Goal: Task Accomplishment & Management: Manage account settings

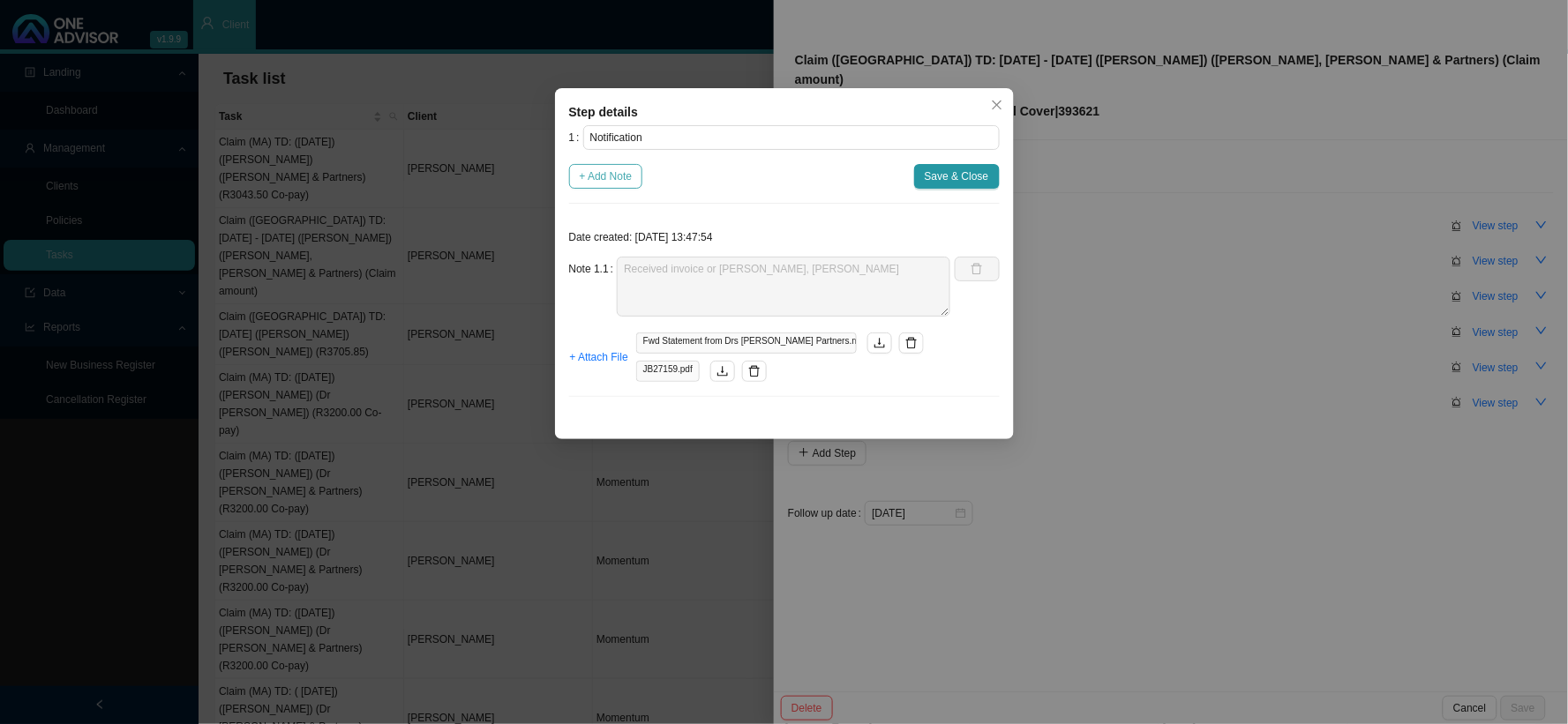
drag, startPoint x: 0, startPoint y: 0, endPoint x: 599, endPoint y: 179, distance: 625.2
click at [599, 179] on span "+ Add Note" at bounding box center [607, 177] width 53 height 18
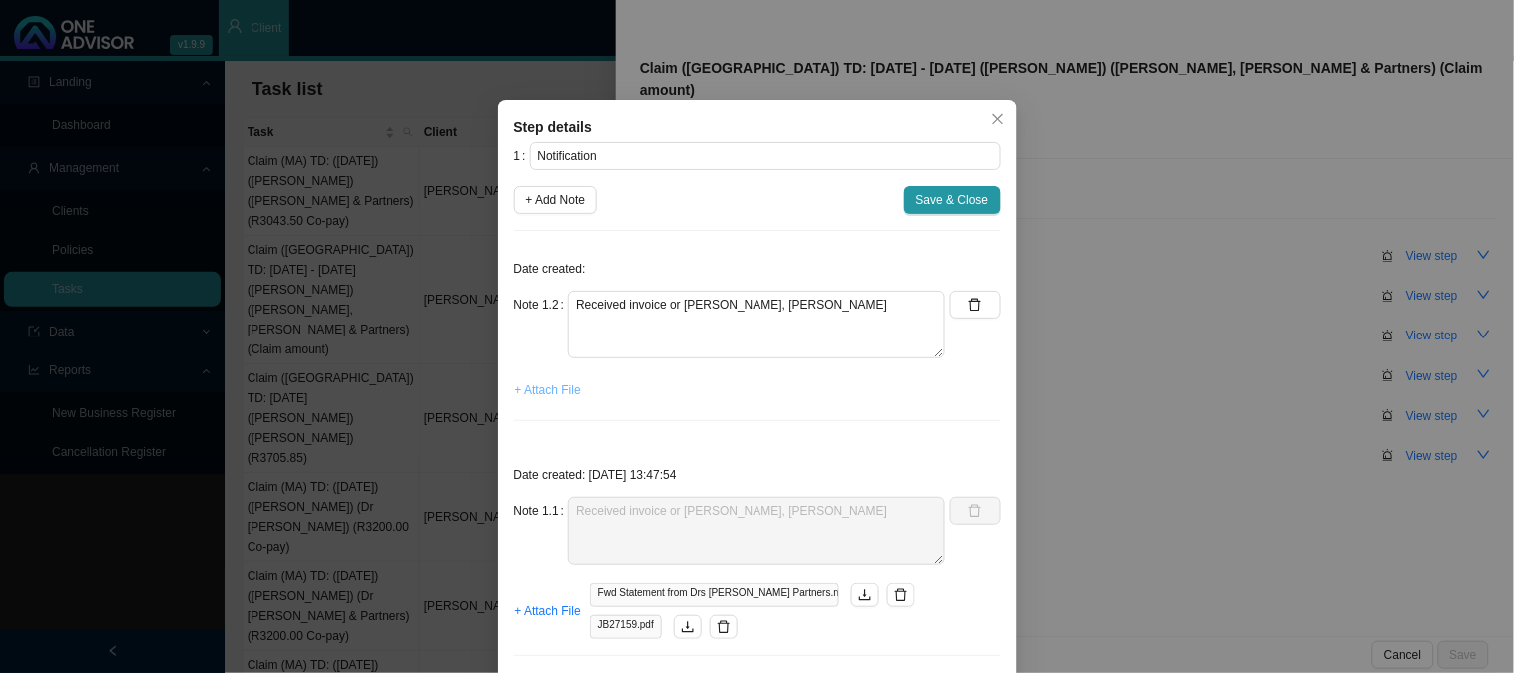
click at [541, 390] on span "+ Attach File" at bounding box center [548, 390] width 66 height 20
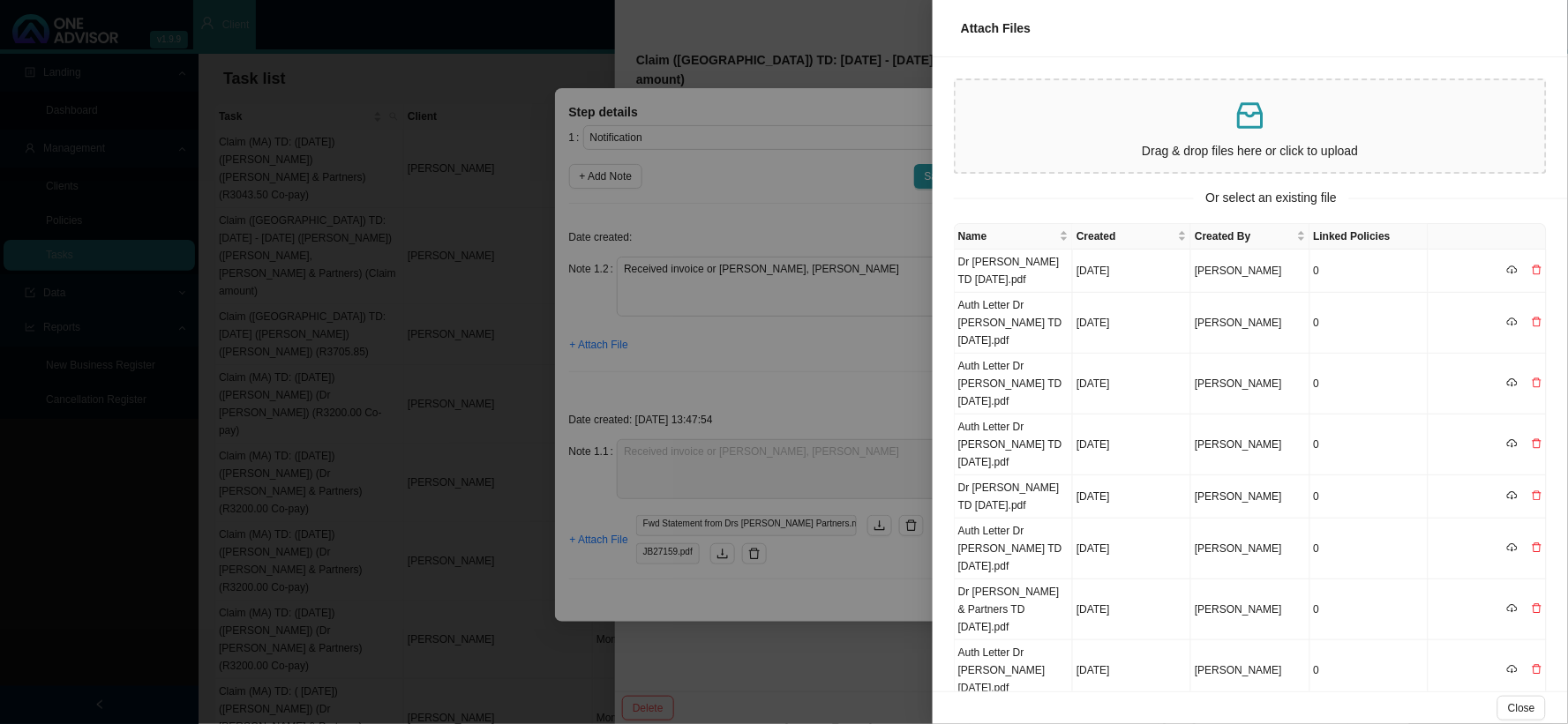
click at [859, 354] on div at bounding box center [784, 362] width 1568 height 724
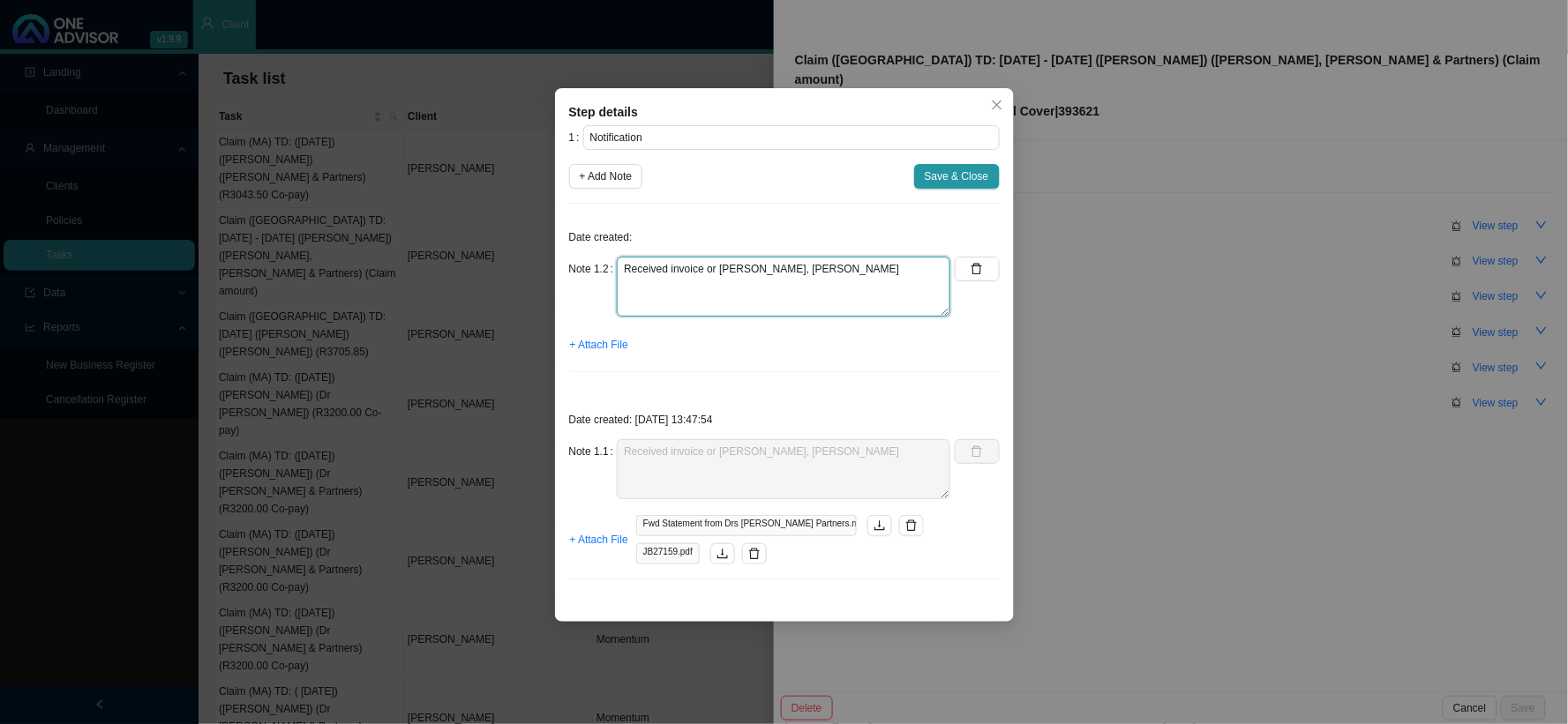
click at [810, 275] on textarea "Received invoice or [PERSON_NAME], [PERSON_NAME]" at bounding box center [783, 286] width 333 height 60
type textarea "The claim has been reprocessed and shortfall was paid from the PMB benefit"
click at [608, 345] on span "+ Attach File" at bounding box center [600, 345] width 58 height 18
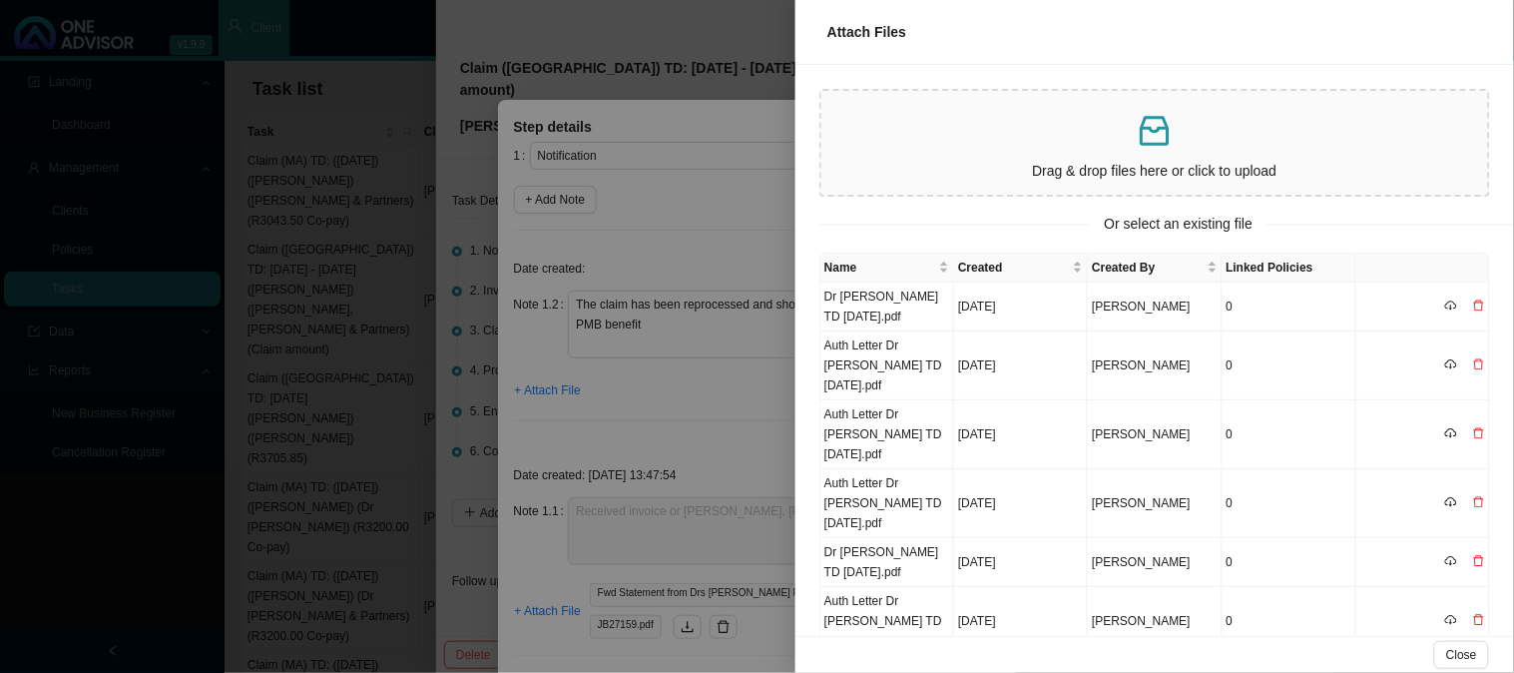
click at [1023, 144] on p at bounding box center [1154, 131] width 651 height 41
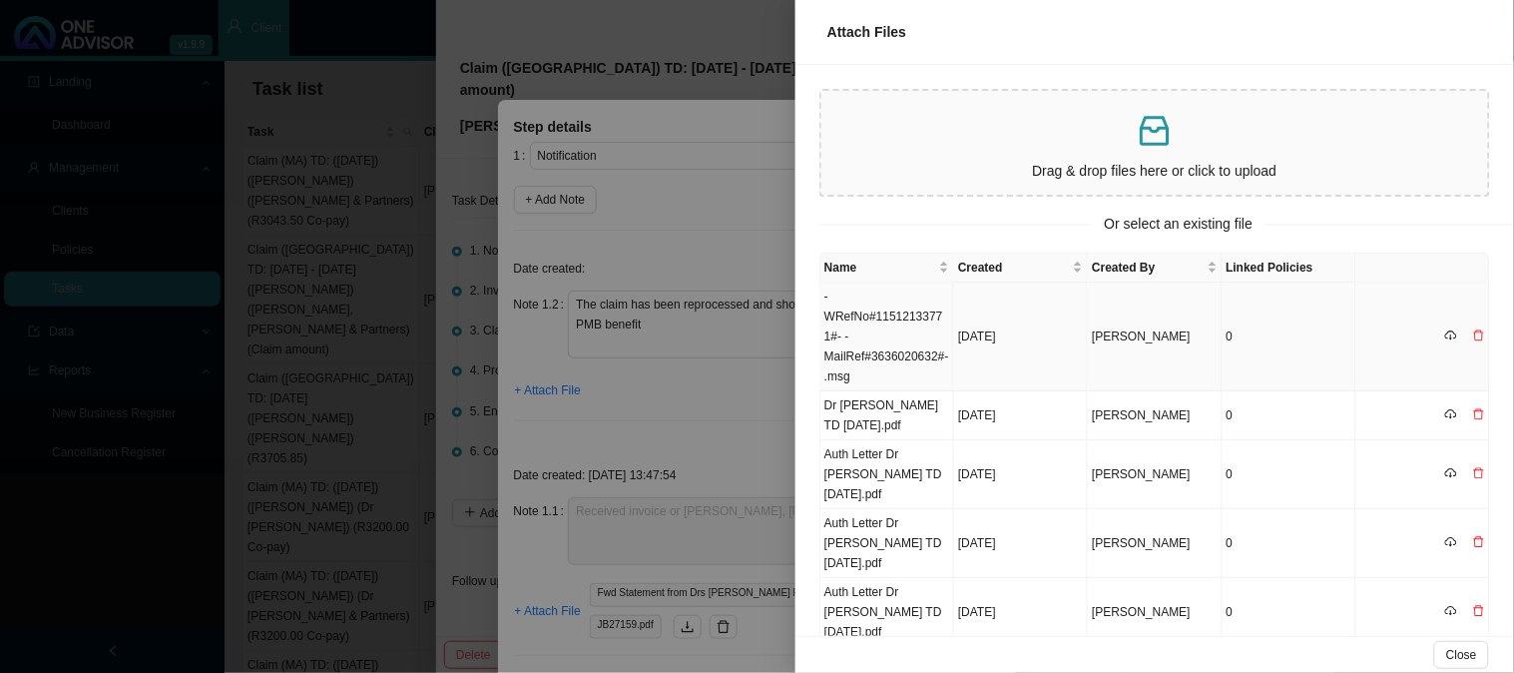
click at [885, 346] on td "-WRefNo#11512133771#- -MailRef#3636020632#-.msg" at bounding box center [887, 336] width 134 height 109
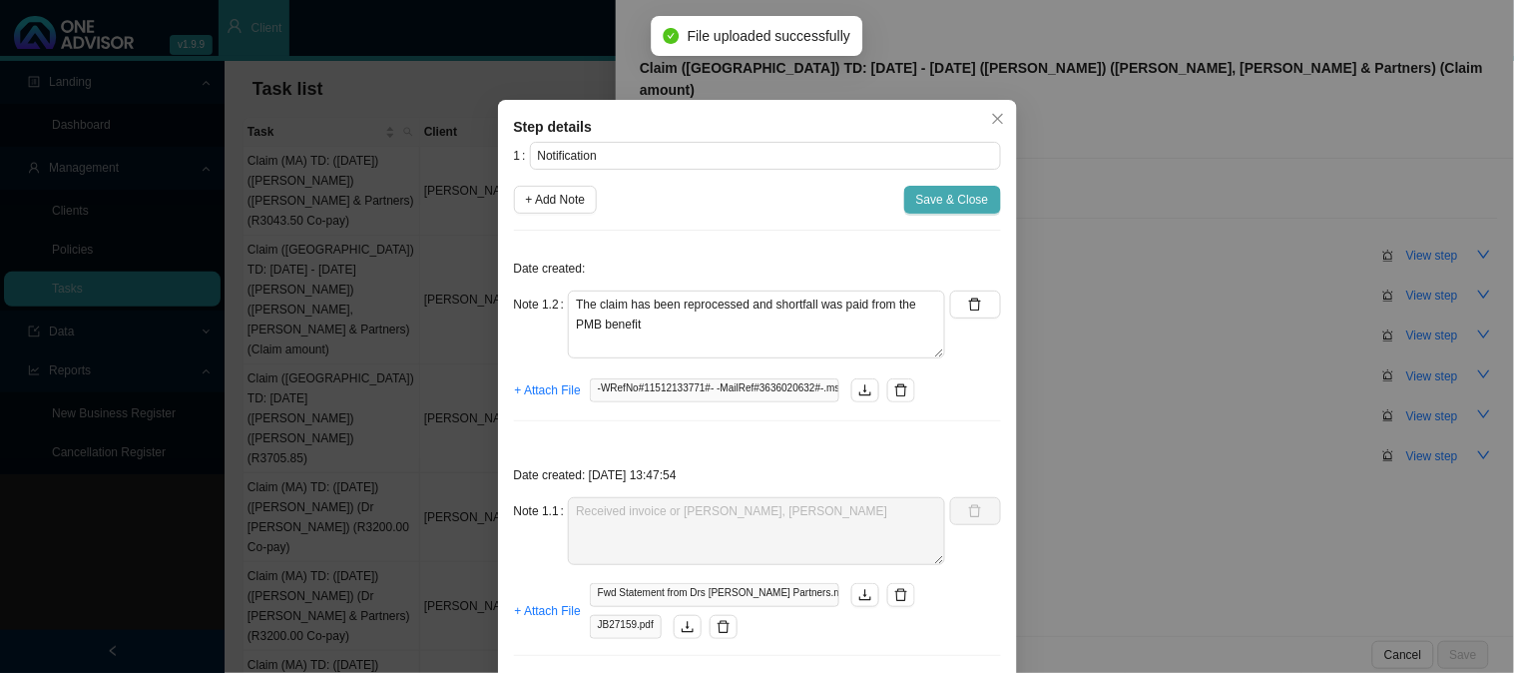
click at [931, 200] on span "Save & Close" at bounding box center [952, 200] width 73 height 20
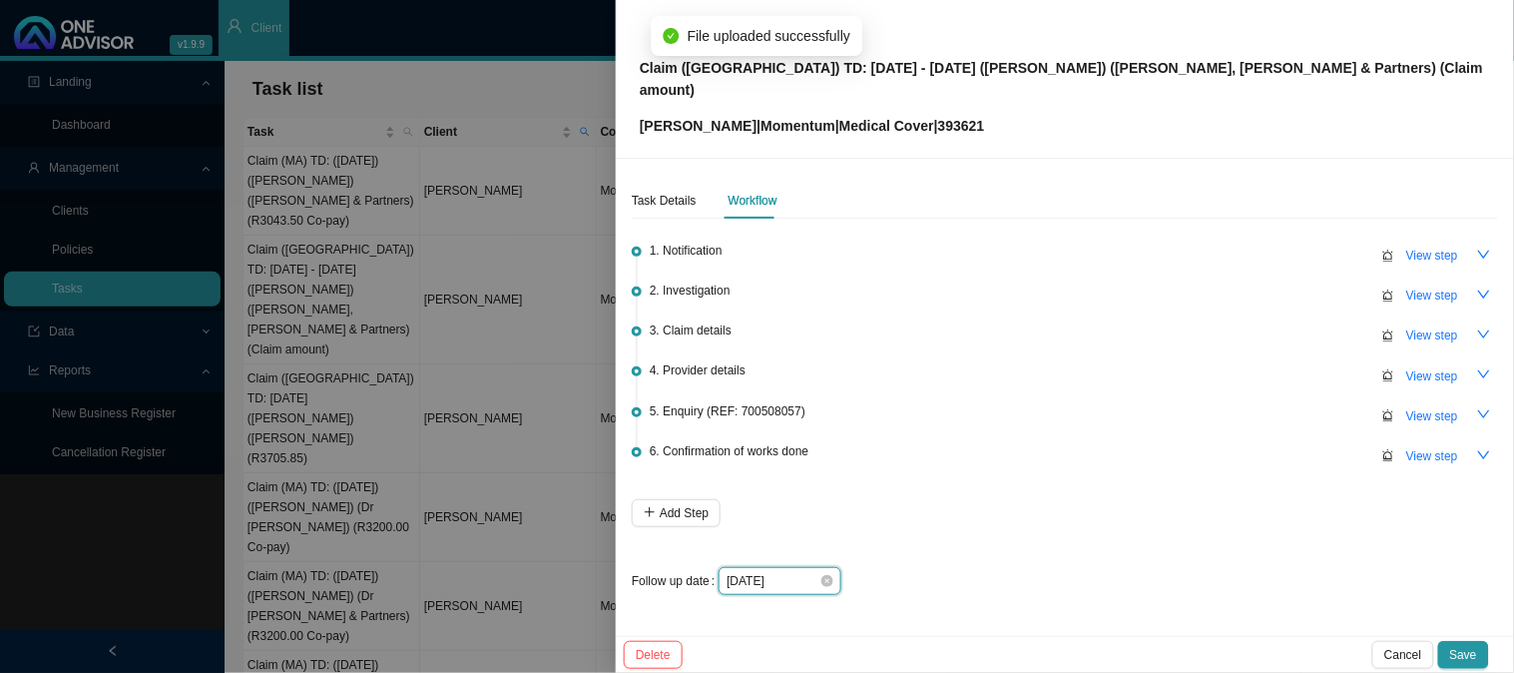
click at [794, 571] on input "[DATE]" at bounding box center [772, 581] width 93 height 20
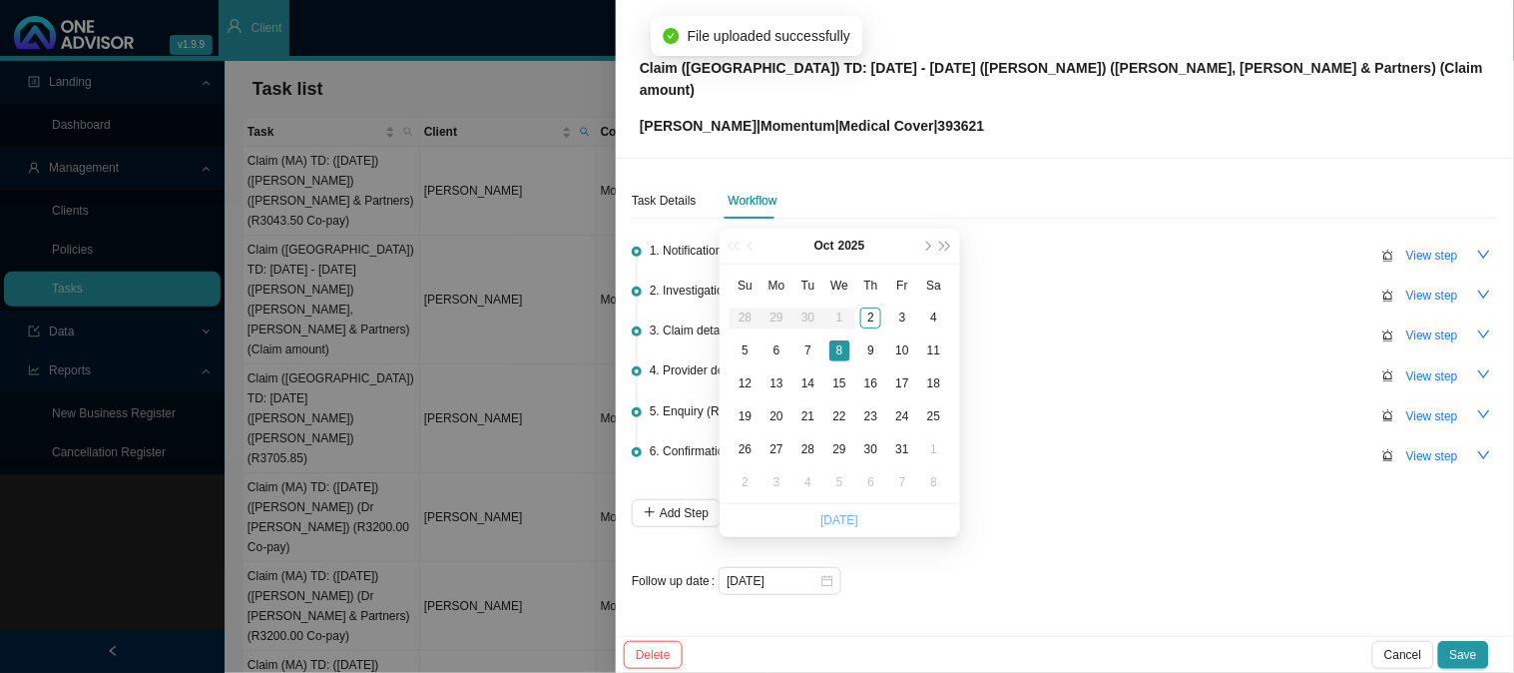
click at [852, 515] on link "[DATE]" at bounding box center [839, 520] width 38 height 14
type input "[DATE]"
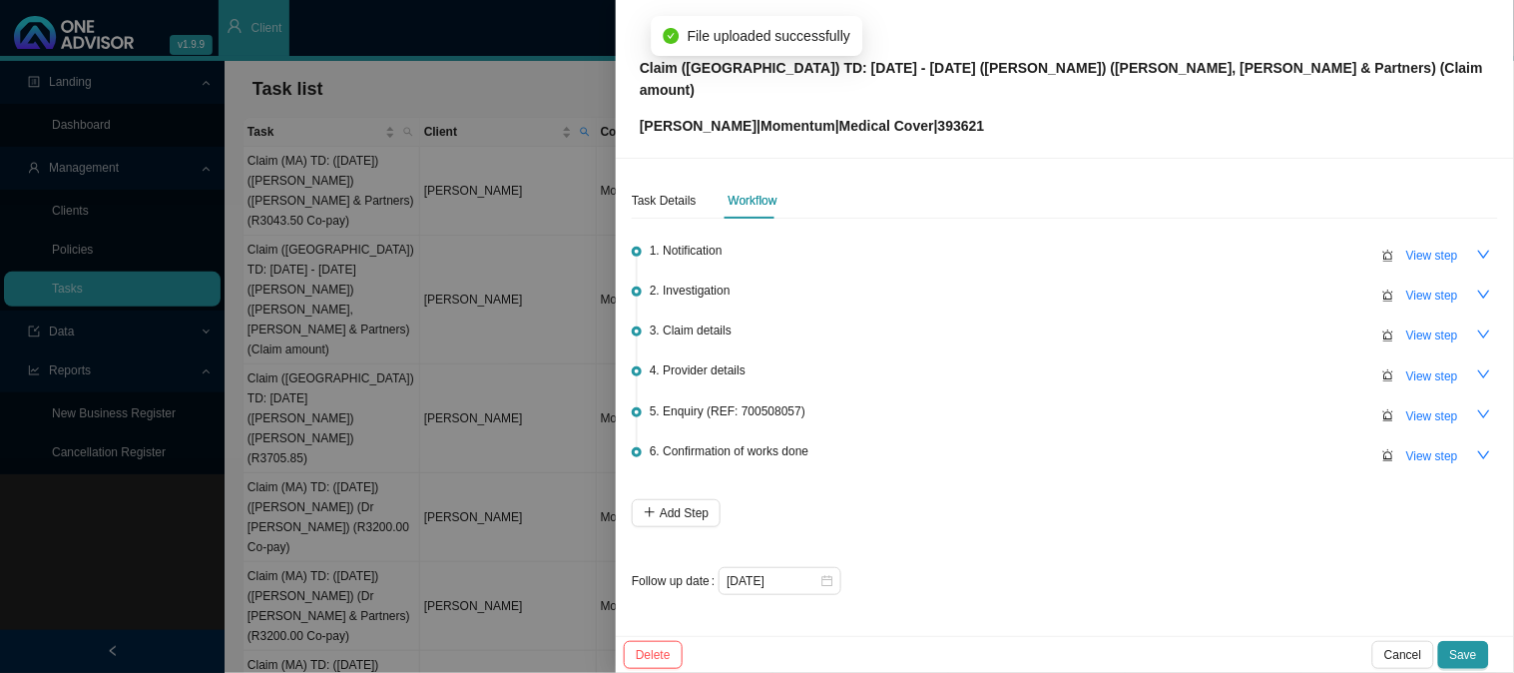
click at [1055, 471] on li "6. Confirmation of works done View step" at bounding box center [1065, 473] width 866 height 52
click at [1424, 446] on span "View step" at bounding box center [1432, 456] width 52 height 20
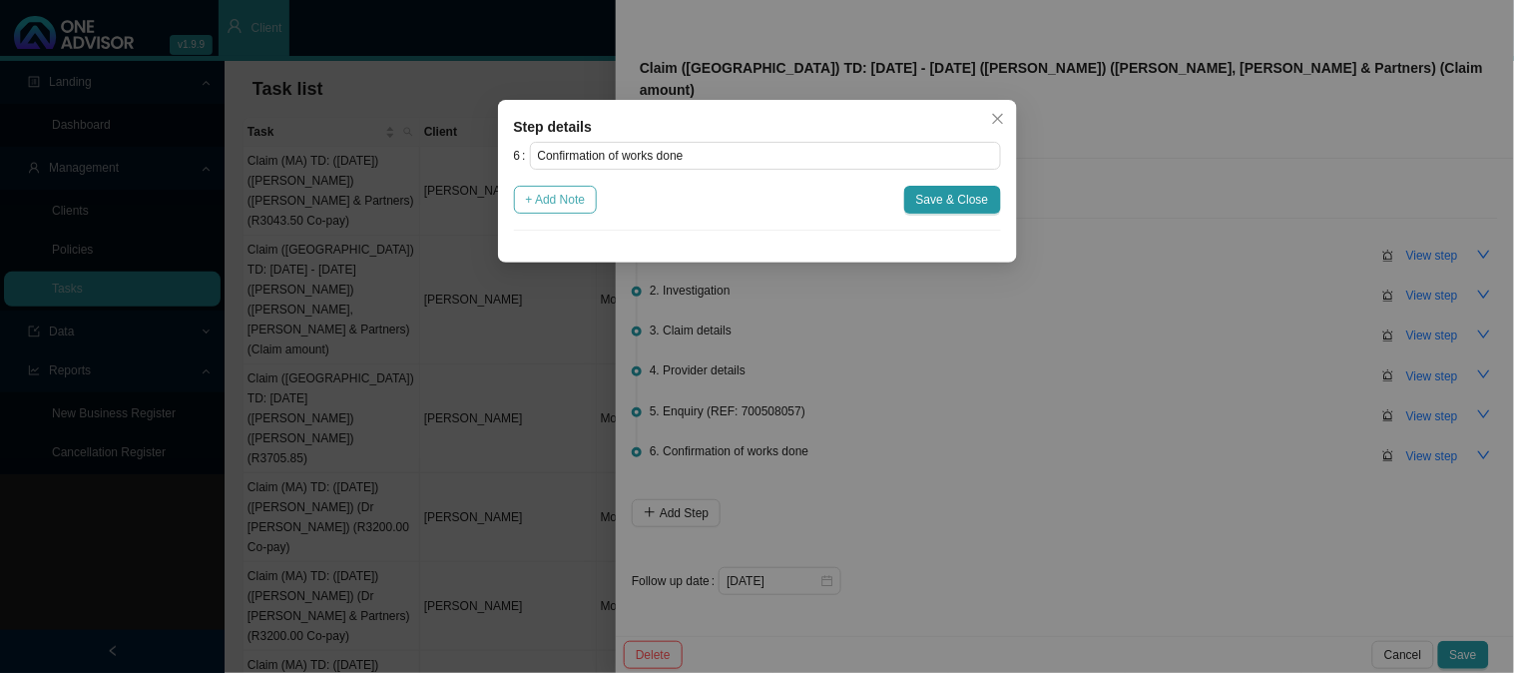
click at [554, 205] on span "+ Add Note" at bounding box center [556, 200] width 60 height 20
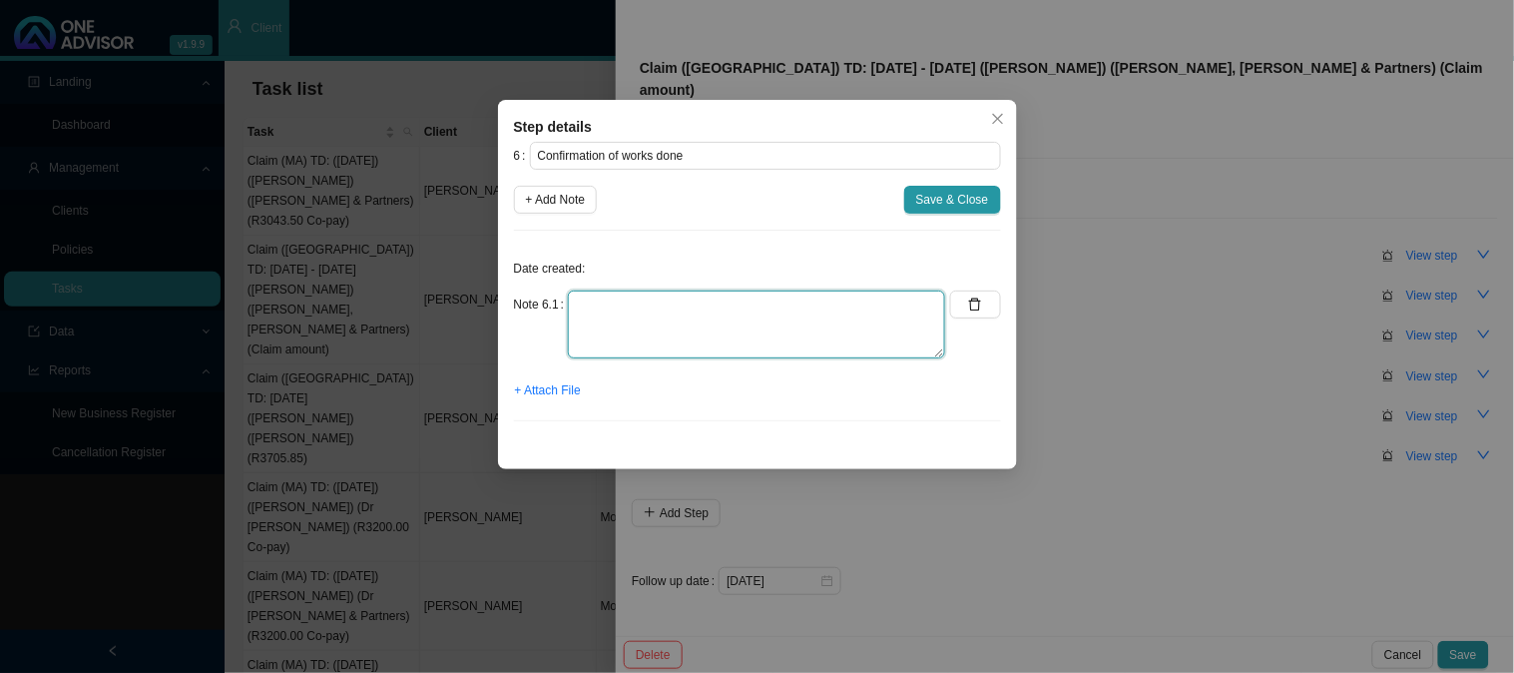
click at [600, 306] on textarea at bounding box center [756, 324] width 377 height 68
type textarea "Sent confirmation of works done"
click at [921, 198] on span "Save & Close" at bounding box center [952, 200] width 73 height 20
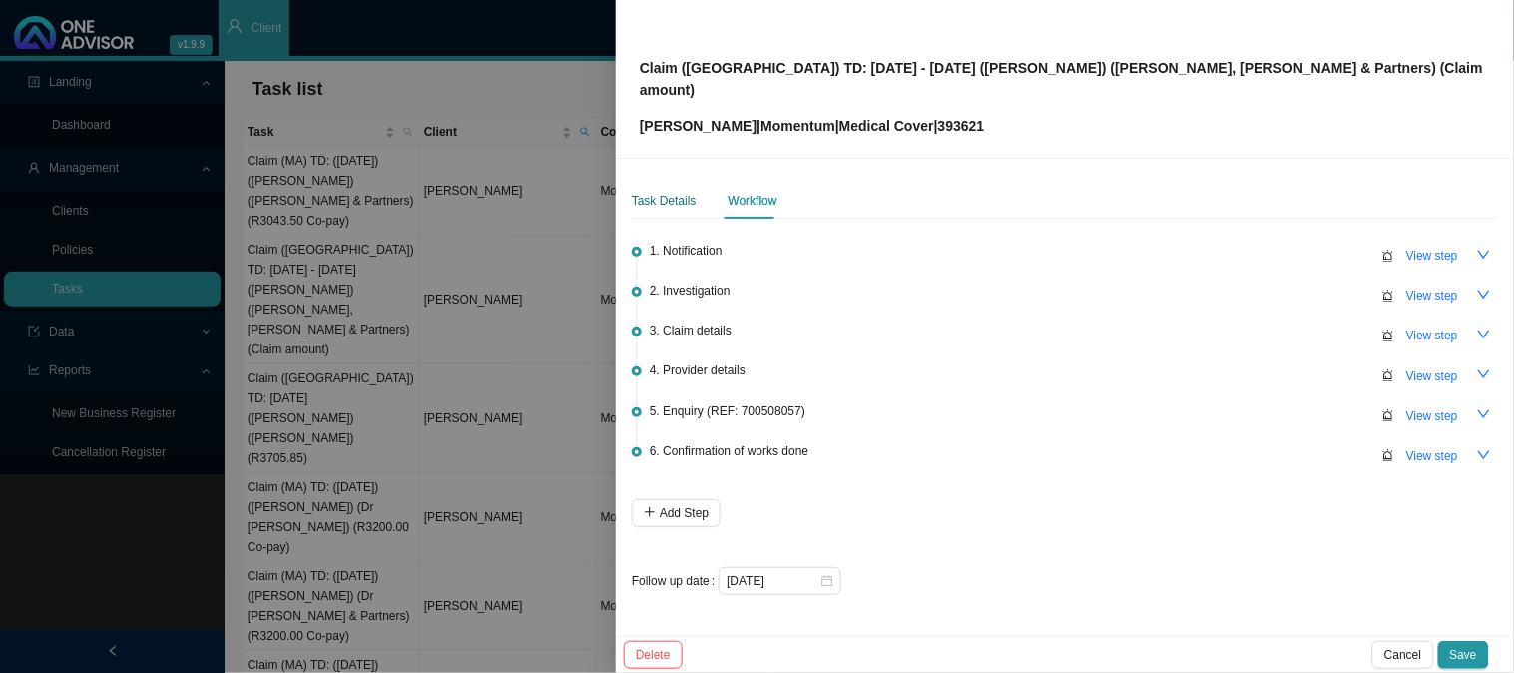
click at [667, 191] on div "Task Details" at bounding box center [664, 201] width 65 height 20
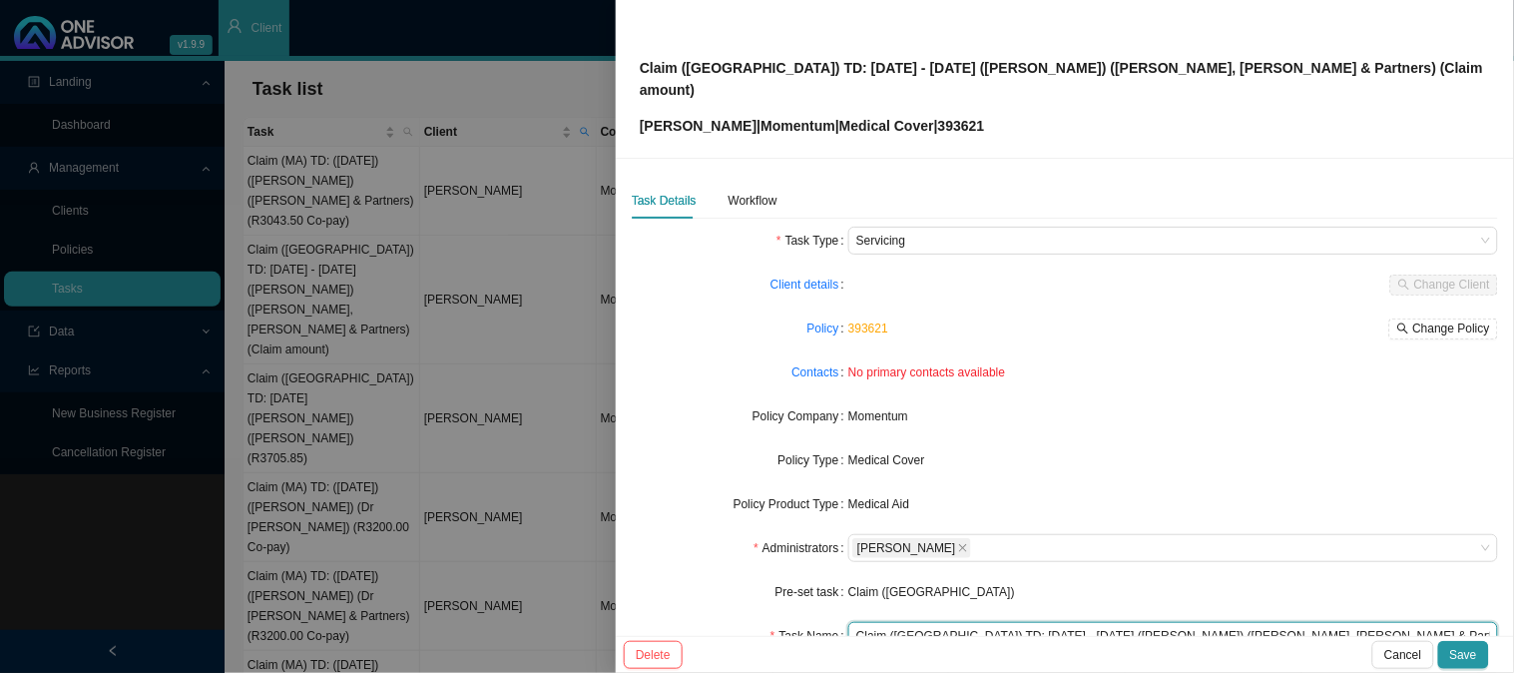
drag, startPoint x: 1371, startPoint y: 615, endPoint x: 1297, endPoint y: 614, distance: 73.8
click at [1297, 622] on input "Claim ([GEOGRAPHIC_DATA]) TD: [DATE] - [DATE] ([PERSON_NAME]) ([PERSON_NAME], […" at bounding box center [1173, 636] width 650 height 28
paste input "R45,471.80"
type input "Claim ([GEOGRAPHIC_DATA]) TD: [DATE] - [DATE] ([PERSON_NAME]) ([PERSON_NAME], […"
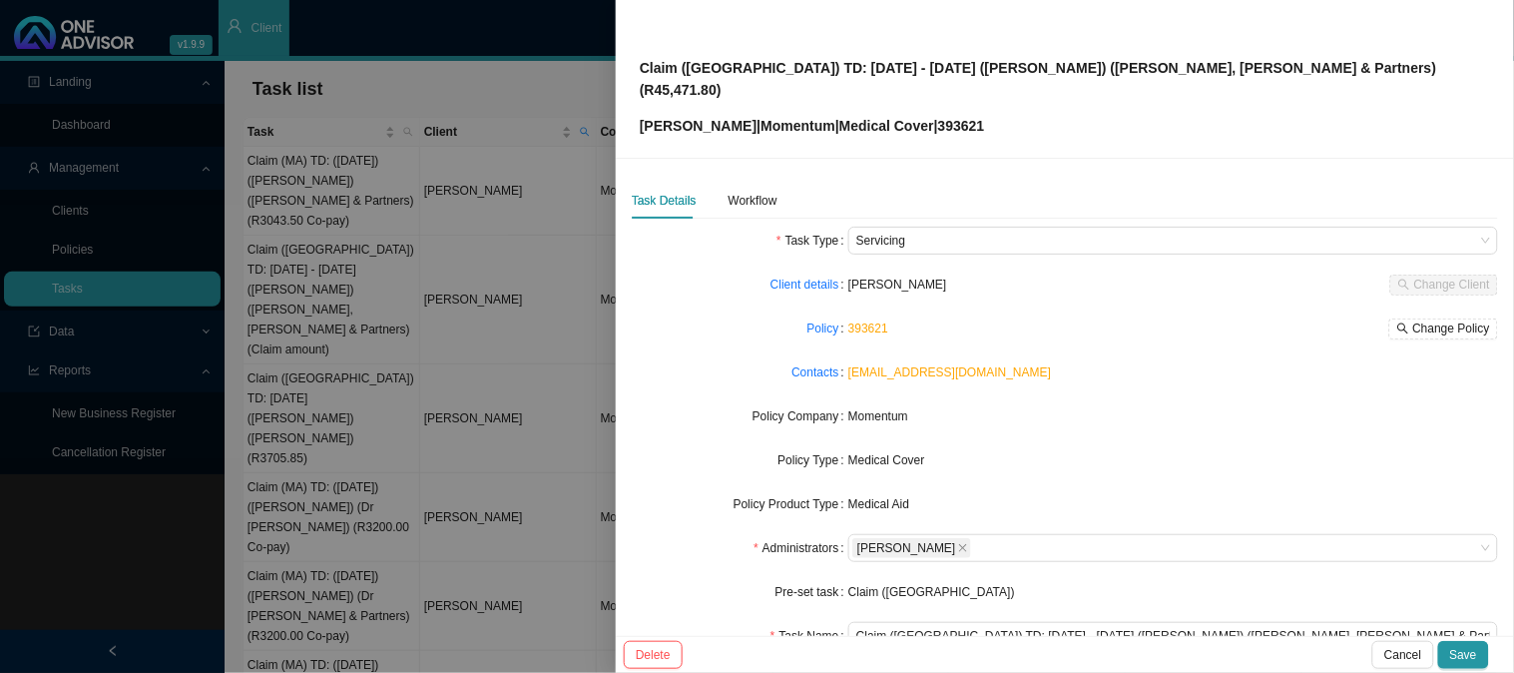
click at [1255, 64] on div "Claim ([GEOGRAPHIC_DATA]) TD: [DATE] - [DATE] ([PERSON_NAME]) ([PERSON_NAME], […" at bounding box center [1065, 79] width 850 height 116
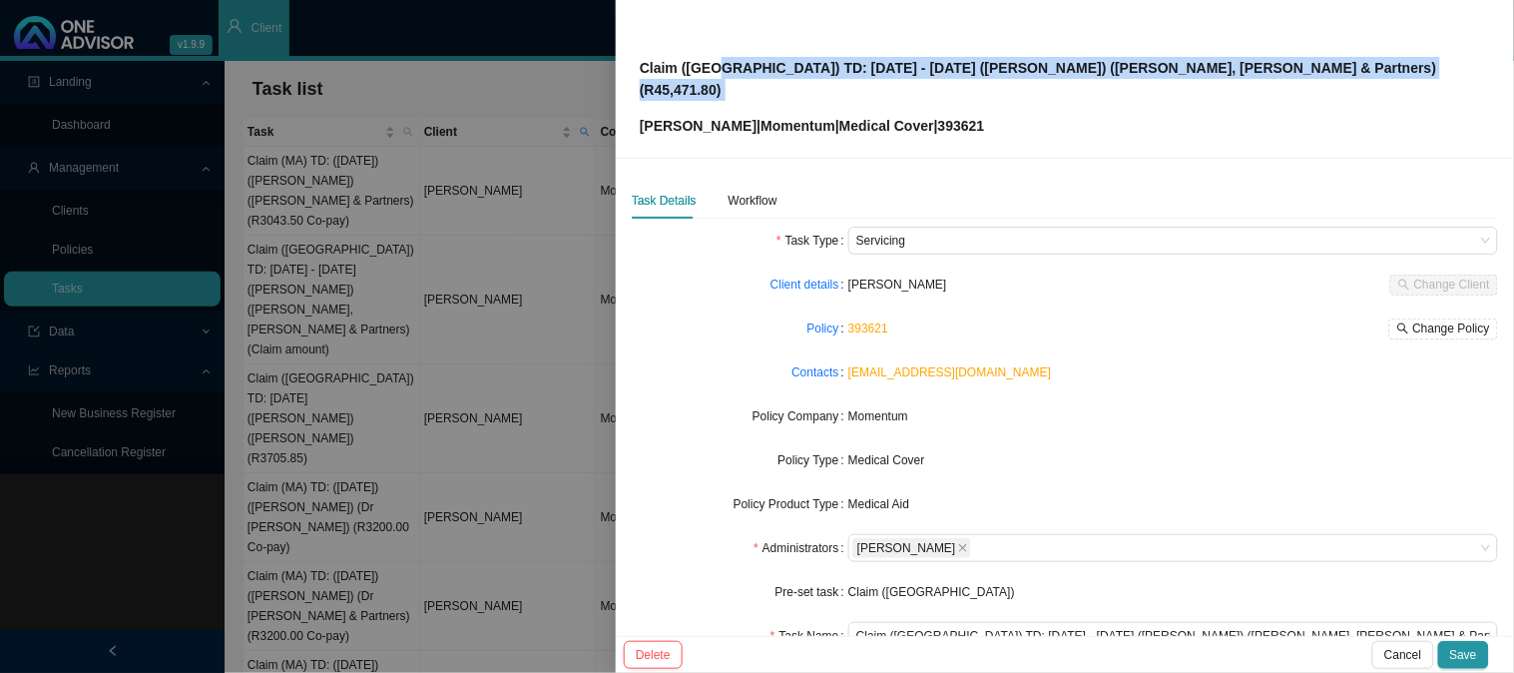
drag, startPoint x: 1255, startPoint y: 64, endPoint x: 721, endPoint y: 70, distance: 533.9
click at [721, 70] on div "Claim ([GEOGRAPHIC_DATA]) TD: [DATE] - [DATE] ([PERSON_NAME]) ([PERSON_NAME], […" at bounding box center [1065, 79] width 850 height 116
copy p "TD: [DATE] - [DATE] ([PERSON_NAME]) ([PERSON_NAME], [PERSON_NAME] & Partners) (…"
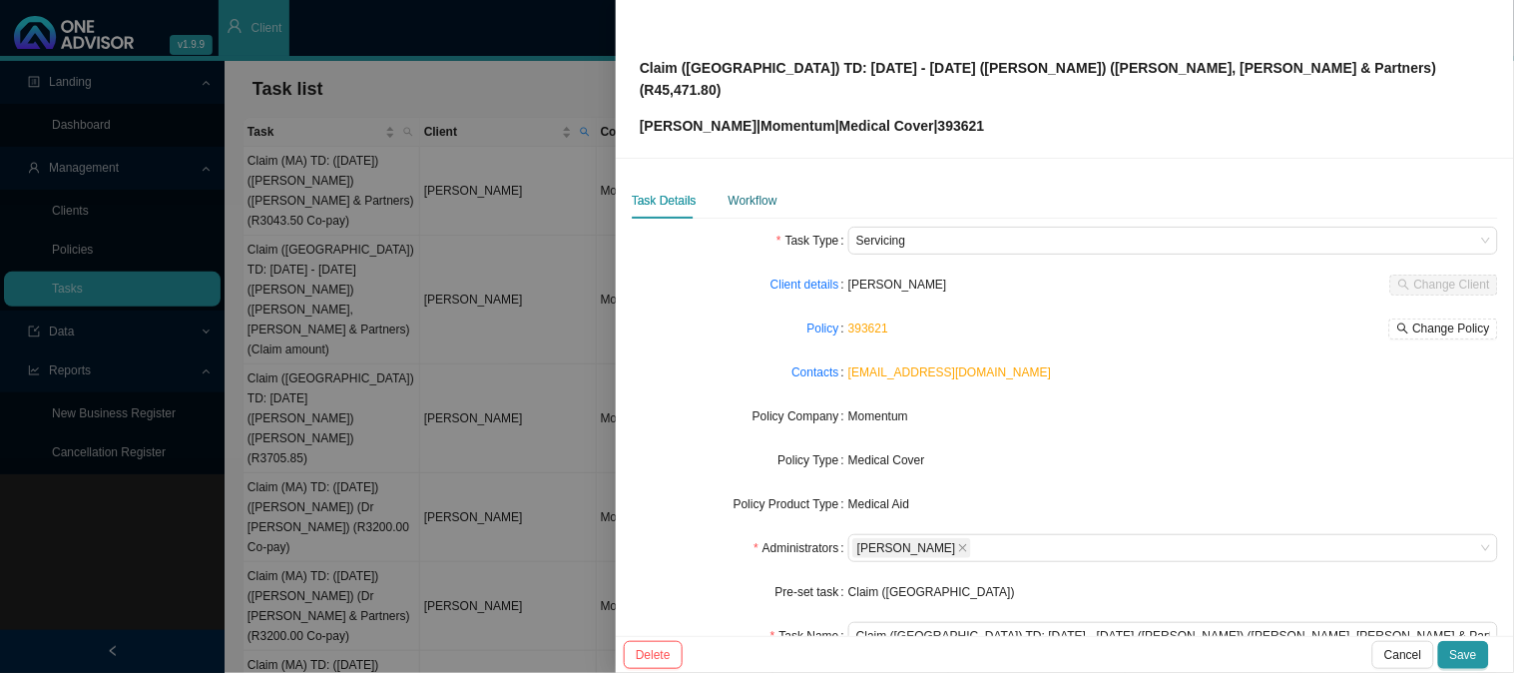
click at [736, 191] on div "Workflow" at bounding box center [752, 201] width 49 height 20
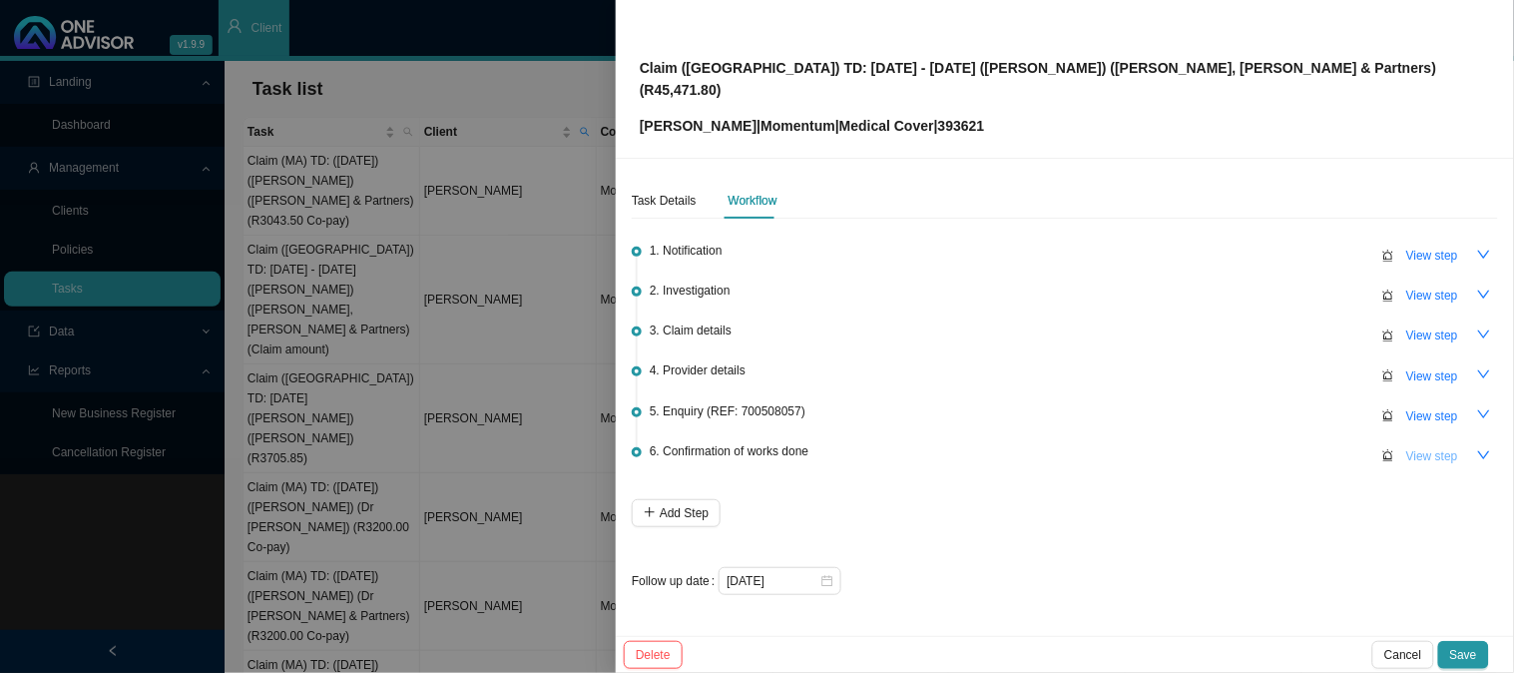
click at [1424, 446] on span "View step" at bounding box center [1432, 456] width 52 height 20
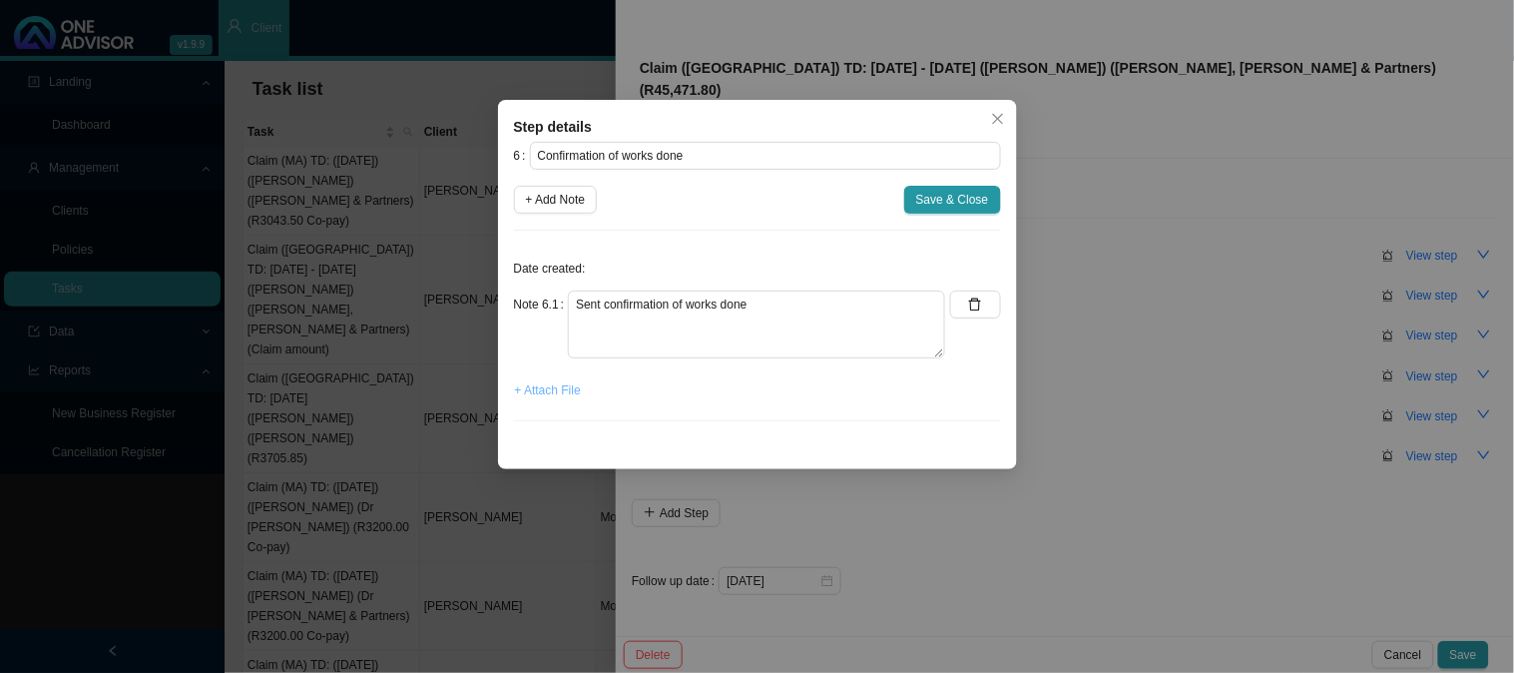
click at [557, 385] on span "+ Attach File" at bounding box center [548, 390] width 66 height 20
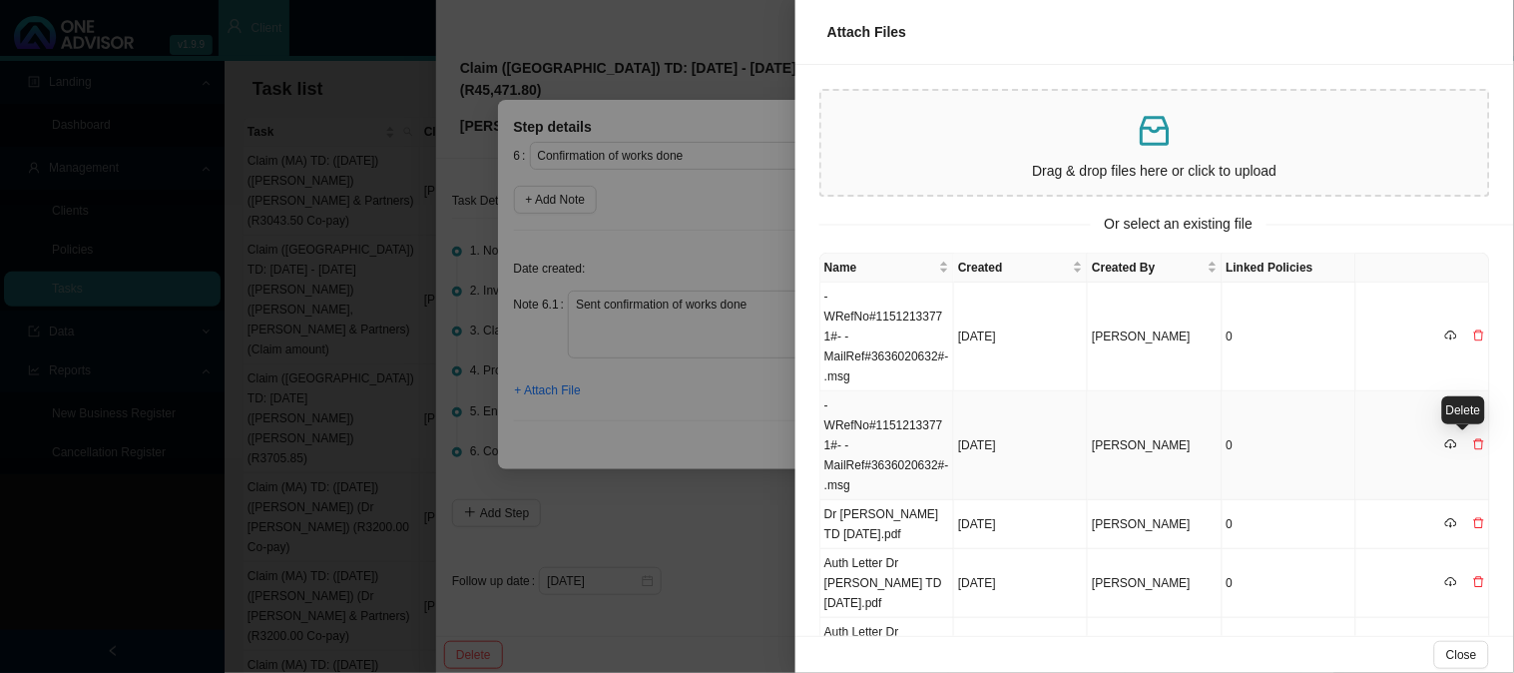
click at [1473, 441] on icon "delete" at bounding box center [1479, 444] width 12 height 12
click at [1488, 404] on span "Yes" at bounding box center [1486, 402] width 20 height 20
click at [686, 396] on div at bounding box center [757, 336] width 1514 height 673
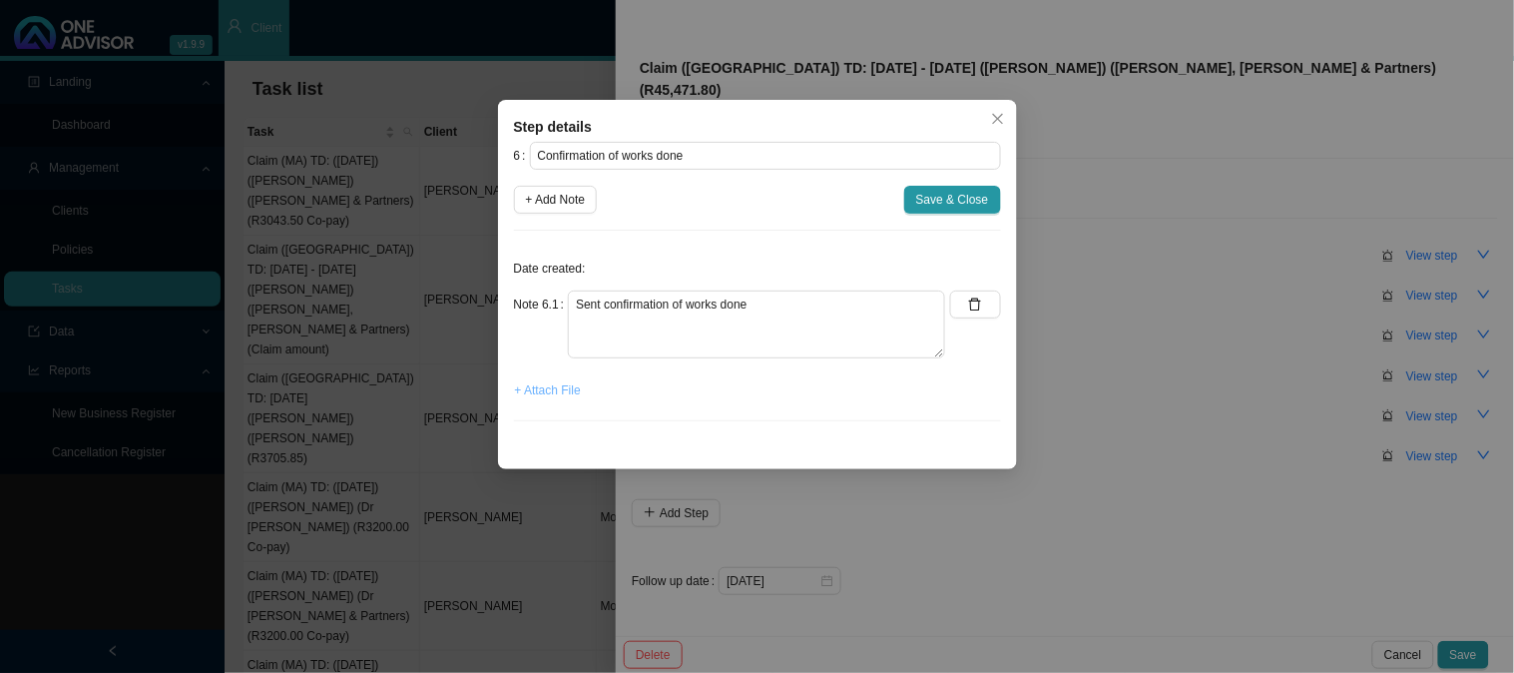
click at [537, 393] on span "+ Attach File" at bounding box center [548, 390] width 66 height 20
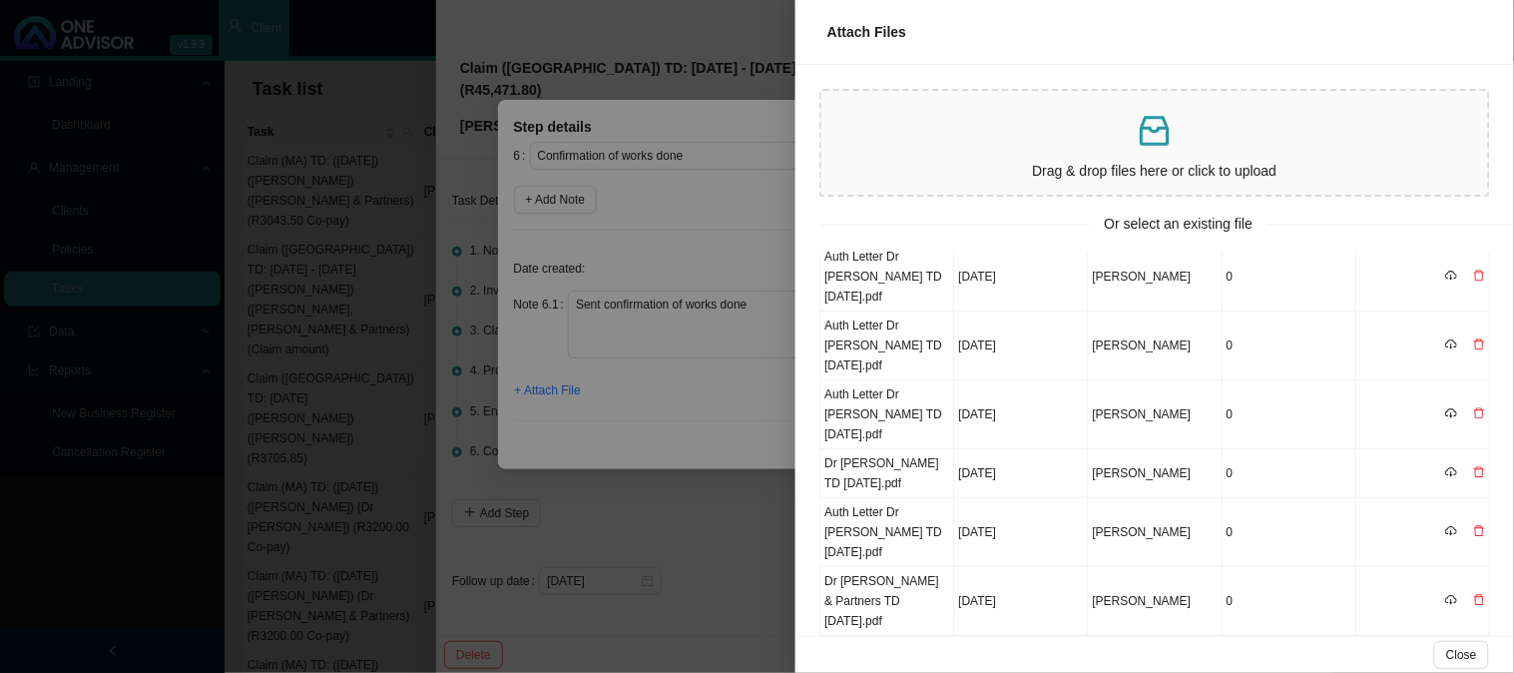
scroll to position [433, 0]
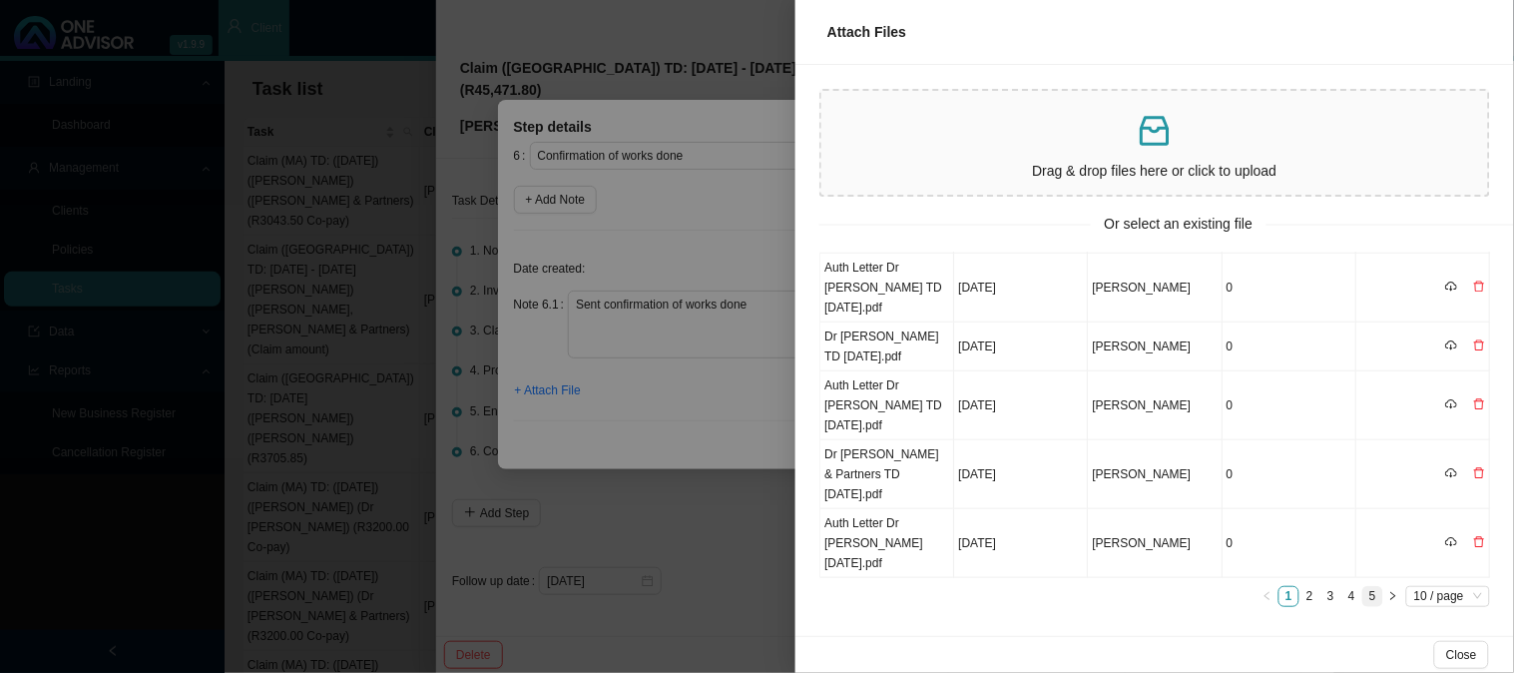
click at [1363, 589] on link "5" at bounding box center [1372, 596] width 19 height 19
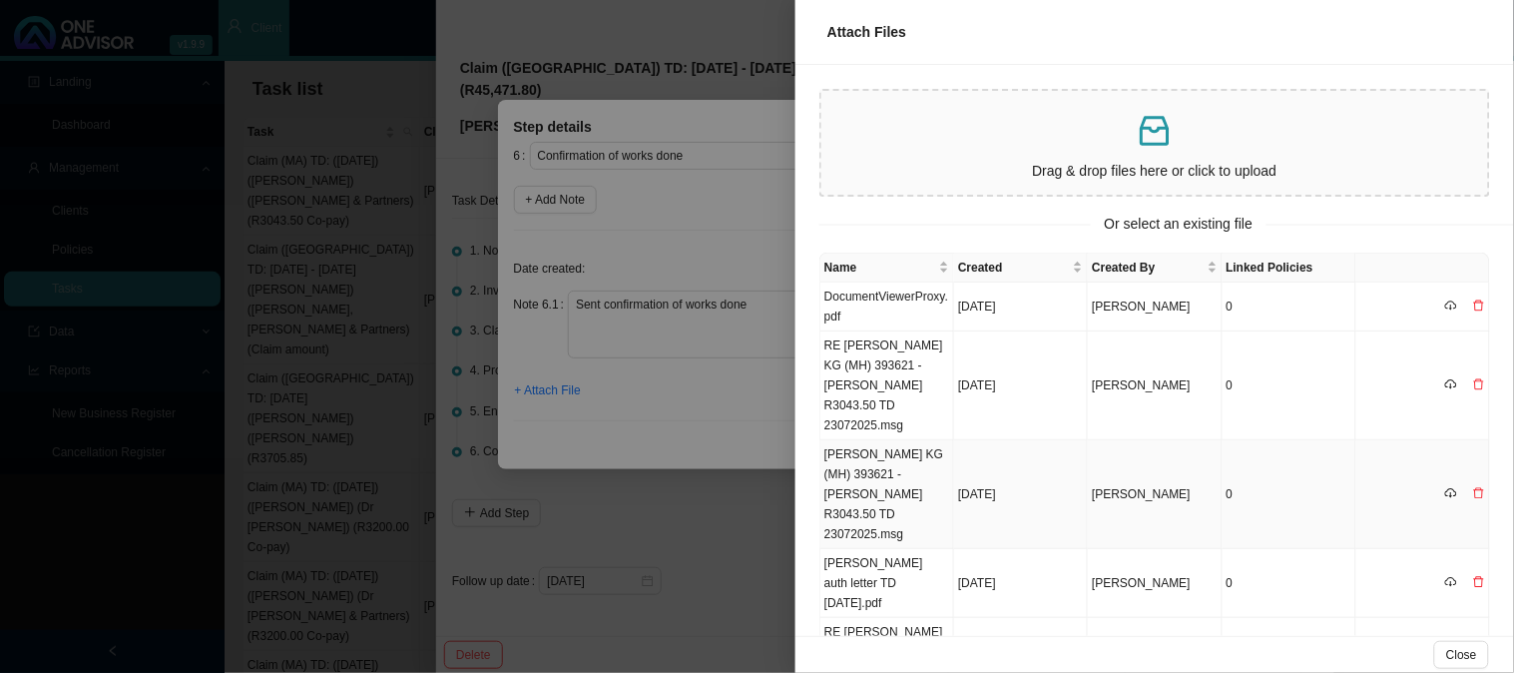
scroll to position [393, 0]
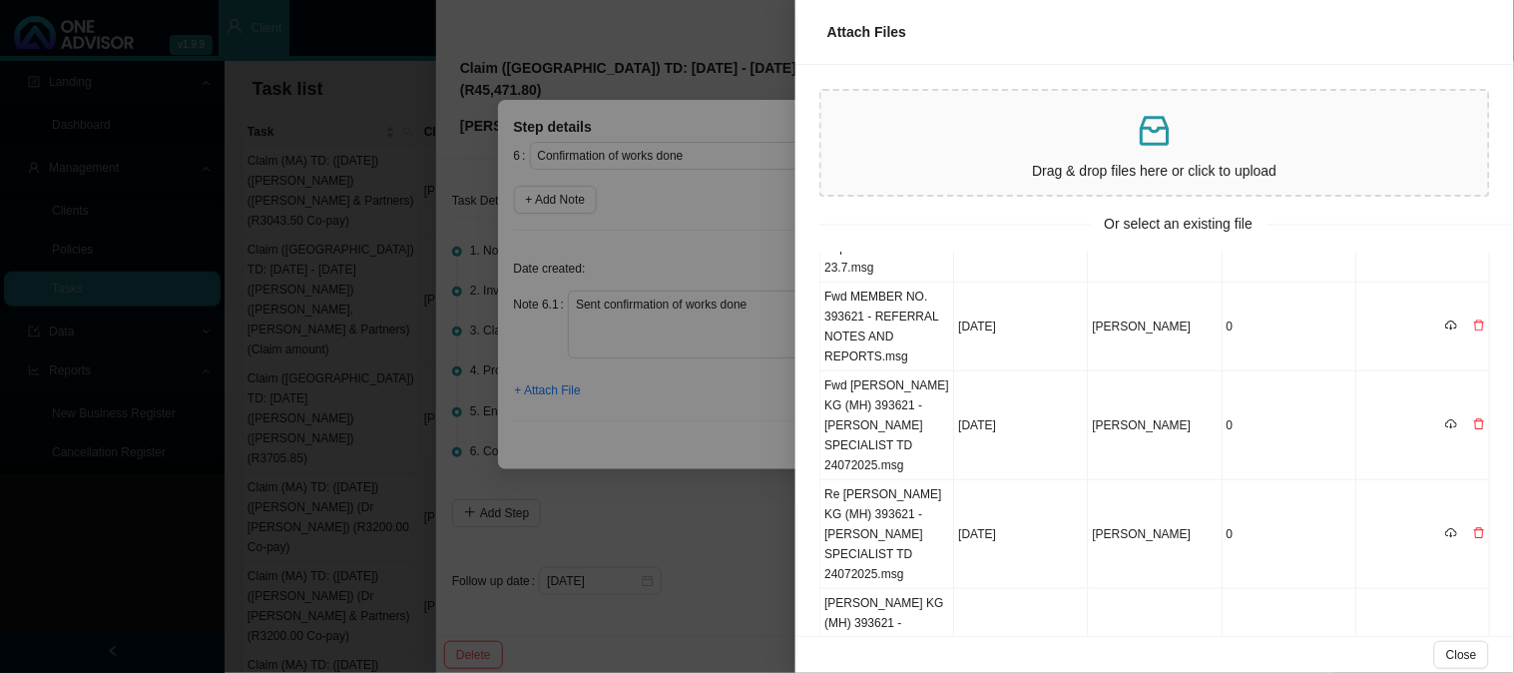
scroll to position [473, 0]
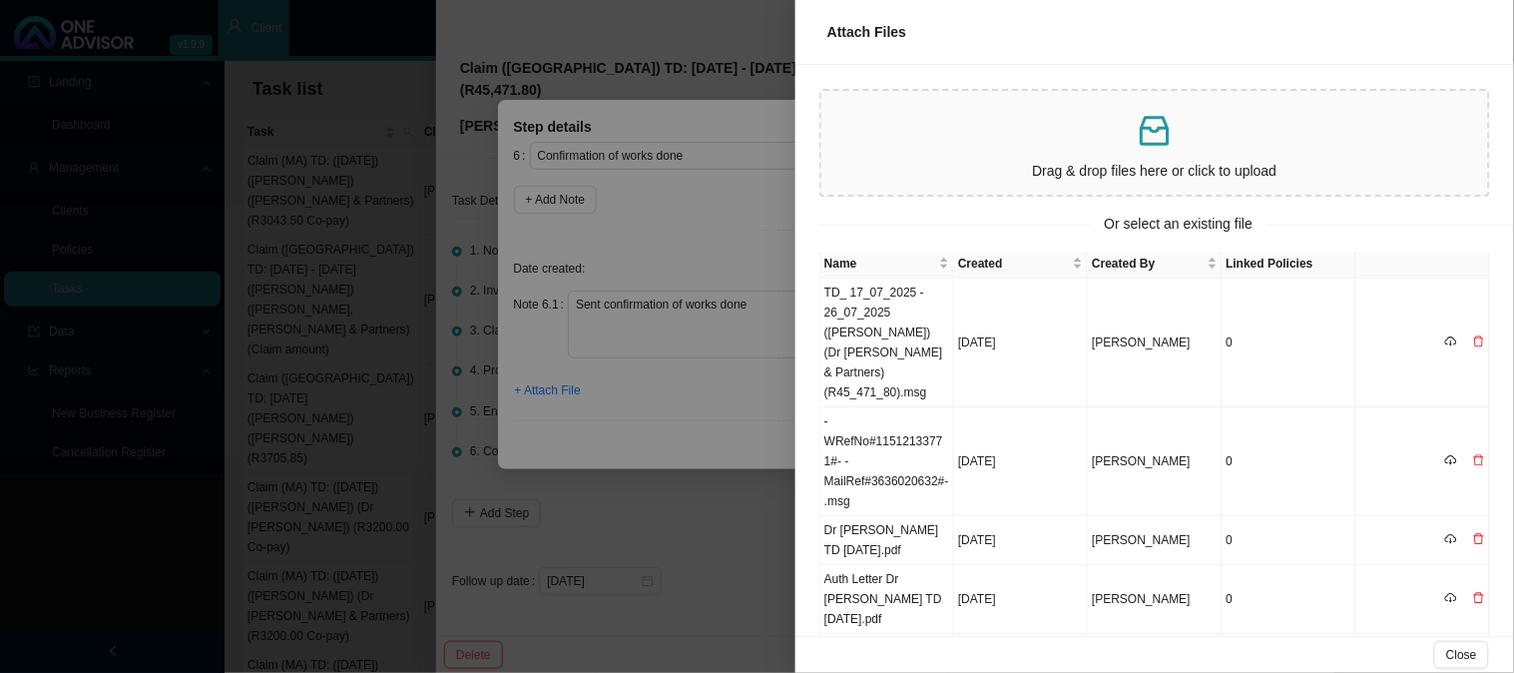
scroll to position [0, 0]
click at [900, 320] on td "TD_ 17_07_2025 - 26_07_2025 ([PERSON_NAME]) (Dr [PERSON_NAME] & Partners) (R45_…" at bounding box center [887, 346] width 134 height 129
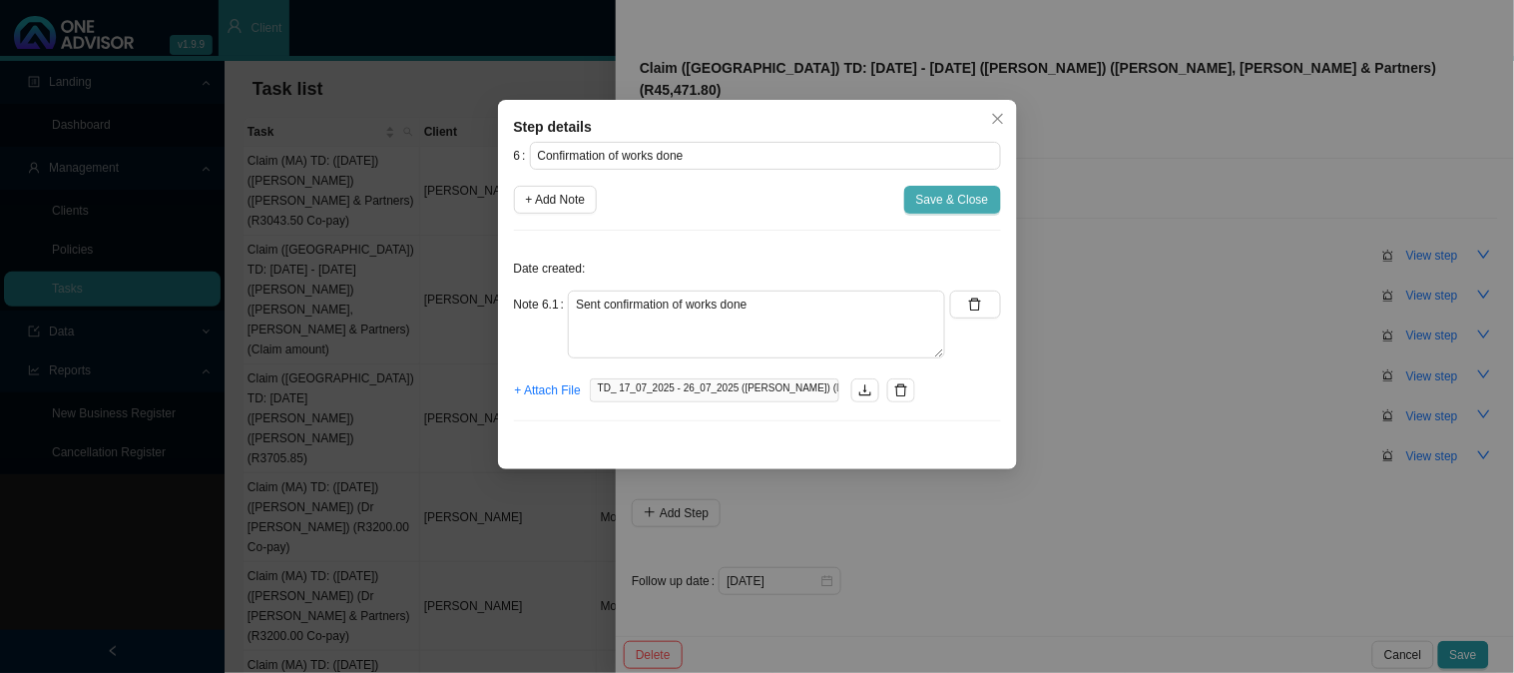
click at [916, 197] on button "Save & Close" at bounding box center [952, 200] width 97 height 28
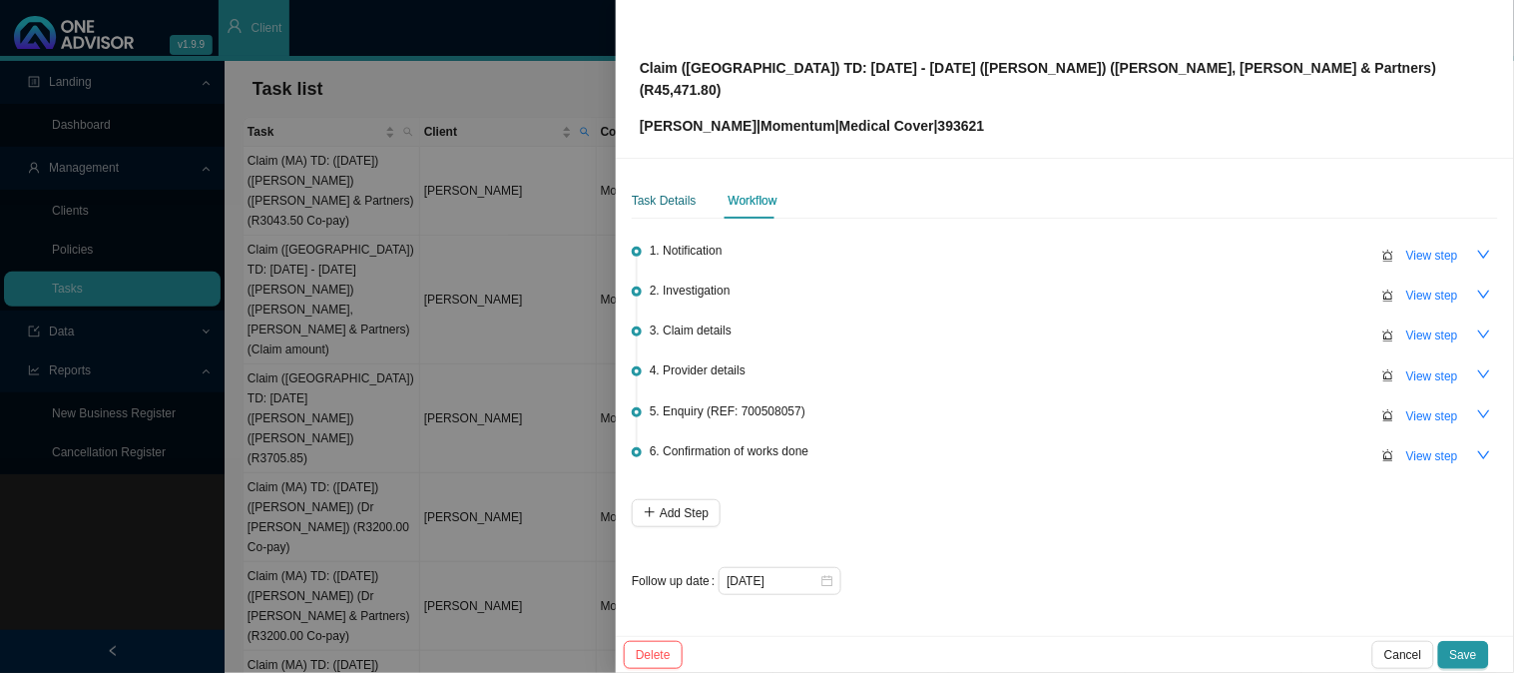
click at [666, 191] on div "Task Details" at bounding box center [664, 201] width 65 height 20
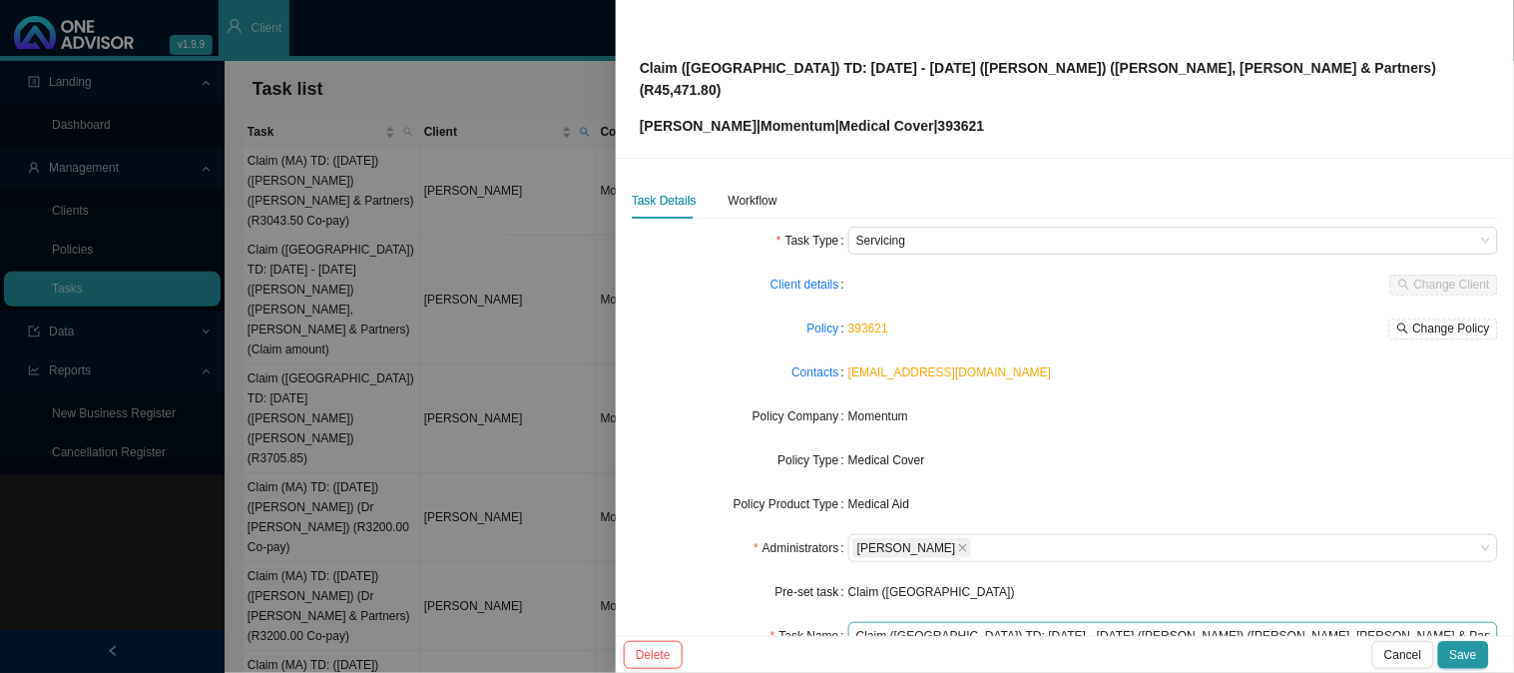
scroll to position [111, 0]
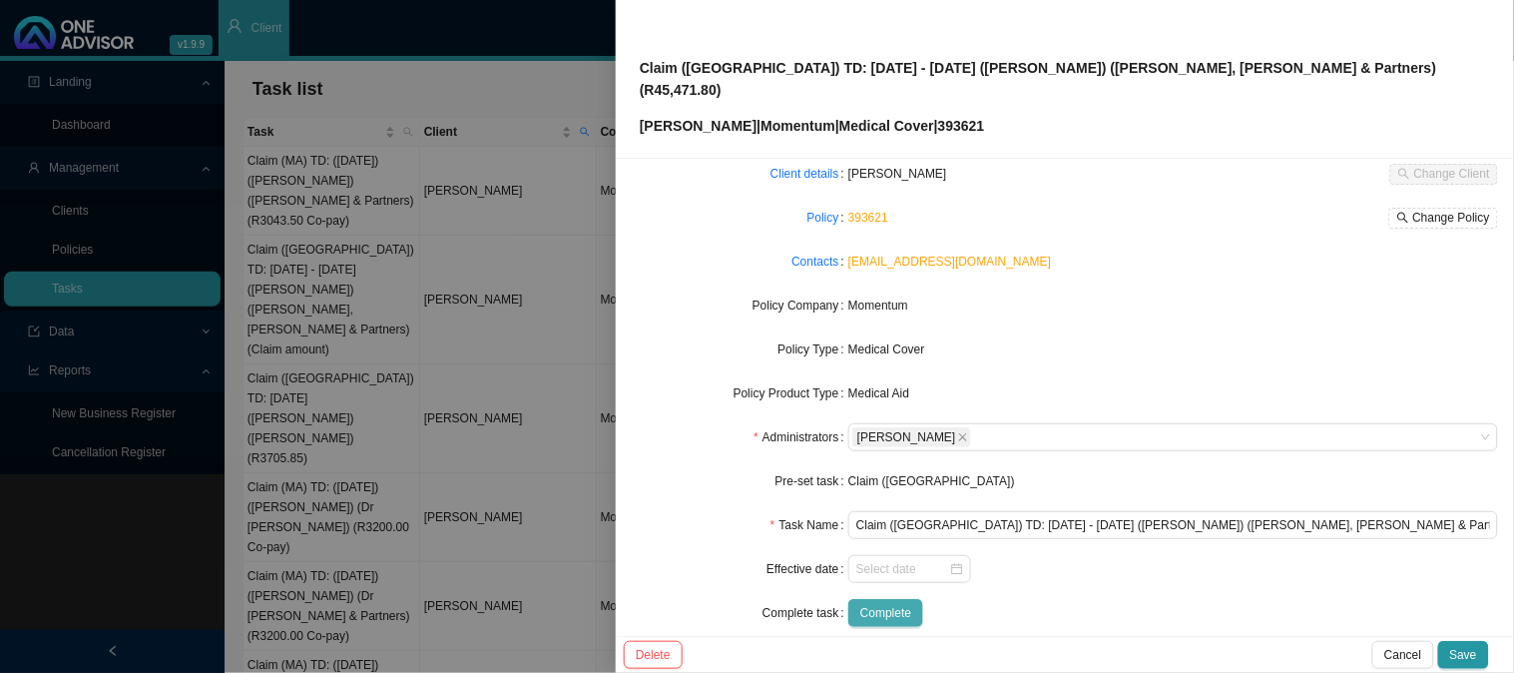
click at [889, 603] on span "Complete" at bounding box center [885, 613] width 51 height 20
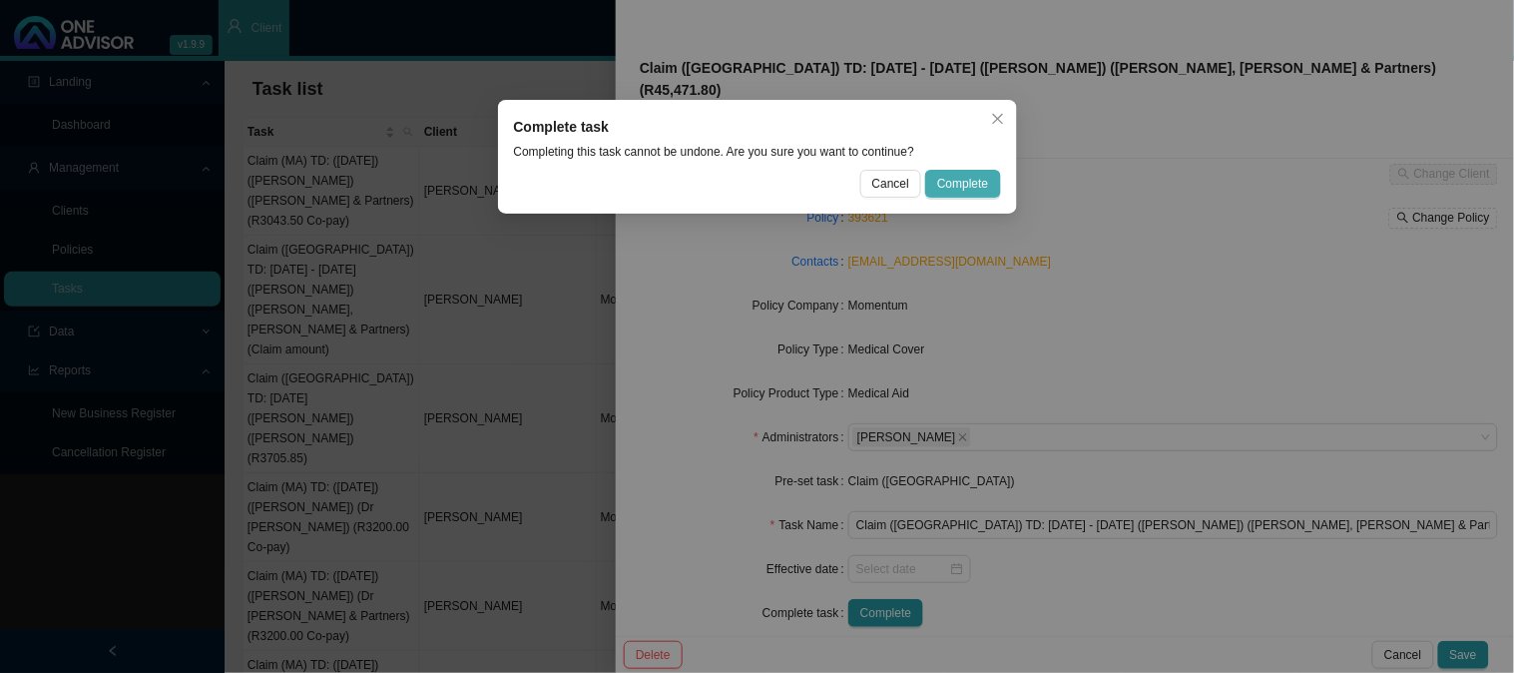
click at [945, 178] on span "Complete" at bounding box center [962, 184] width 51 height 20
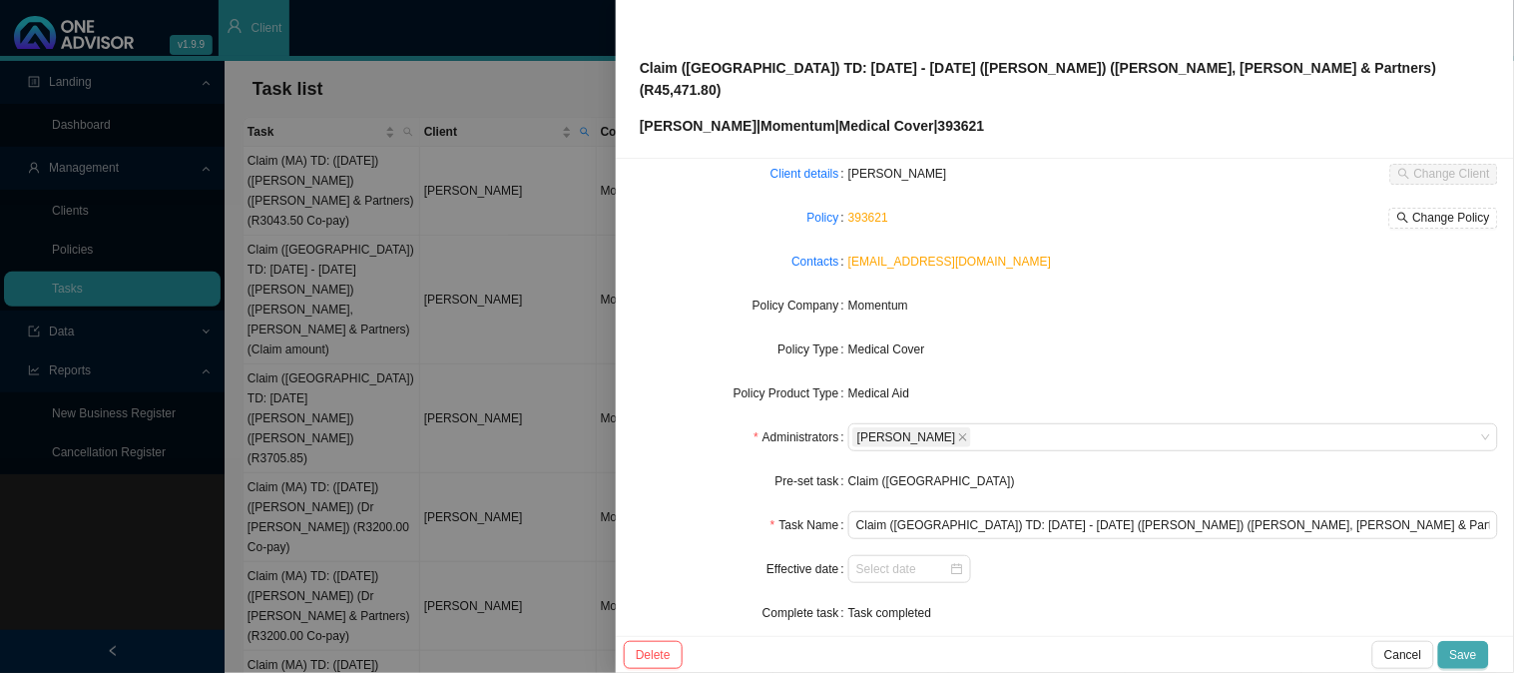
click at [1464, 657] on span "Save" at bounding box center [1463, 655] width 27 height 20
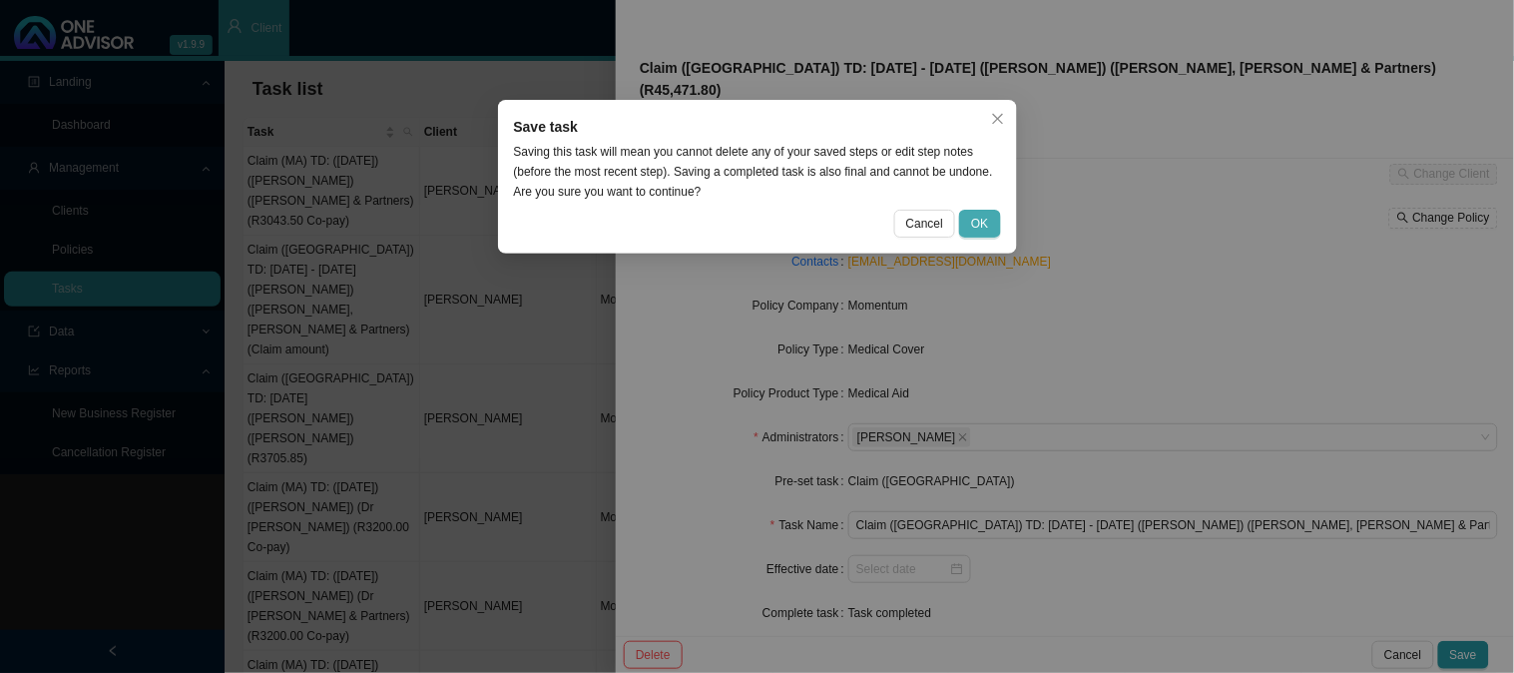
click at [974, 210] on button "OK" at bounding box center [979, 224] width 41 height 28
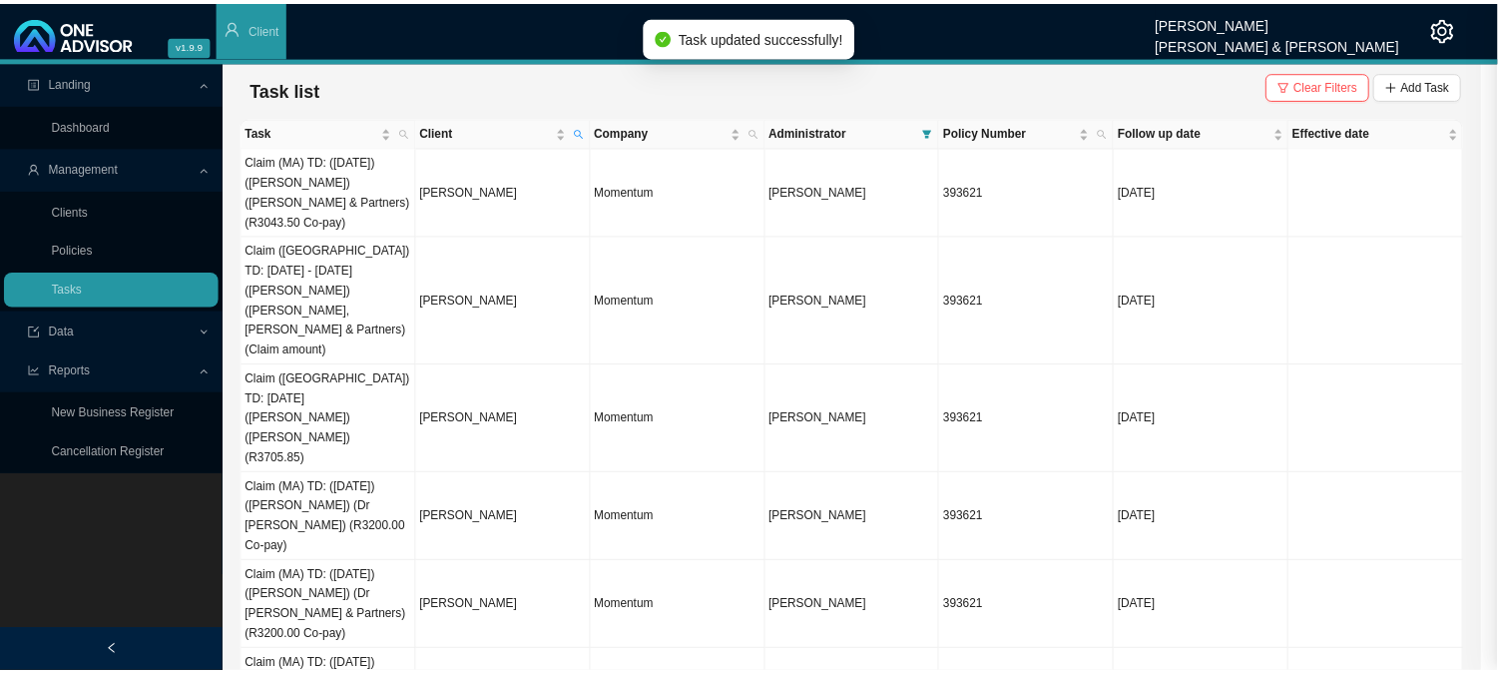
scroll to position [90, 0]
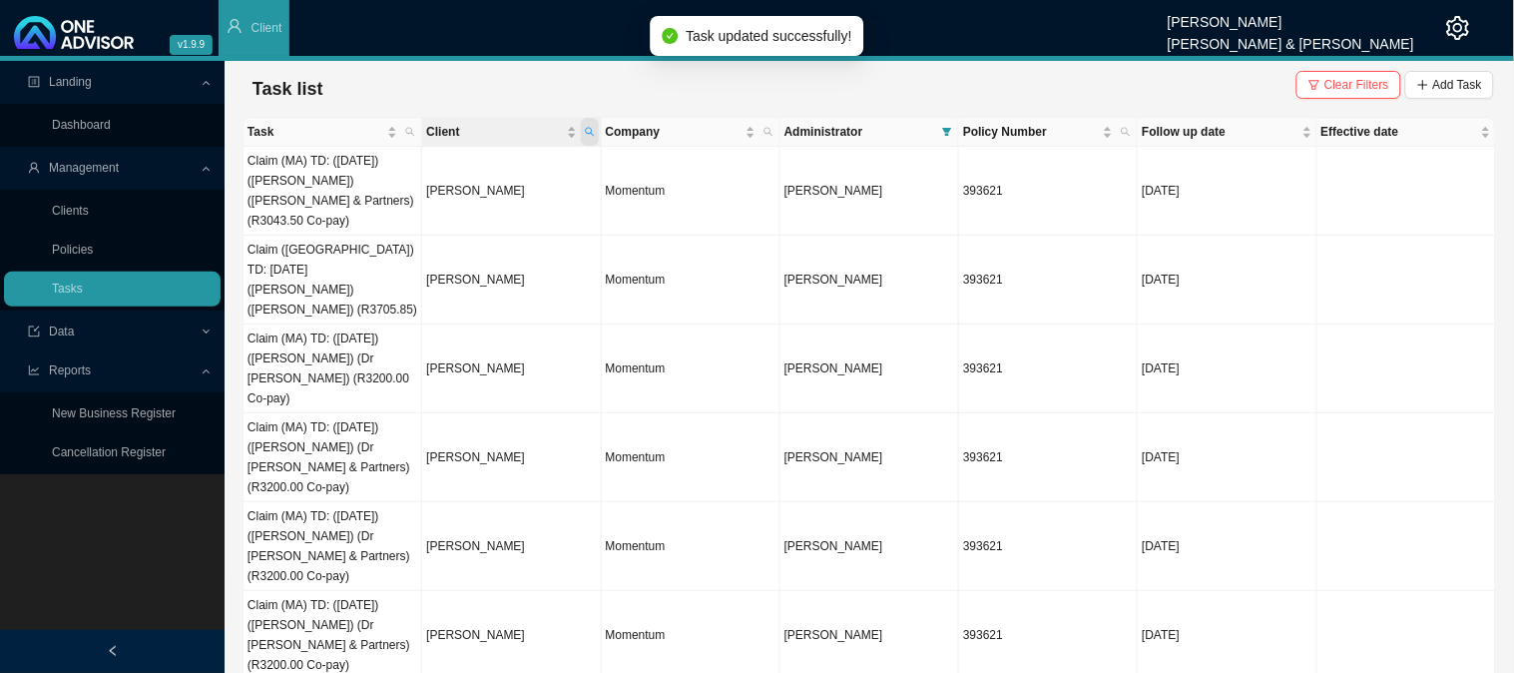
click at [595, 132] on span "Client" at bounding box center [590, 132] width 18 height 28
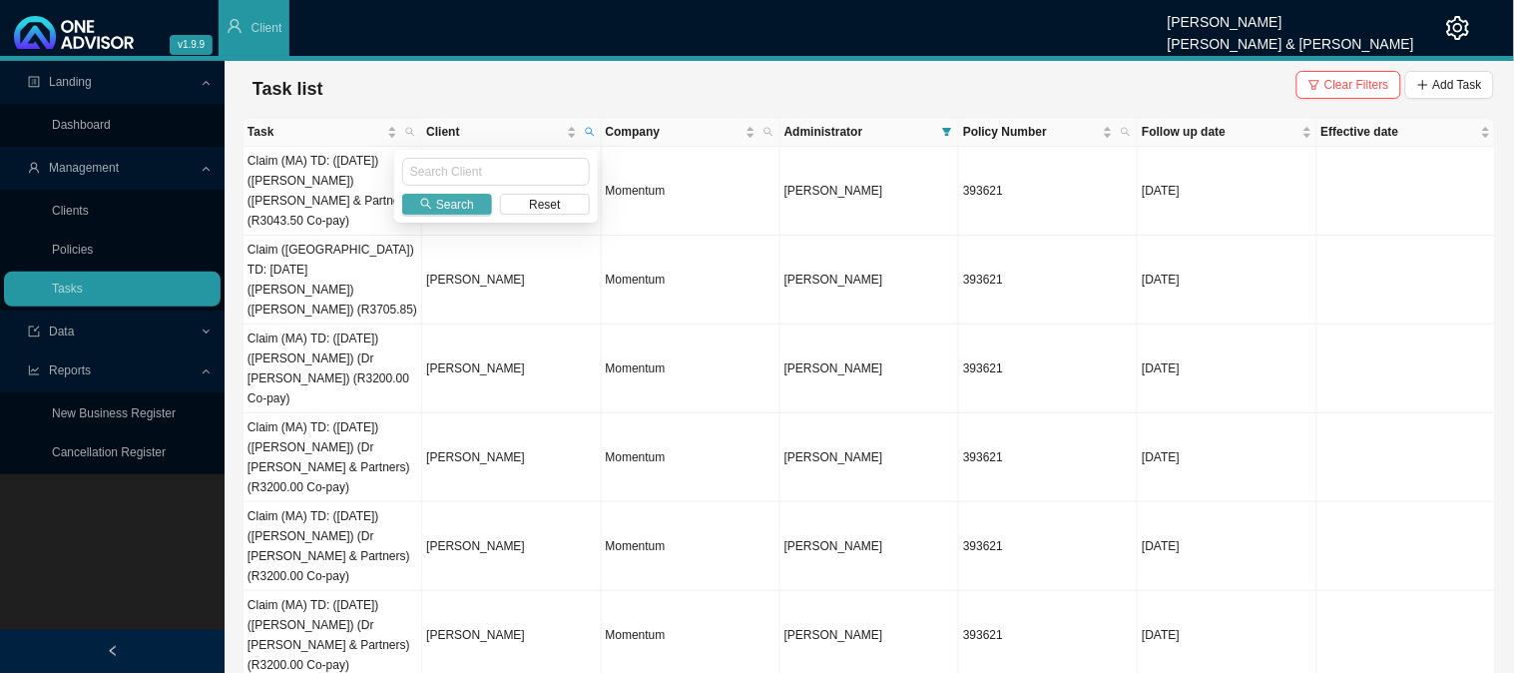
click at [441, 205] on span "Search" at bounding box center [455, 205] width 38 height 20
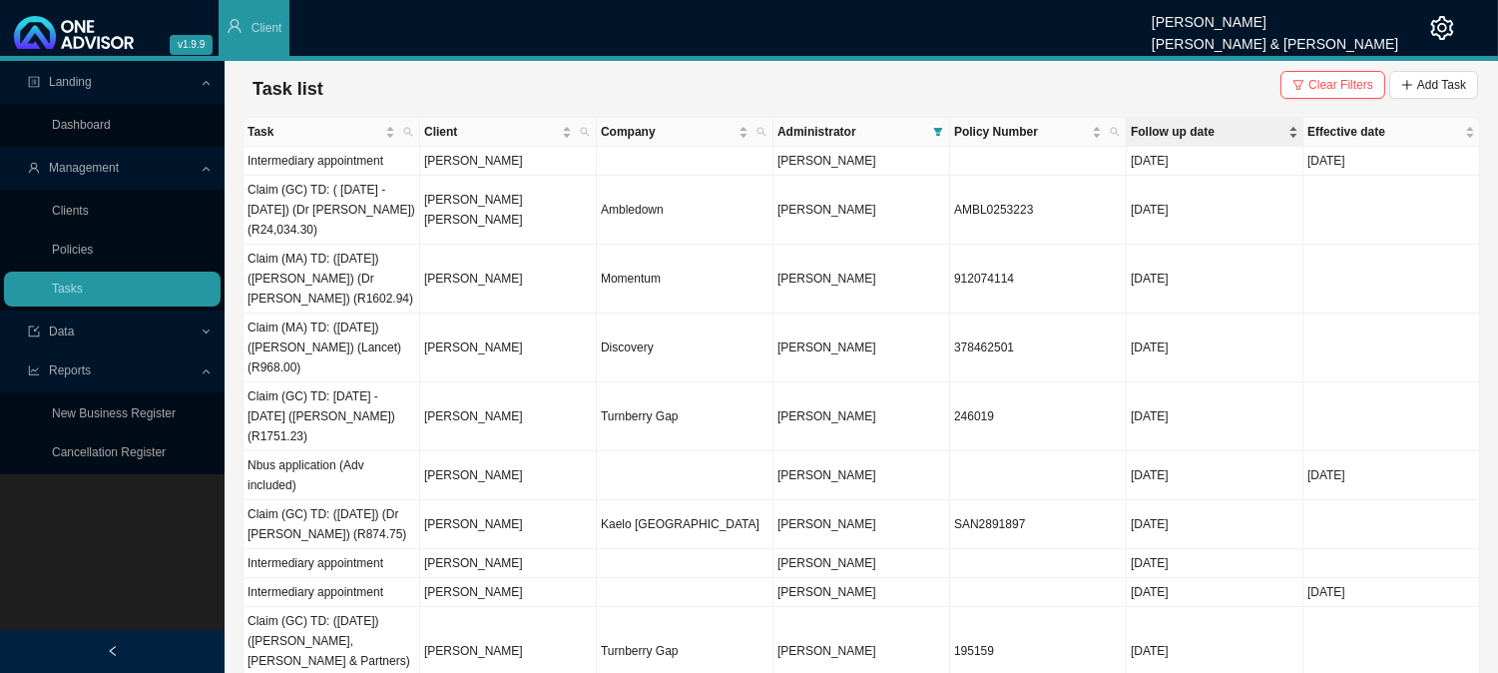
click at [1172, 135] on span "Follow up date" at bounding box center [1207, 132] width 154 height 20
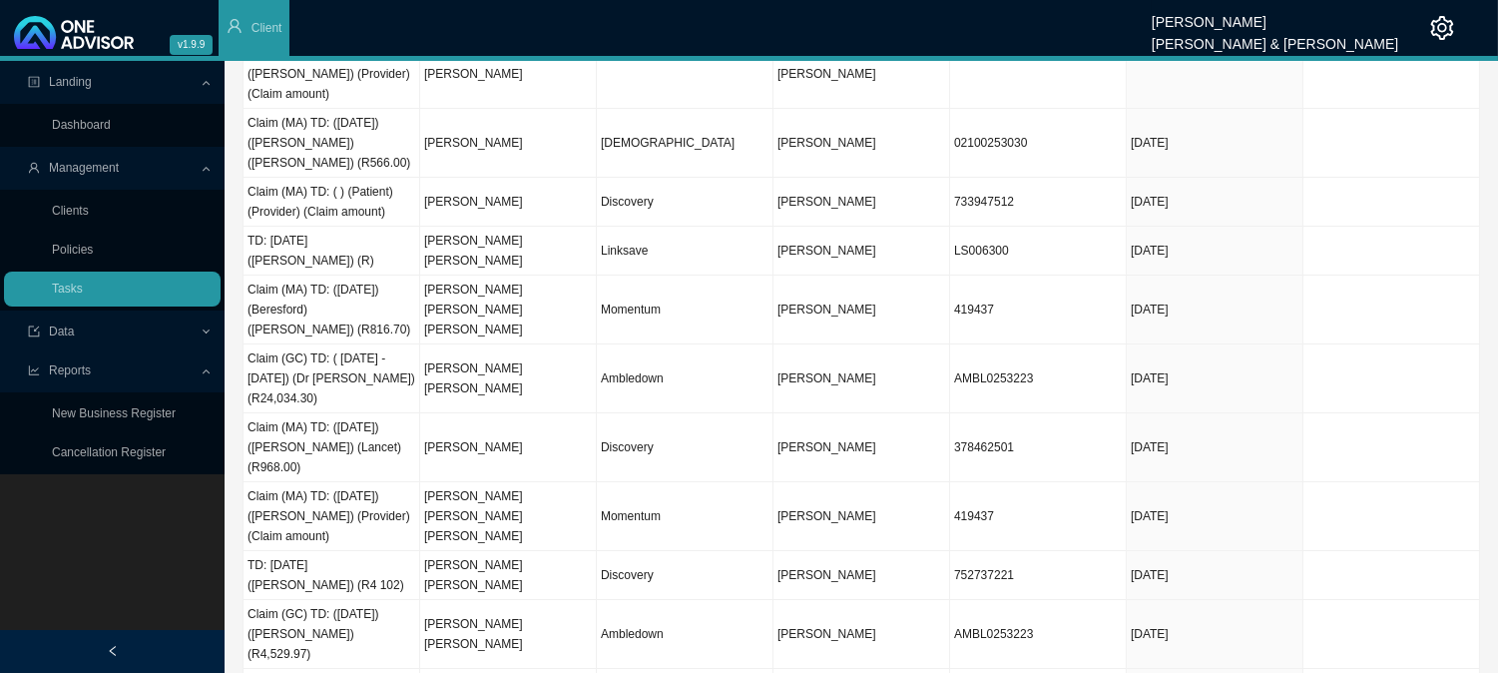
scroll to position [0, 0]
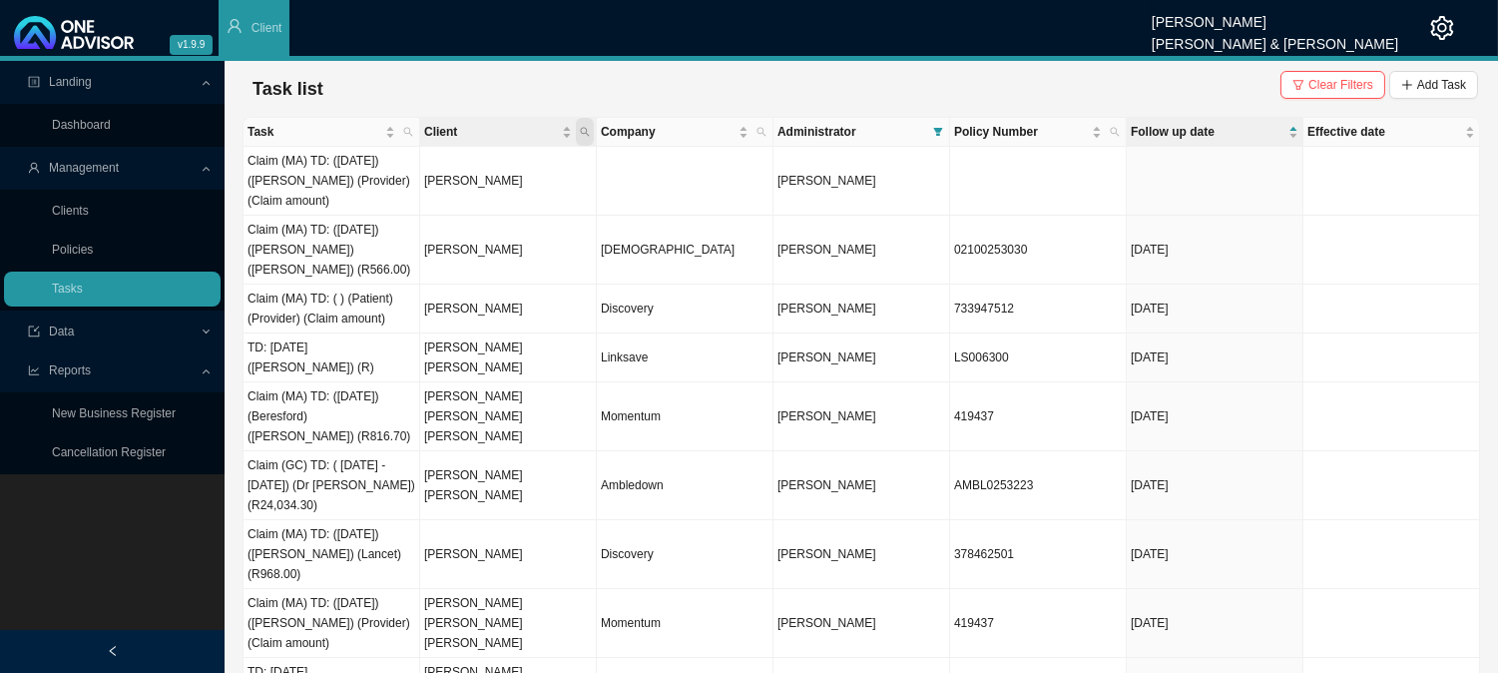
click at [586, 131] on icon "search" at bounding box center [585, 132] width 9 height 9
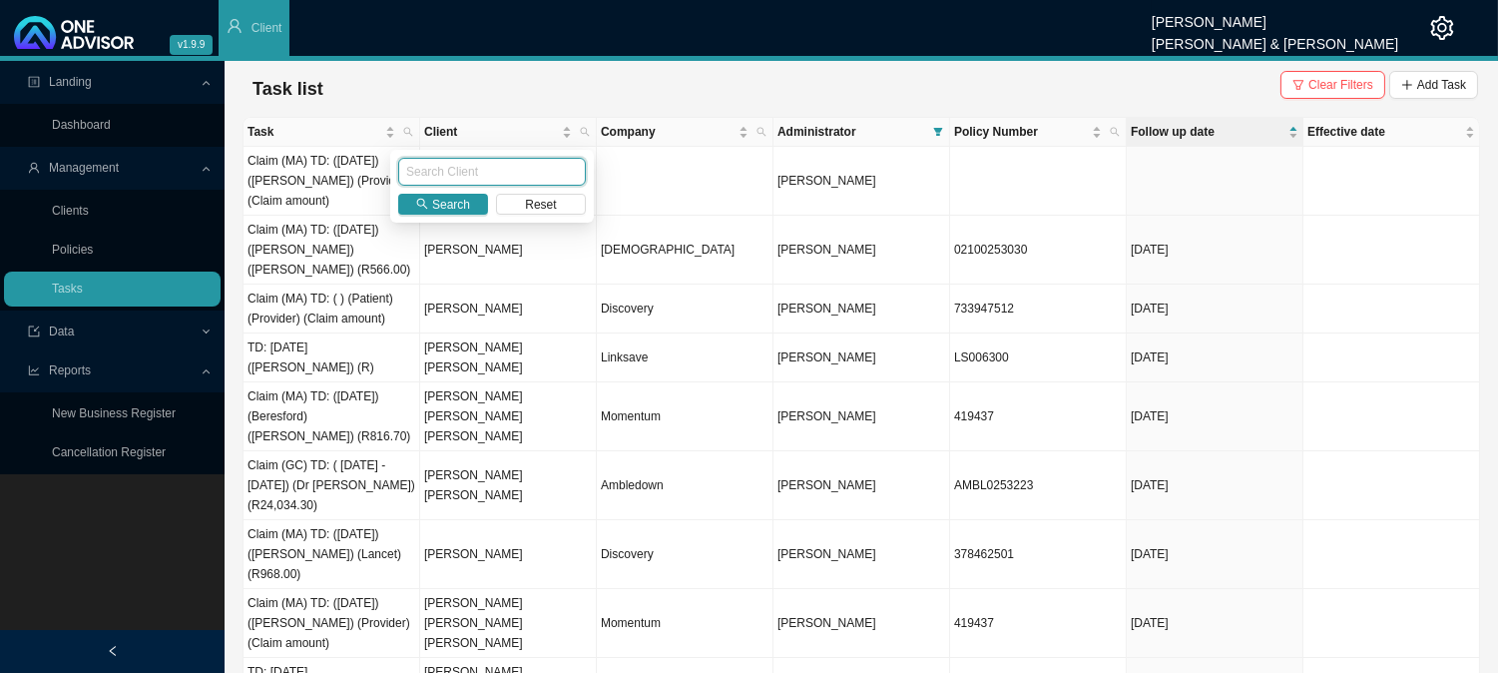
click at [466, 168] on input "text" at bounding box center [492, 172] width 188 height 28
click at [502, 88] on div "Task list Clear Filters Add Task" at bounding box center [860, 89] width 1233 height 40
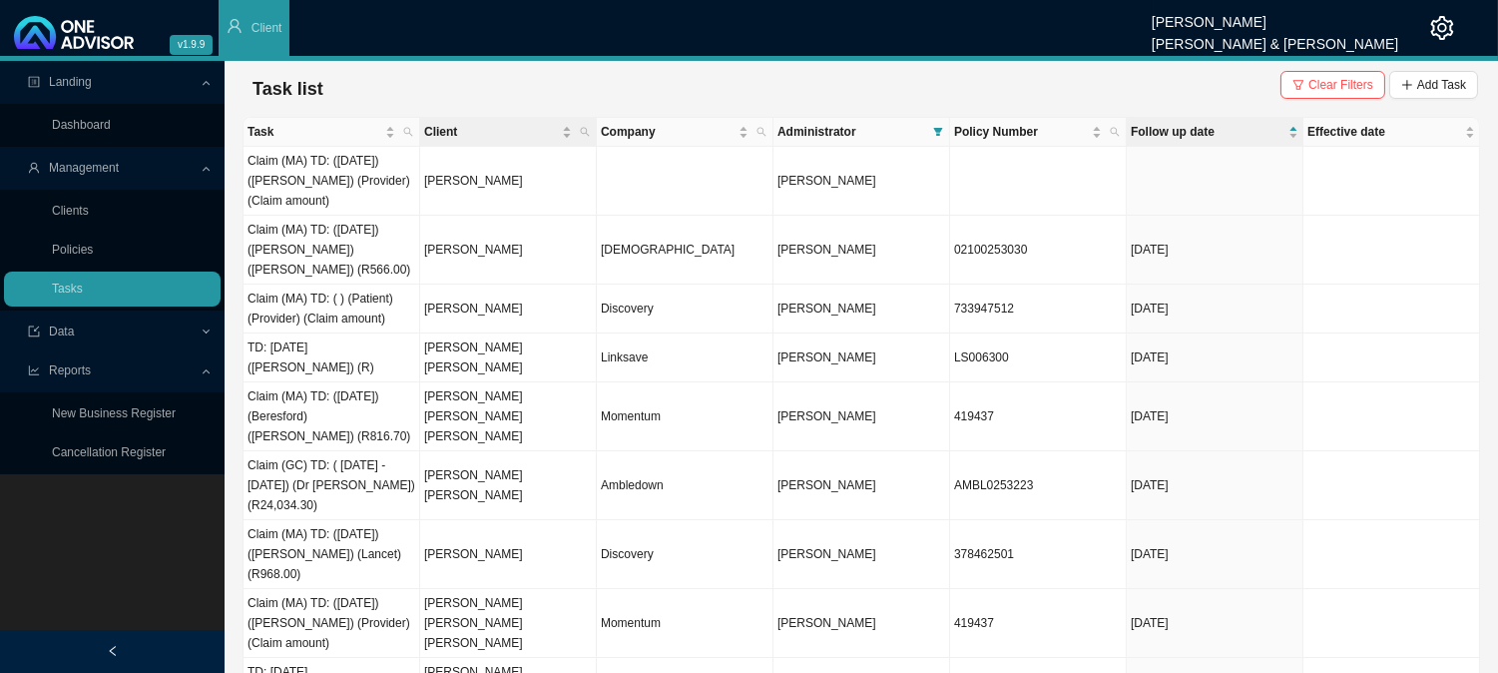
click at [594, 134] on th "Client" at bounding box center [508, 132] width 177 height 29
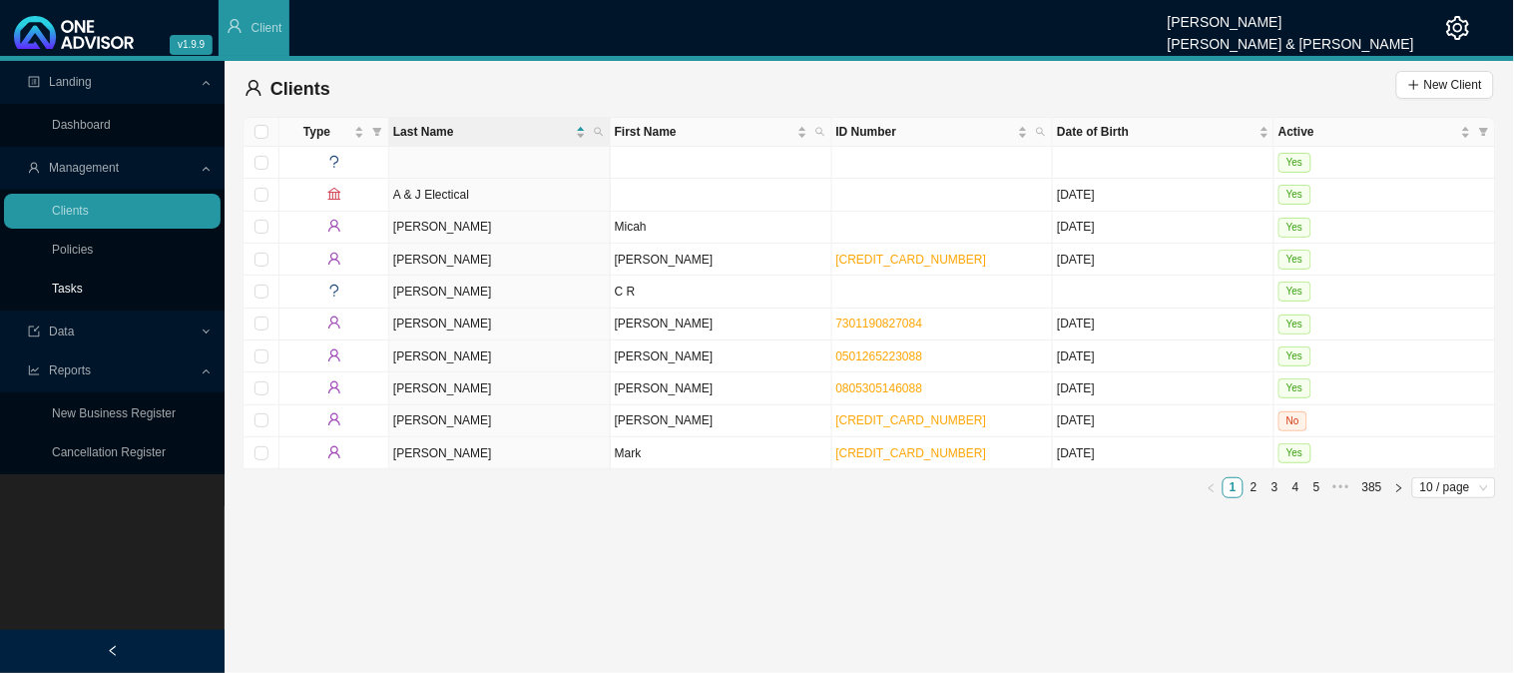
click at [83, 286] on link "Tasks" at bounding box center [67, 288] width 31 height 14
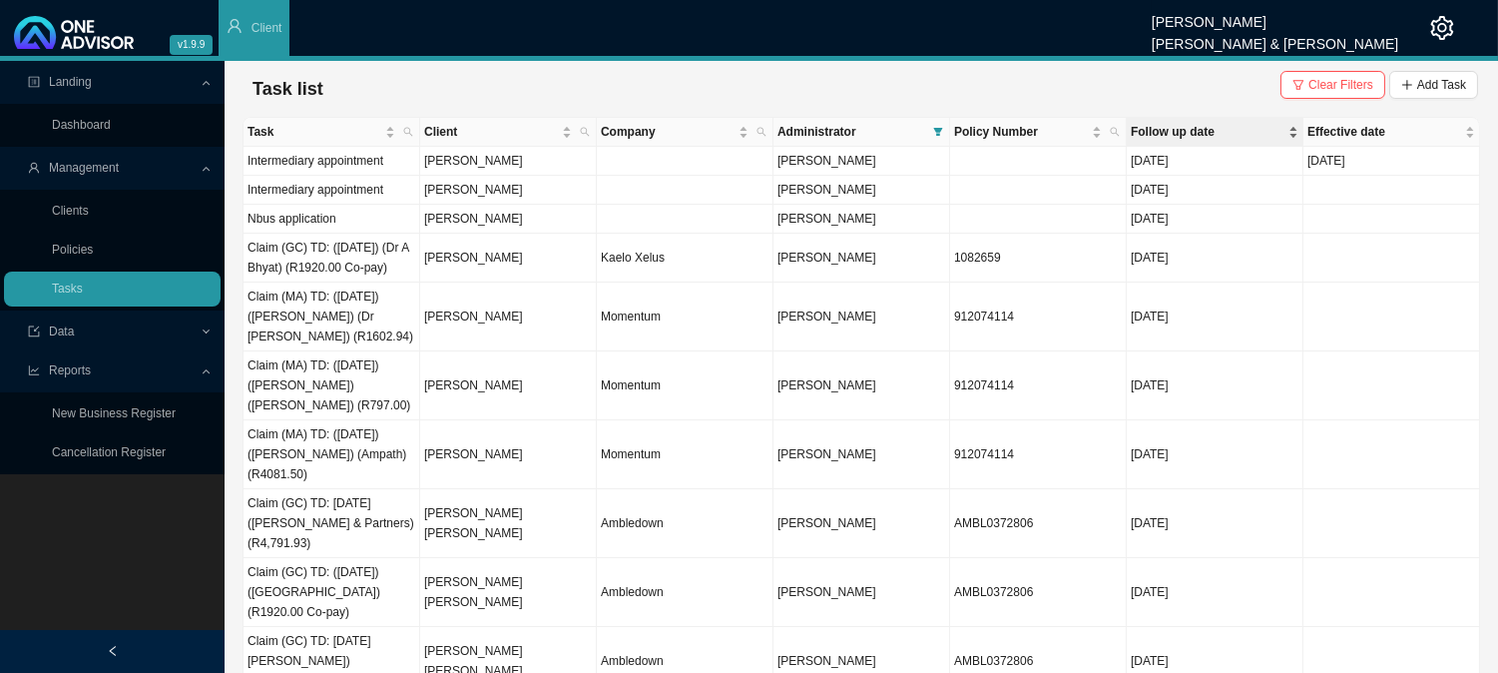
click at [1190, 132] on span "Follow up date" at bounding box center [1207, 132] width 154 height 20
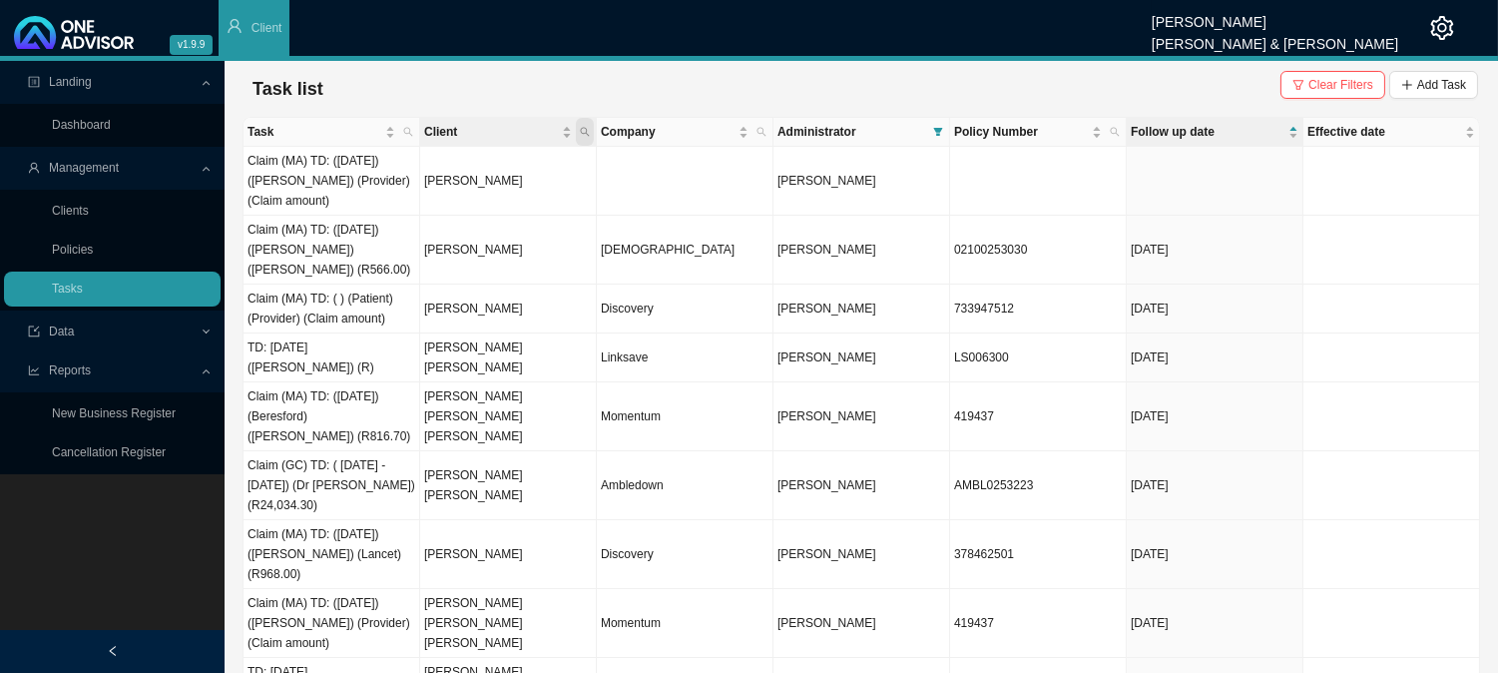
click at [589, 127] on icon "search" at bounding box center [585, 132] width 10 height 10
click at [462, 167] on input "text" at bounding box center [492, 172] width 188 height 28
type input "SHAIK"
click at [450, 202] on span "Search" at bounding box center [451, 205] width 38 height 20
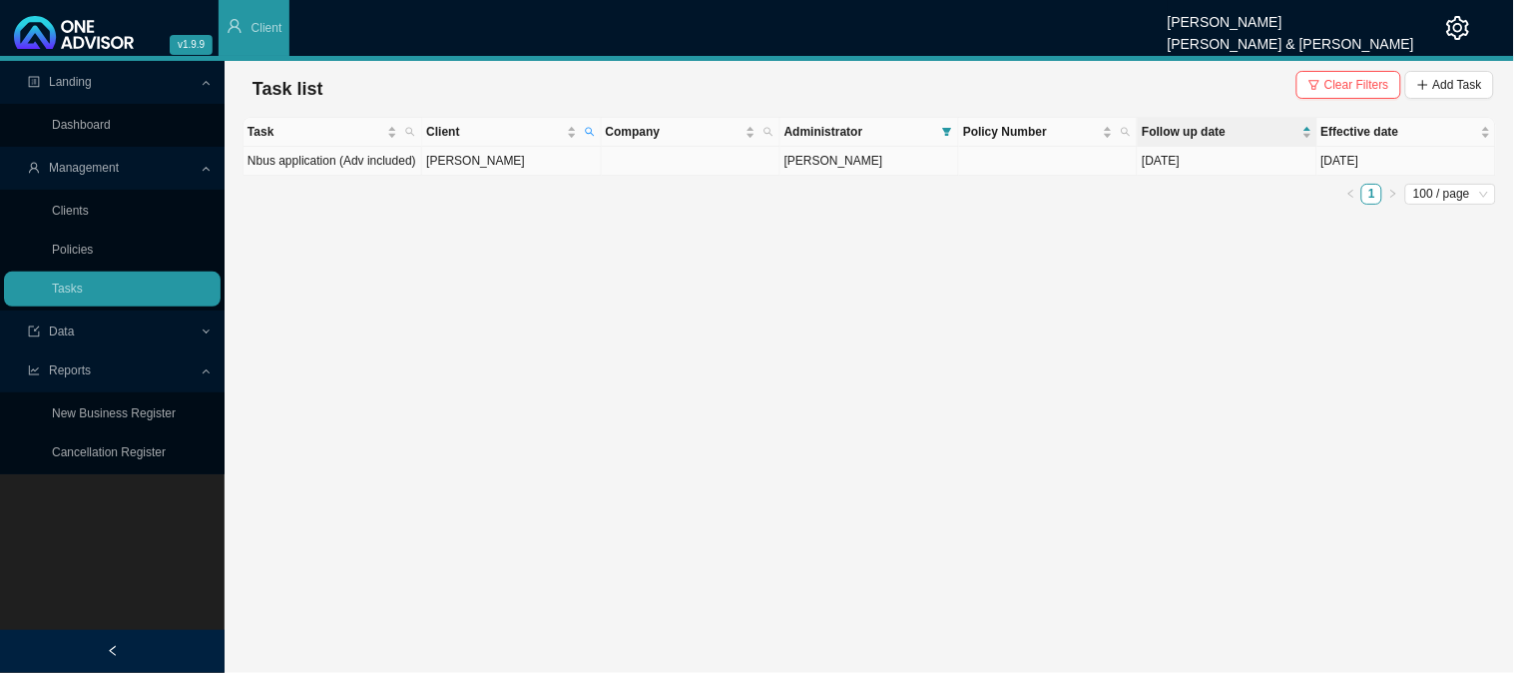
click at [705, 171] on td at bounding box center [691, 161] width 179 height 29
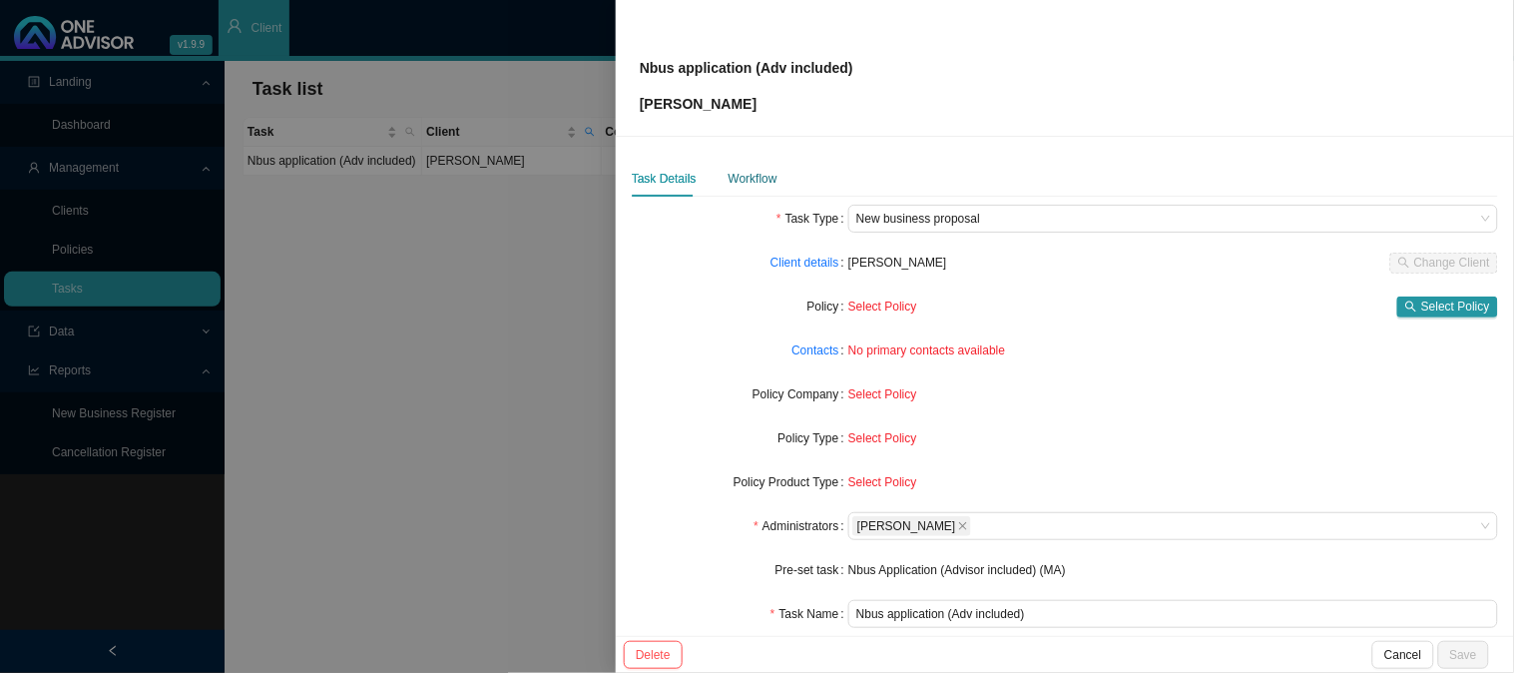
click at [762, 185] on div "Workflow" at bounding box center [752, 179] width 49 height 20
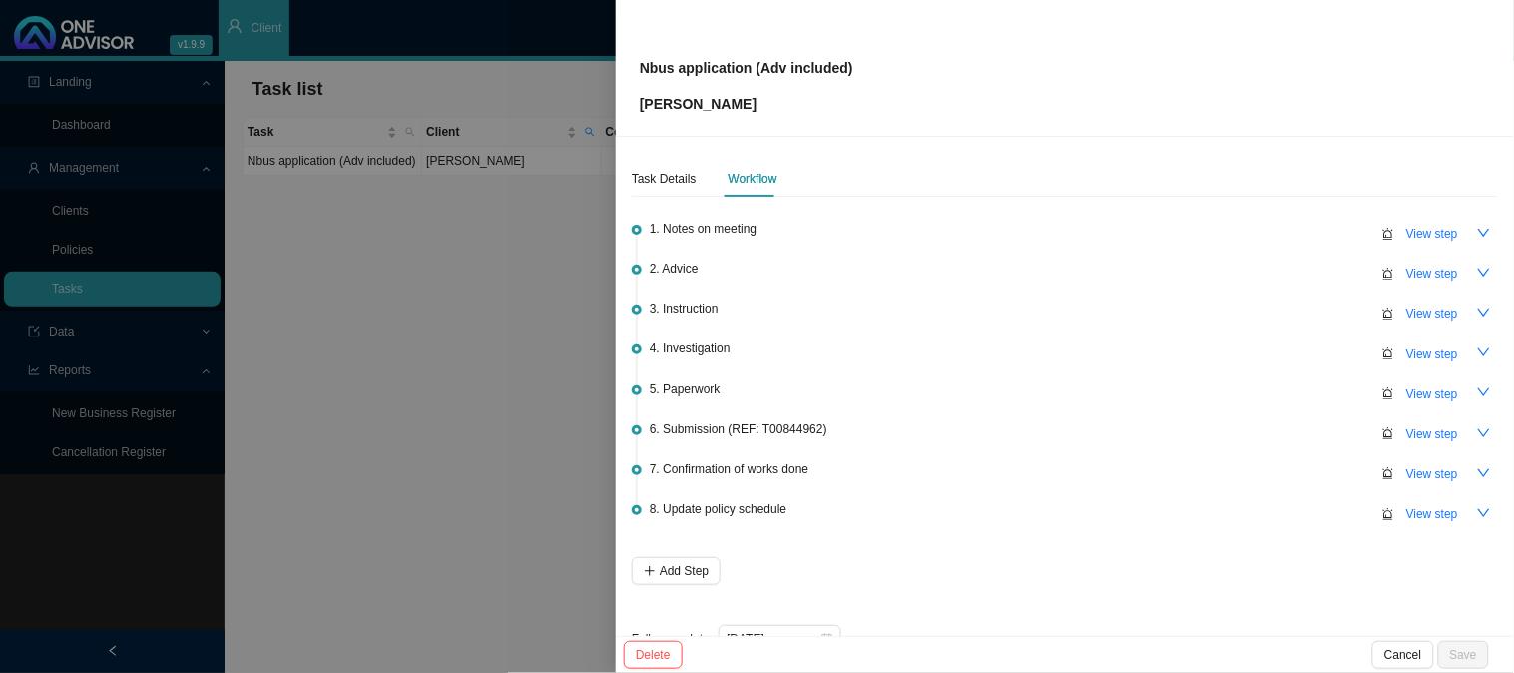
click at [403, 381] on div at bounding box center [757, 336] width 1514 height 673
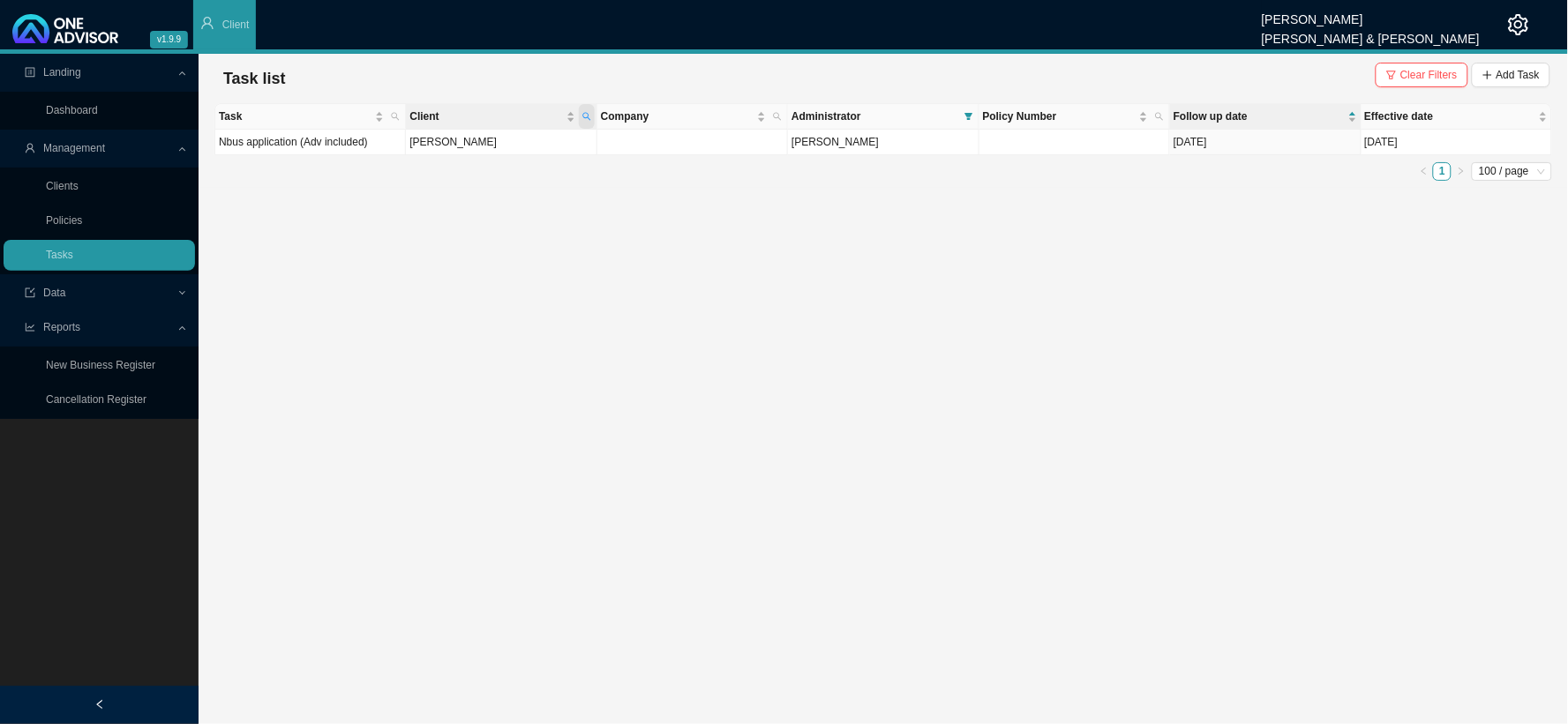
click at [586, 121] on span "Client" at bounding box center [587, 117] width 16 height 25
drag, startPoint x: 510, startPoint y: 156, endPoint x: 406, endPoint y: 151, distance: 104.1
click at [406, 151] on body "v1.9.9 [PERSON_NAME] [PERSON_NAME] & [PERSON_NAME] Client Landing Dashboard Man…" at bounding box center [784, 362] width 1568 height 724
type input "lombard"
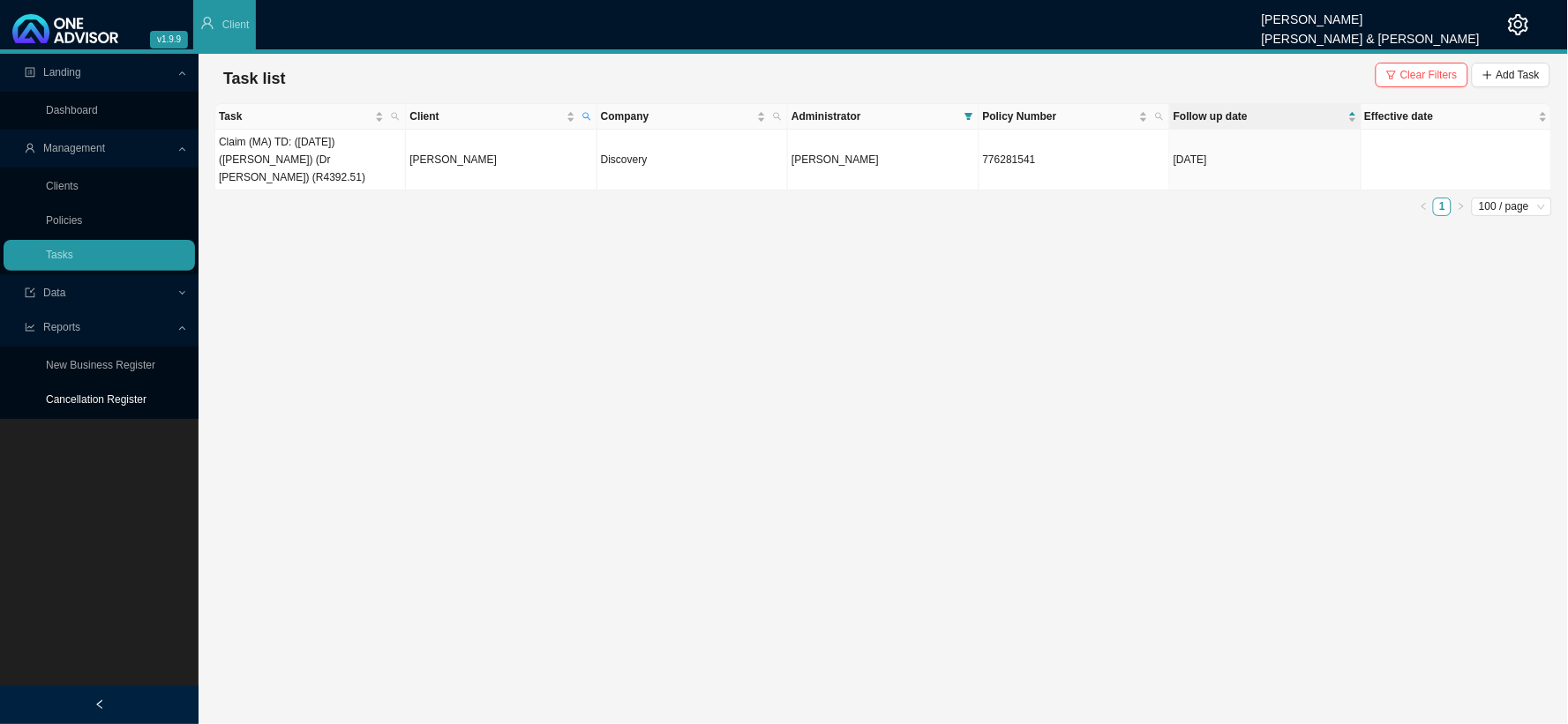
click at [125, 406] on link "Cancellation Register" at bounding box center [96, 400] width 101 height 12
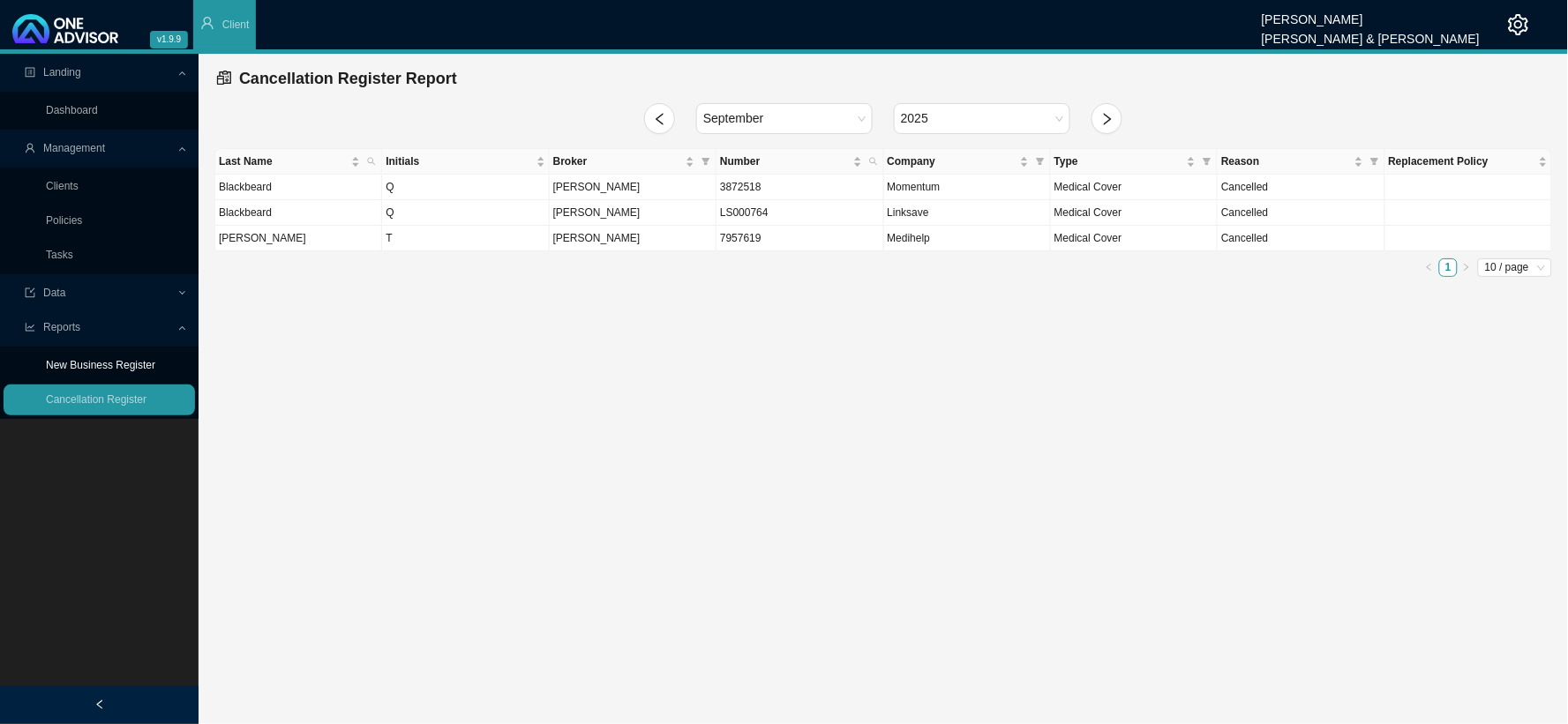
click at [92, 366] on link "New Business Register" at bounding box center [101, 365] width 110 height 12
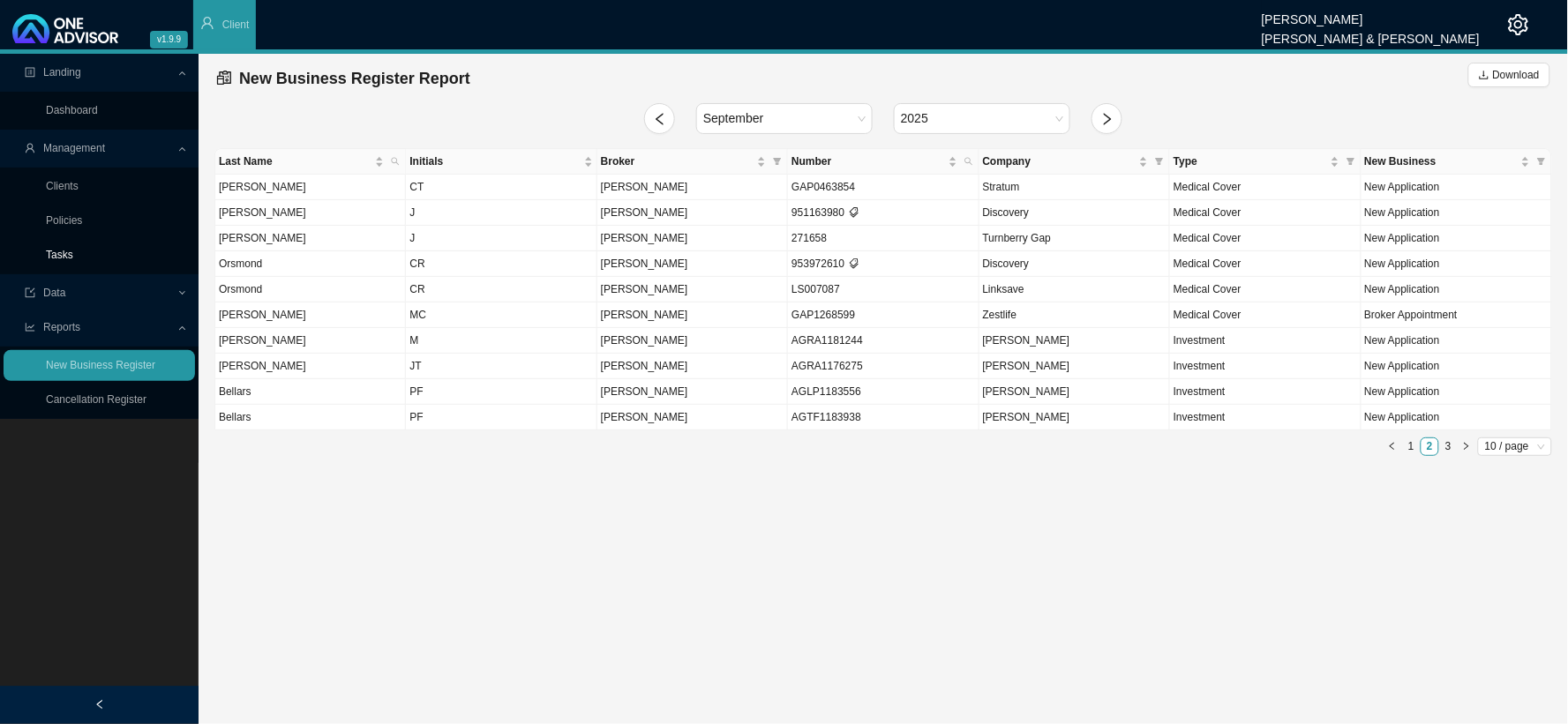
click at [73, 248] on link "Tasks" at bounding box center [59, 255] width 27 height 12
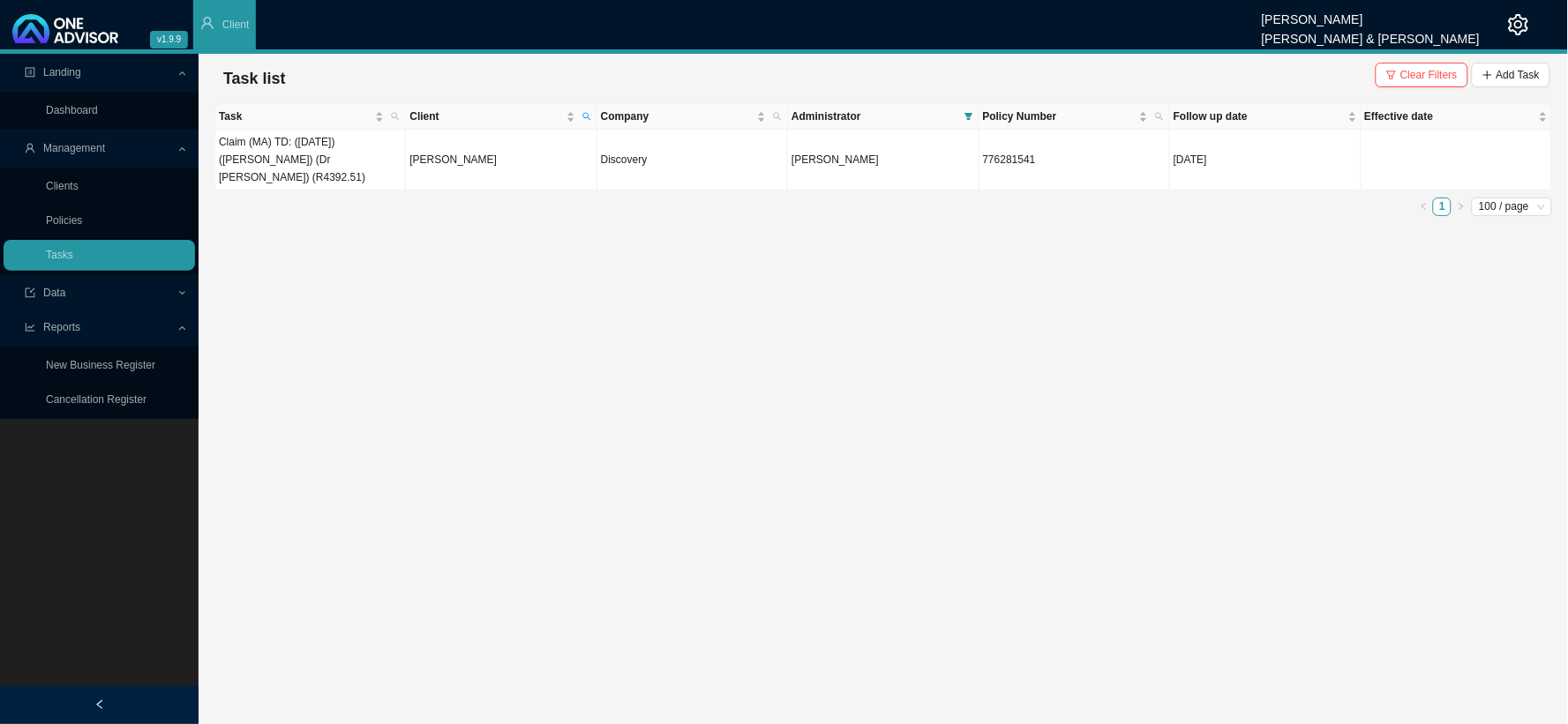
click at [572, 289] on main "Landing Dashboard Management Clients Policies Tasks Data Reports New Business R…" at bounding box center [784, 389] width 1568 height 670
click at [594, 118] on span "Client" at bounding box center [587, 117] width 16 height 25
click at [516, 148] on input "text" at bounding box center [504, 152] width 166 height 25
type input "pakiry"
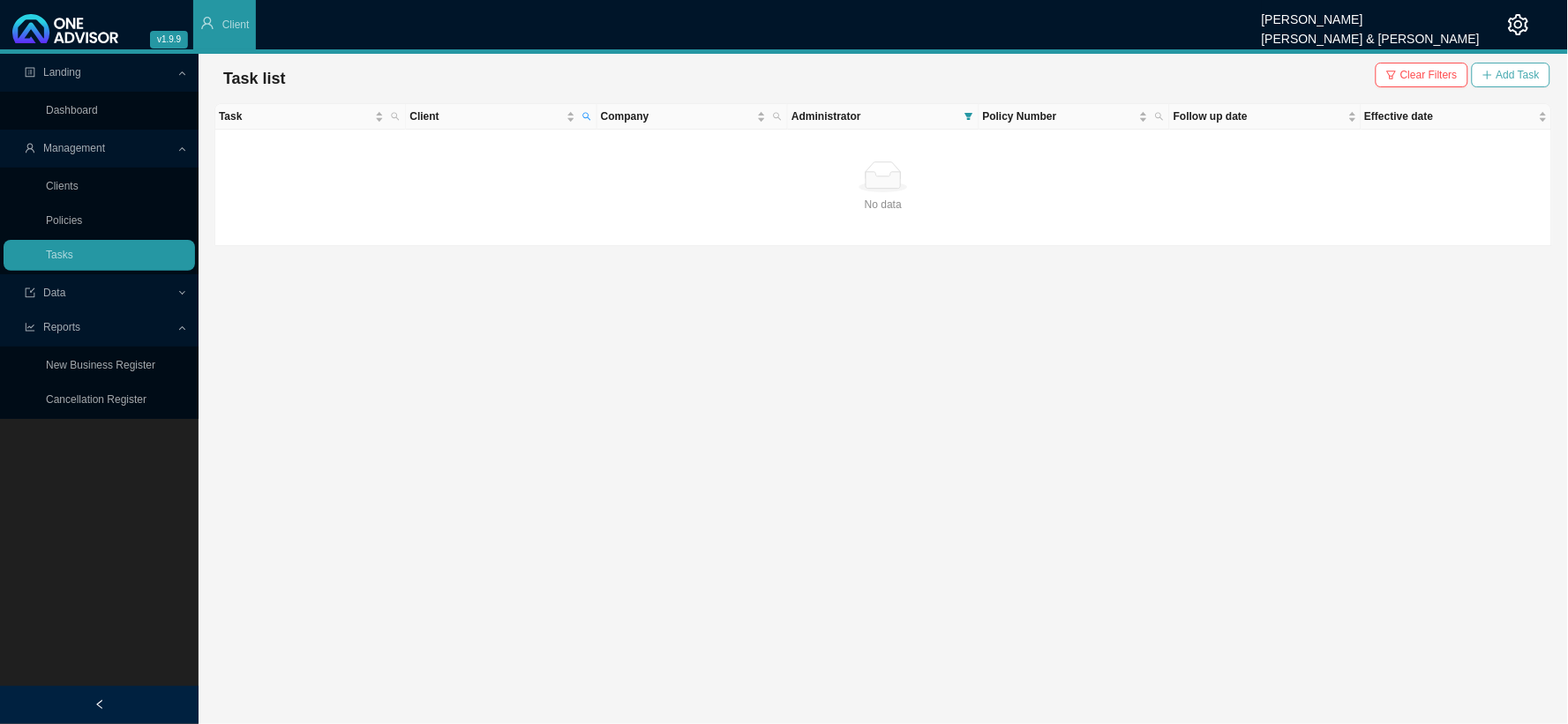
click at [1516, 73] on span "Add Task" at bounding box center [1518, 75] width 43 height 18
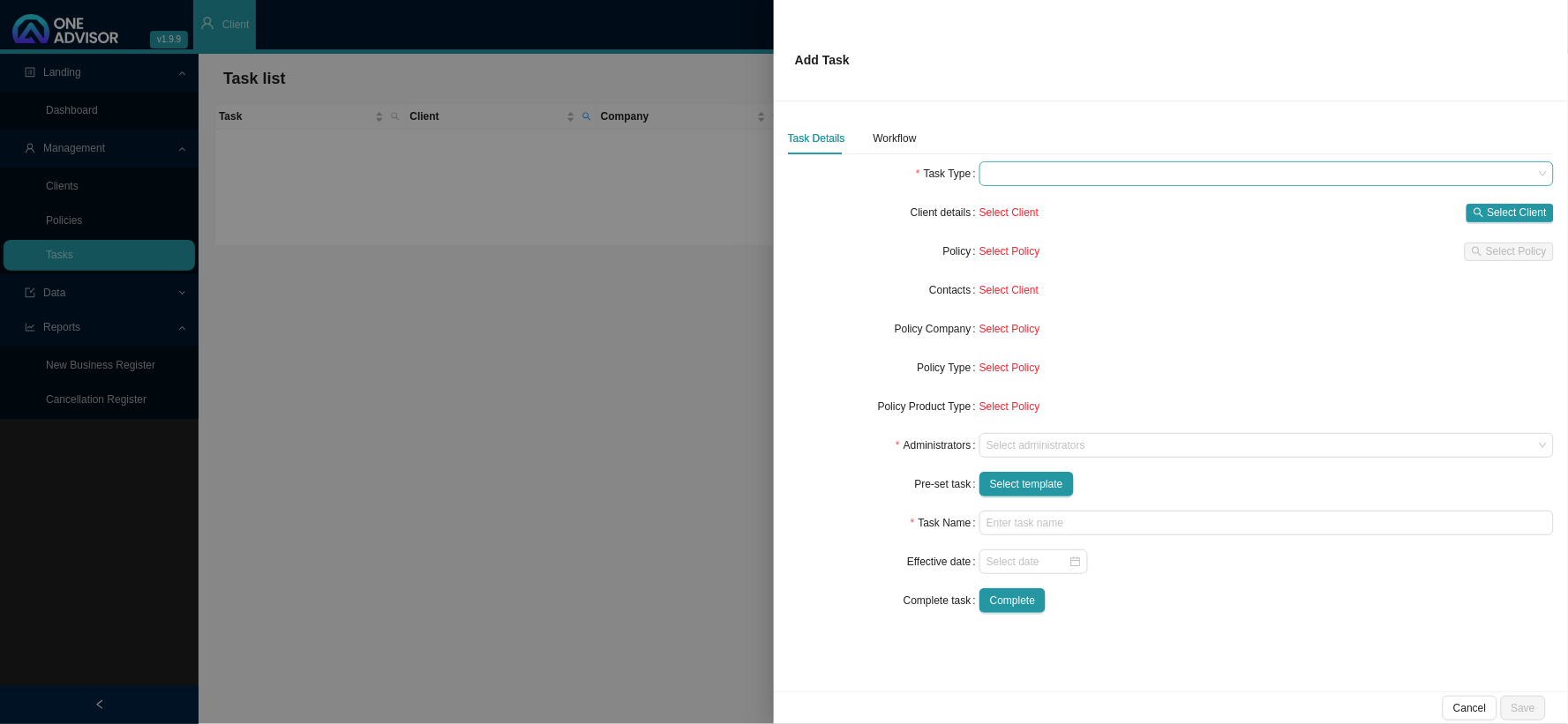
click at [1001, 172] on span at bounding box center [1267, 174] width 561 height 23
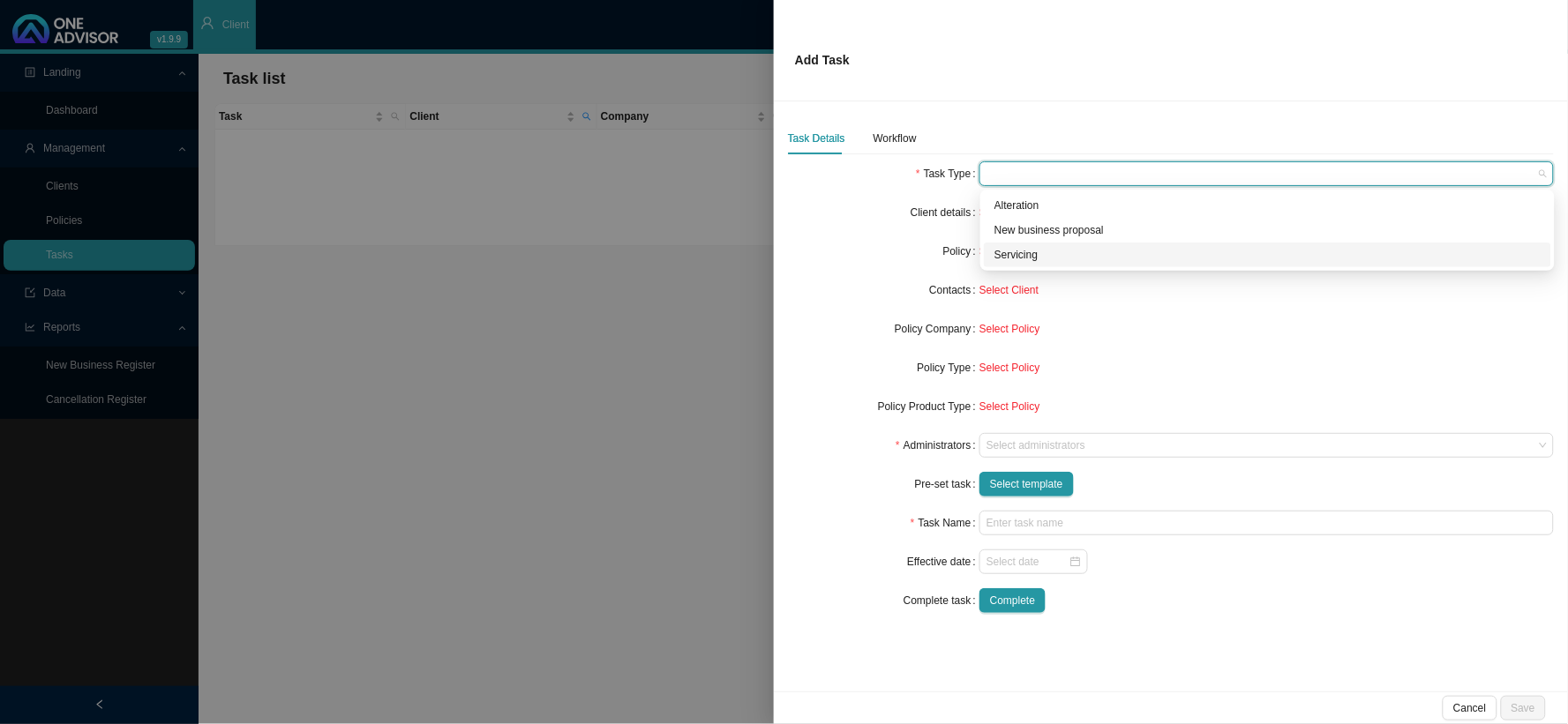
click at [1011, 257] on div "Servicing" at bounding box center [1268, 255] width 547 height 18
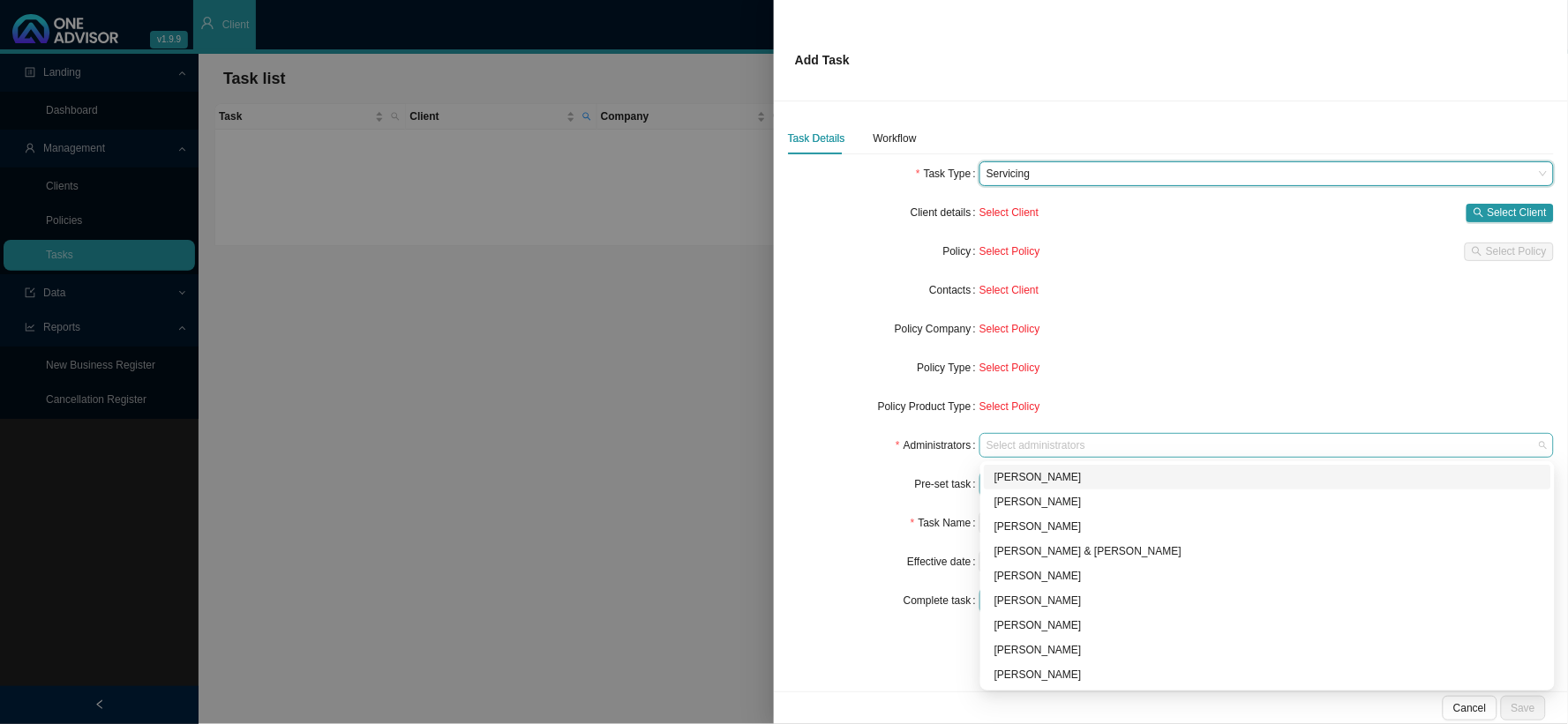
click at [1004, 445] on div at bounding box center [1258, 446] width 551 height 13
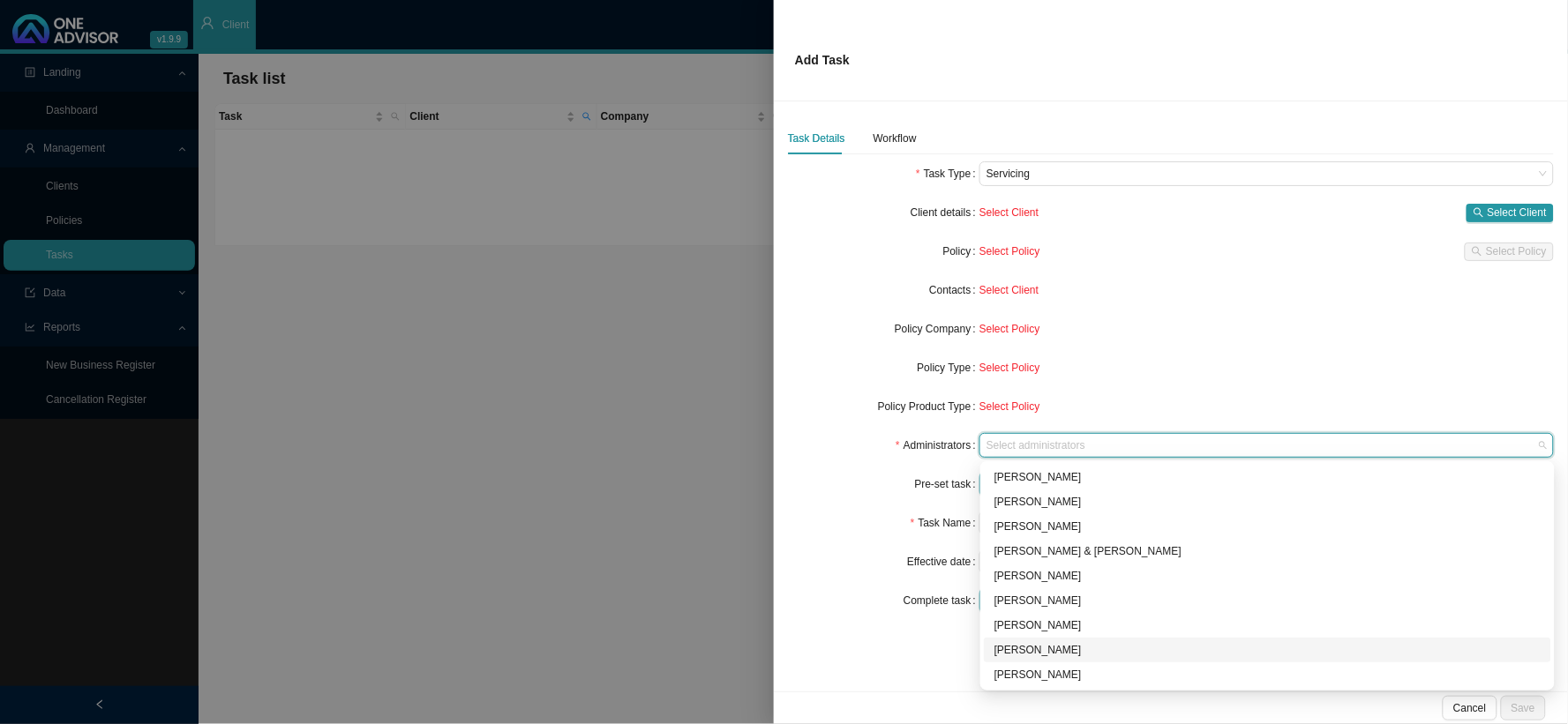
click at [1028, 644] on div "[PERSON_NAME]" at bounding box center [1268, 650] width 547 height 18
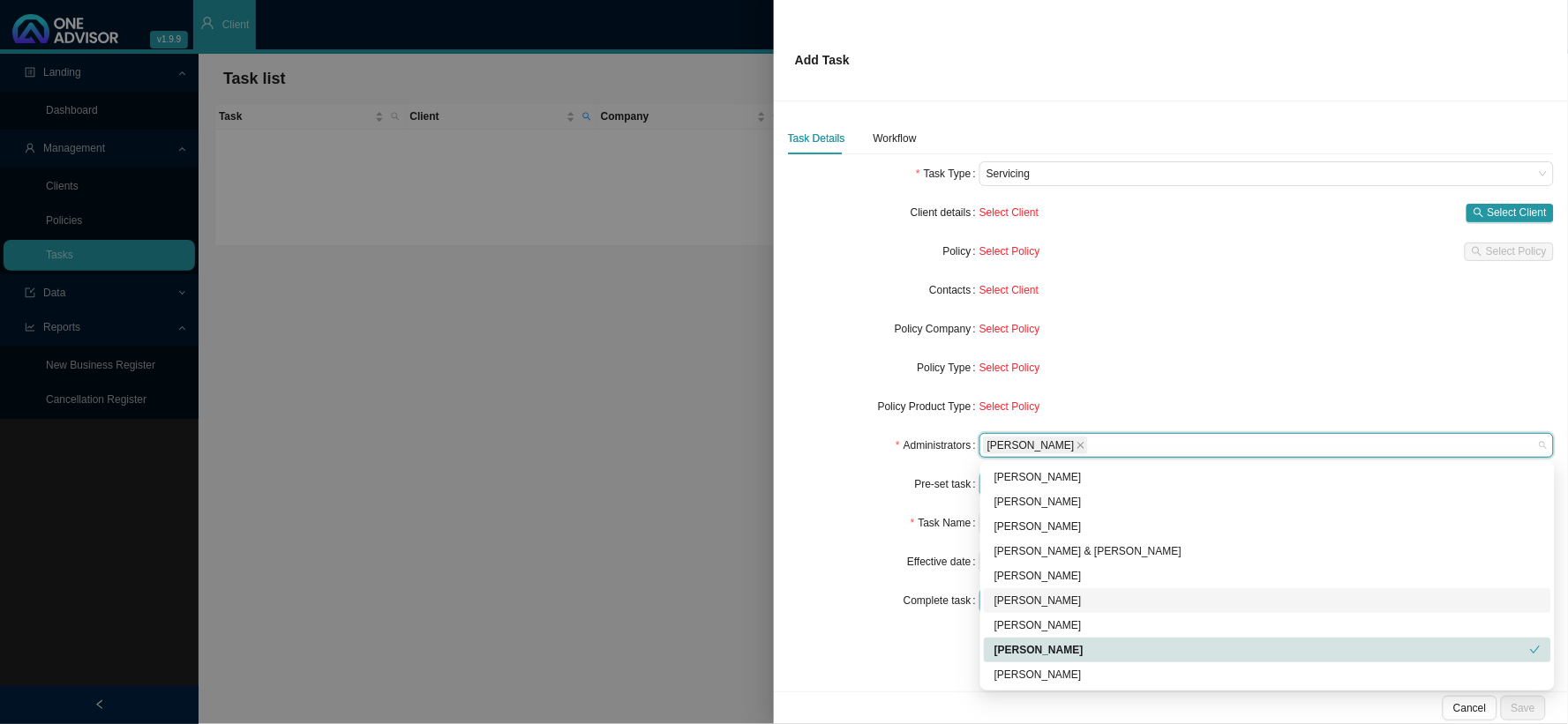
click at [857, 472] on div "Pre-set task" at bounding box center [883, 484] width 192 height 25
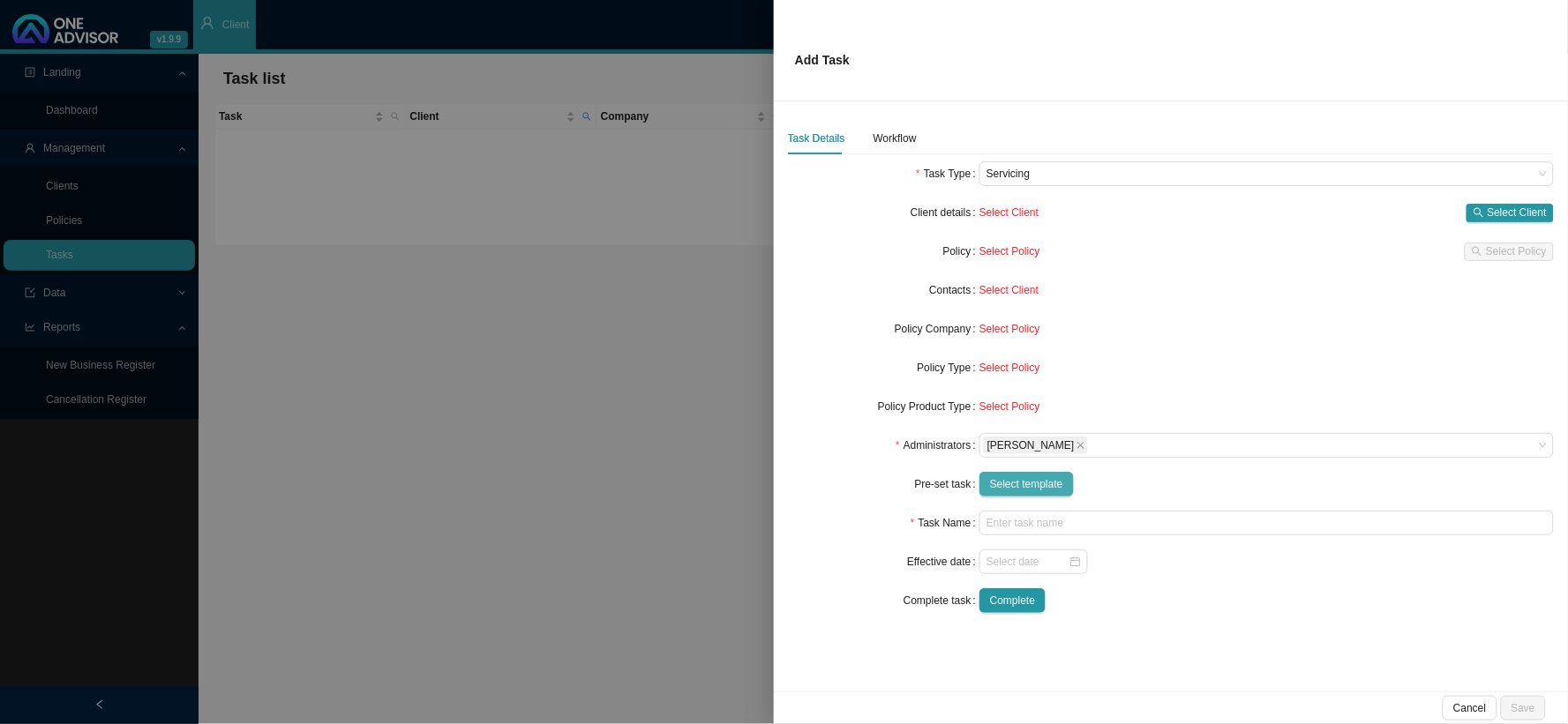
click at [1028, 483] on span "Select template" at bounding box center [1027, 484] width 73 height 18
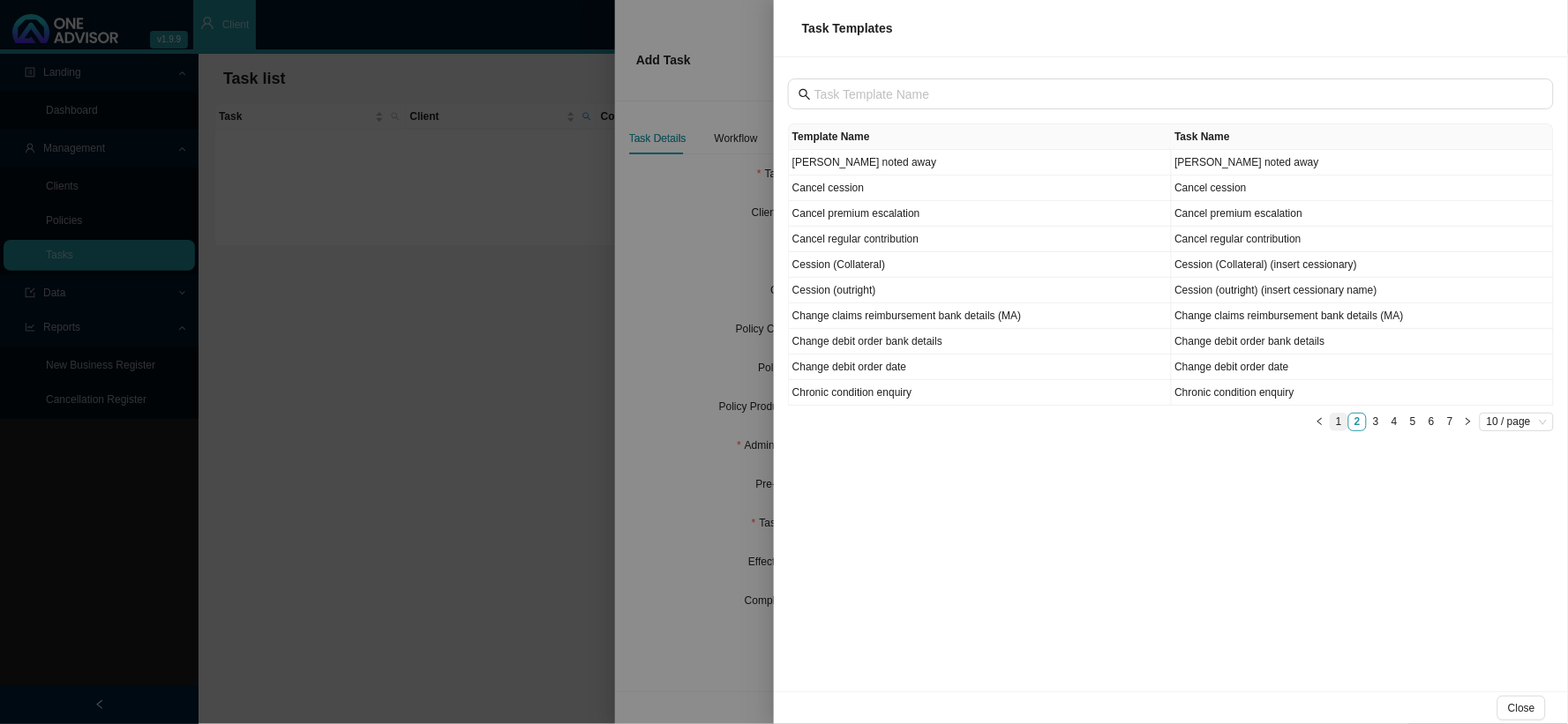
click at [1338, 423] on link "1" at bounding box center [1339, 422] width 17 height 17
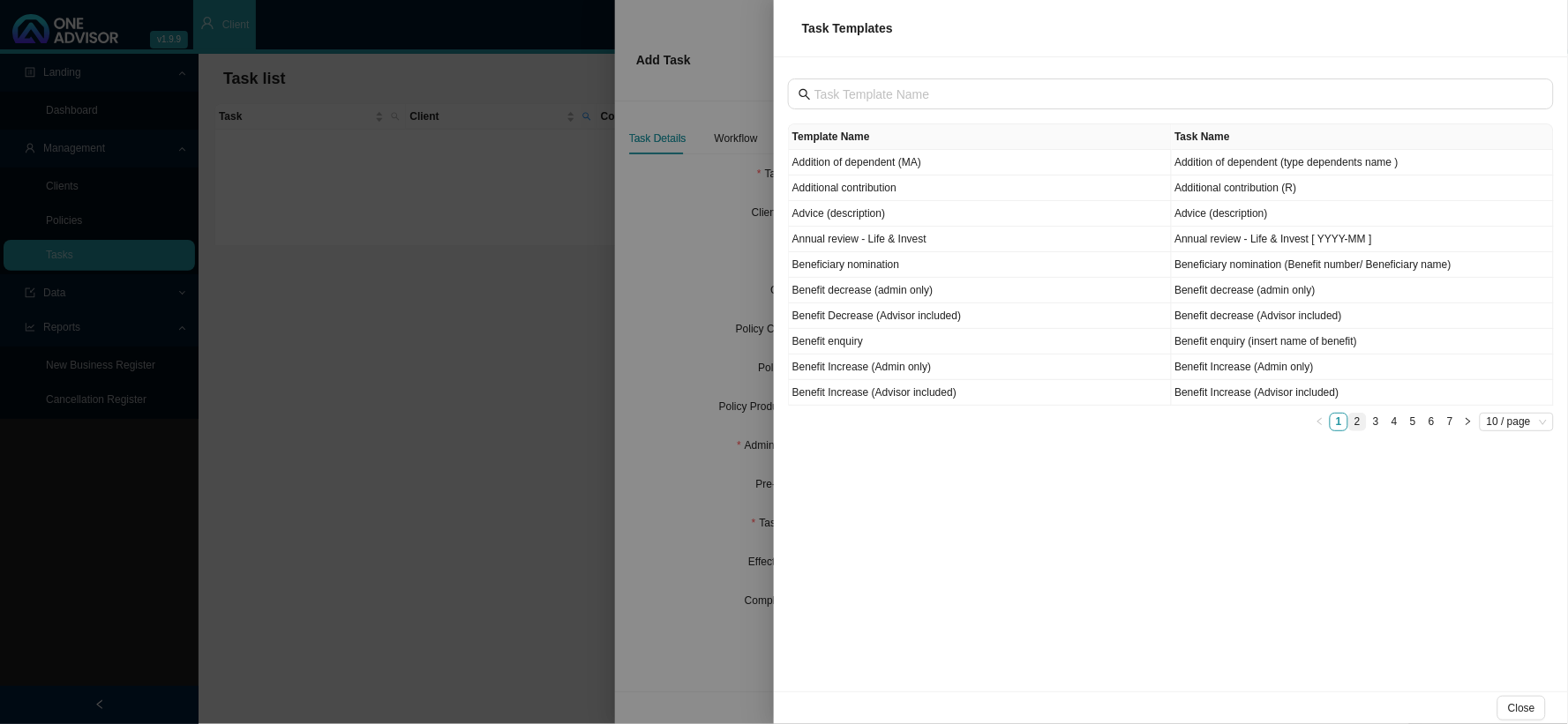
click at [1360, 419] on link "2" at bounding box center [1358, 422] width 17 height 17
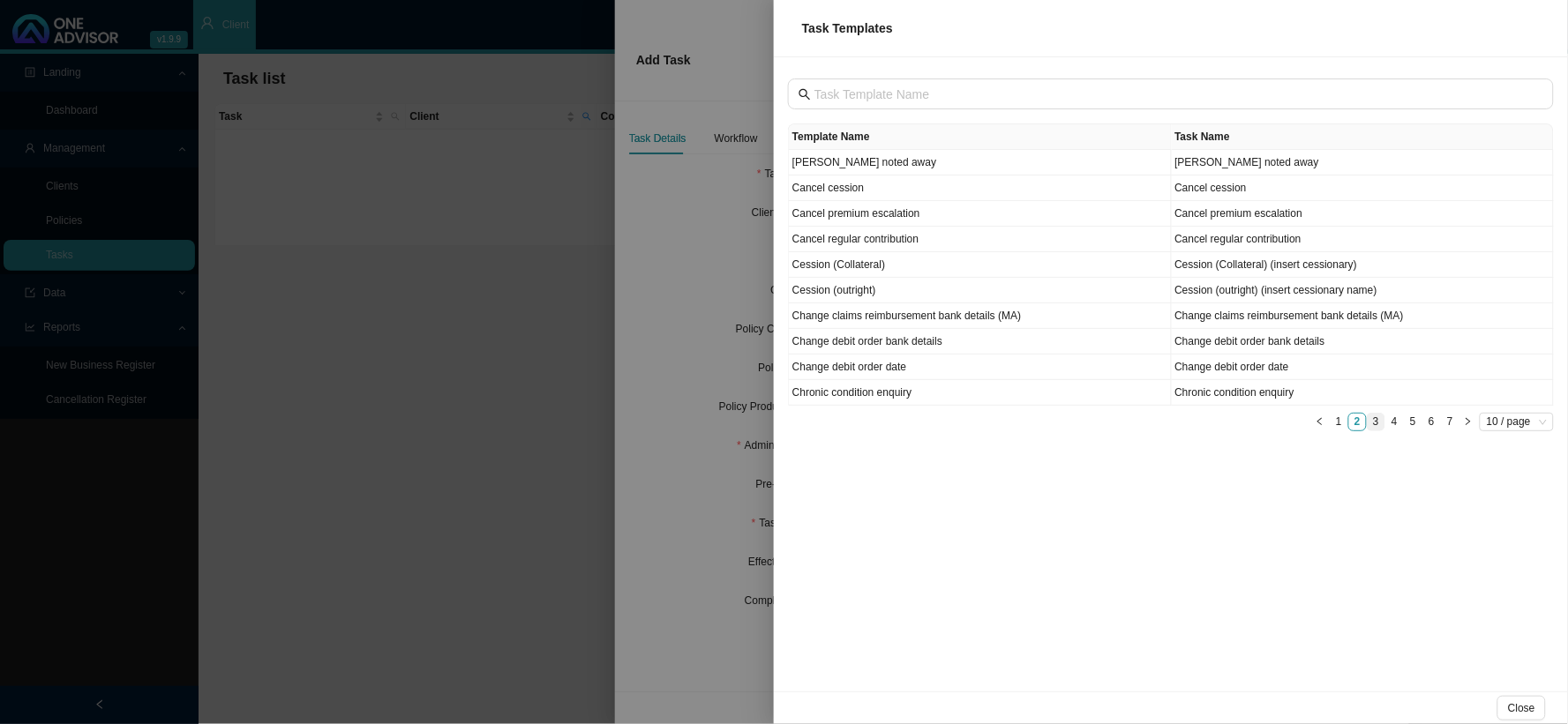
click at [1373, 421] on link "3" at bounding box center [1376, 422] width 17 height 17
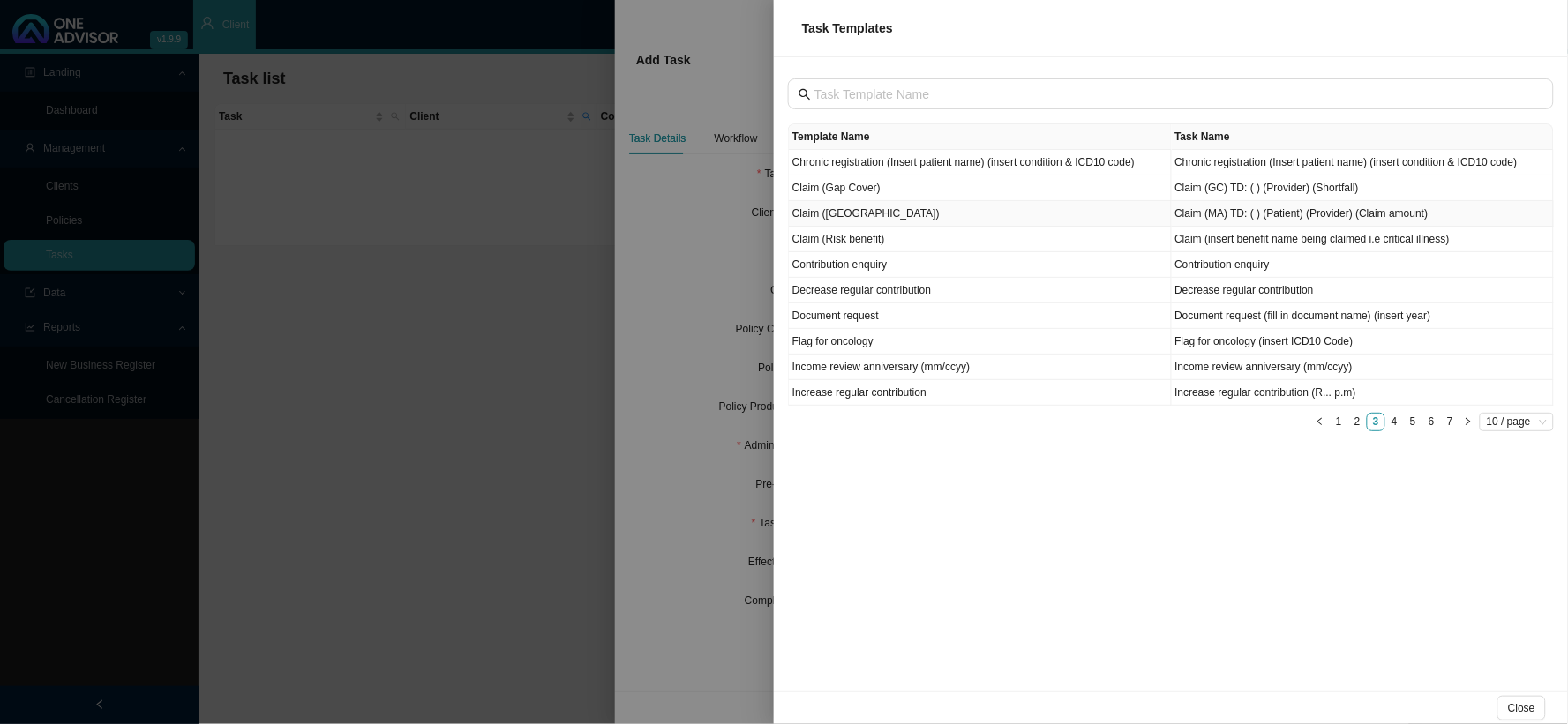
click at [822, 208] on td "Claim ([GEOGRAPHIC_DATA])" at bounding box center [980, 213] width 383 height 26
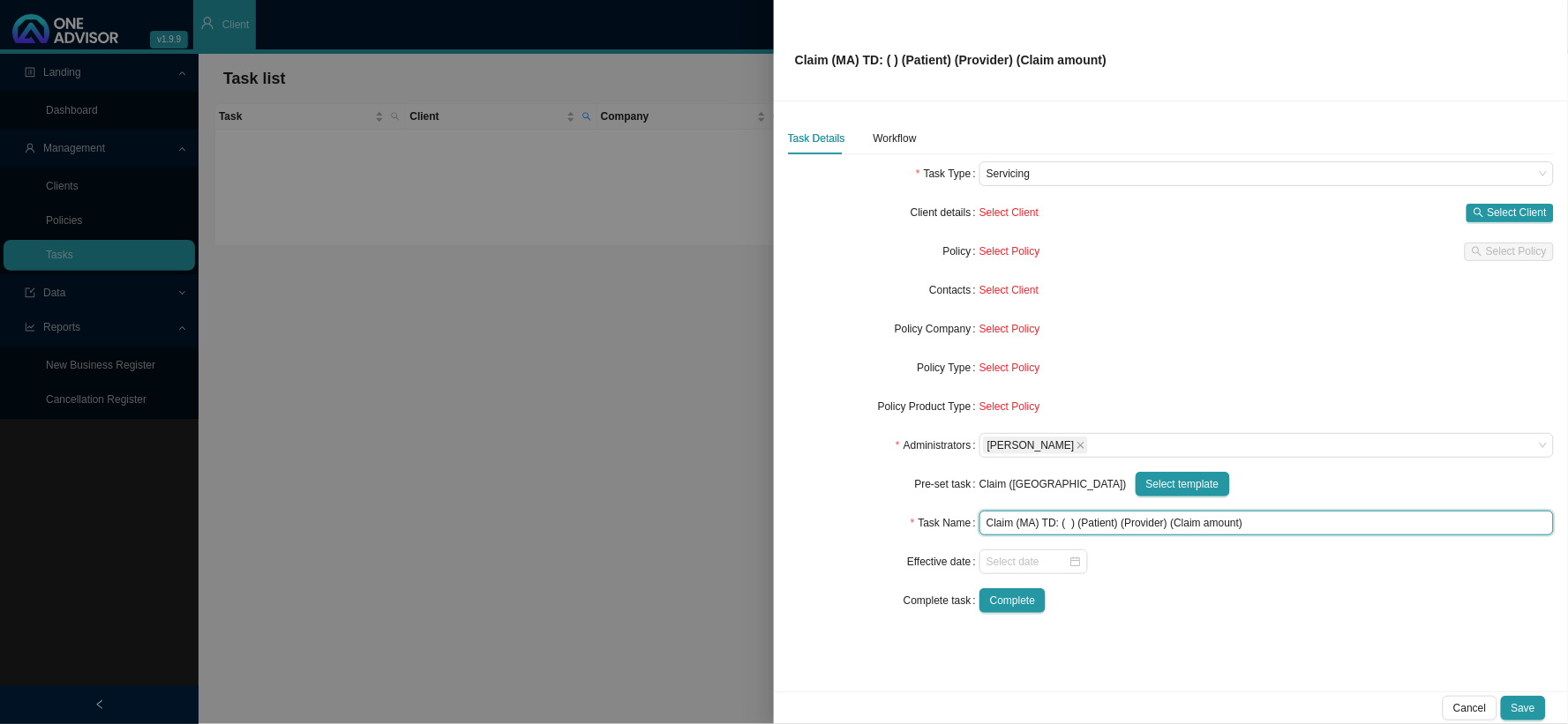
click at [1070, 527] on input "Claim (MA) TD: ( ) (Patient) (Provider) (Claim amount)" at bounding box center [1267, 523] width 575 height 25
click at [1150, 521] on input "Claim (MA) TD: ([DATE]) (Patient) (Provider) (Claim amount)" at bounding box center [1267, 523] width 575 height 25
click at [1151, 526] on input "Claim (MA) TD: ([DATE]) (Patient) (Provider) (Claim amount)" at bounding box center [1267, 523] width 575 height 25
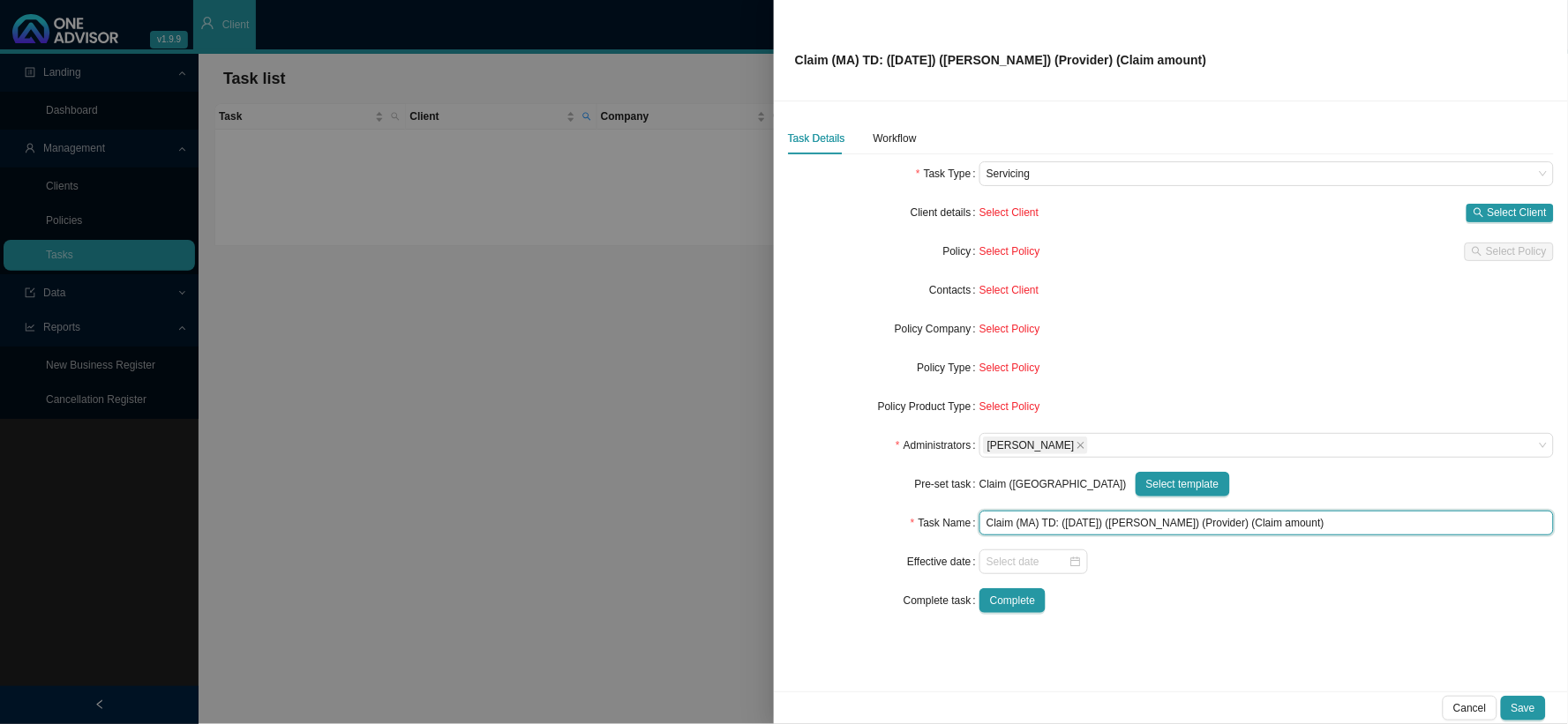
click at [1198, 527] on input "Claim (MA) TD: ([DATE]) ([PERSON_NAME]) (Provider) (Claim amount)" at bounding box center [1267, 523] width 575 height 25
type input "Claim (MA) TD: ([DATE]) ([PERSON_NAME]) (Provider) (Claim amount)"
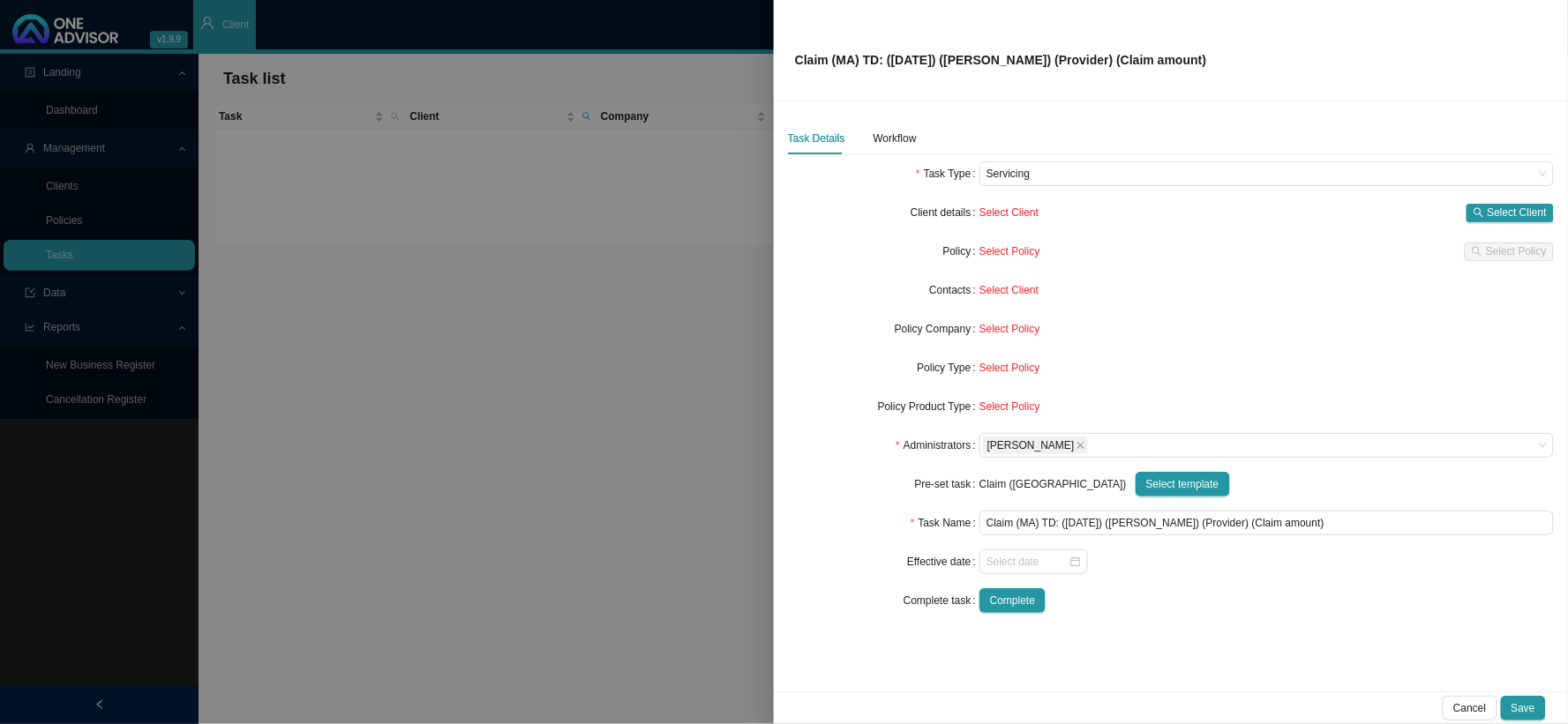
click at [1189, 462] on form "Task Type Servicing Client details Select Client Select Client Policy Select Po…" at bounding box center [1171, 387] width 766 height 452
click at [1146, 485] on span "Select template" at bounding box center [1182, 484] width 73 height 18
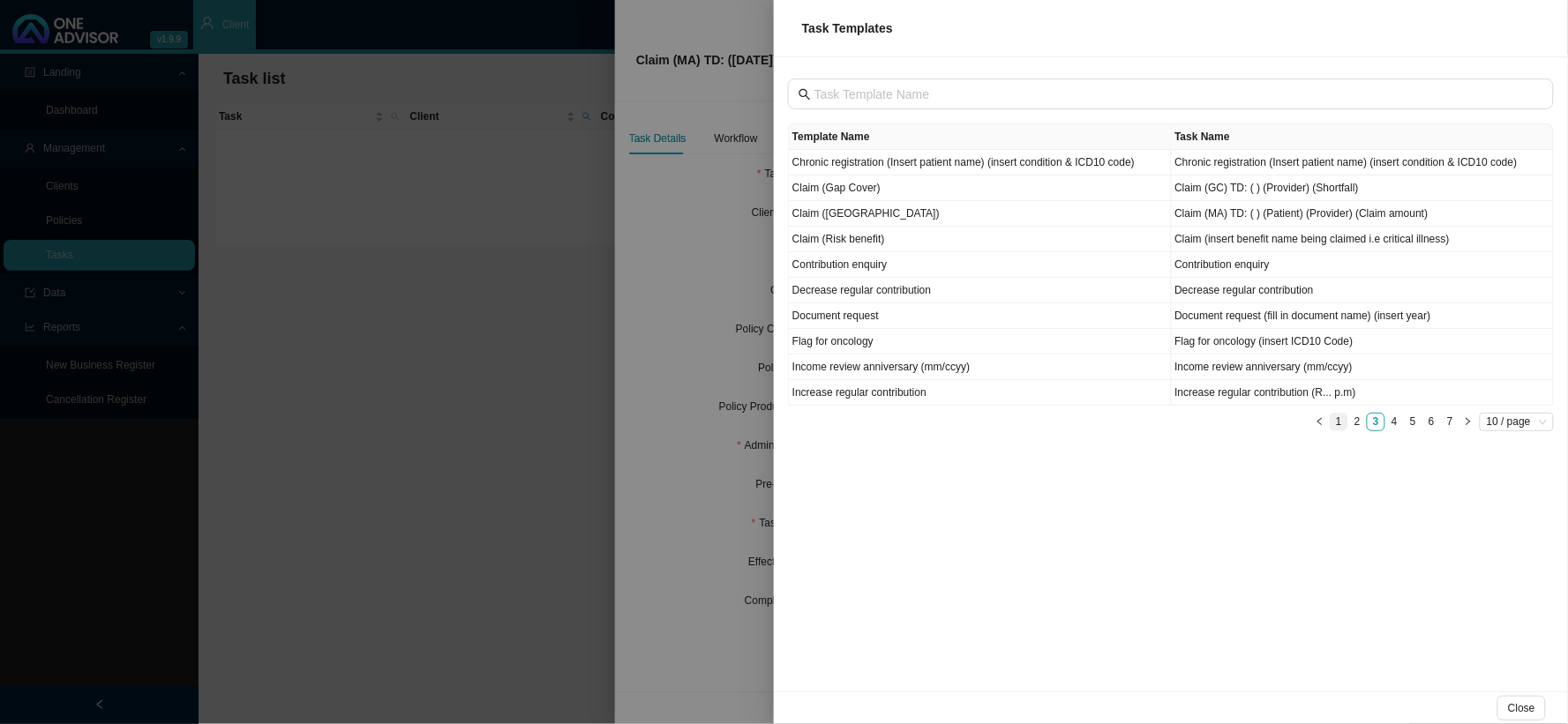
click at [1336, 425] on link "1" at bounding box center [1339, 422] width 17 height 17
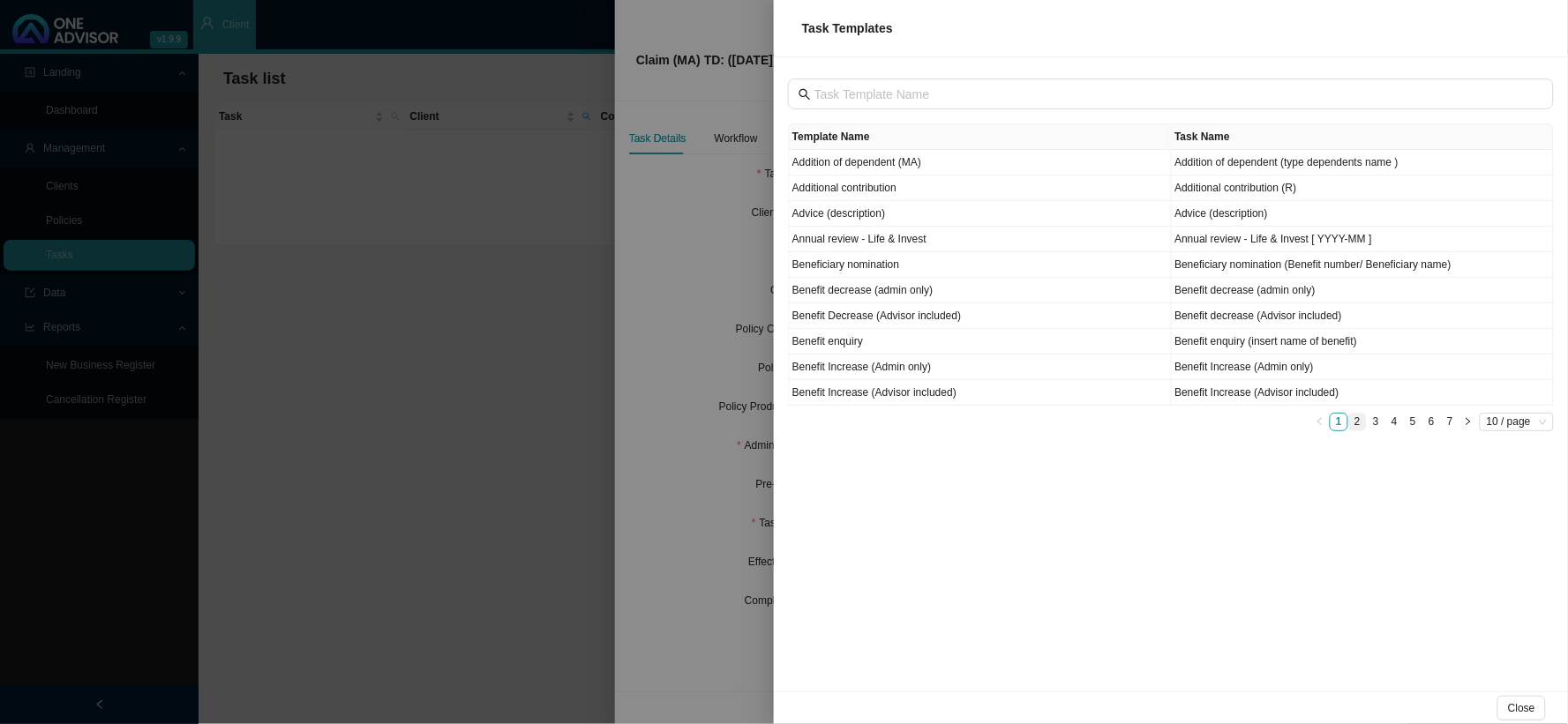
click at [1354, 418] on link "2" at bounding box center [1358, 422] width 17 height 17
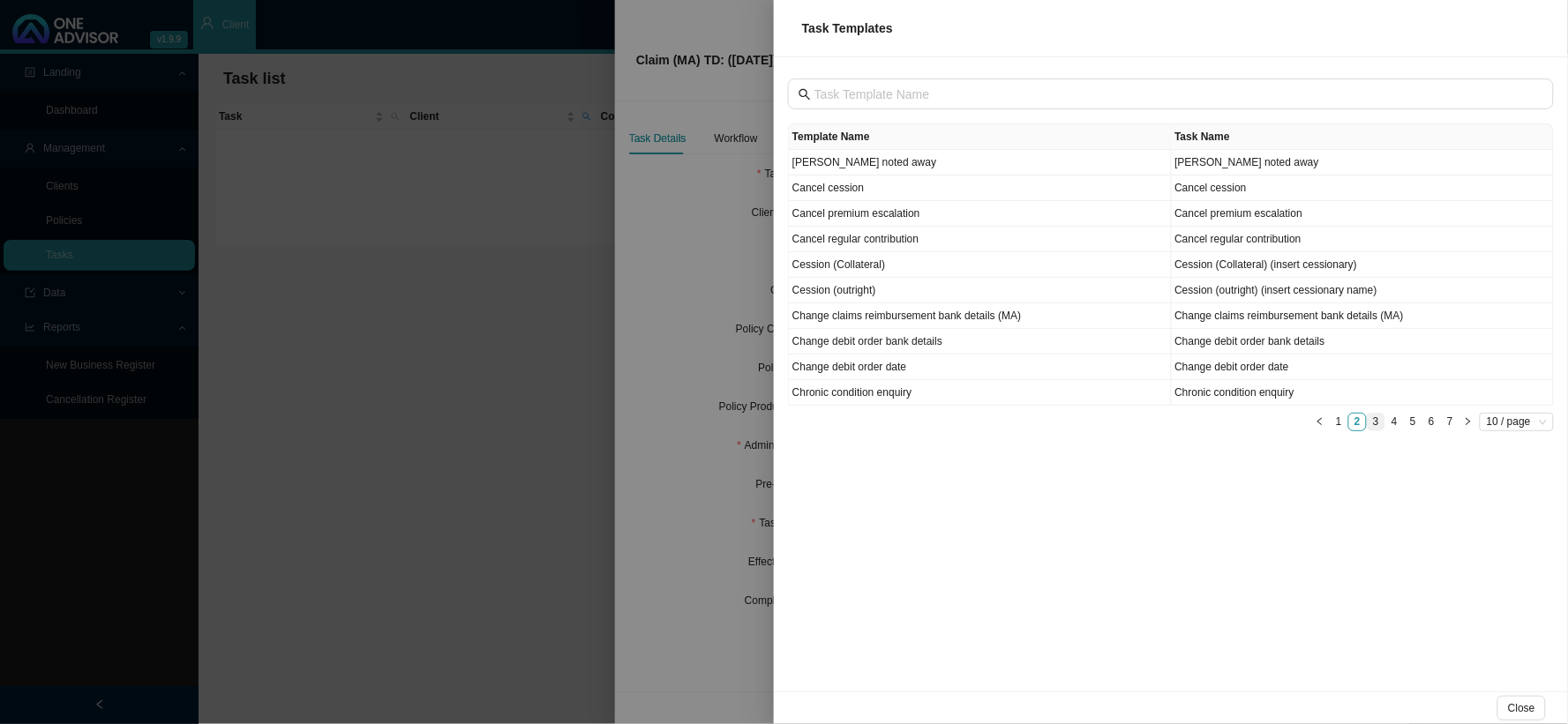
click at [1377, 422] on link "3" at bounding box center [1376, 422] width 17 height 17
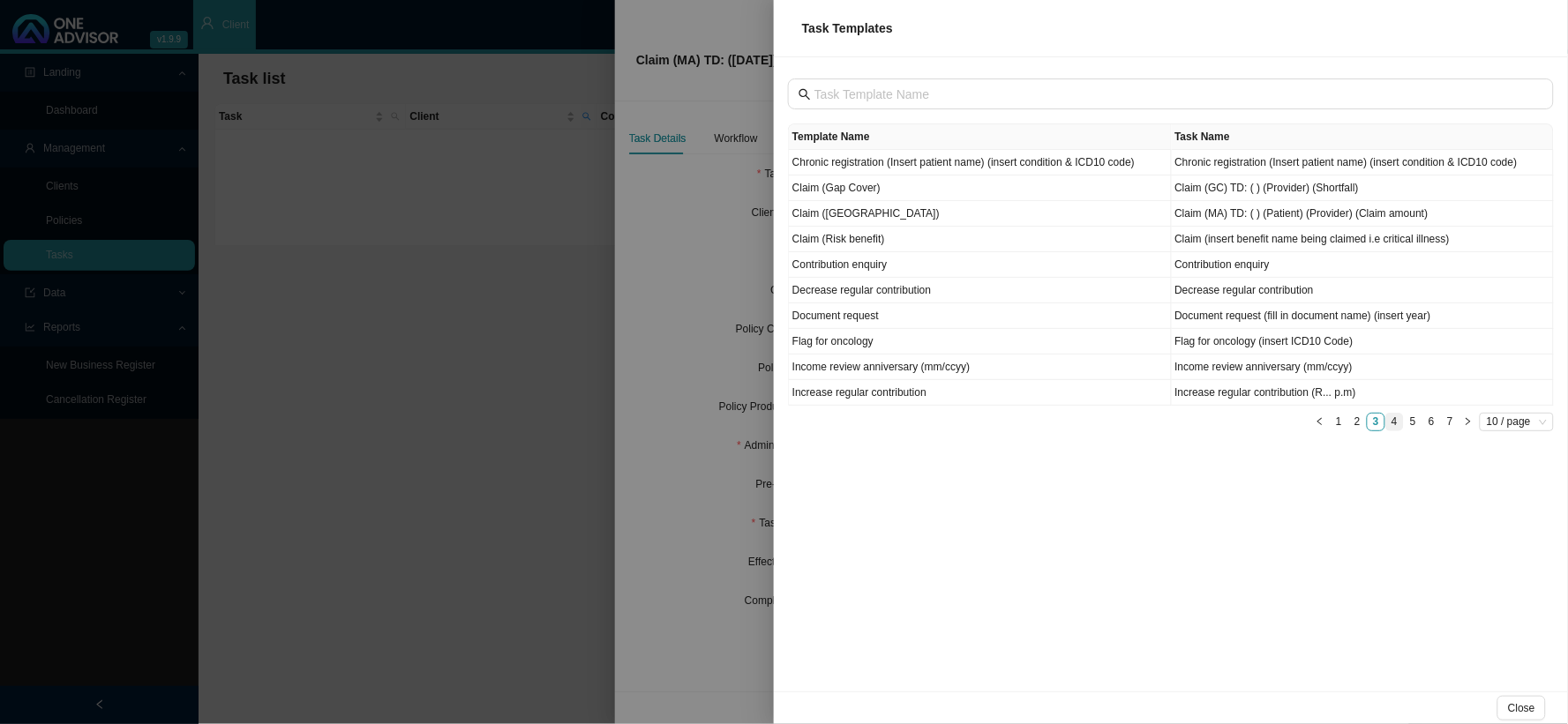
click at [1395, 424] on link "4" at bounding box center [1395, 422] width 17 height 17
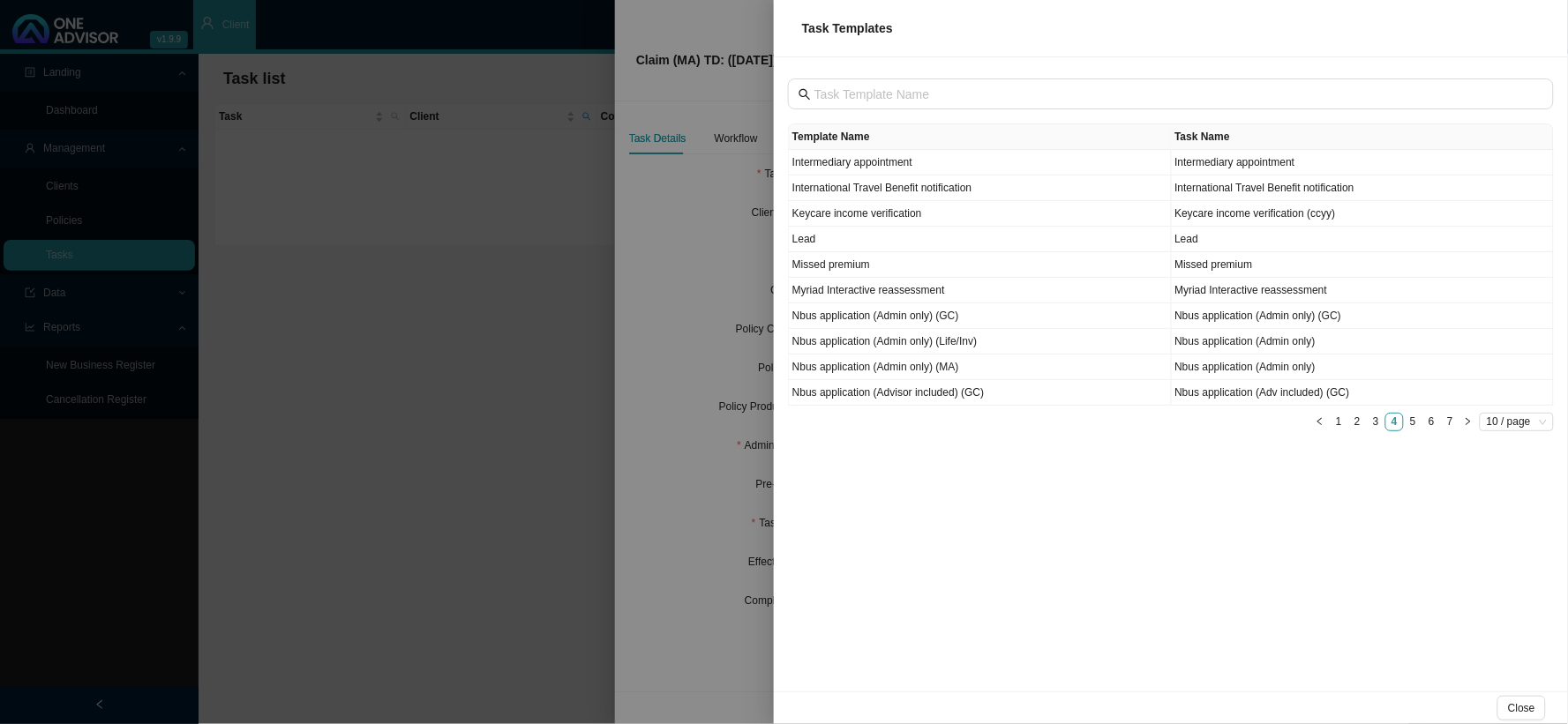
click at [671, 321] on div at bounding box center [784, 362] width 1568 height 724
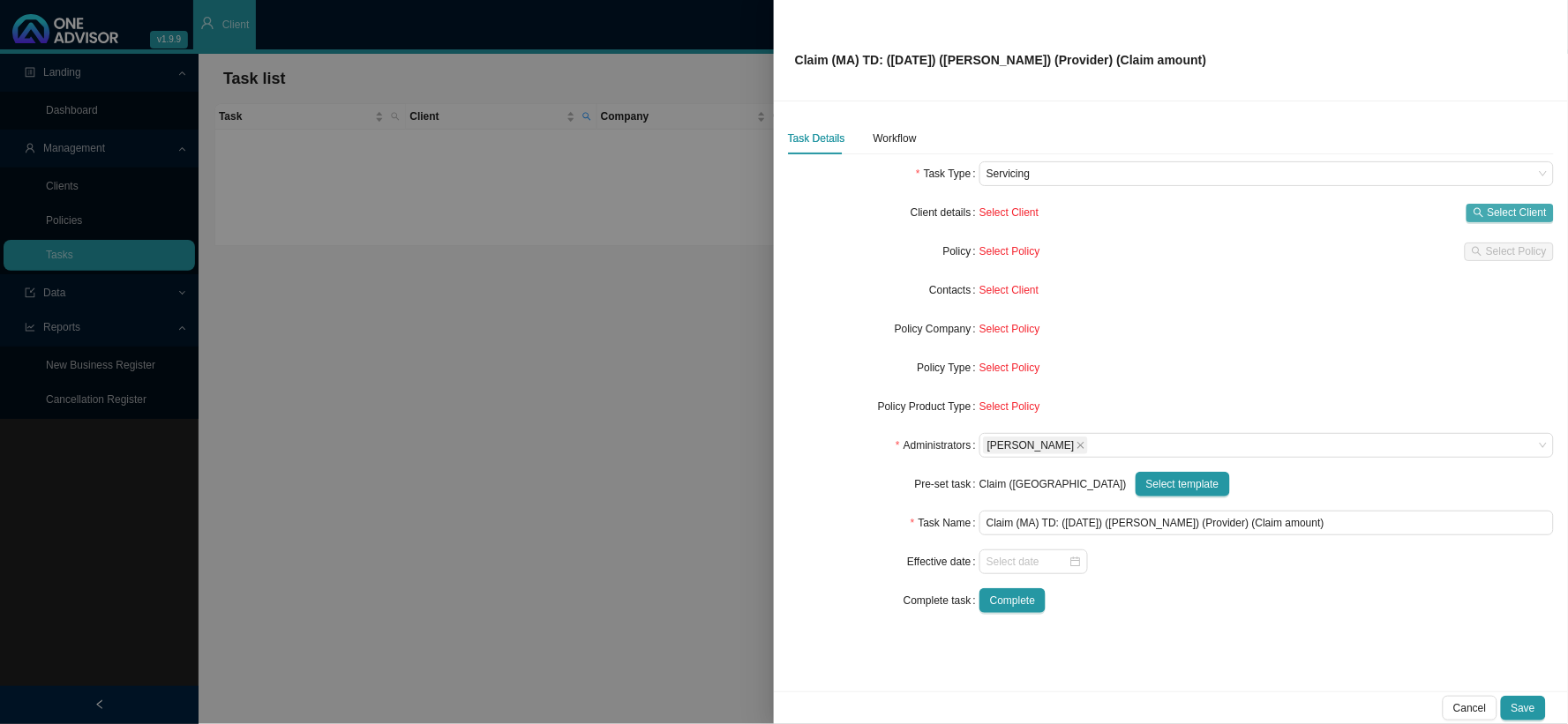
click at [1502, 213] on span "Select Client" at bounding box center [1517, 212] width 59 height 18
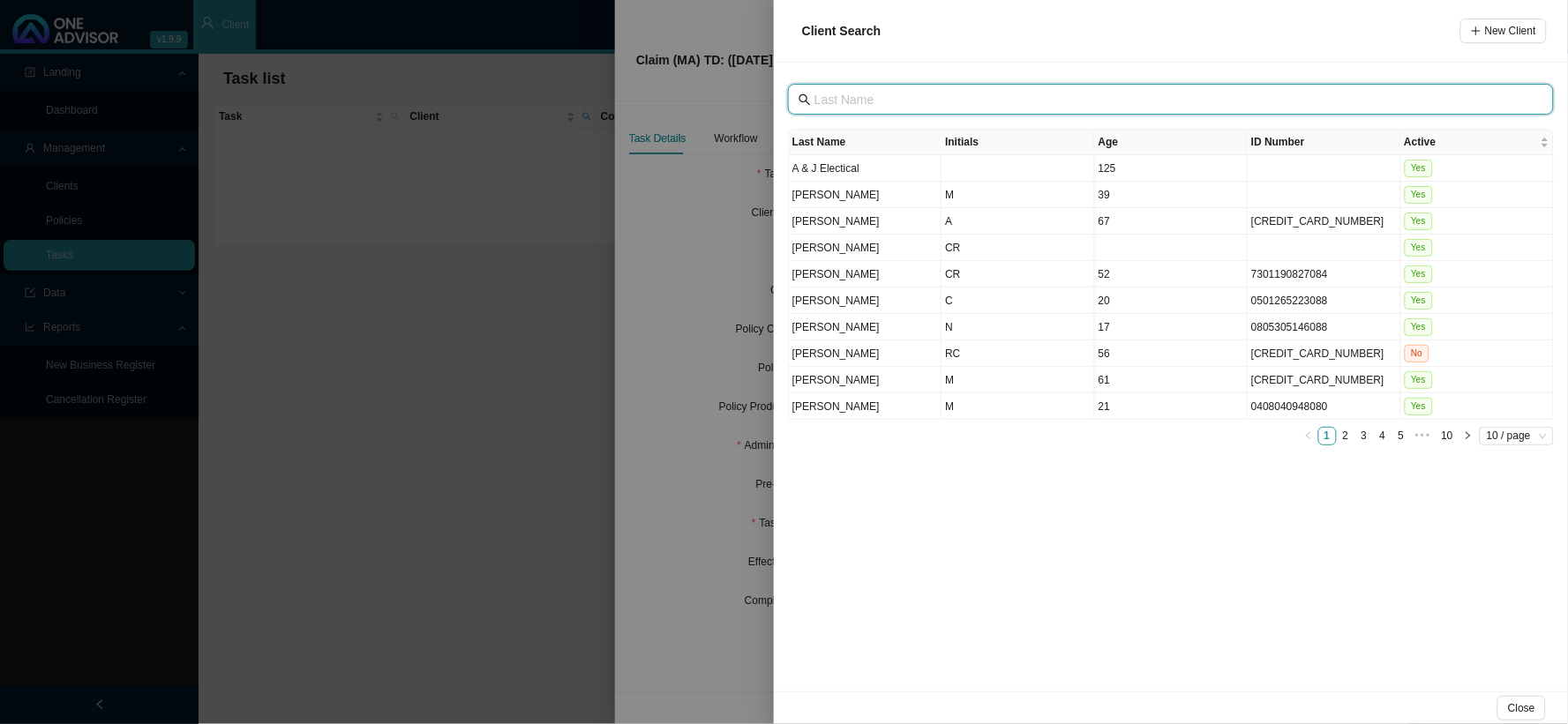
click at [893, 102] on input "text" at bounding box center [1173, 100] width 716 height 19
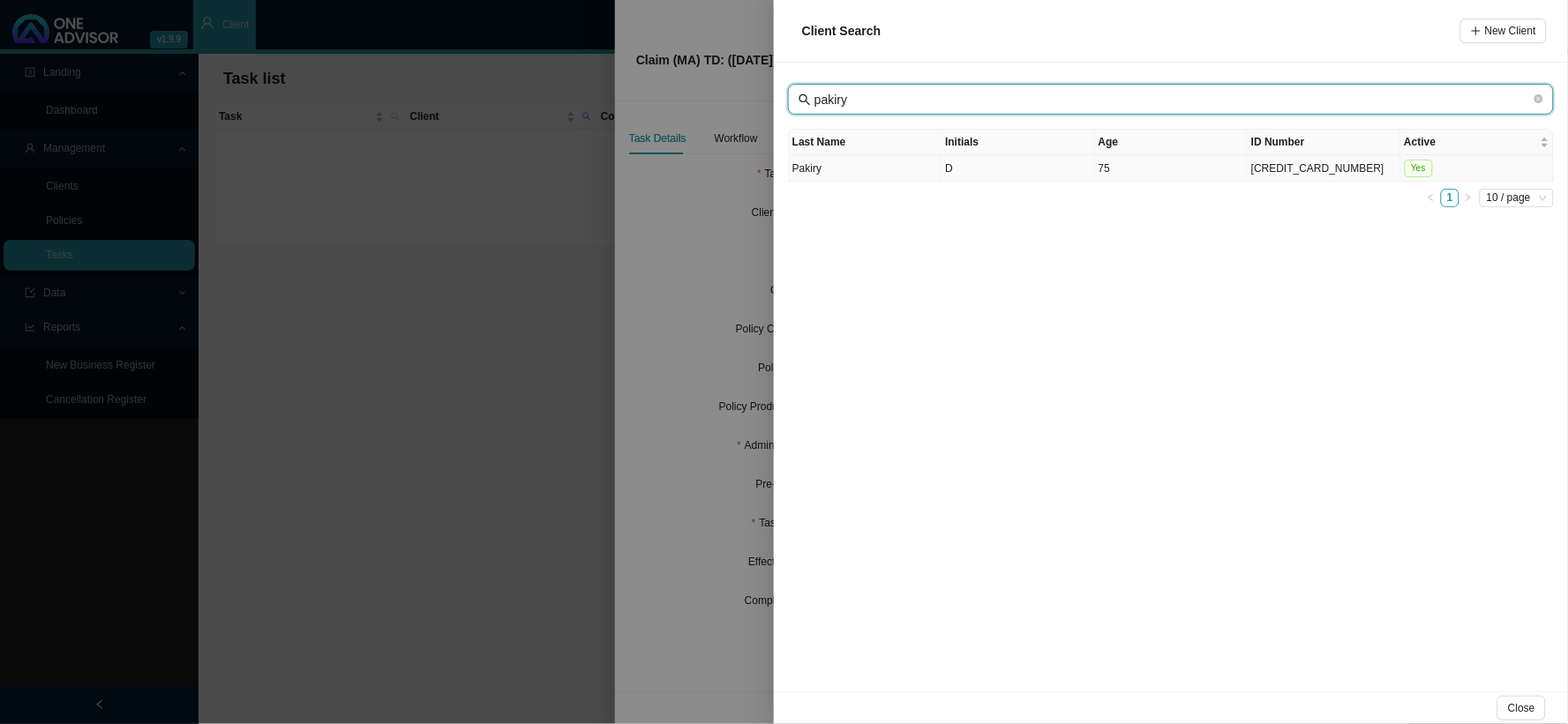
type input "pakiry"
click at [887, 179] on td "Pakiry" at bounding box center [865, 169] width 153 height 27
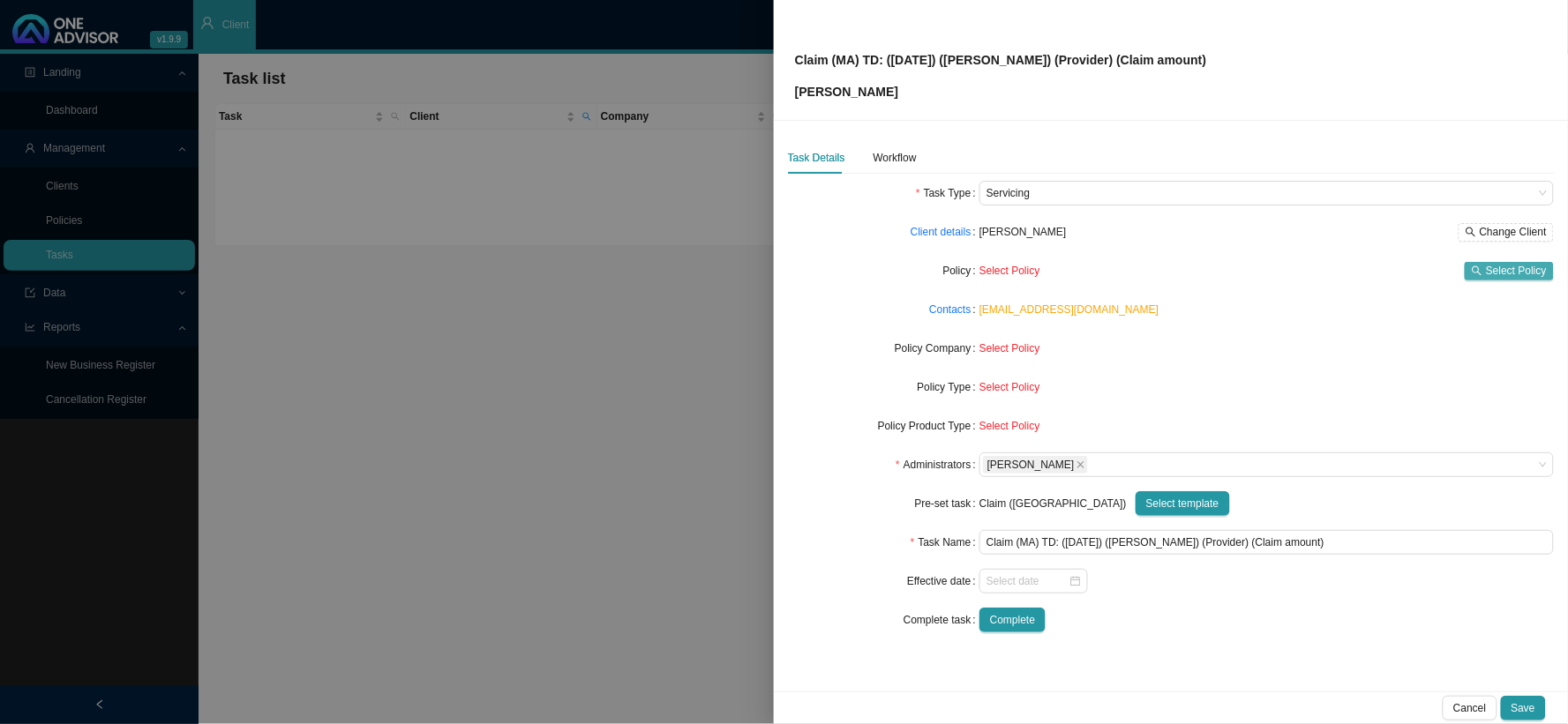
click at [1502, 274] on span "Select Policy" at bounding box center [1516, 271] width 61 height 18
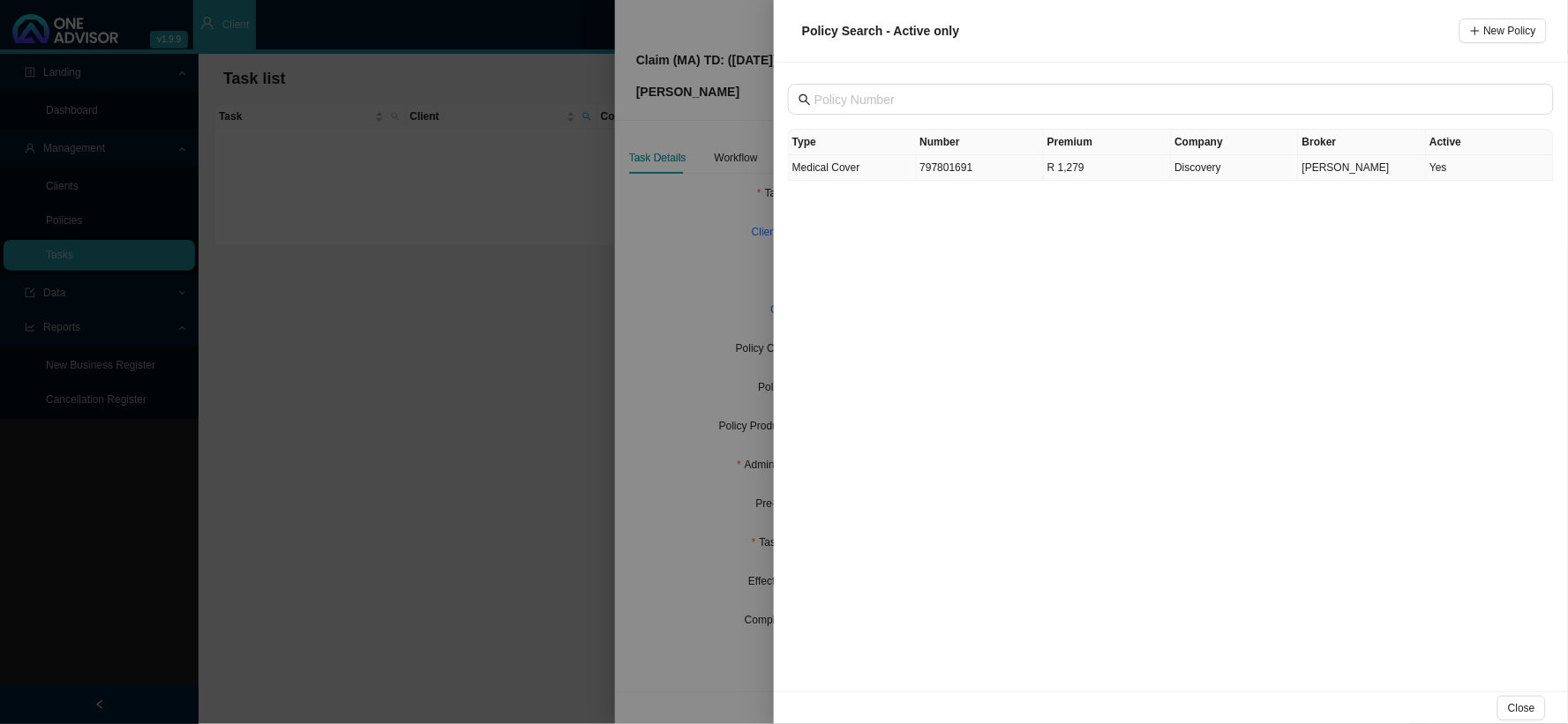
click at [942, 179] on td "797801691" at bounding box center [981, 168] width 128 height 26
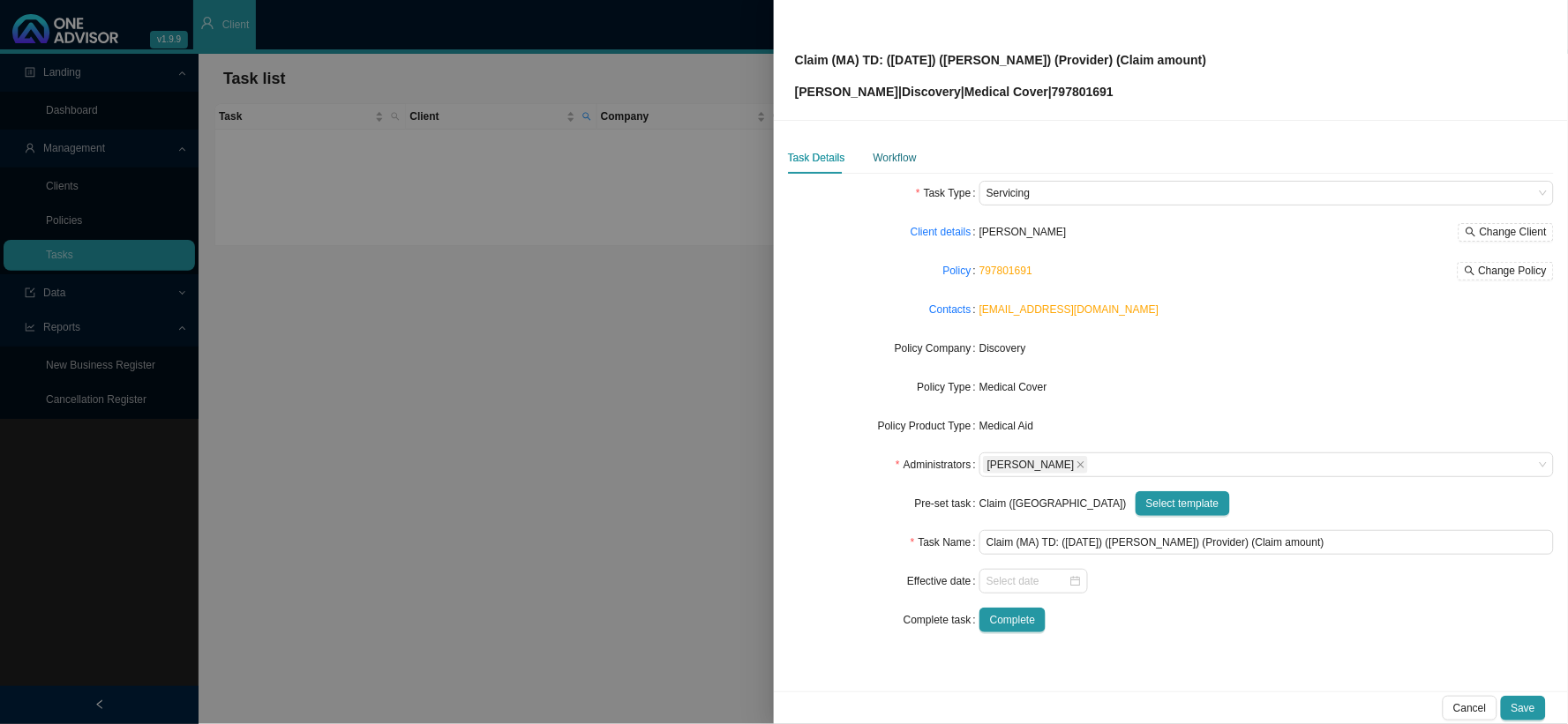
click at [881, 154] on div "Workflow" at bounding box center [895, 158] width 43 height 18
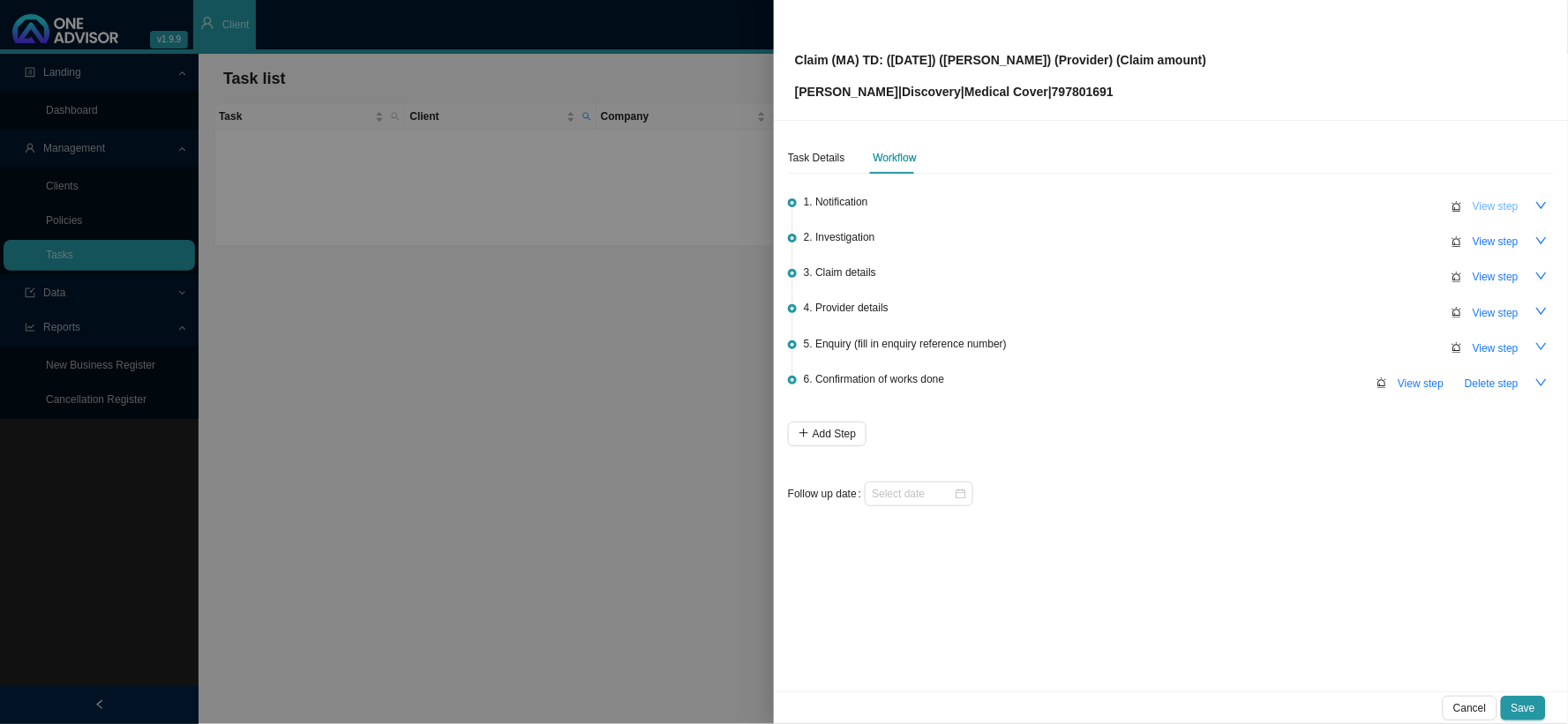
click at [1491, 200] on span "View step" at bounding box center [1495, 207] width 46 height 18
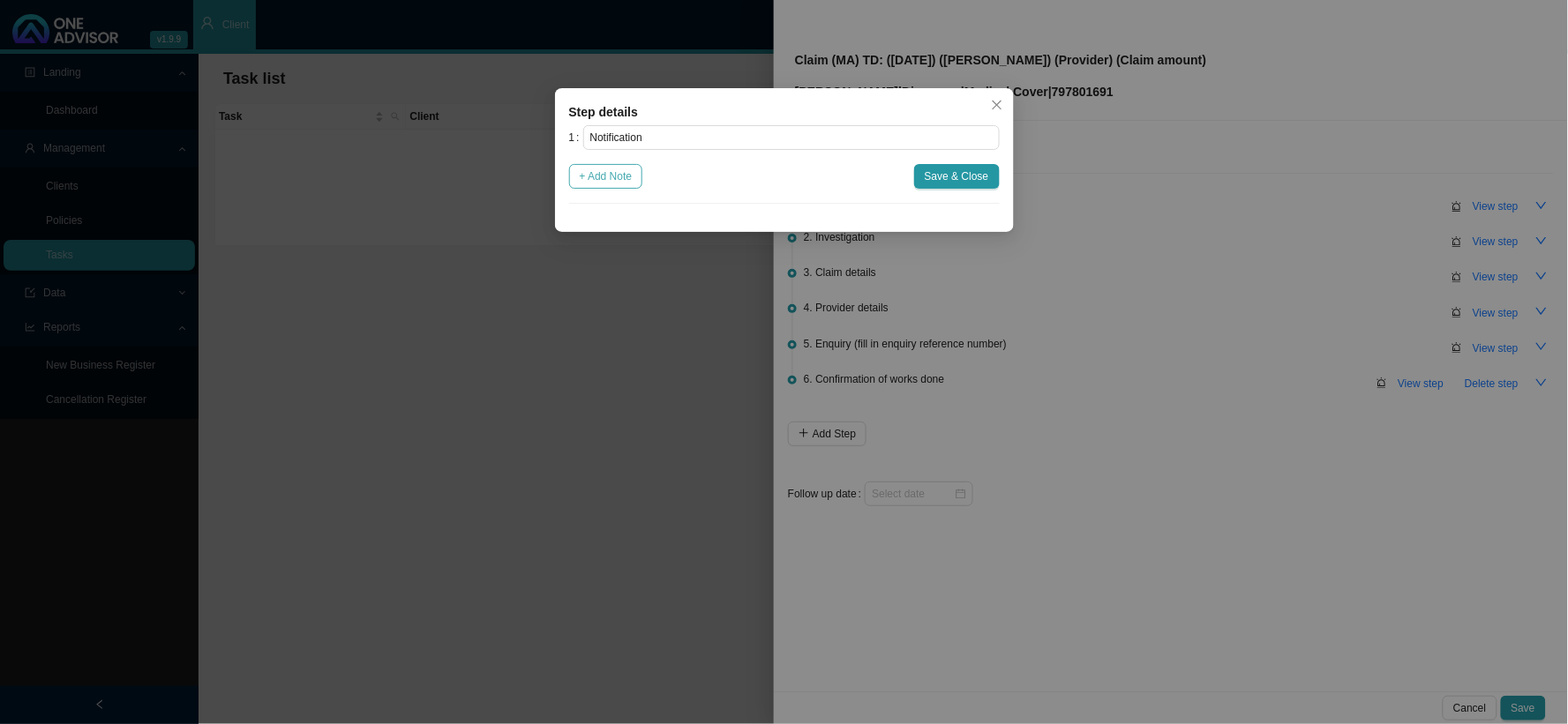
click at [620, 184] on span "+ Add Note" at bounding box center [607, 177] width 53 height 18
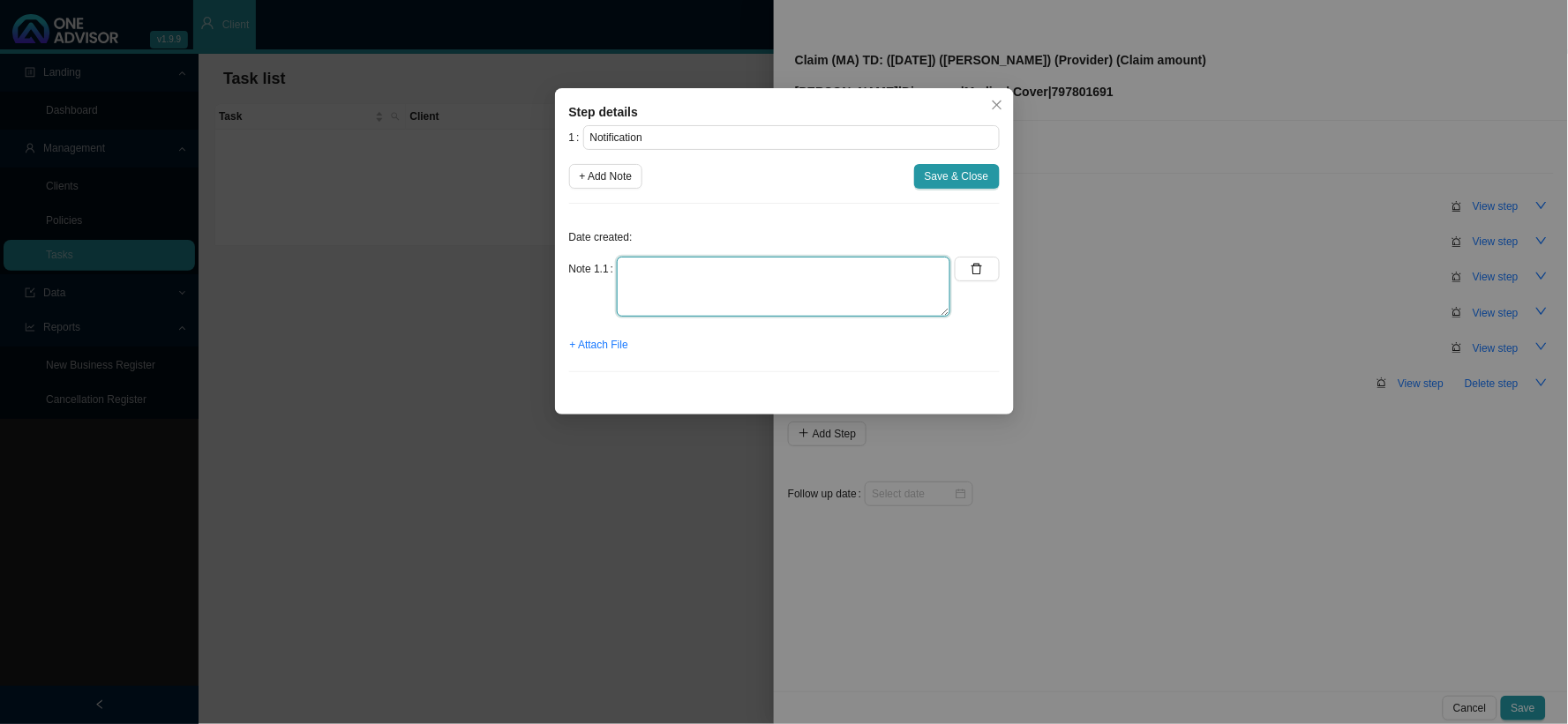
click at [786, 286] on textarea at bounding box center [783, 286] width 333 height 60
type textarea "[PERSON_NAME] sent a WhatsApp - her mom is being admitted to hospital as she is…"
click at [602, 355] on button "+ Attach File" at bounding box center [600, 345] width 60 height 25
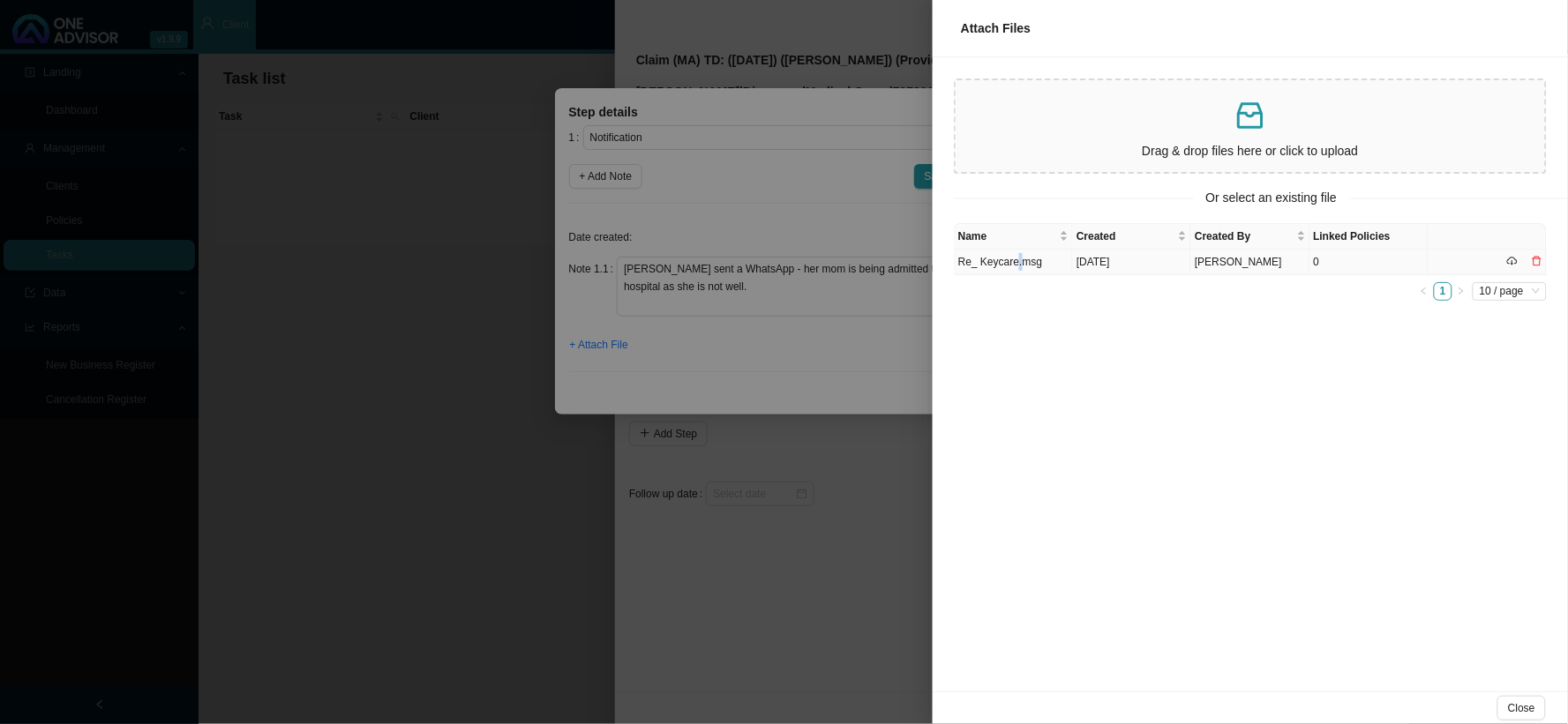
click at [1015, 264] on td "Re_ Keycare.msg" at bounding box center [1014, 262] width 119 height 26
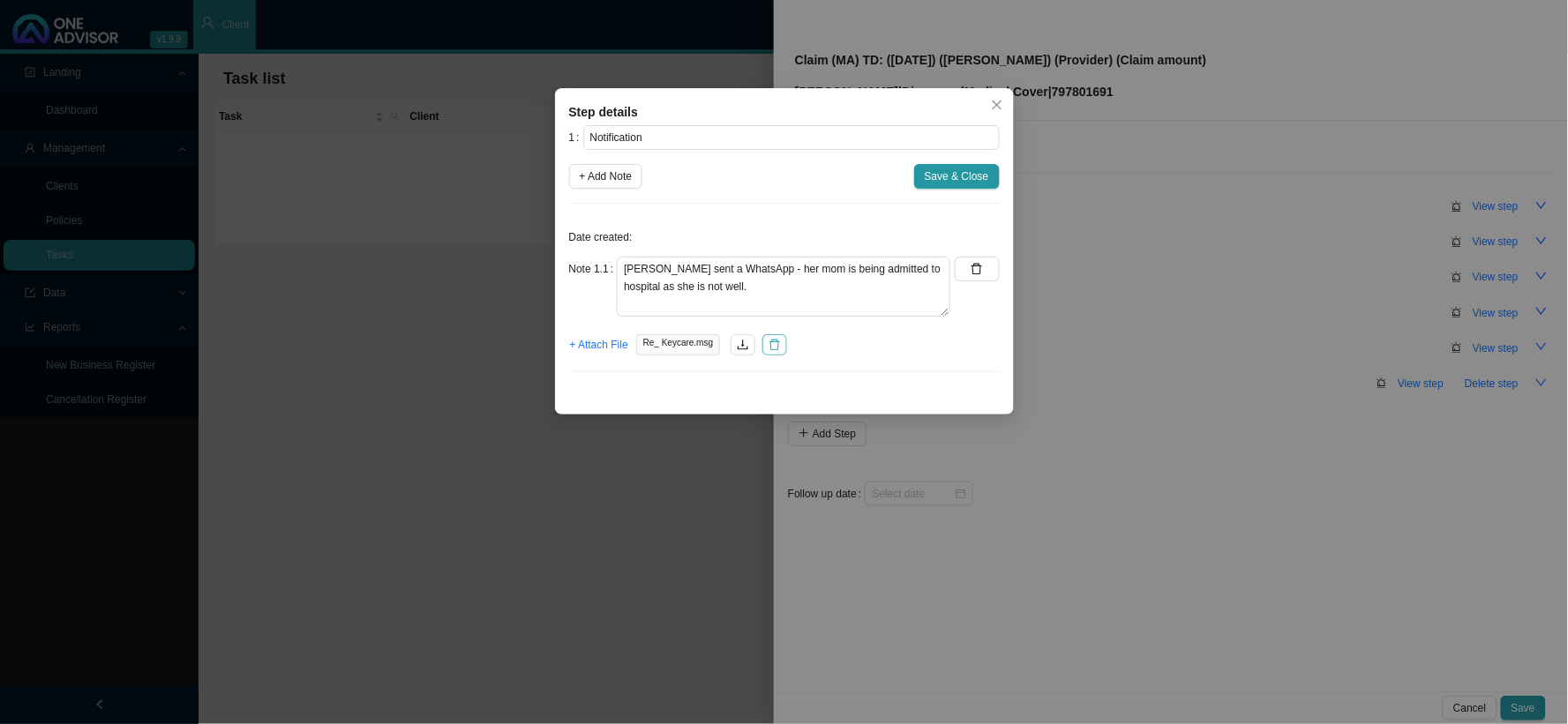
click at [776, 344] on icon "delete" at bounding box center [775, 345] width 12 height 12
click at [600, 341] on span "+ Attach File" at bounding box center [600, 345] width 58 height 18
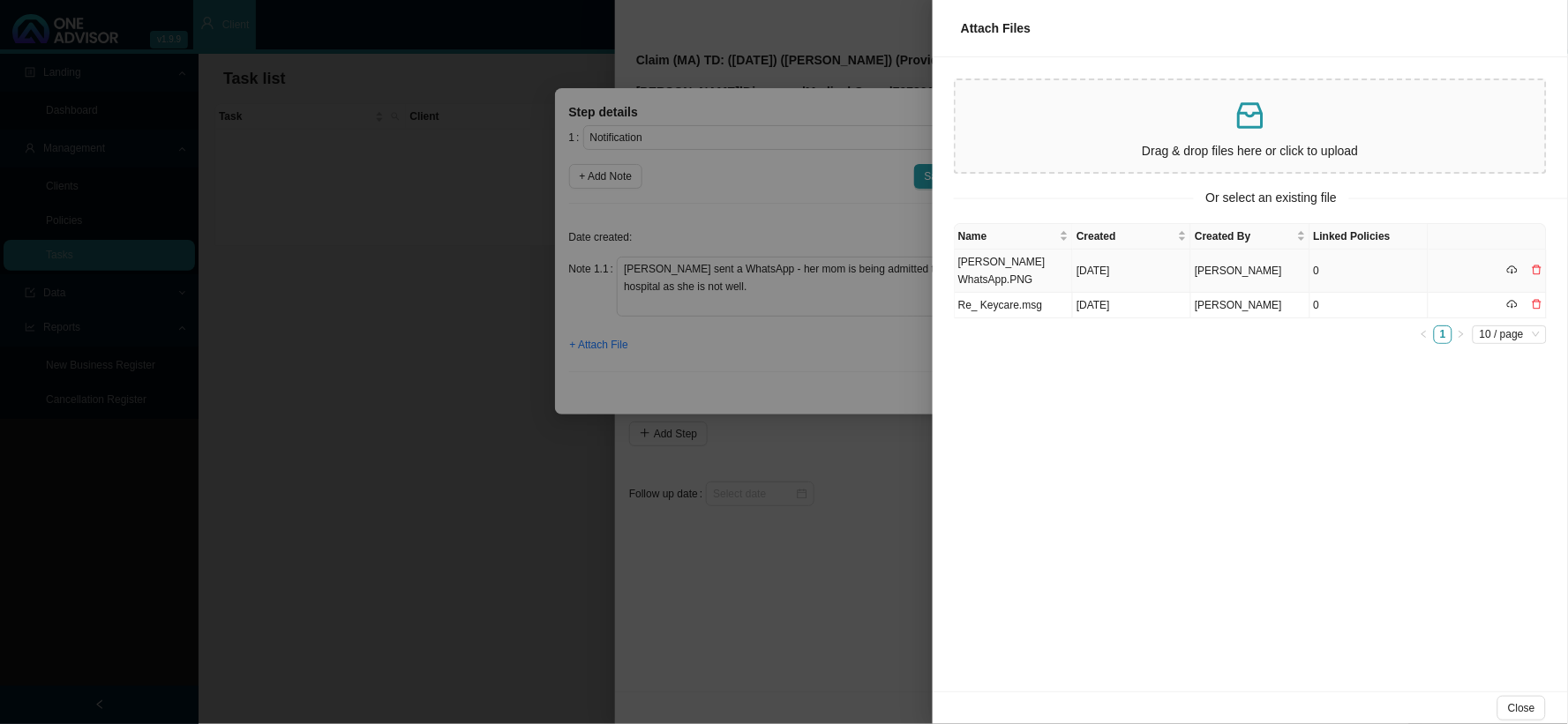
click at [1007, 263] on td "[PERSON_NAME] WhatsApp.PNG" at bounding box center [1014, 271] width 119 height 43
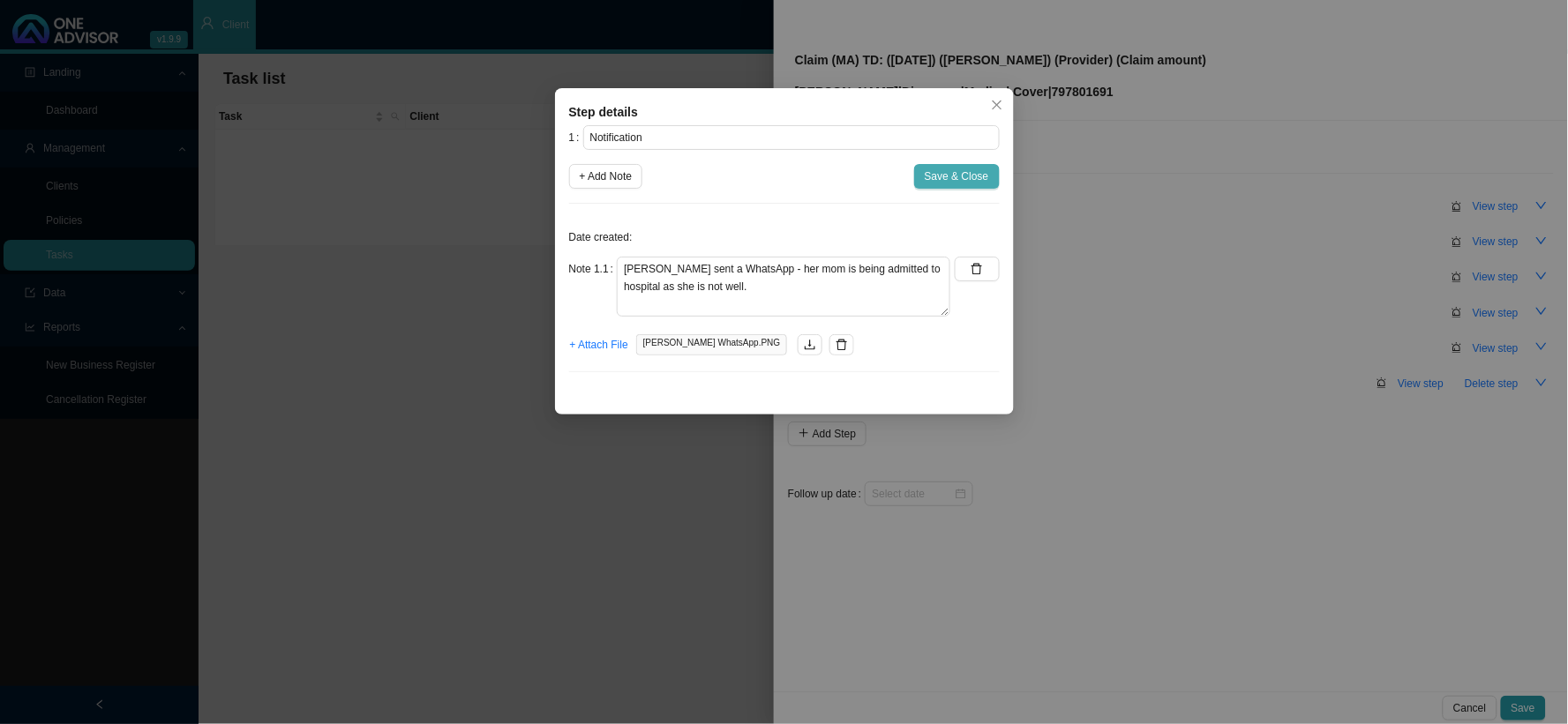
click at [963, 183] on span "Save & Close" at bounding box center [957, 177] width 65 height 18
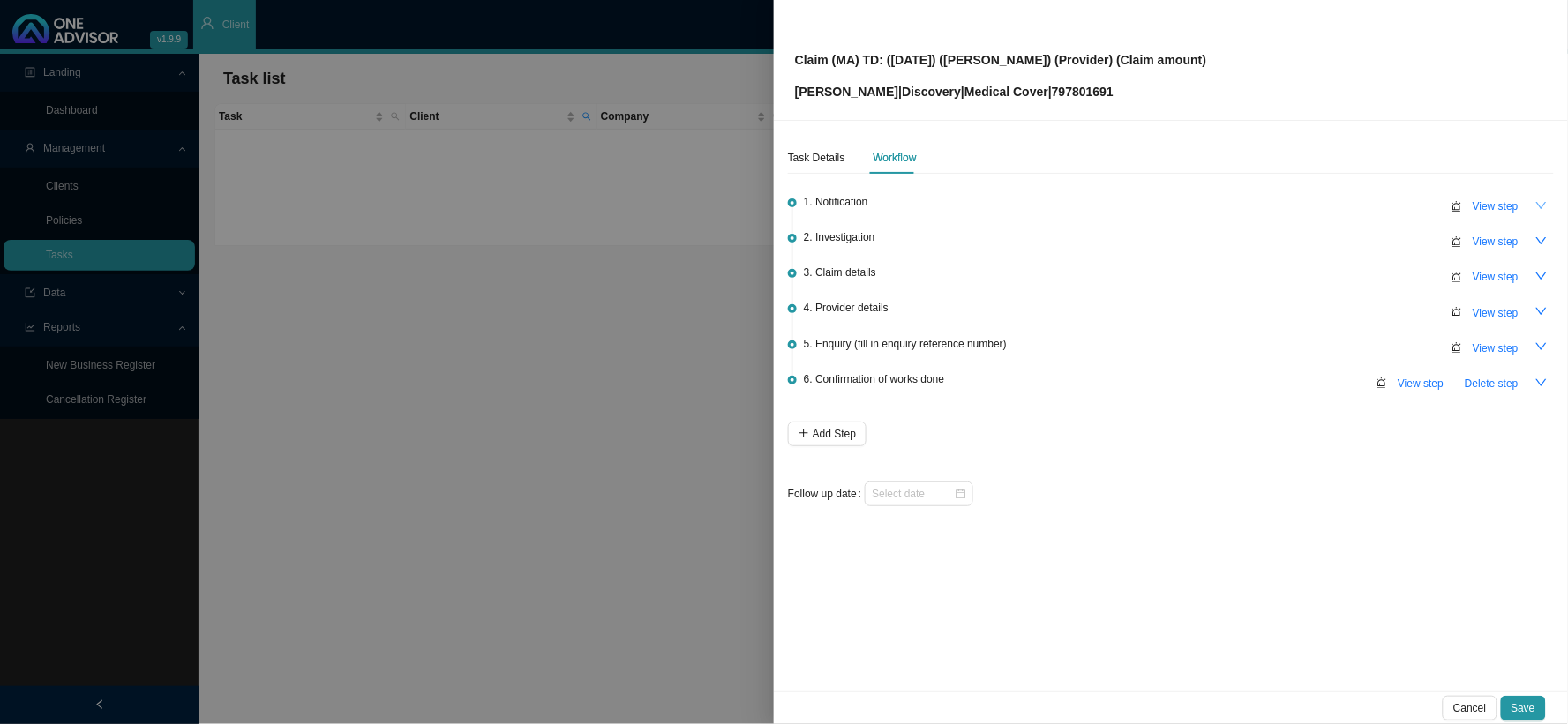
click at [1532, 200] on button "button" at bounding box center [1541, 206] width 25 height 25
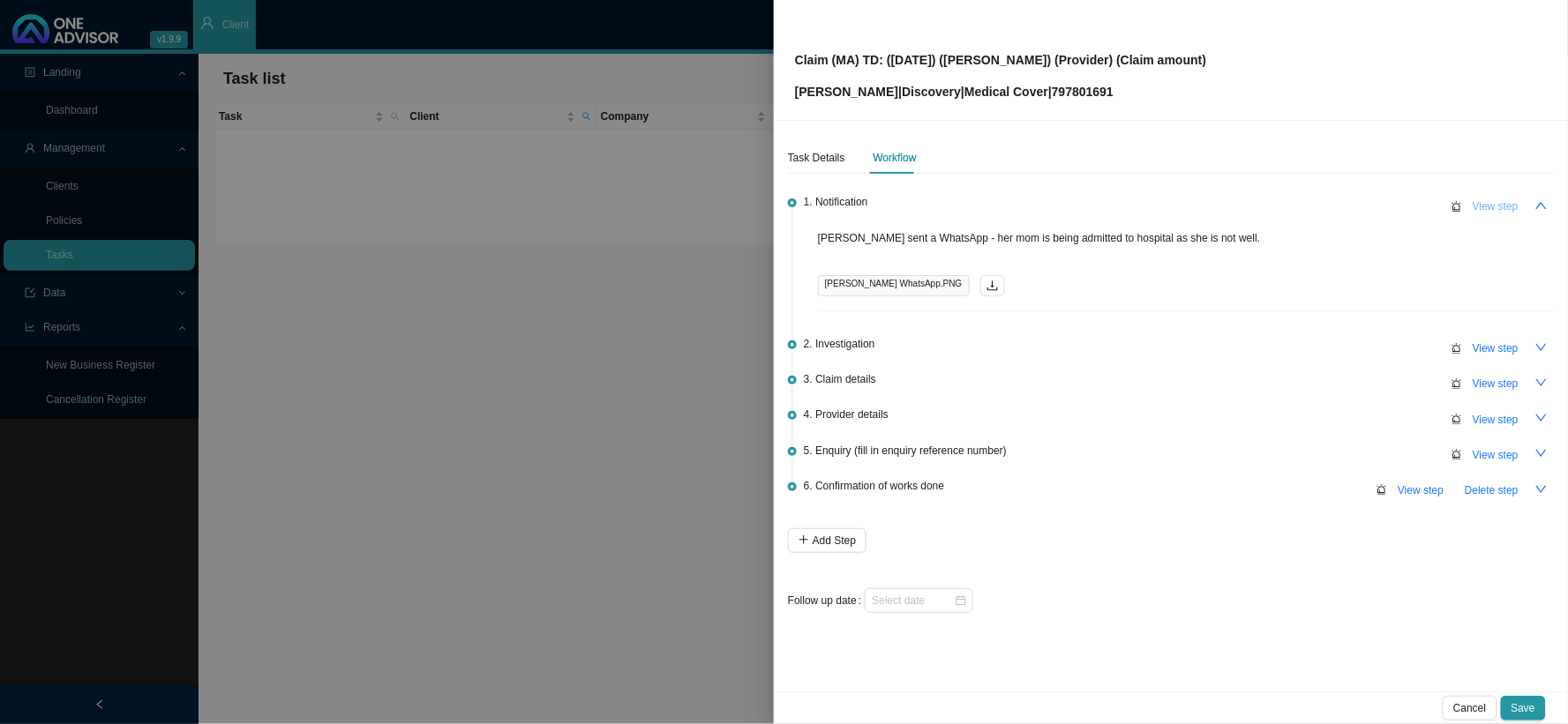
click at [1480, 202] on span "View step" at bounding box center [1495, 207] width 46 height 18
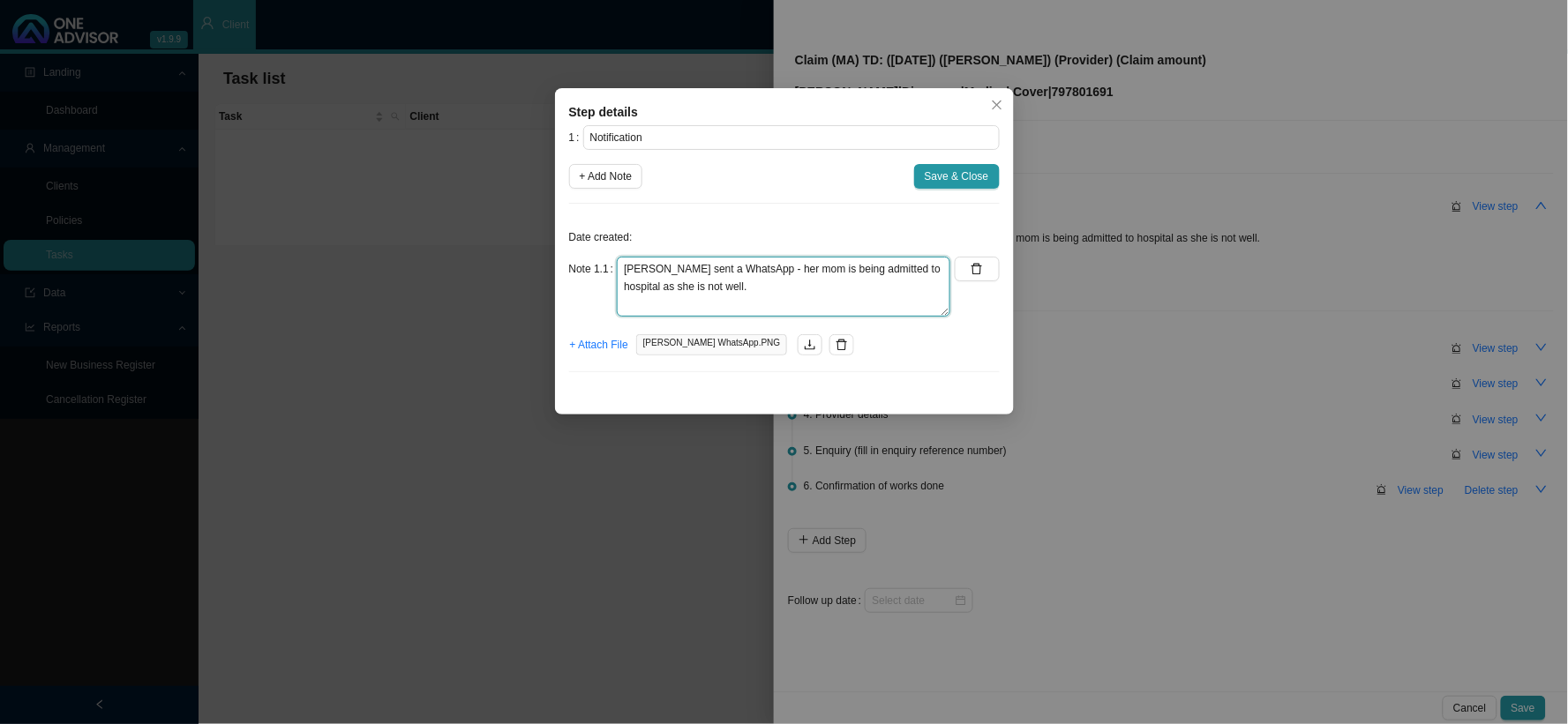
click at [840, 301] on textarea "[PERSON_NAME] sent a WhatsApp - her mom is being admitted to hospital as she is…" at bounding box center [783, 286] width 333 height 60
type textarea "[PERSON_NAME] sent a WhatsApp - her mom is being admitted to hospital as she is…"
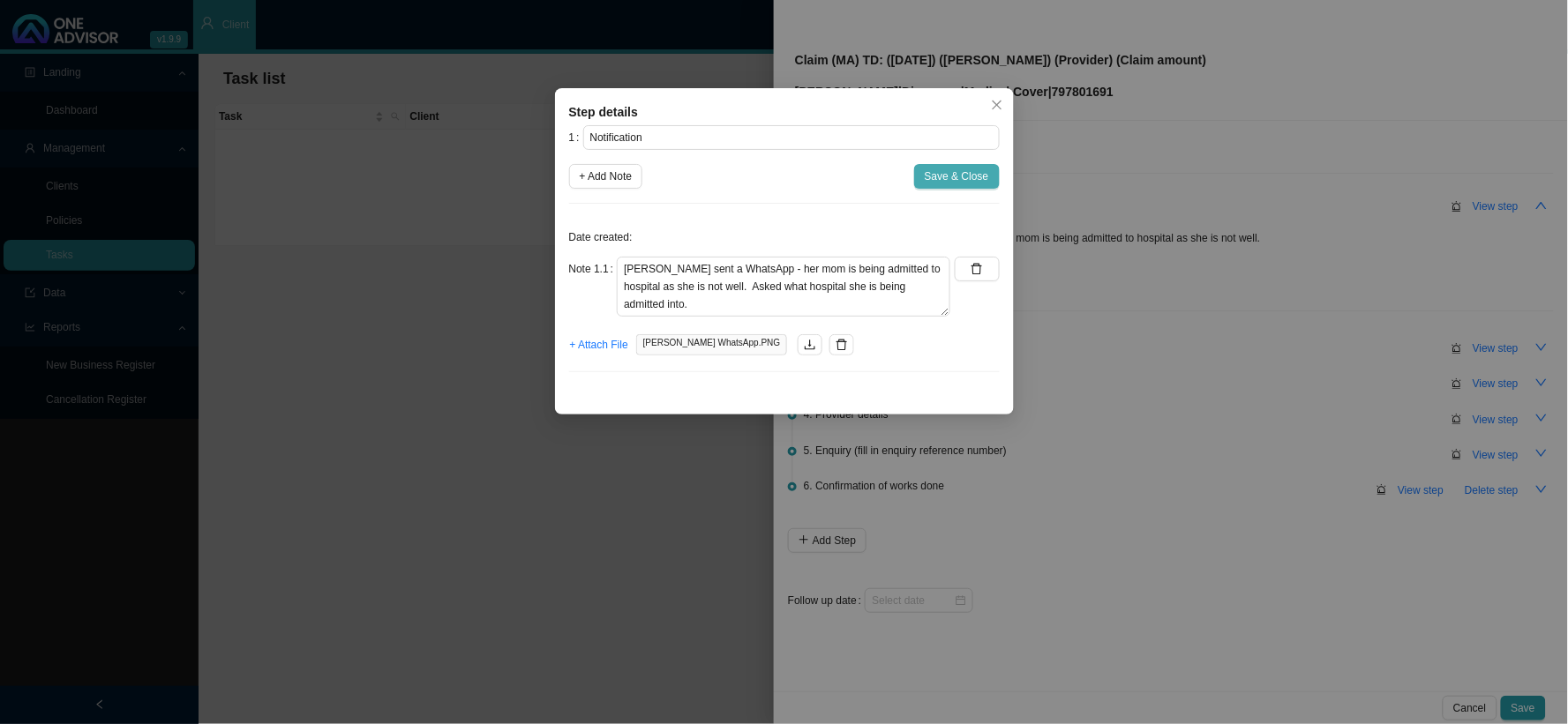
click at [955, 184] on span "Save & Close" at bounding box center [957, 177] width 65 height 18
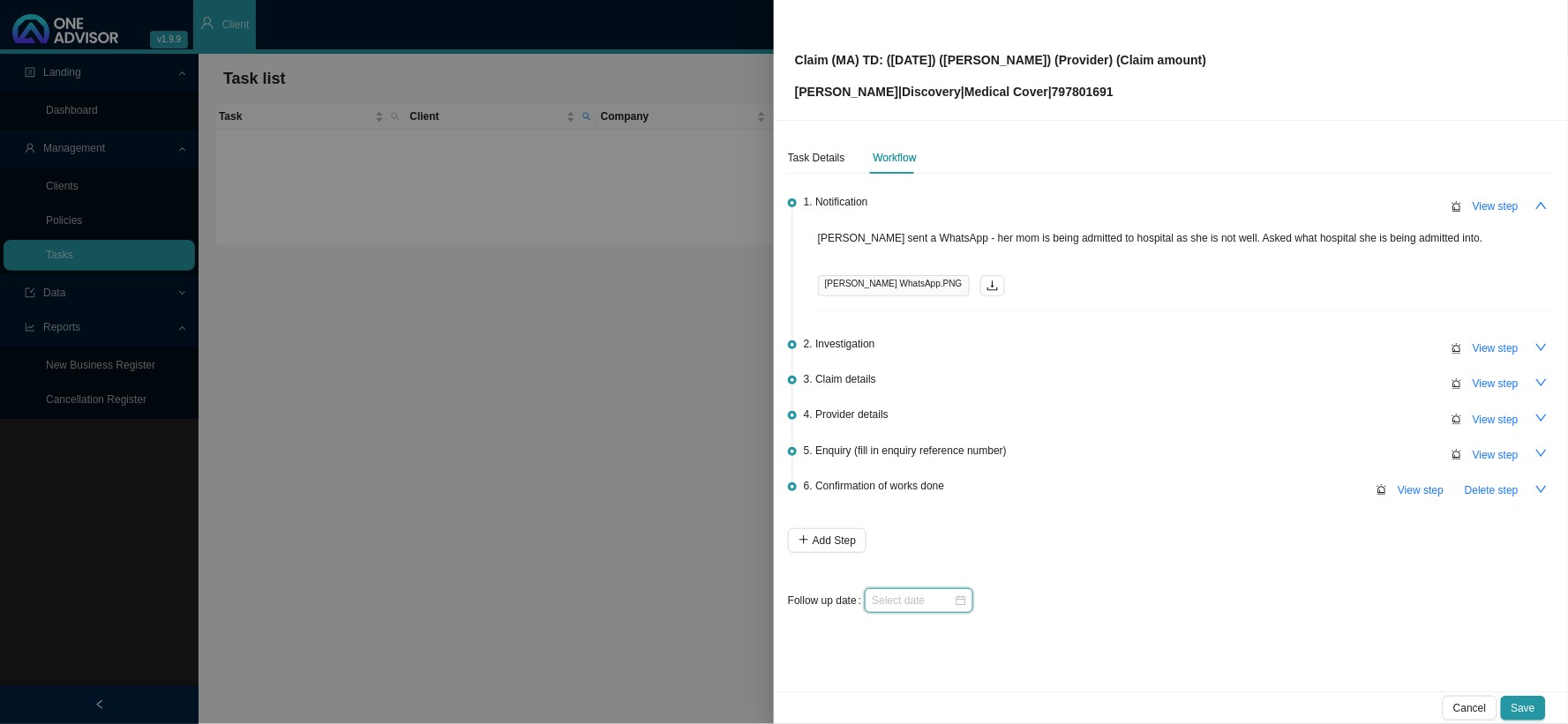
click at [924, 602] on input at bounding box center [913, 601] width 82 height 18
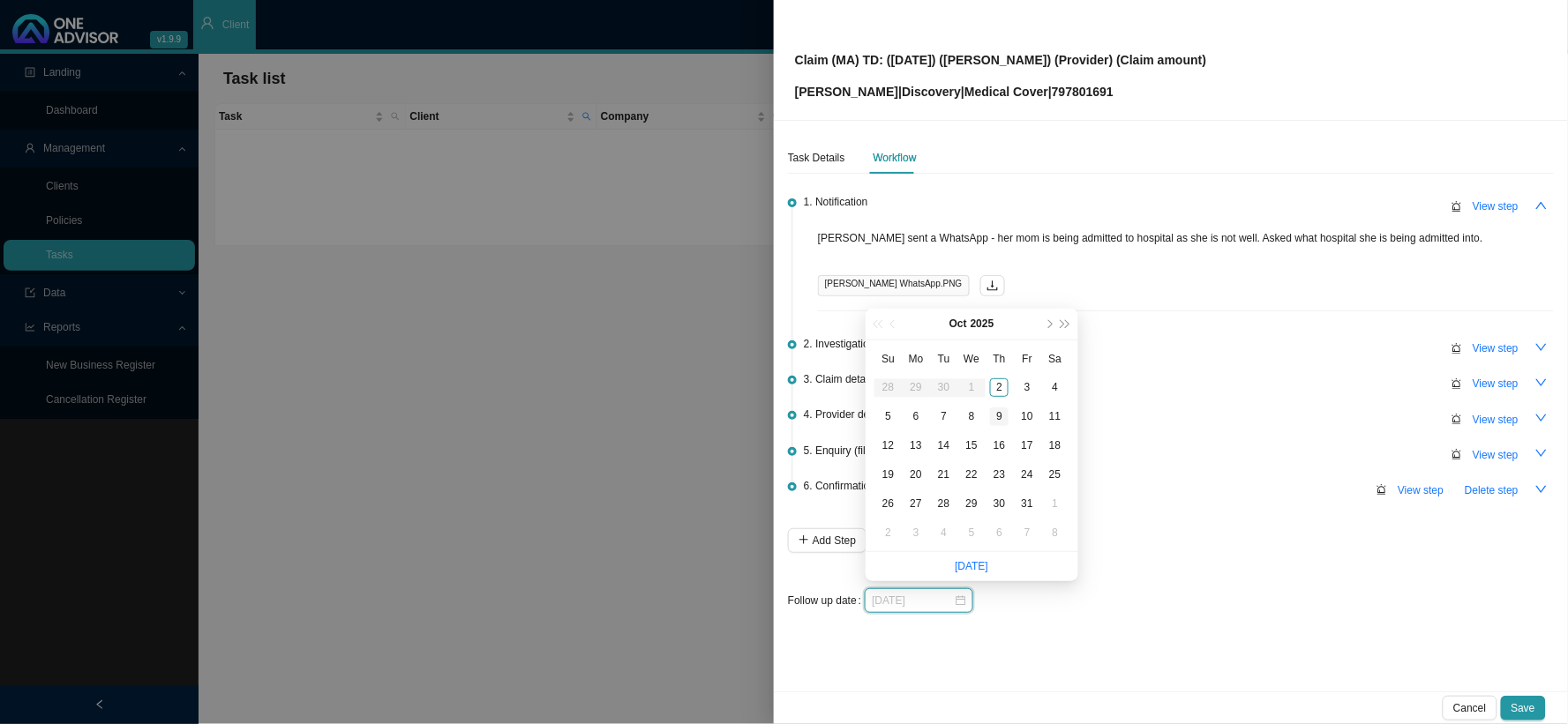
type input "[DATE]"
click at [998, 408] on div "9" at bounding box center [999, 416] width 19 height 19
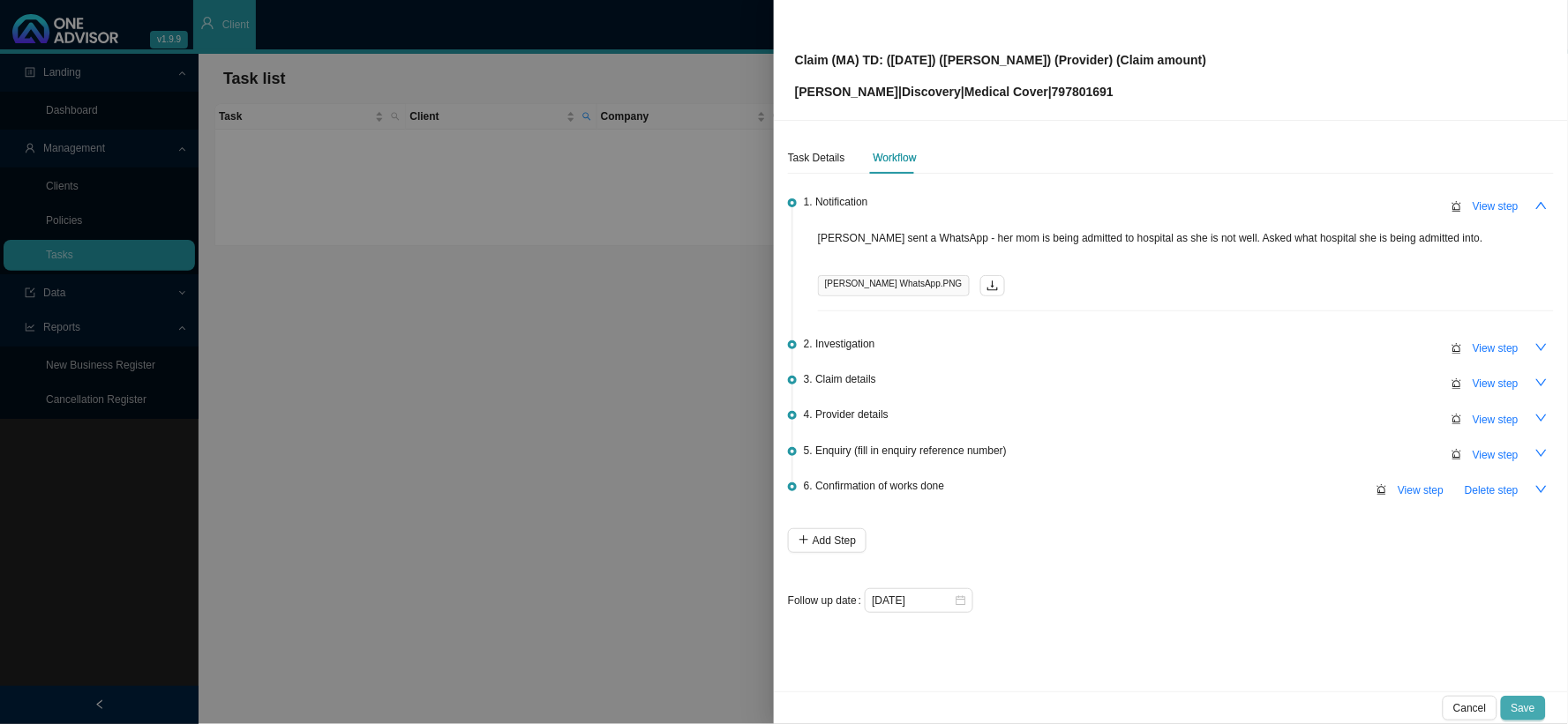
click at [1523, 704] on span "Save" at bounding box center [1523, 708] width 24 height 18
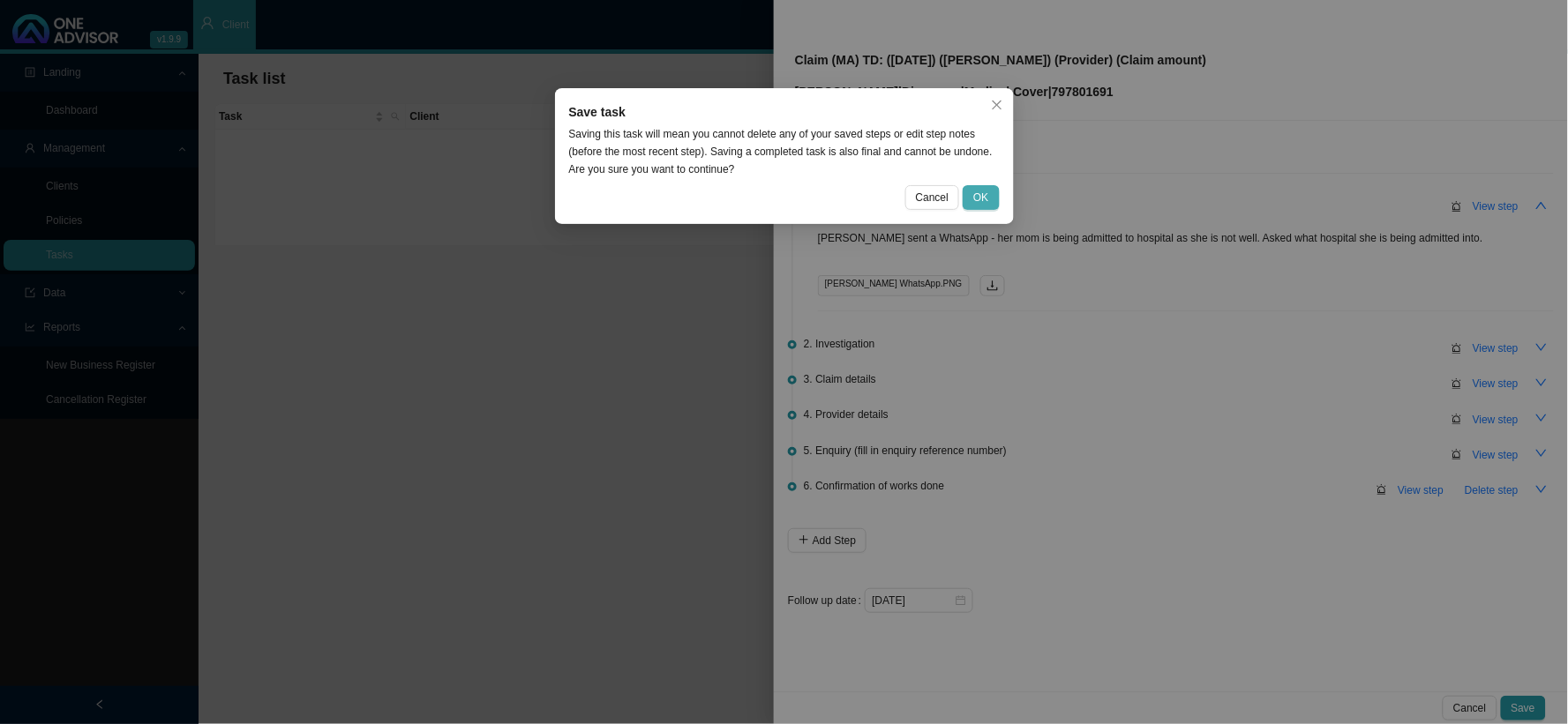
click at [986, 190] on span "OK" at bounding box center [981, 198] width 15 height 18
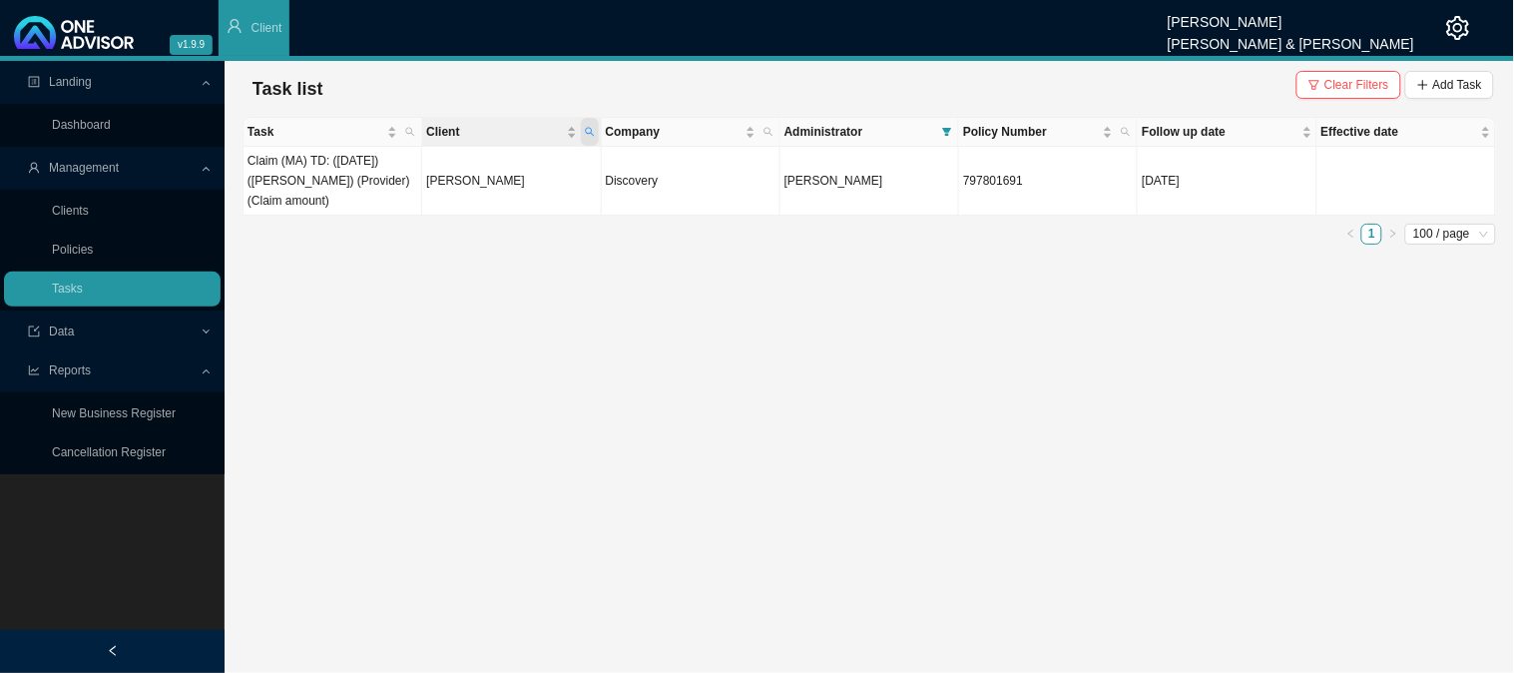
click at [590, 131] on icon "search" at bounding box center [590, 132] width 10 height 10
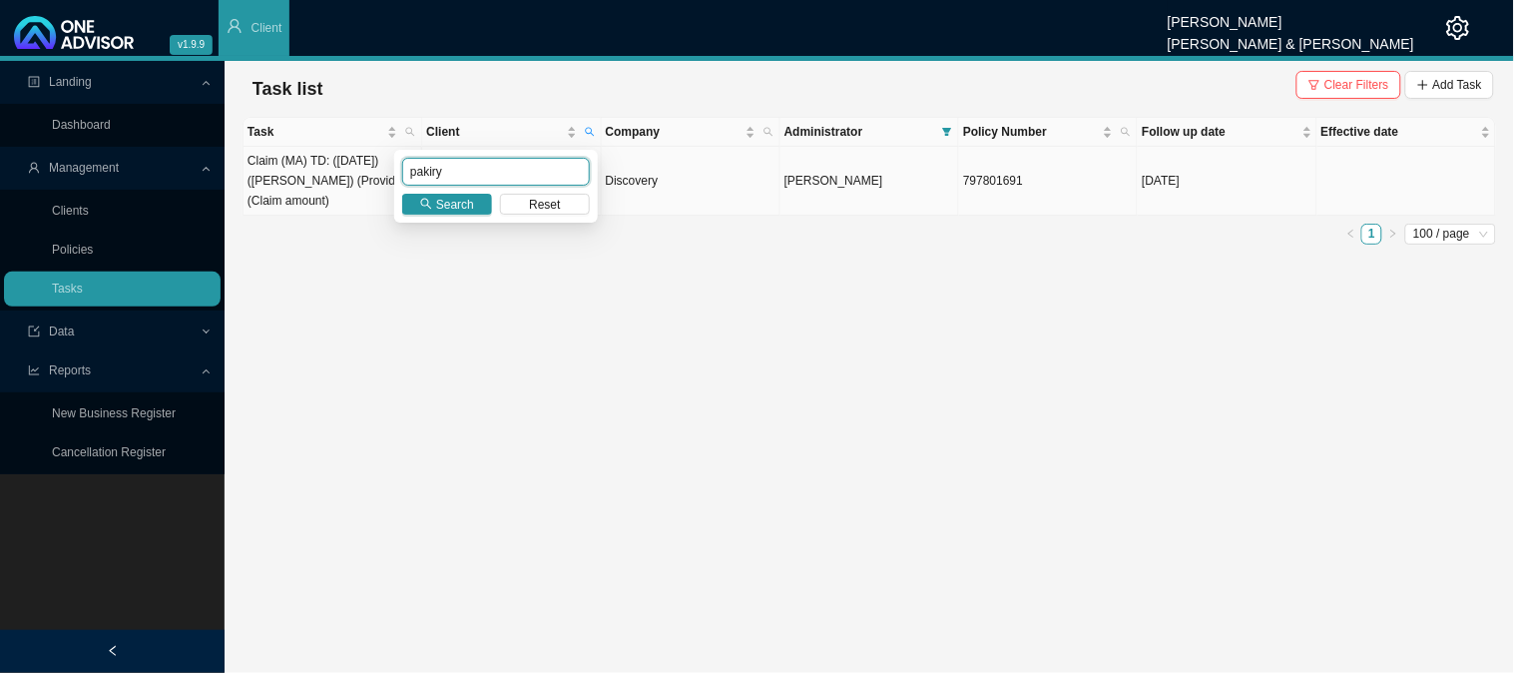
drag, startPoint x: 500, startPoint y: 174, endPoint x: 354, endPoint y: 174, distance: 145.7
click at [354, 174] on body "v1.9.9 [PERSON_NAME] [PERSON_NAME] & [PERSON_NAME] Client Landing Dashboard Man…" at bounding box center [757, 336] width 1514 height 673
click at [439, 198] on span "Search" at bounding box center [455, 205] width 38 height 20
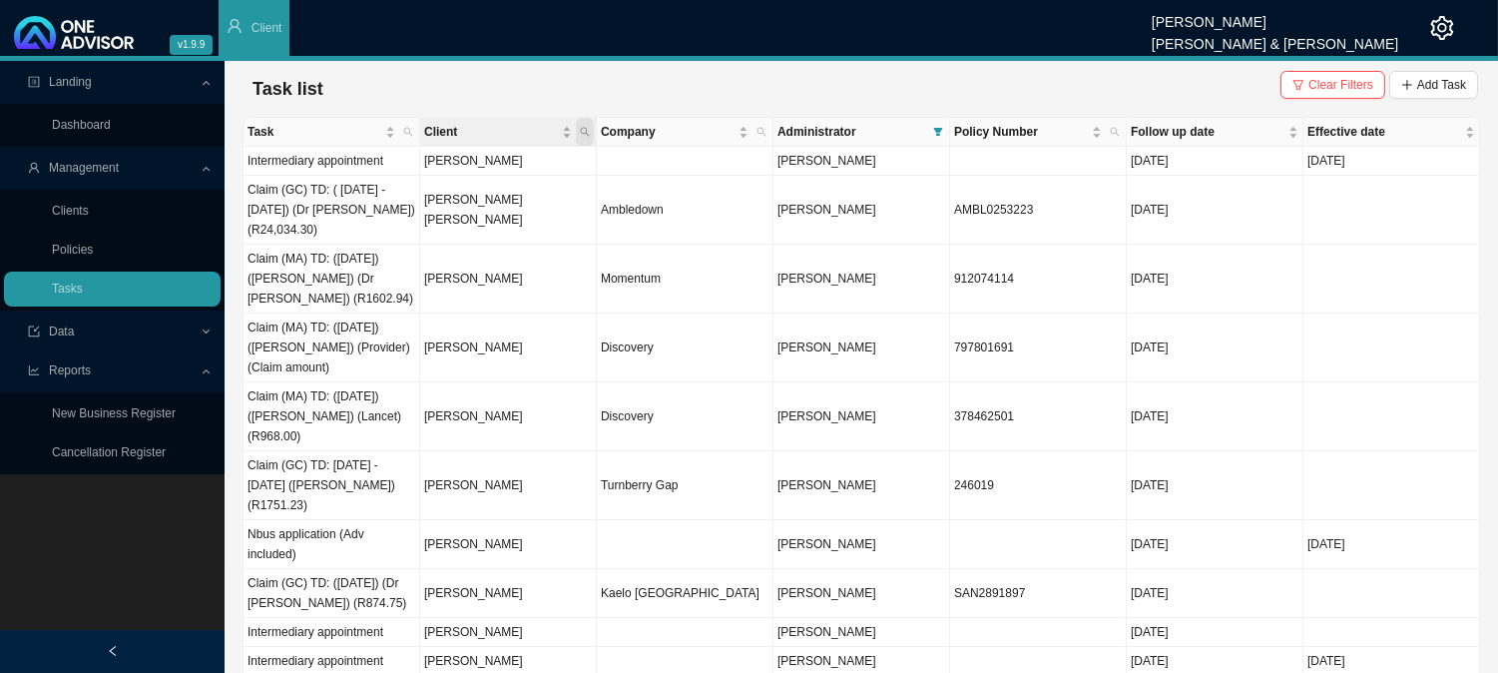
click at [584, 131] on icon "search" at bounding box center [585, 132] width 10 height 10
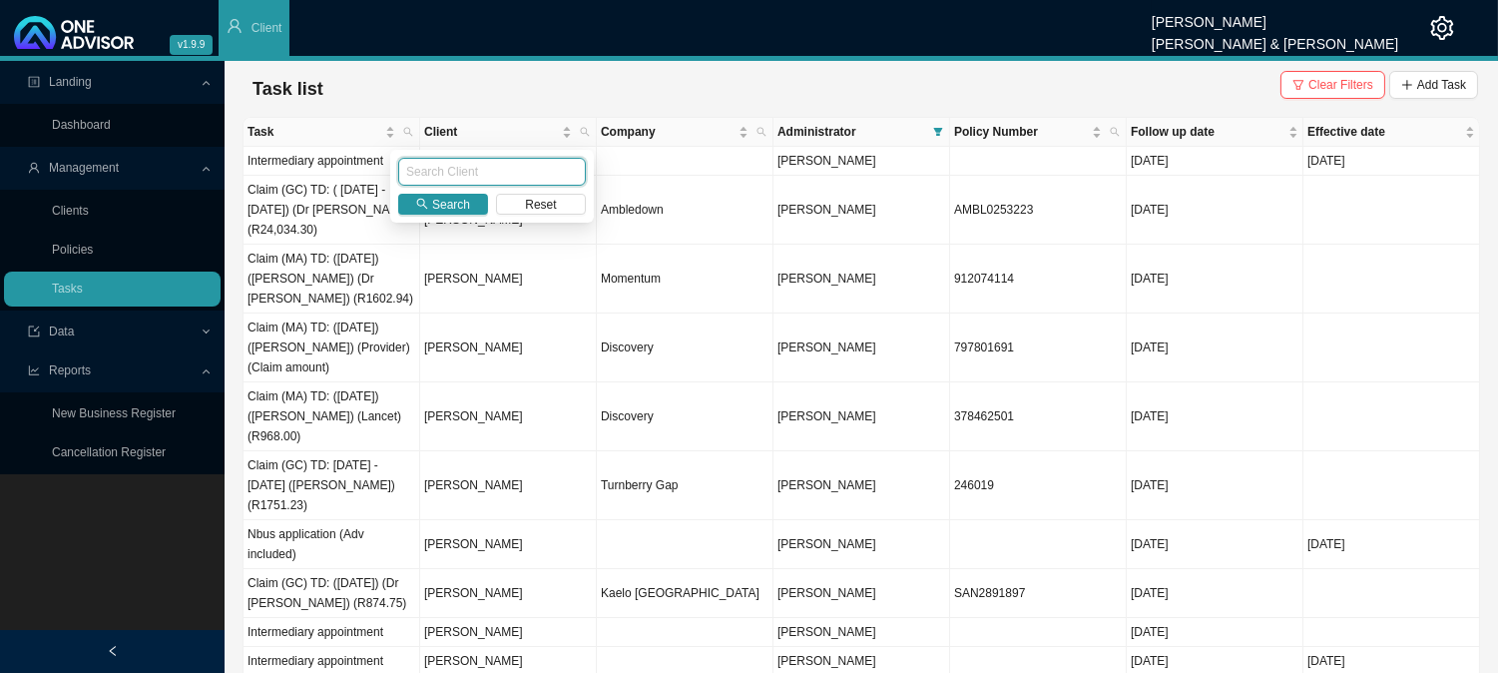
click at [466, 163] on input "text" at bounding box center [492, 172] width 188 height 28
click at [447, 205] on span "Search" at bounding box center [451, 205] width 38 height 20
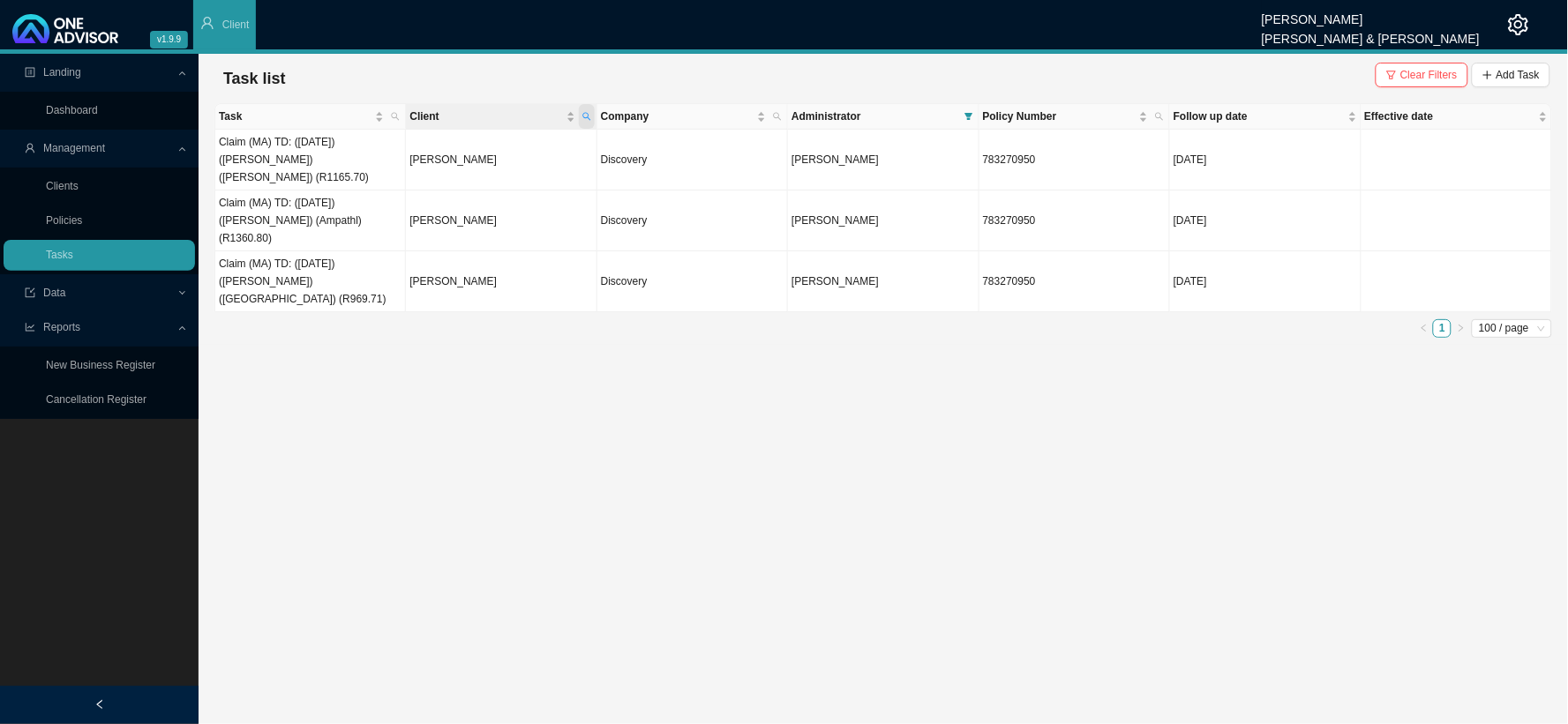
click at [587, 115] on icon "search" at bounding box center [587, 117] width 9 height 9
drag, startPoint x: 497, startPoint y: 153, endPoint x: 398, endPoint y: 153, distance: 99.0
click at [398, 153] on body "v1.9.9 [PERSON_NAME] [PERSON_NAME] & [PERSON_NAME] Client Landing Dashboard Man…" at bounding box center [784, 362] width 1568 height 724
type input "[PERSON_NAME]"
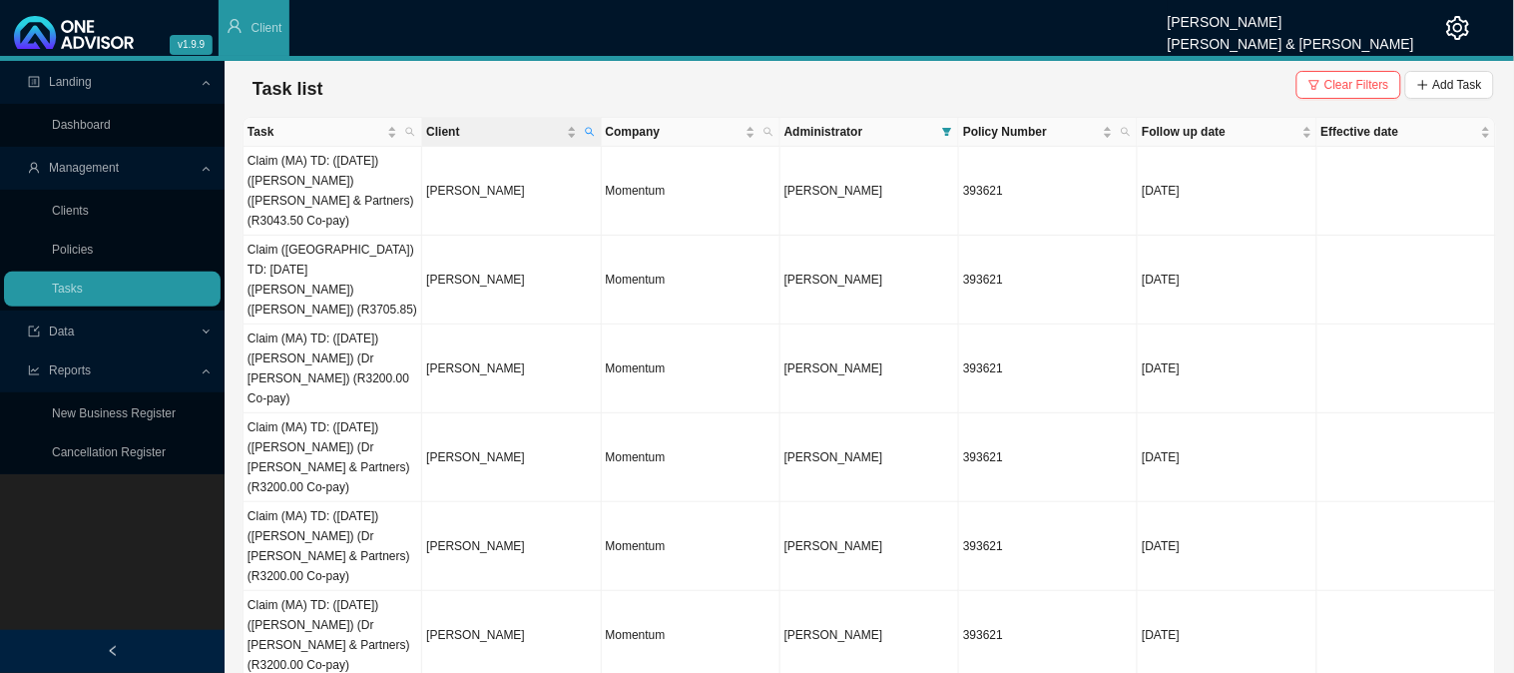
click at [600, 130] on th "Client" at bounding box center [511, 132] width 179 height 29
click at [1341, 85] on span "Clear Filters" at bounding box center [1356, 85] width 65 height 20
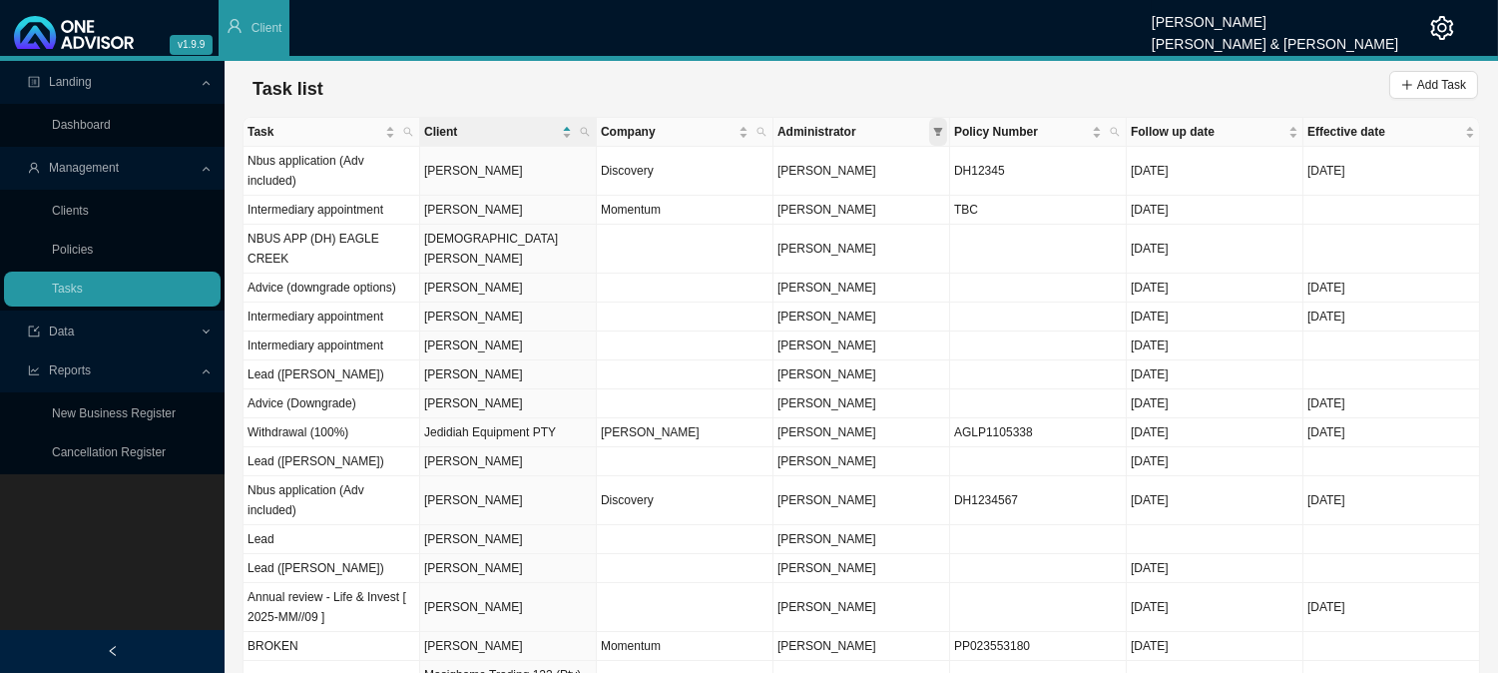
click at [943, 135] on span at bounding box center [938, 132] width 18 height 28
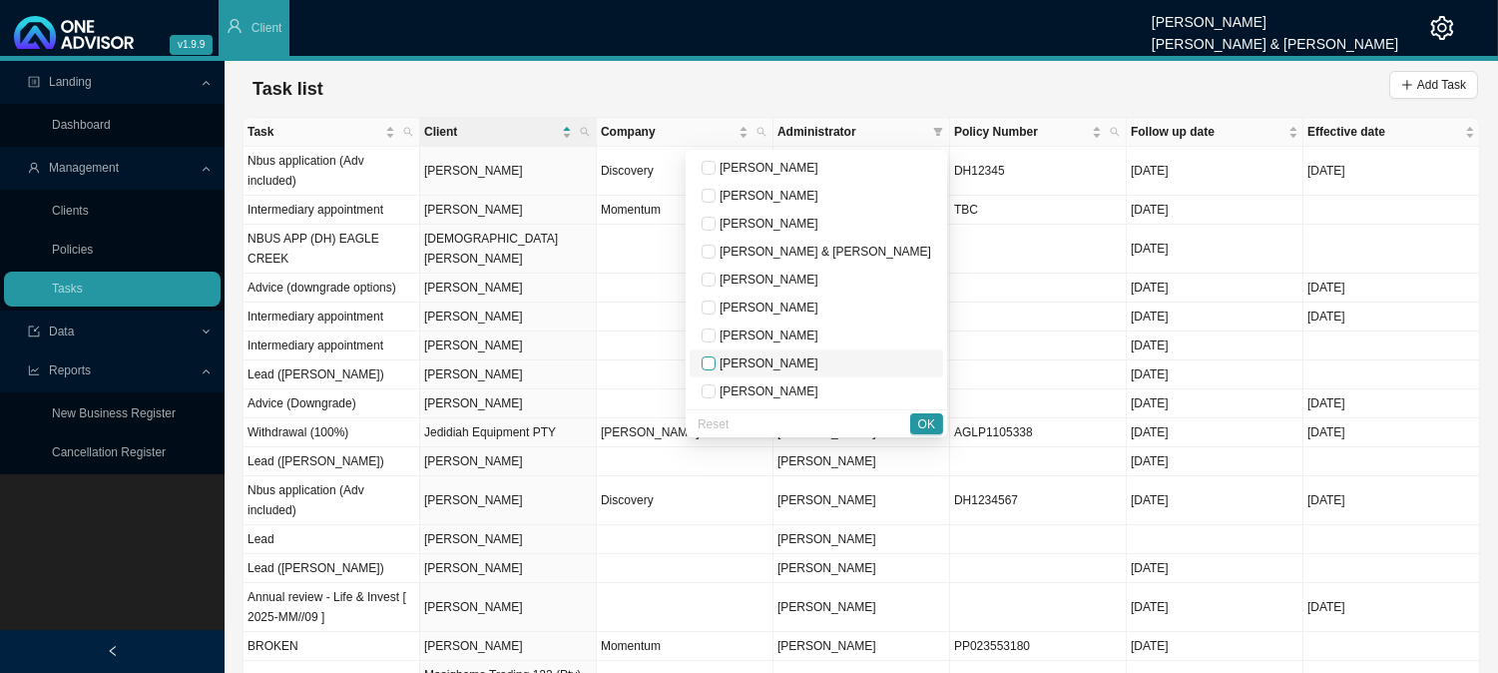
click at [715, 360] on input "checkbox" at bounding box center [708, 363] width 14 height 14
click at [926, 422] on span "OK" at bounding box center [926, 424] width 17 height 20
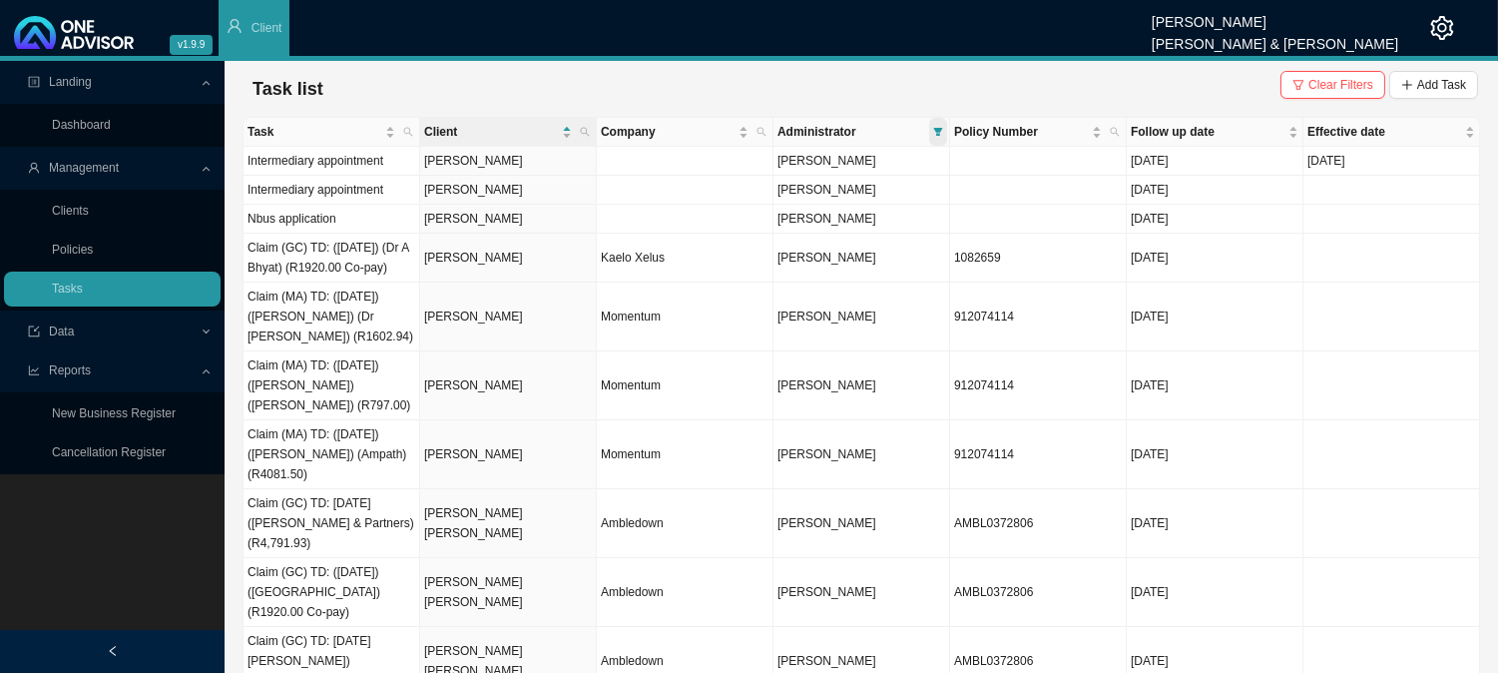
click at [935, 131] on icon "filter" at bounding box center [938, 132] width 9 height 8
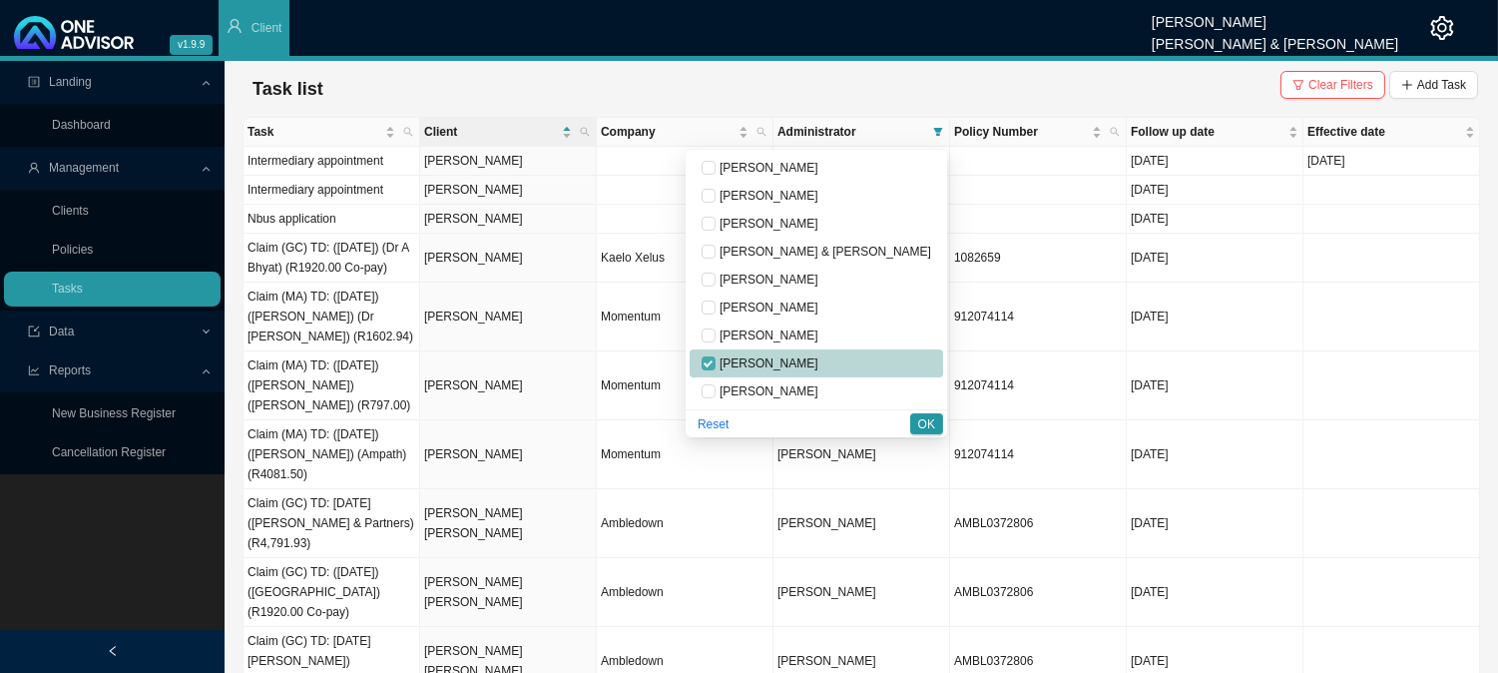
click at [715, 362] on input "checkbox" at bounding box center [708, 363] width 14 height 14
checkbox input "false"
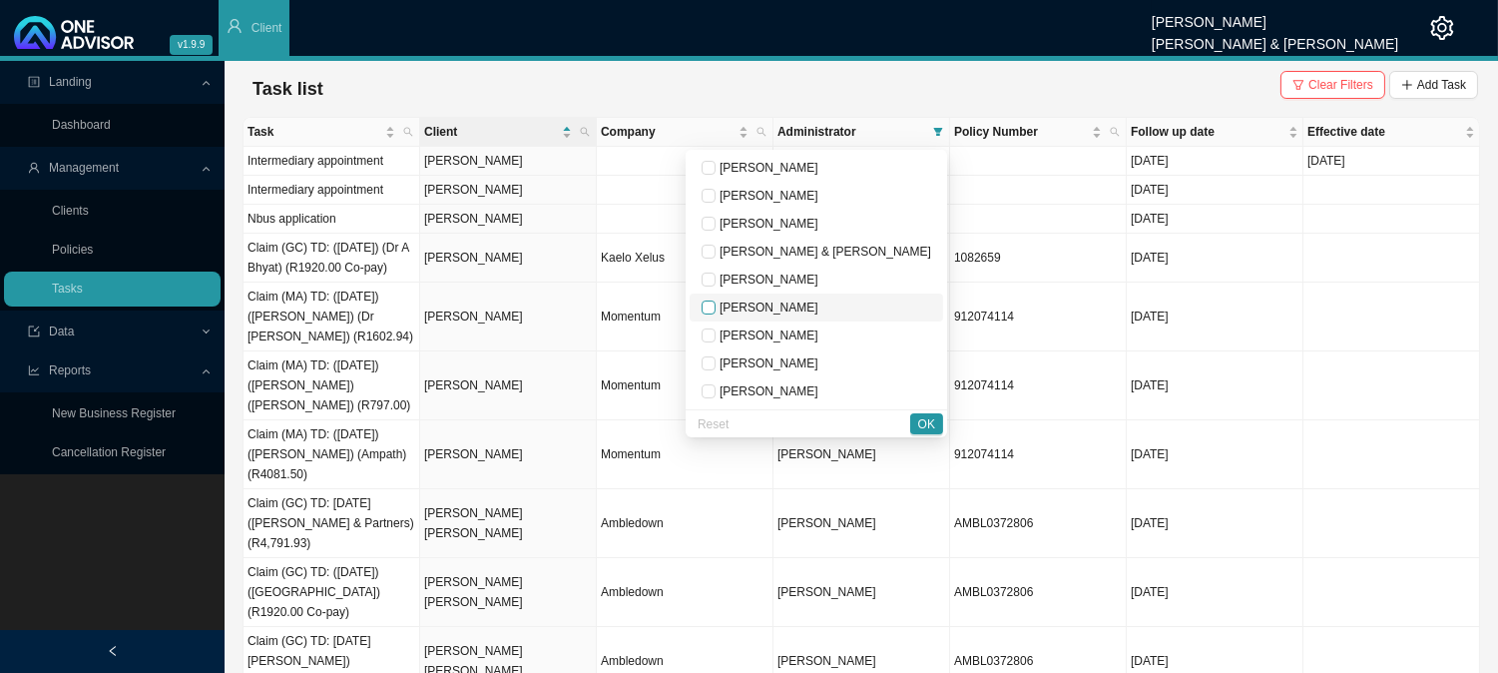
click at [715, 307] on input "checkbox" at bounding box center [708, 307] width 14 height 14
checkbox input "true"
click at [928, 417] on span "OK" at bounding box center [926, 424] width 17 height 20
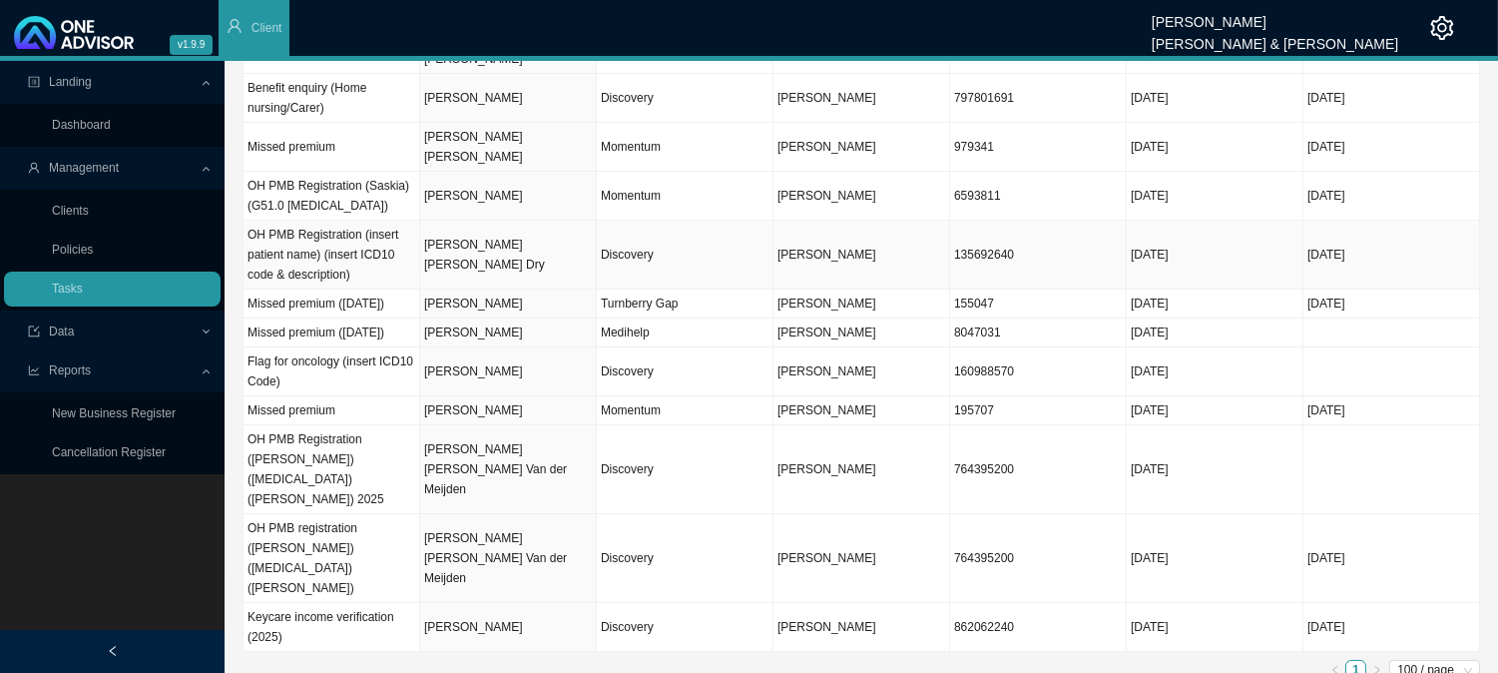
scroll to position [302, 0]
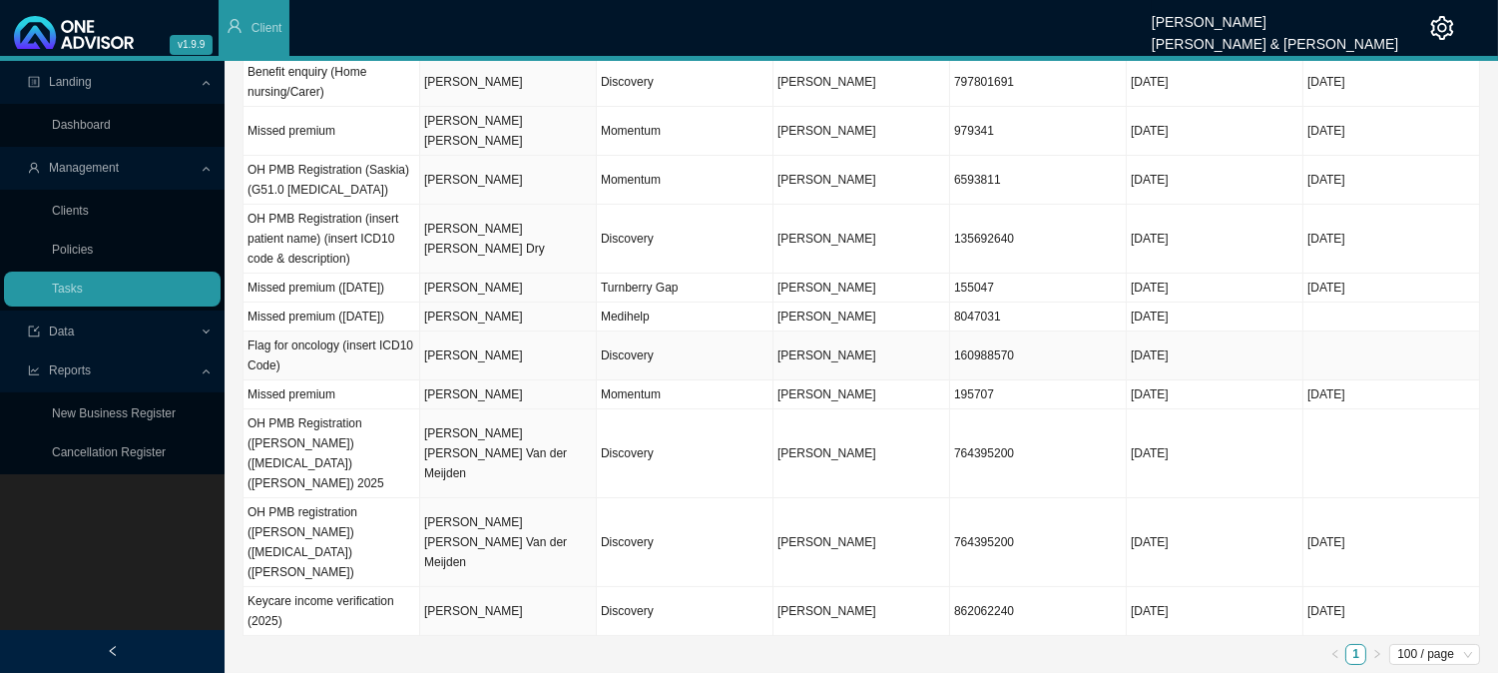
click at [485, 380] on td "[PERSON_NAME]" at bounding box center [508, 355] width 177 height 49
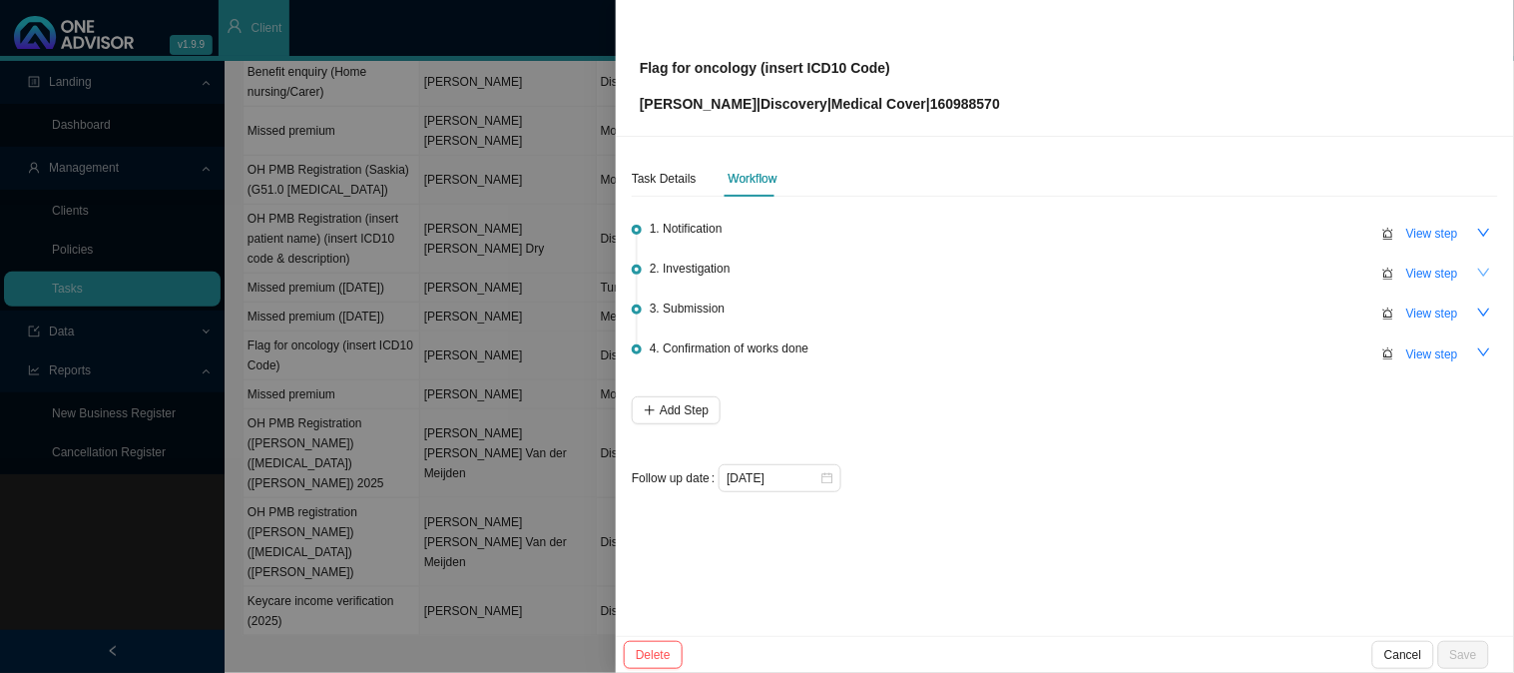
click at [1487, 270] on icon "down" at bounding box center [1484, 272] width 14 height 14
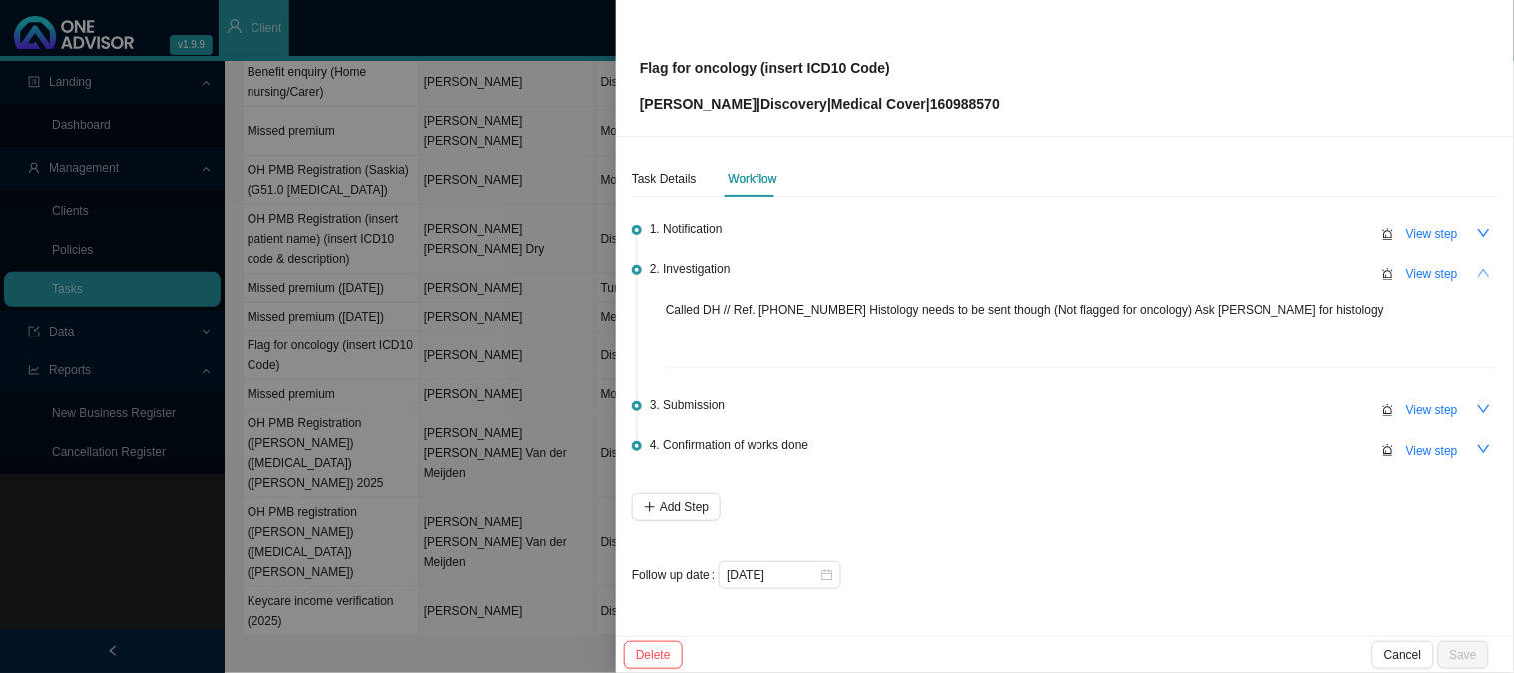
click at [1487, 270] on icon "up" at bounding box center [1484, 272] width 14 height 14
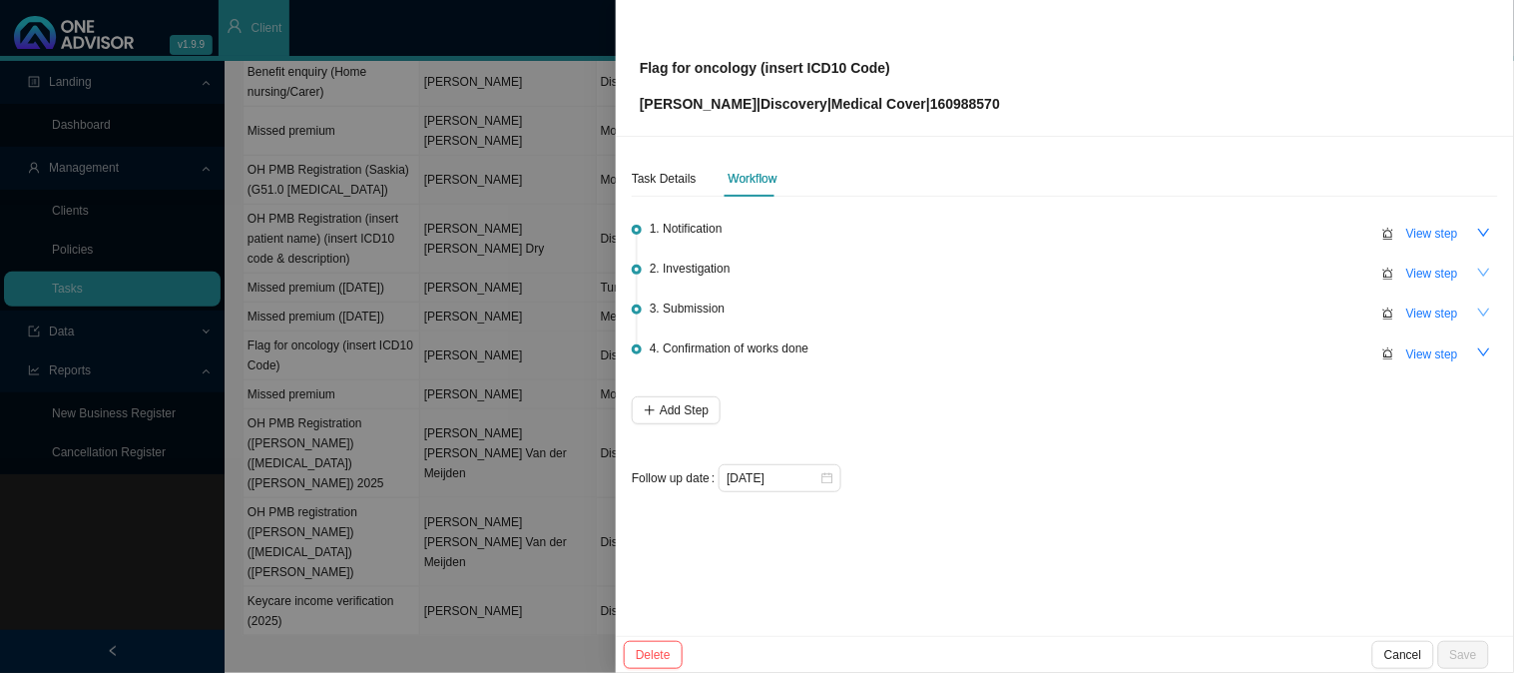
click at [1481, 300] on button "button" at bounding box center [1484, 312] width 28 height 28
click at [1481, 309] on icon "up" at bounding box center [1484, 312] width 14 height 14
click at [1488, 311] on icon "down" at bounding box center [1484, 312] width 14 height 14
click at [1488, 311] on icon "up" at bounding box center [1484, 312] width 14 height 14
click at [493, 299] on div at bounding box center [757, 336] width 1514 height 673
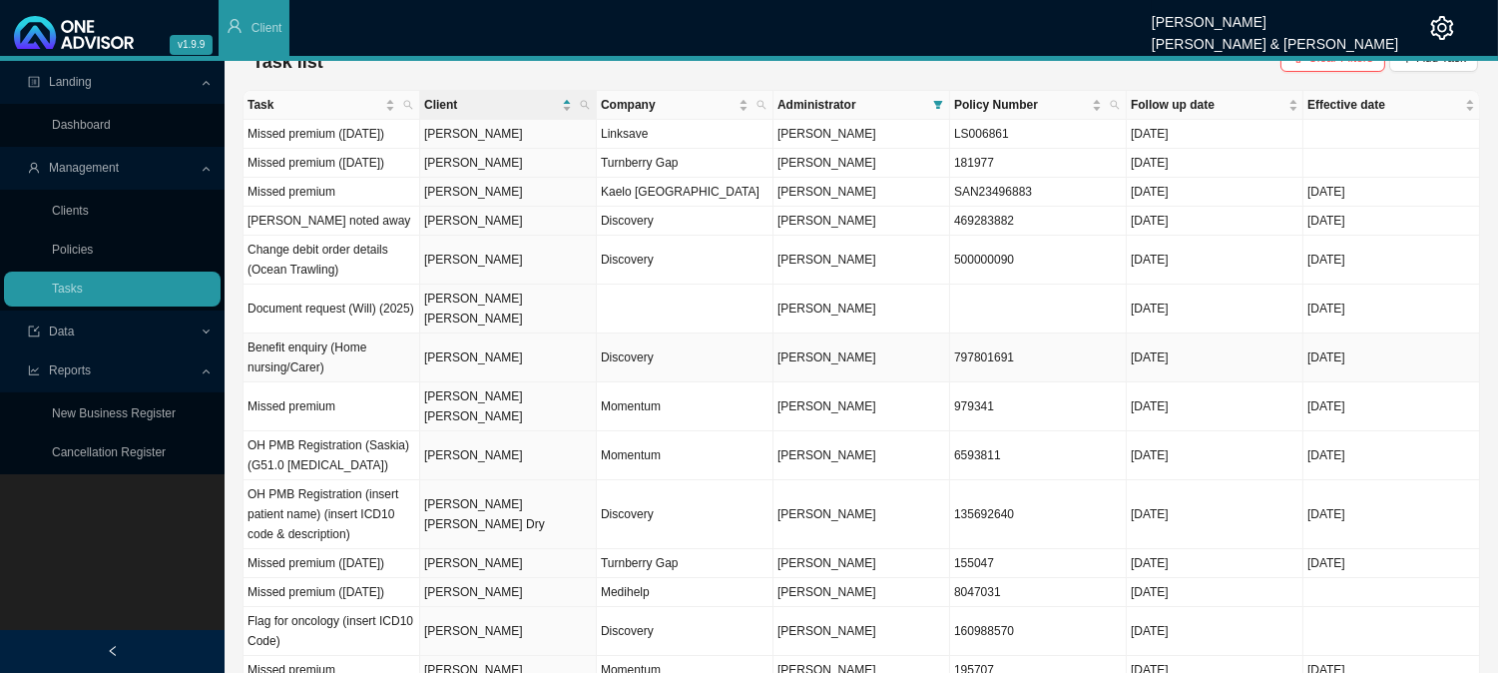
scroll to position [0, 0]
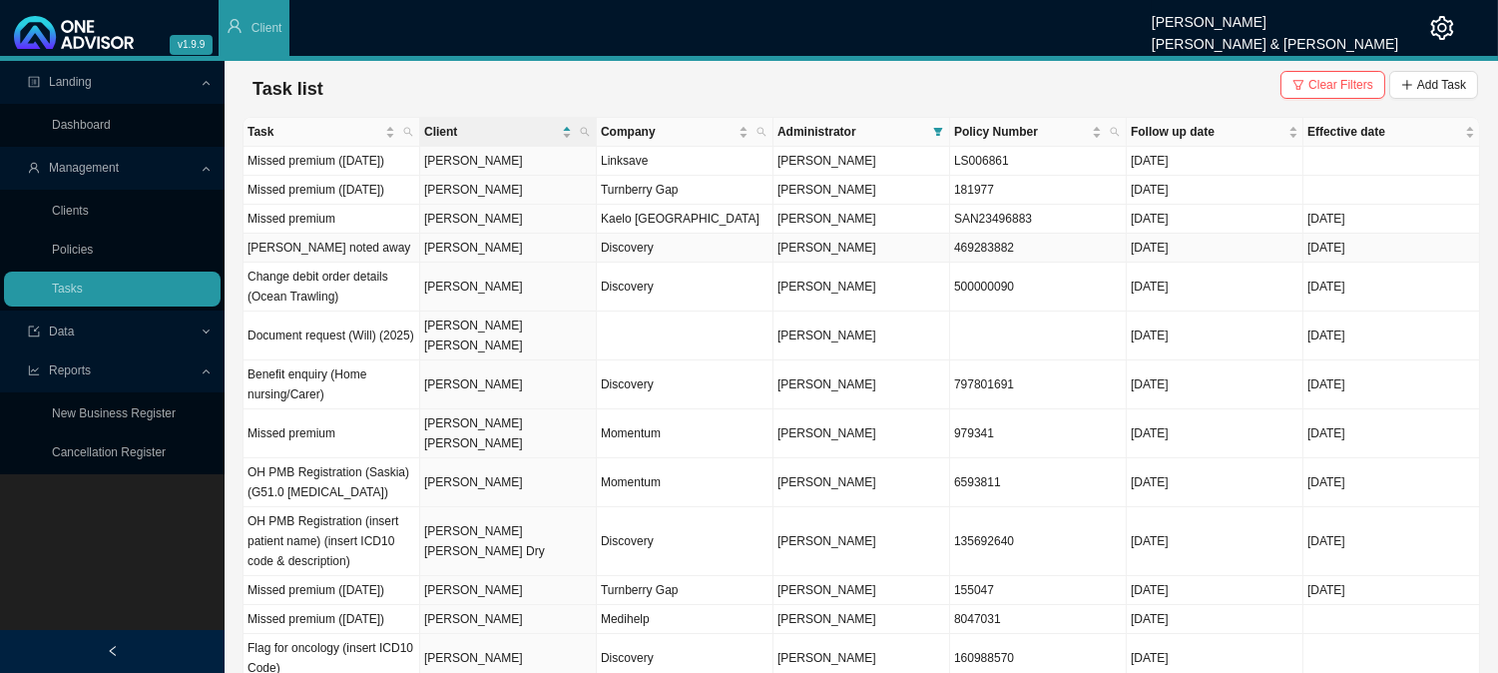
click at [523, 262] on td "[PERSON_NAME]" at bounding box center [508, 247] width 177 height 29
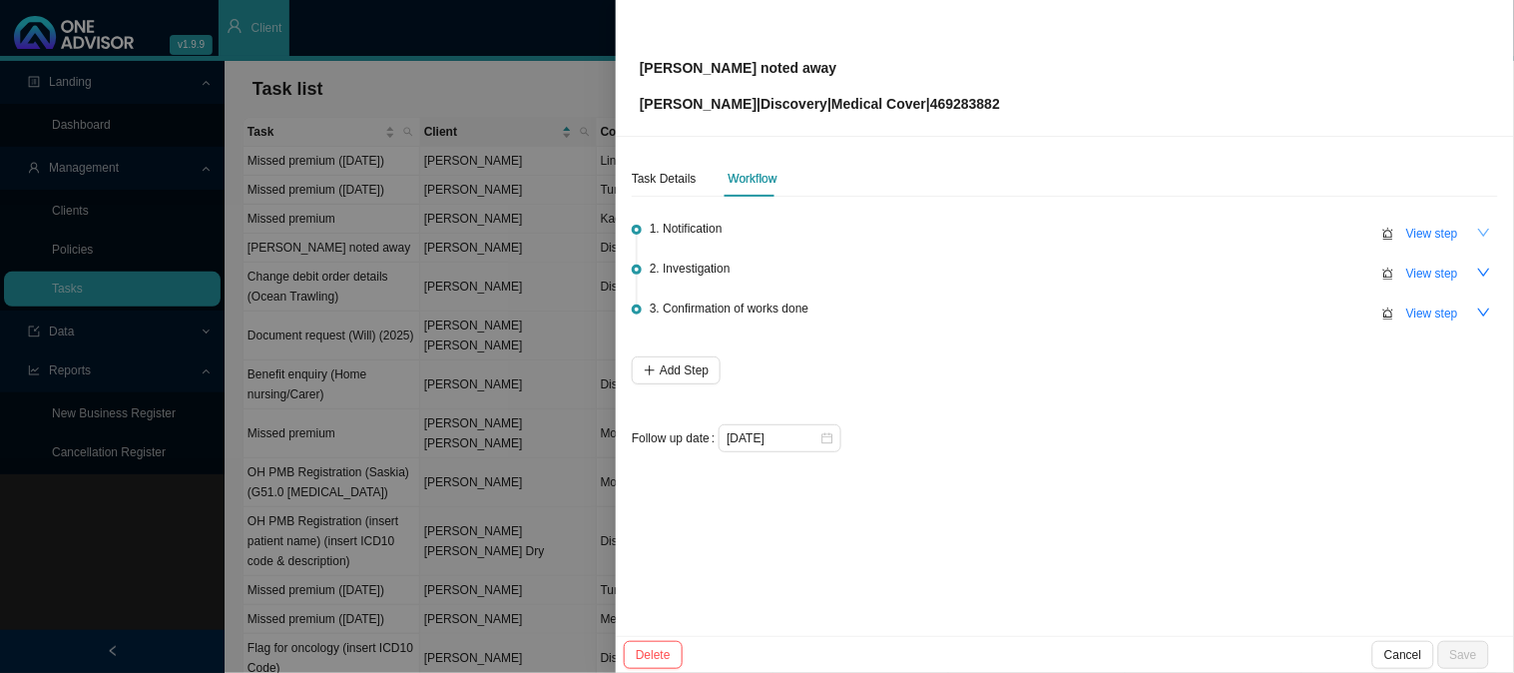
click at [1487, 235] on icon "down" at bounding box center [1484, 233] width 14 height 14
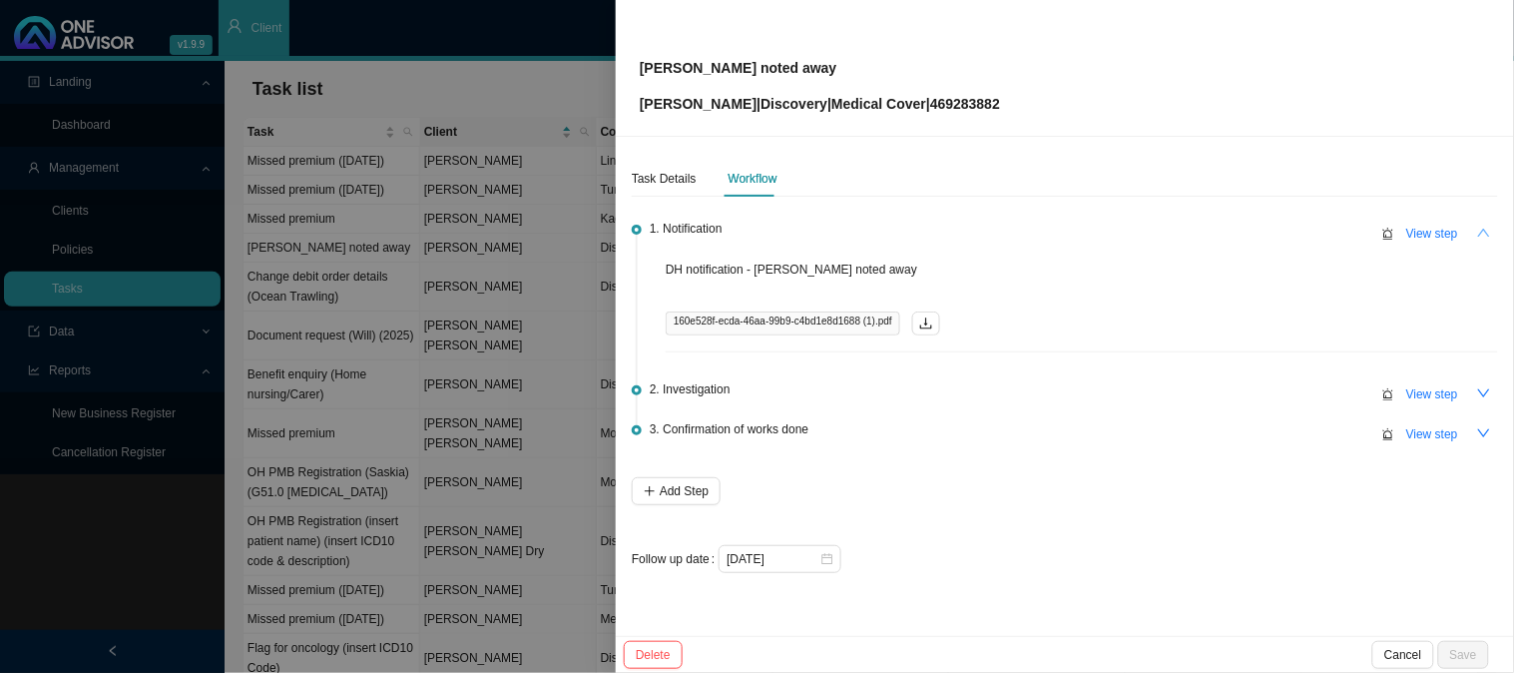
click at [1487, 235] on icon "up" at bounding box center [1484, 233] width 14 height 14
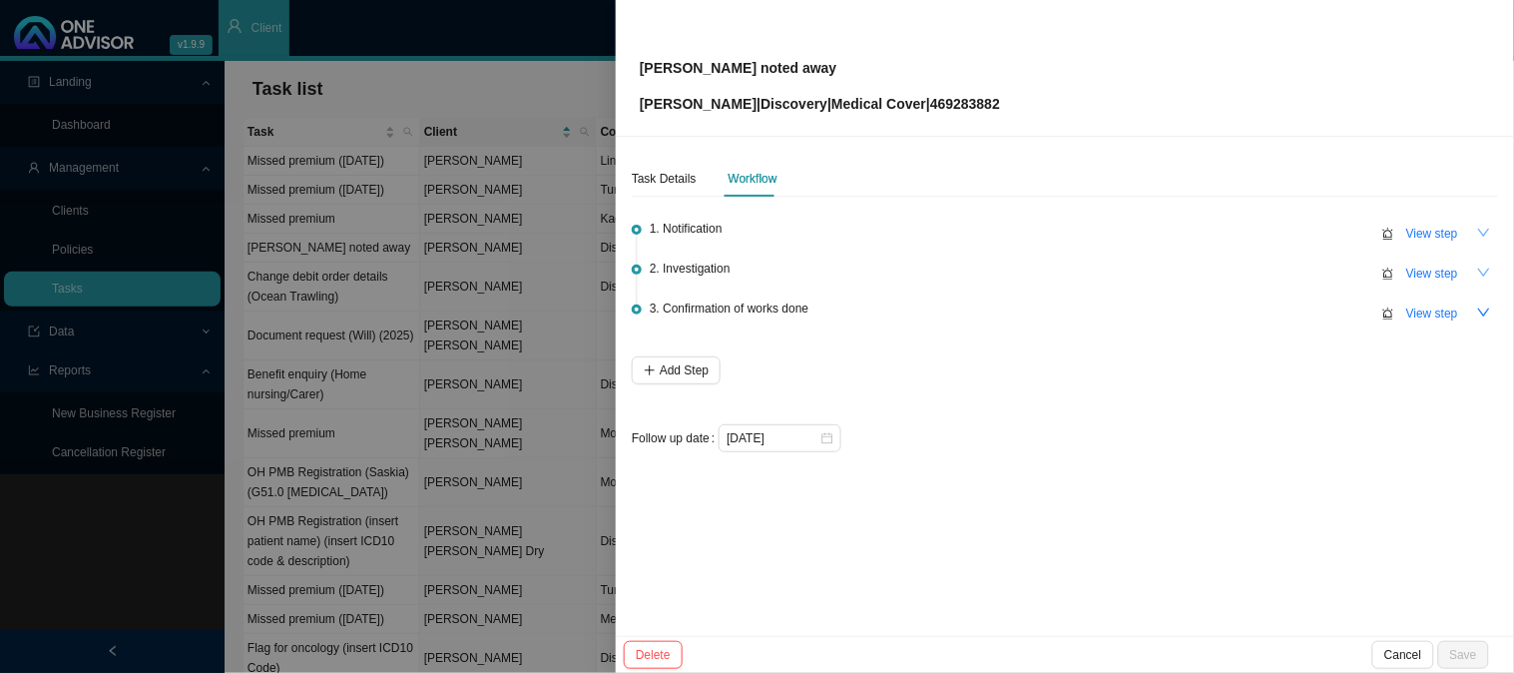
click at [1485, 270] on icon "down" at bounding box center [1484, 272] width 14 height 14
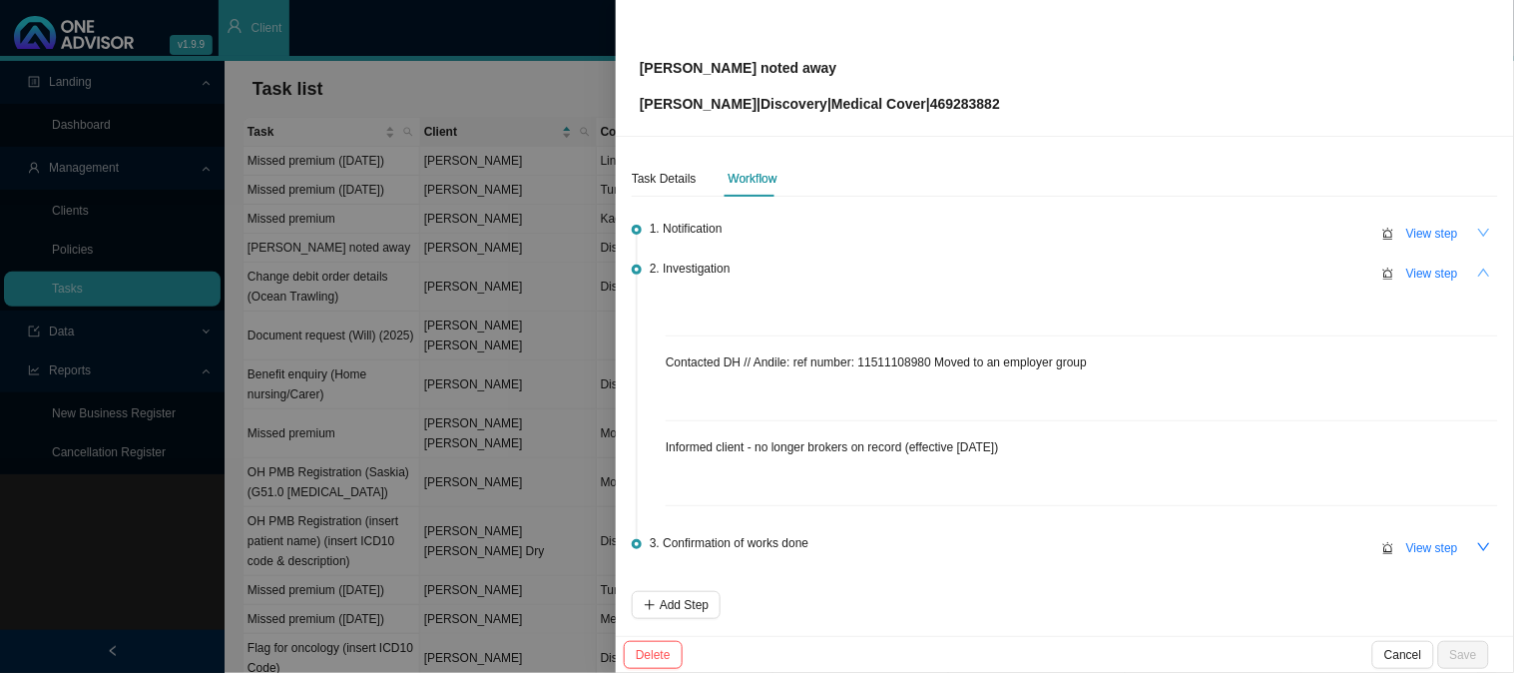
click at [1485, 270] on div "Task Details Workflow 1. Notification View step 2. Investigation View step Cont…" at bounding box center [1065, 386] width 898 height 499
click at [1470, 267] on button "button" at bounding box center [1484, 272] width 28 height 28
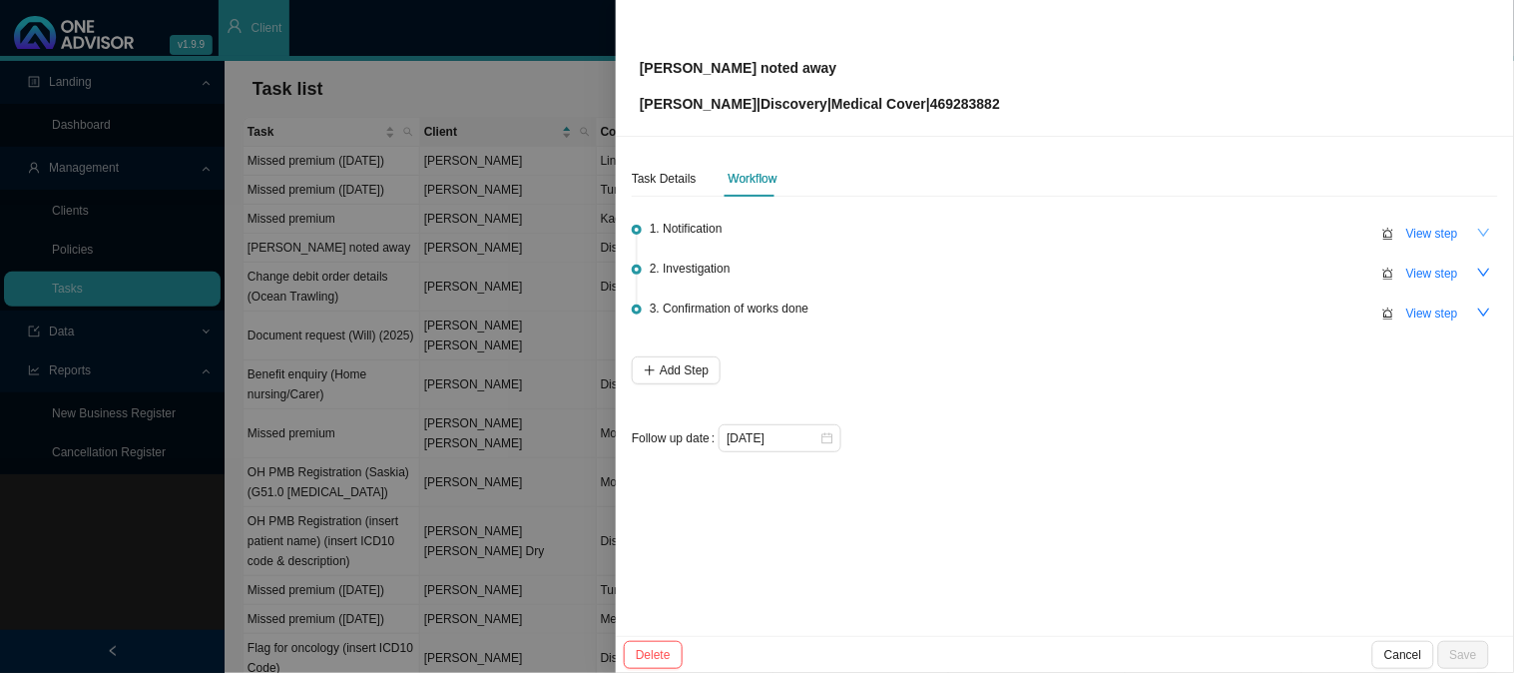
click at [441, 339] on div at bounding box center [757, 336] width 1514 height 673
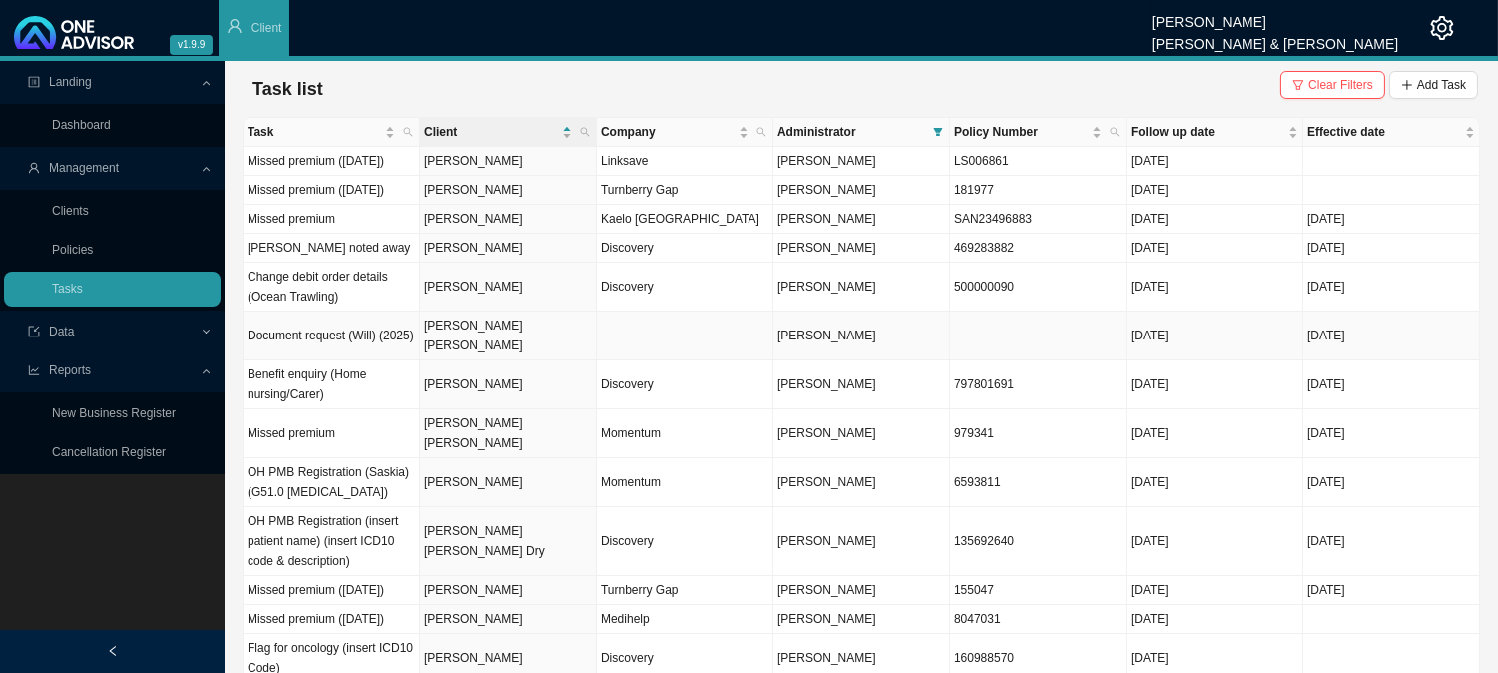
click at [533, 360] on td "[PERSON_NAME] [PERSON_NAME]" at bounding box center [508, 335] width 177 height 49
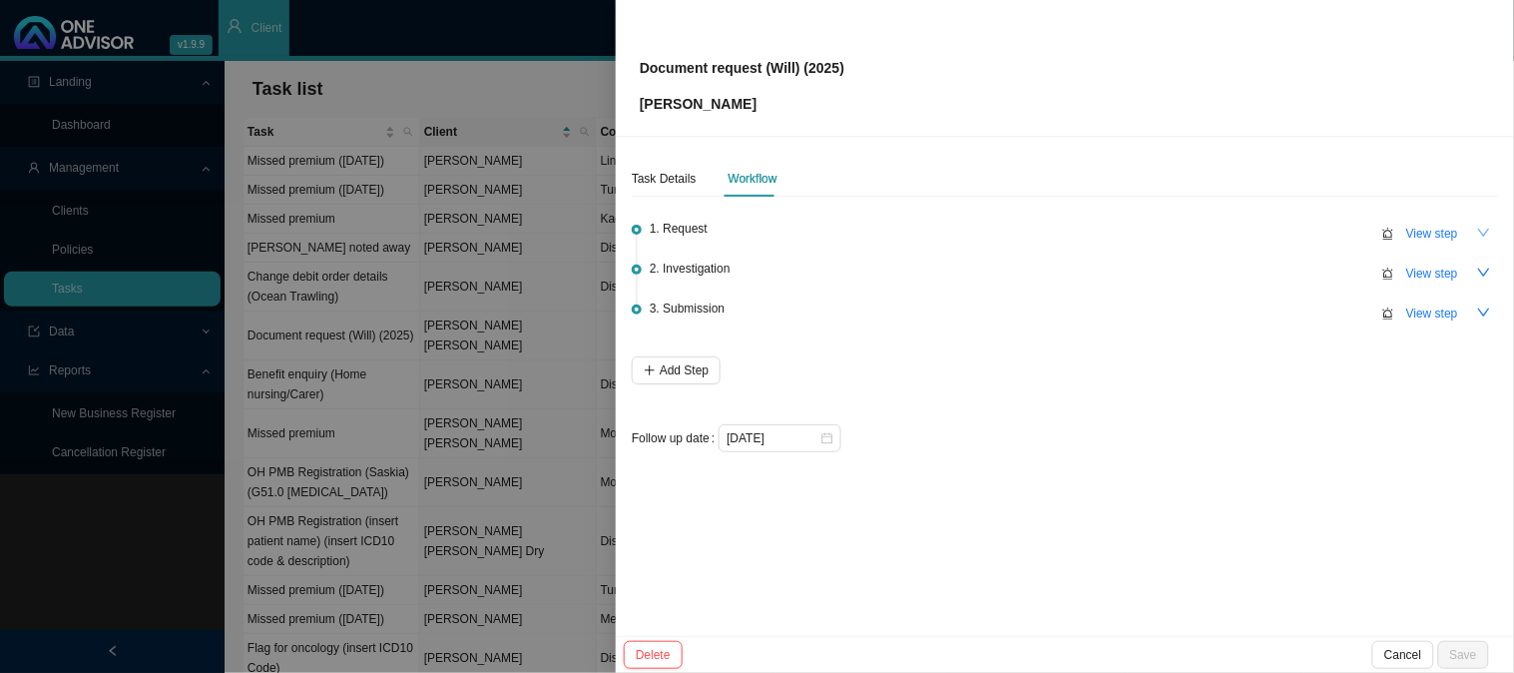
click at [1480, 229] on icon "down" at bounding box center [1484, 232] width 12 height 8
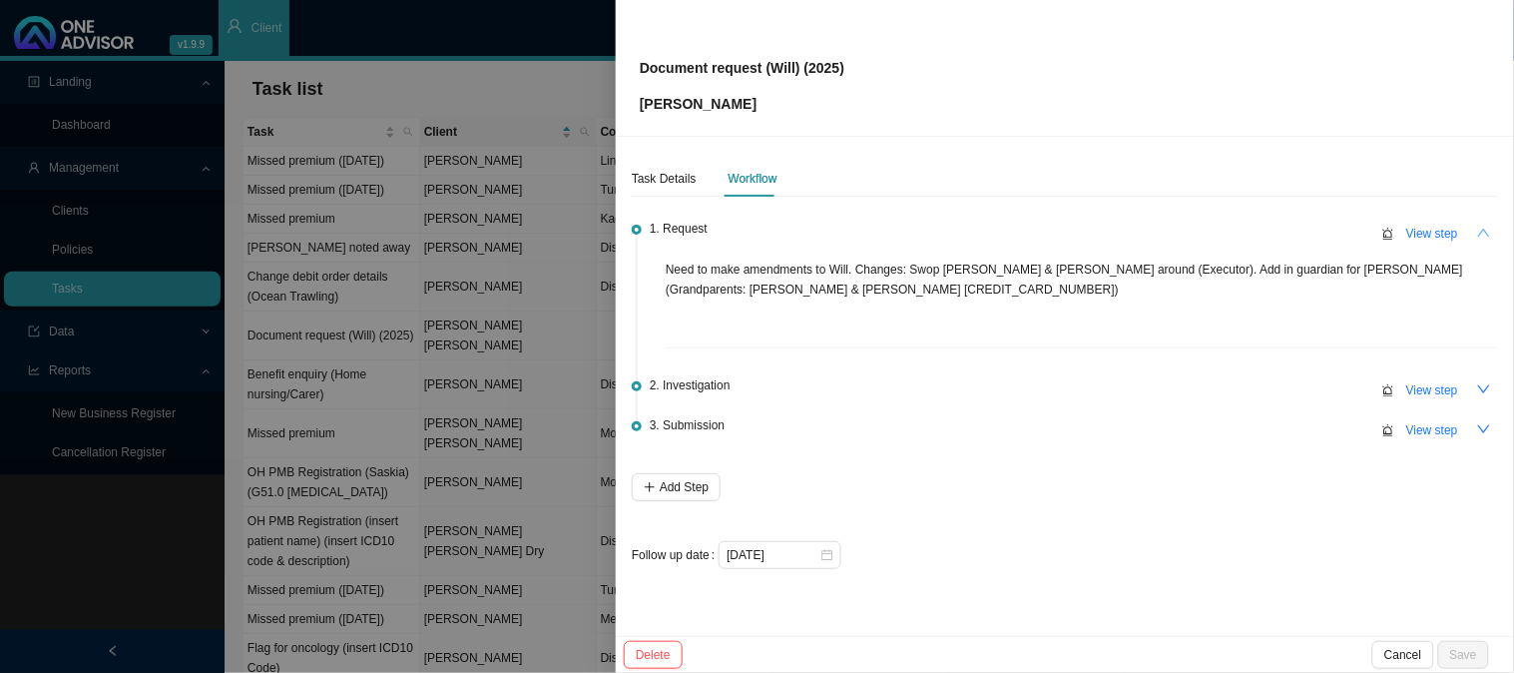
click at [1480, 229] on icon "up" at bounding box center [1484, 233] width 14 height 14
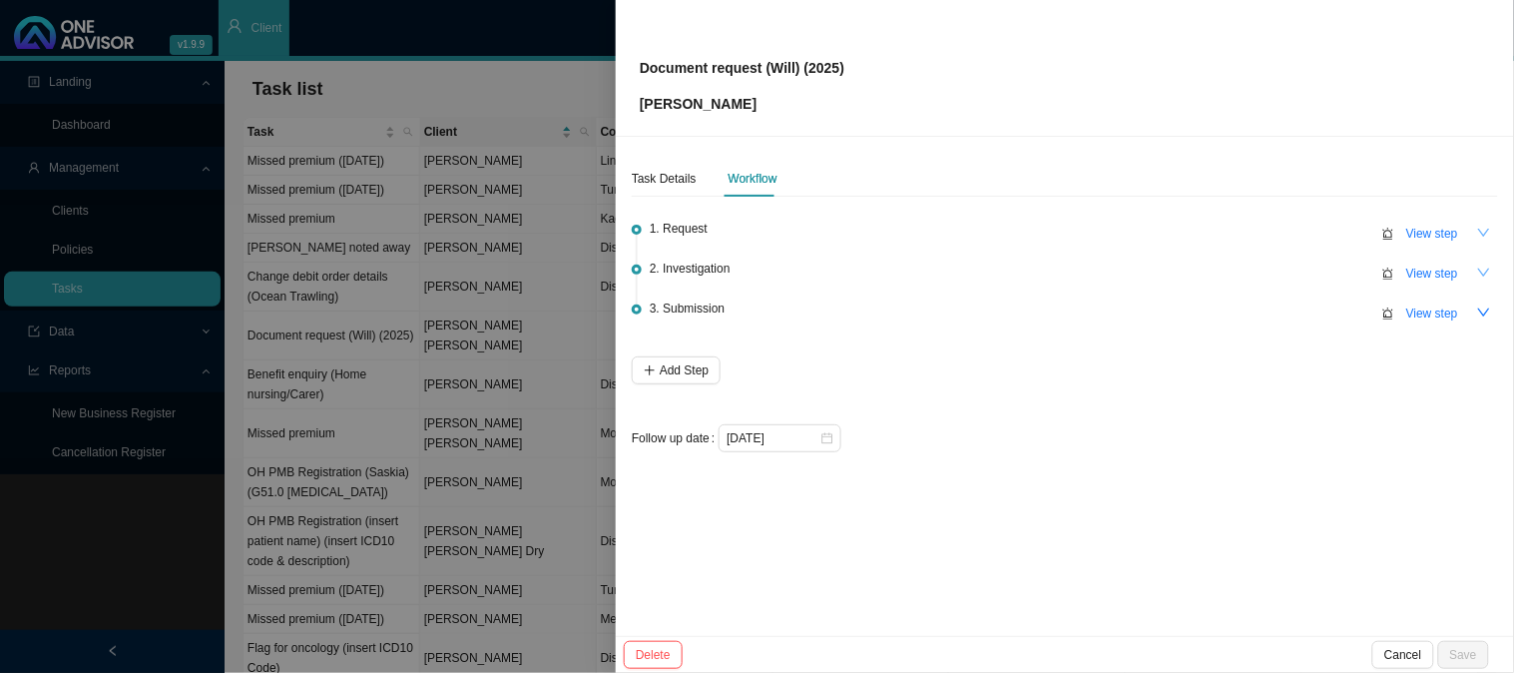
click at [1481, 274] on icon "down" at bounding box center [1484, 272] width 14 height 14
click at [1484, 273] on icon "up" at bounding box center [1484, 272] width 14 height 14
click at [529, 317] on div at bounding box center [757, 336] width 1514 height 673
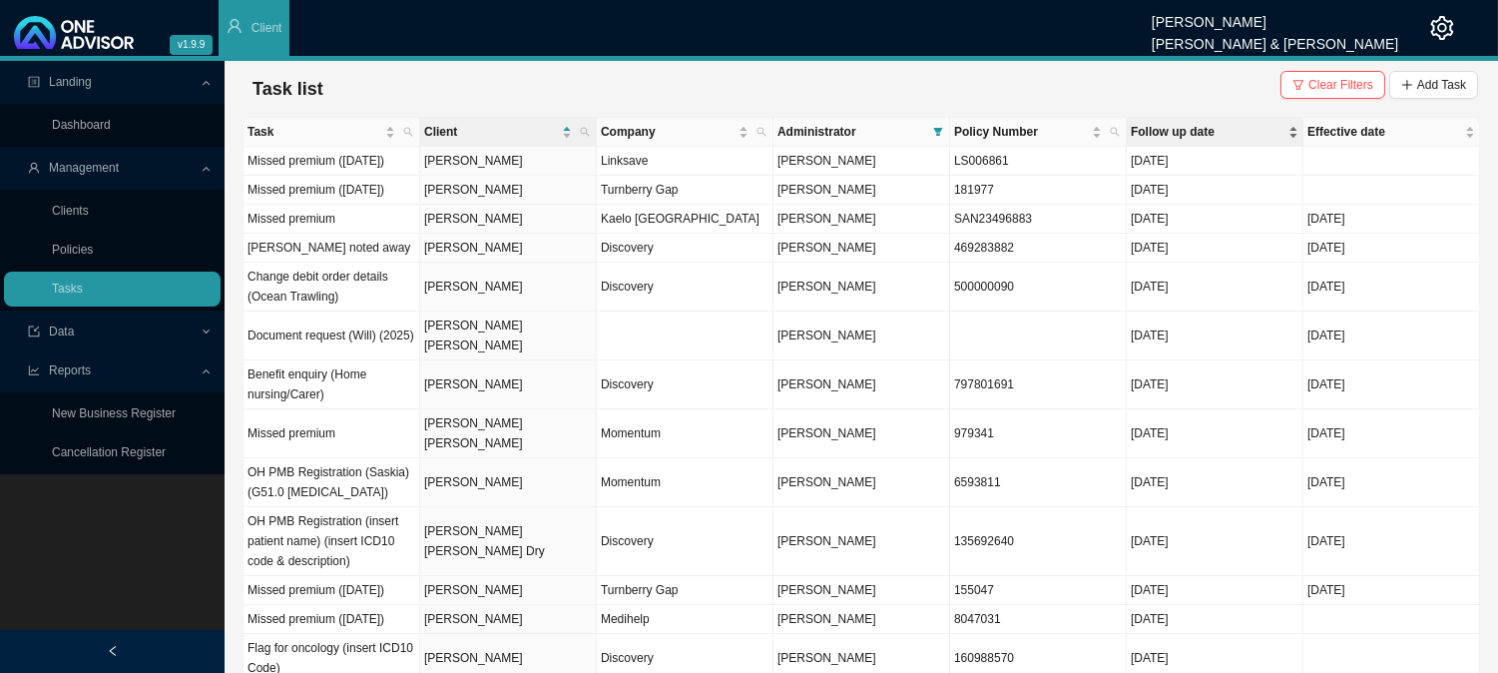
click at [1193, 135] on span "Follow up date" at bounding box center [1207, 132] width 154 height 20
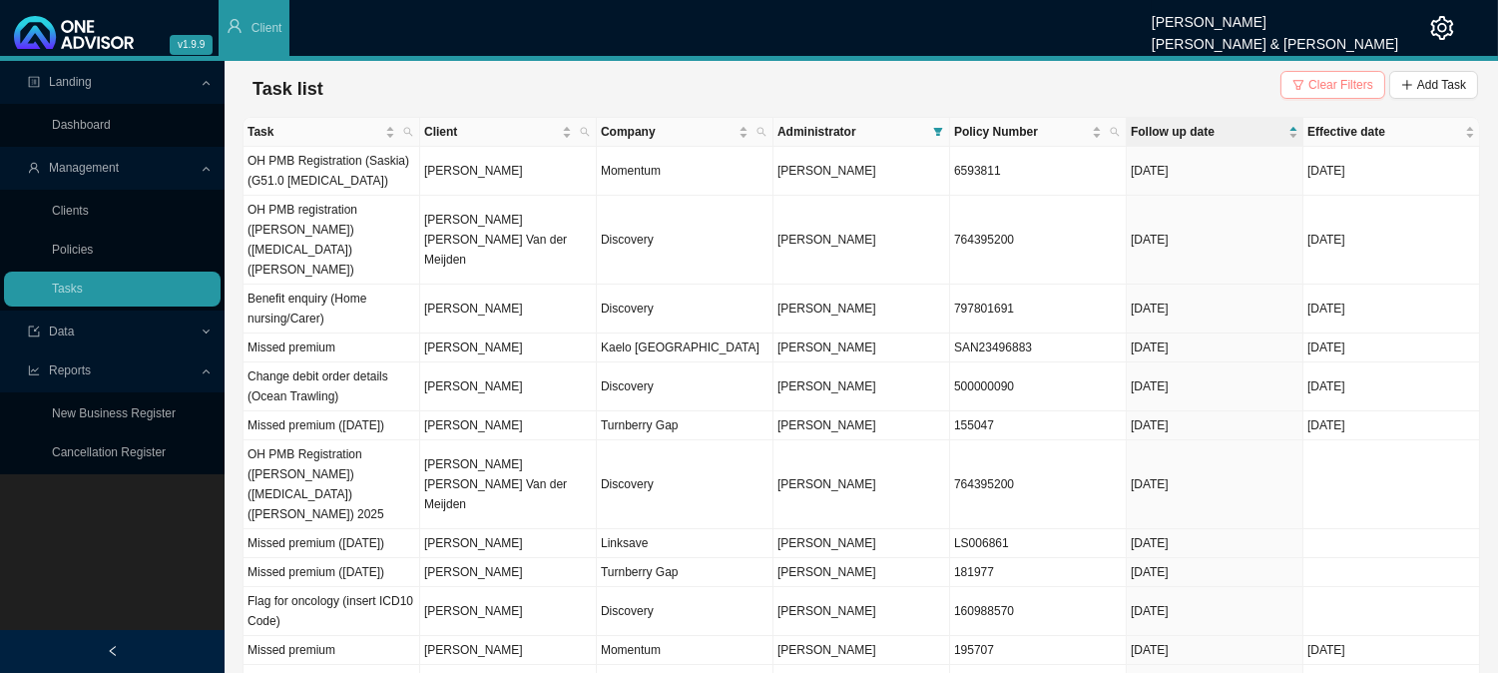
click at [1339, 90] on span "Clear Filters" at bounding box center [1340, 85] width 65 height 20
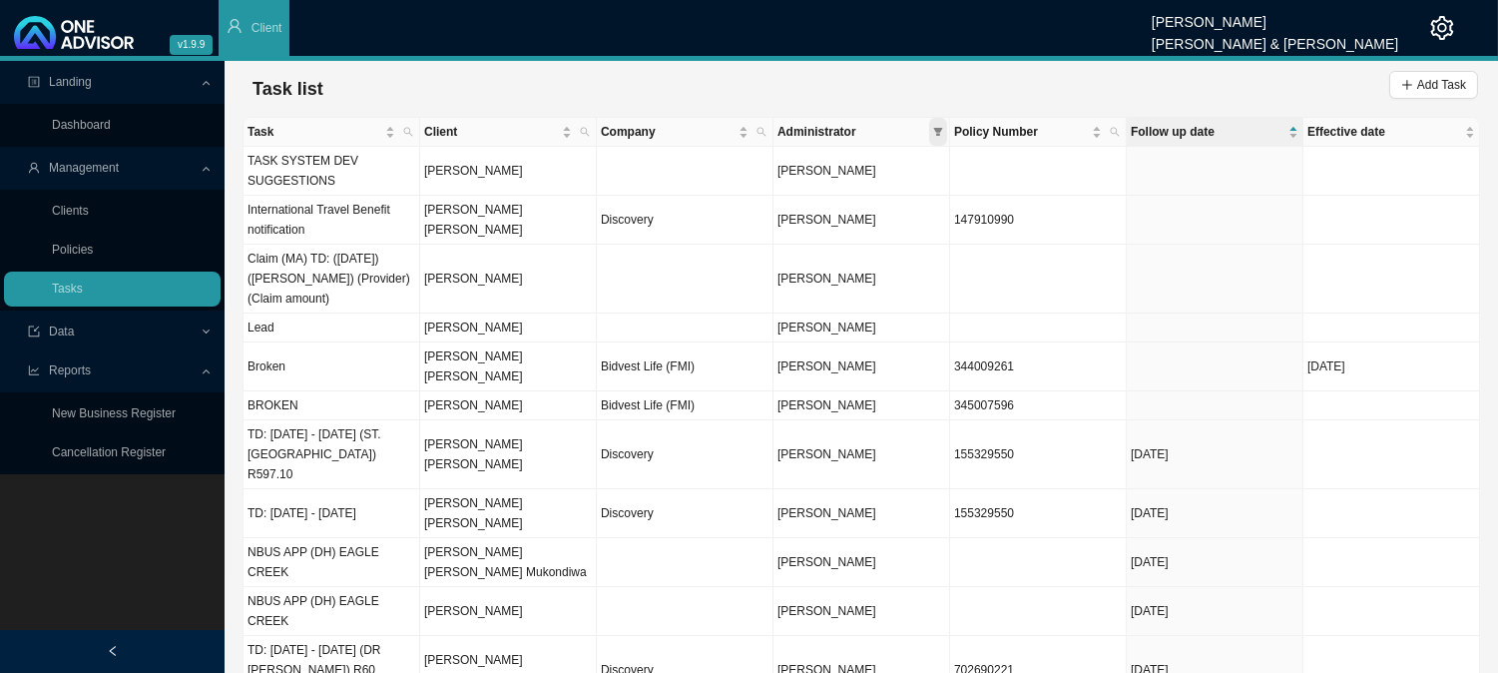
click at [938, 133] on icon "filter" at bounding box center [938, 132] width 10 height 10
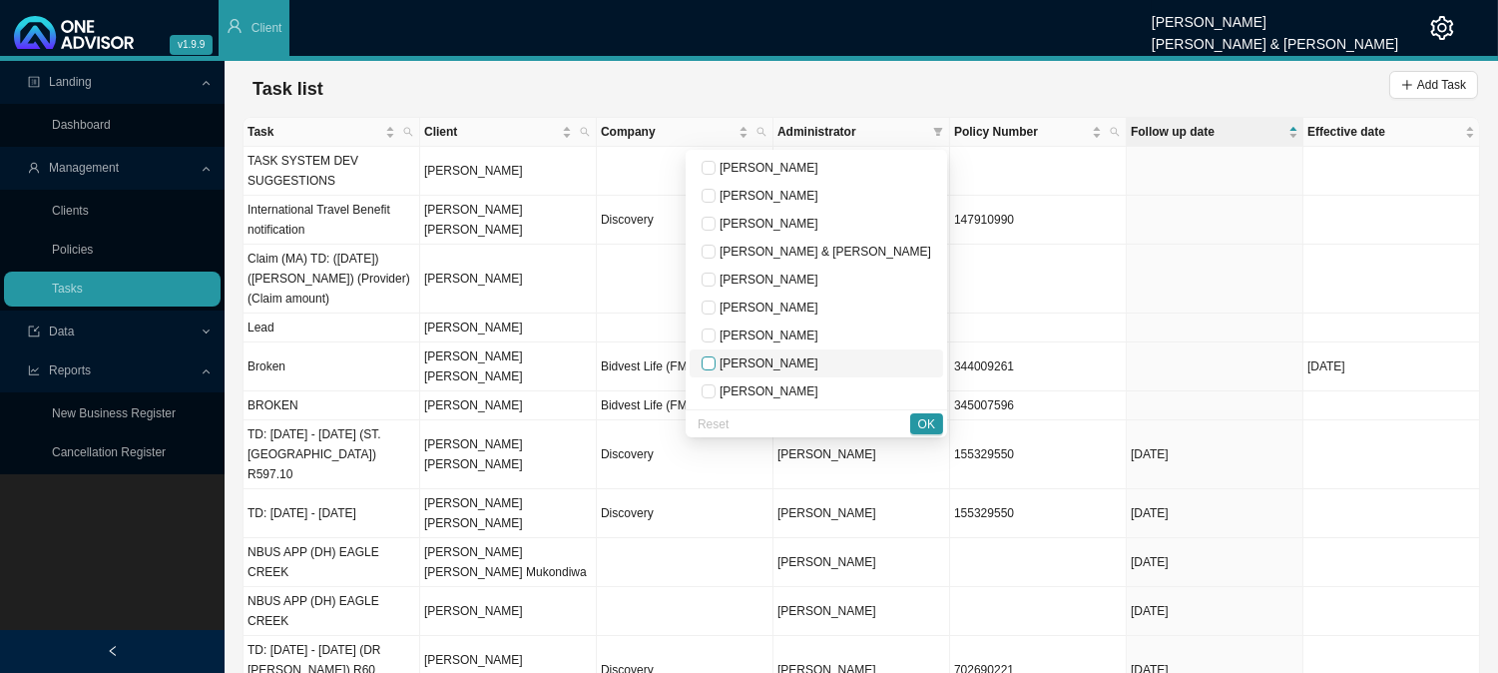
click at [715, 361] on input "checkbox" at bounding box center [708, 363] width 14 height 14
checkbox input "true"
click at [928, 427] on span "OK" at bounding box center [926, 424] width 17 height 20
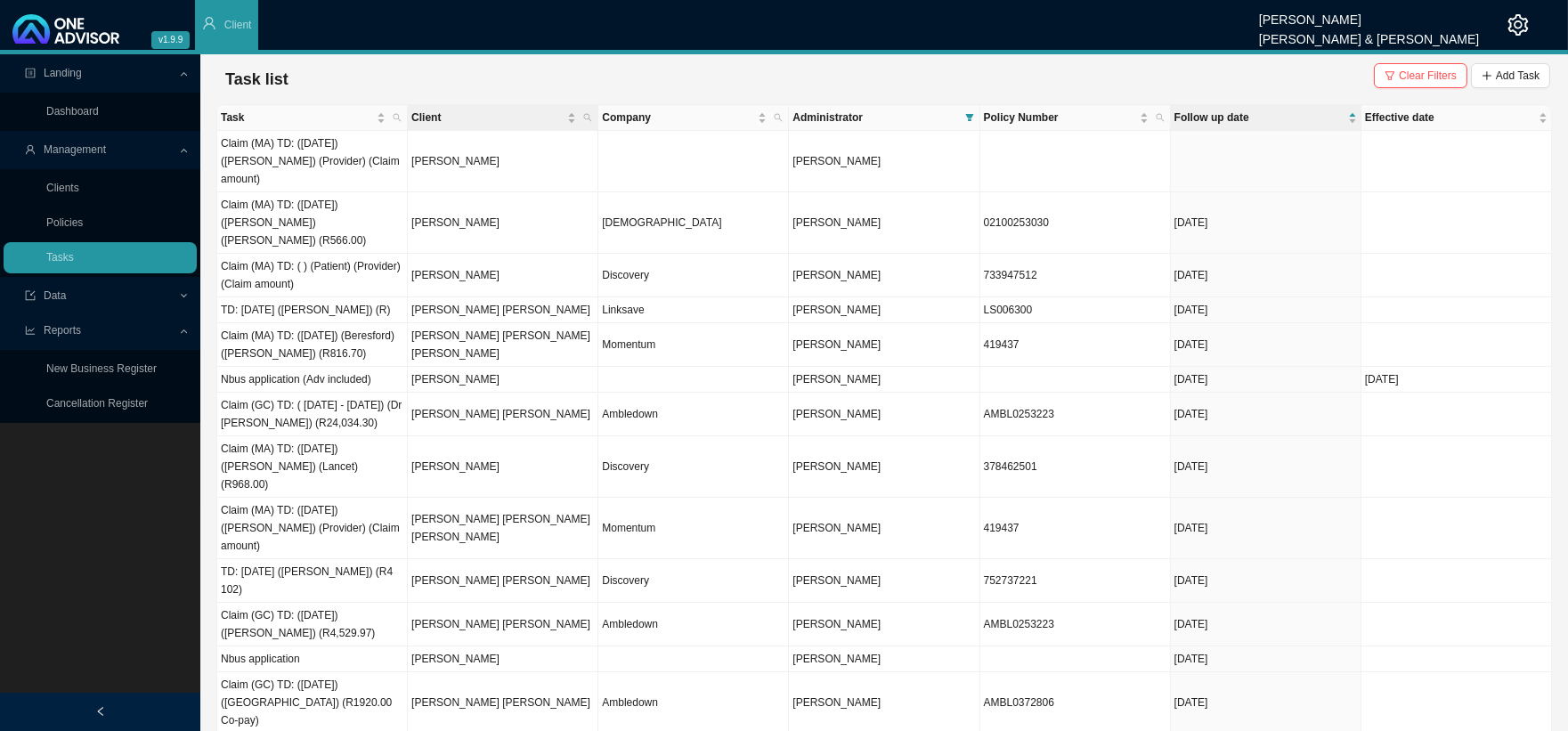
click at [598, 114] on th "Client" at bounding box center [503, 118] width 191 height 26
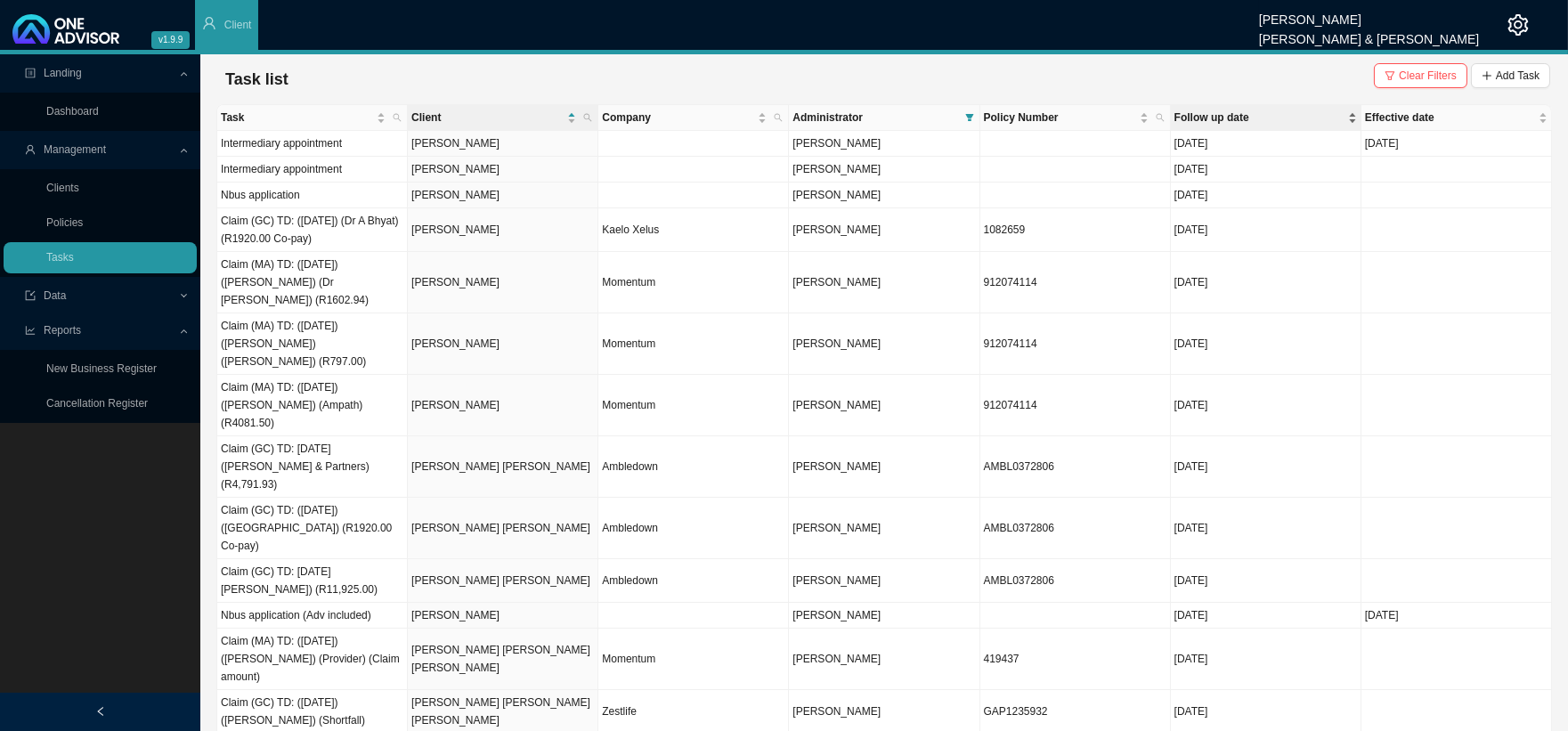
click at [1236, 113] on span "Follow up date" at bounding box center [1259, 118] width 170 height 18
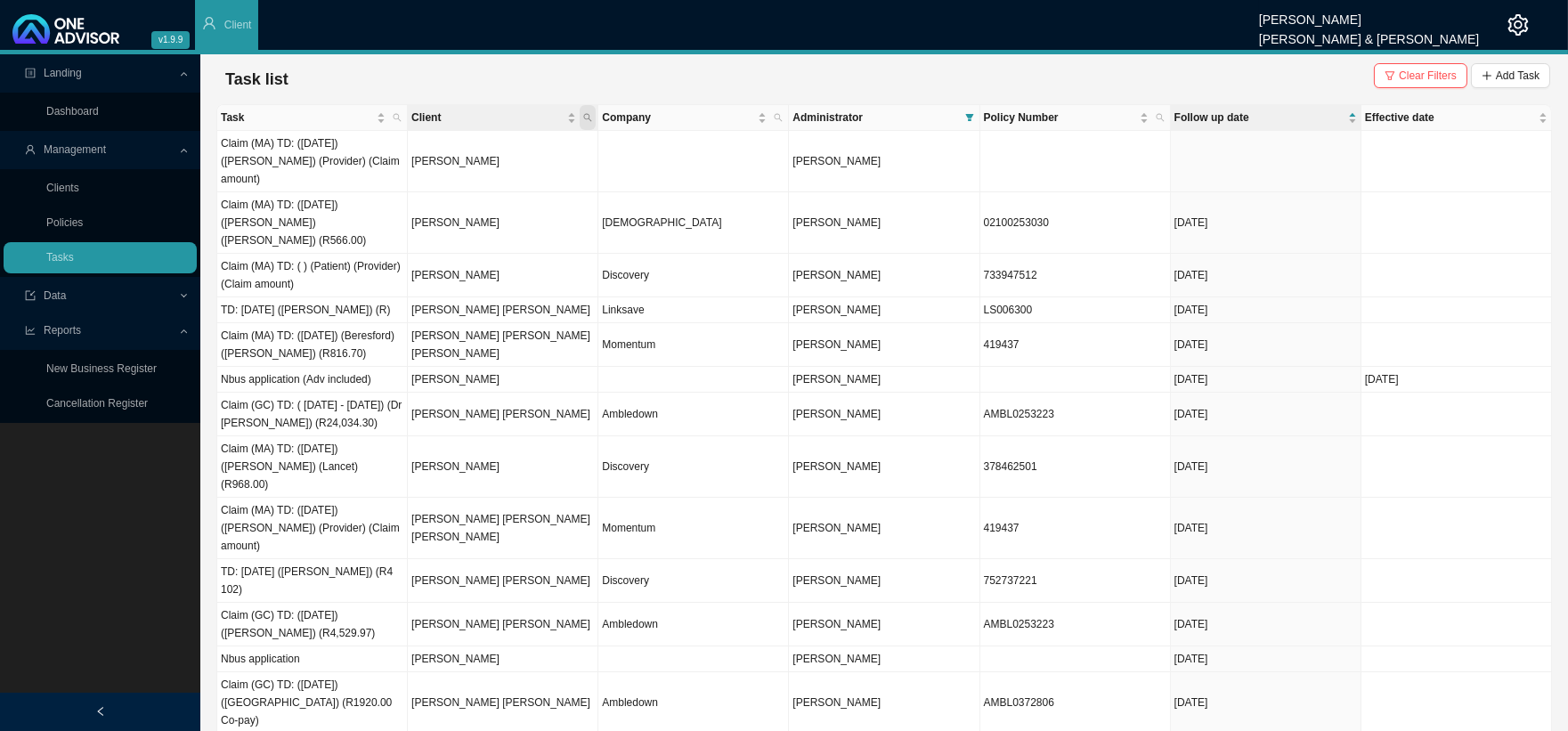
click at [593, 114] on span "Client" at bounding box center [588, 118] width 16 height 25
click at [475, 156] on input "text" at bounding box center [505, 154] width 168 height 25
type input "[PERSON_NAME]"
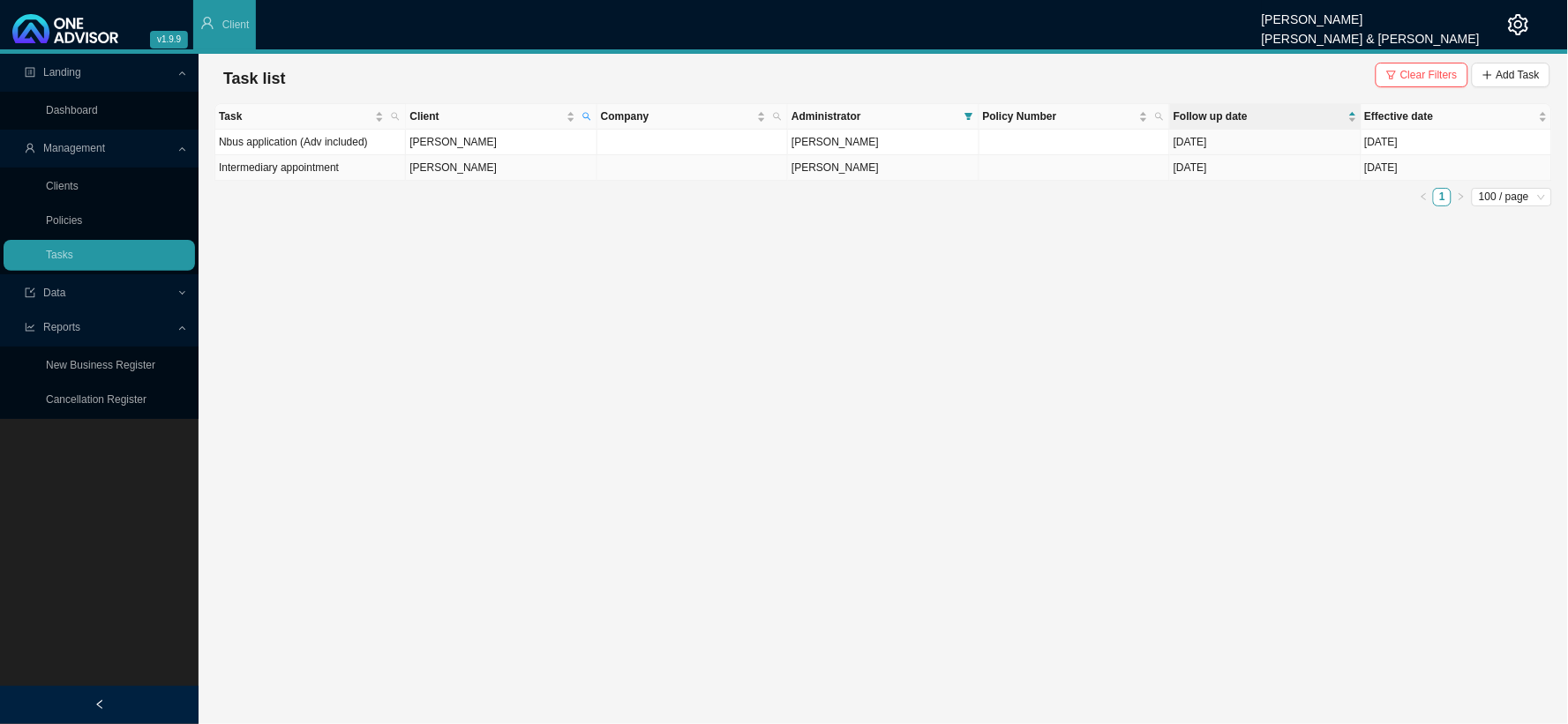
click at [457, 166] on td "[PERSON_NAME]" at bounding box center [501, 168] width 191 height 26
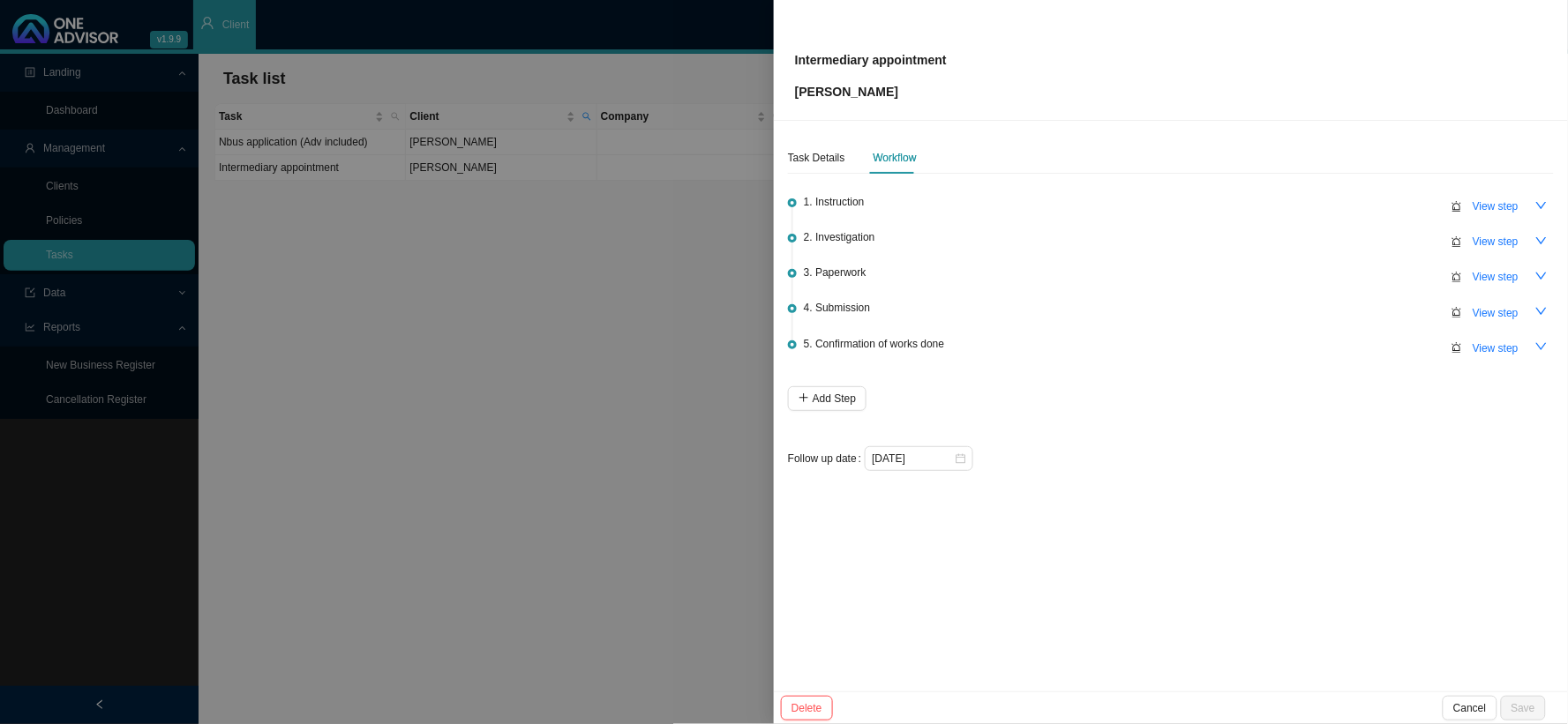
click at [494, 261] on div at bounding box center [784, 362] width 1568 height 724
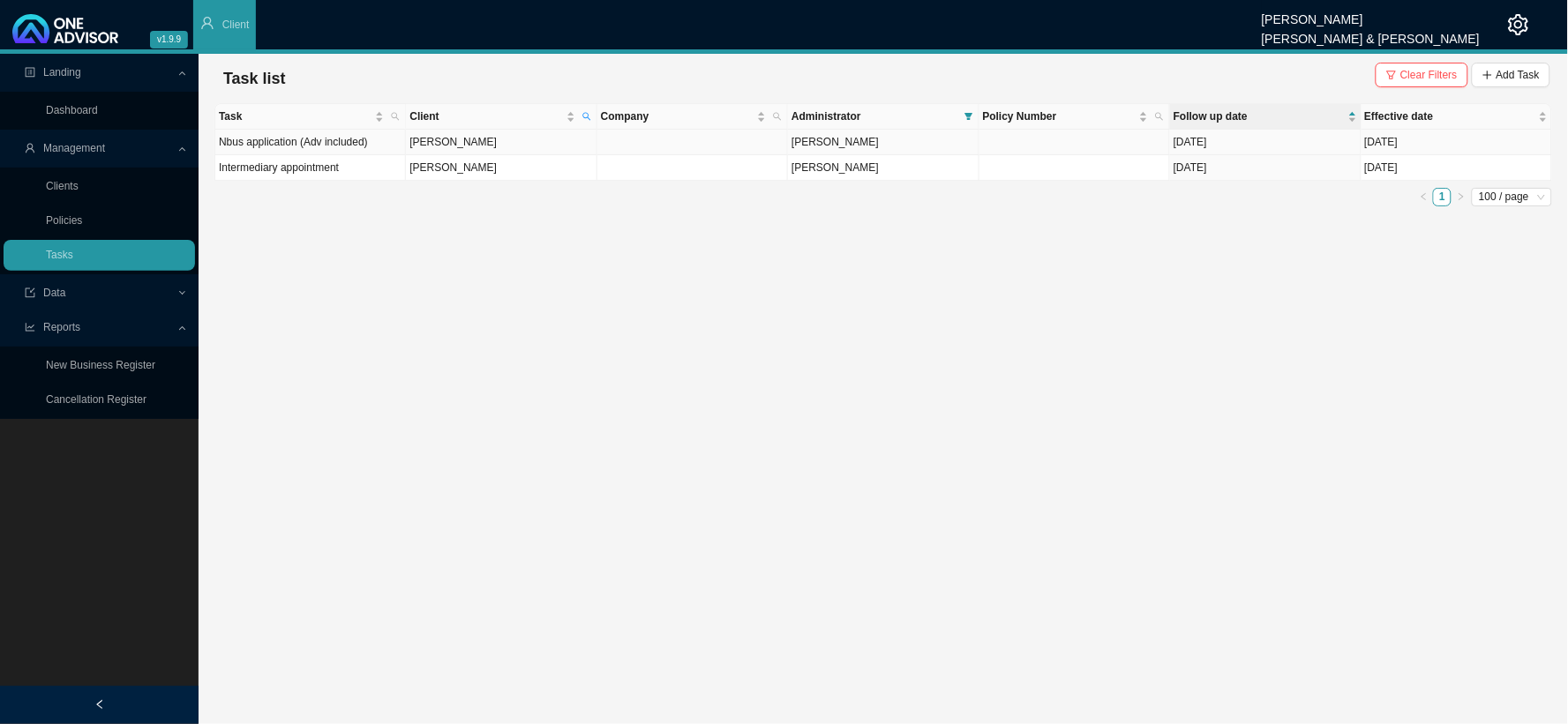
click at [493, 142] on td "[PERSON_NAME]" at bounding box center [501, 142] width 191 height 26
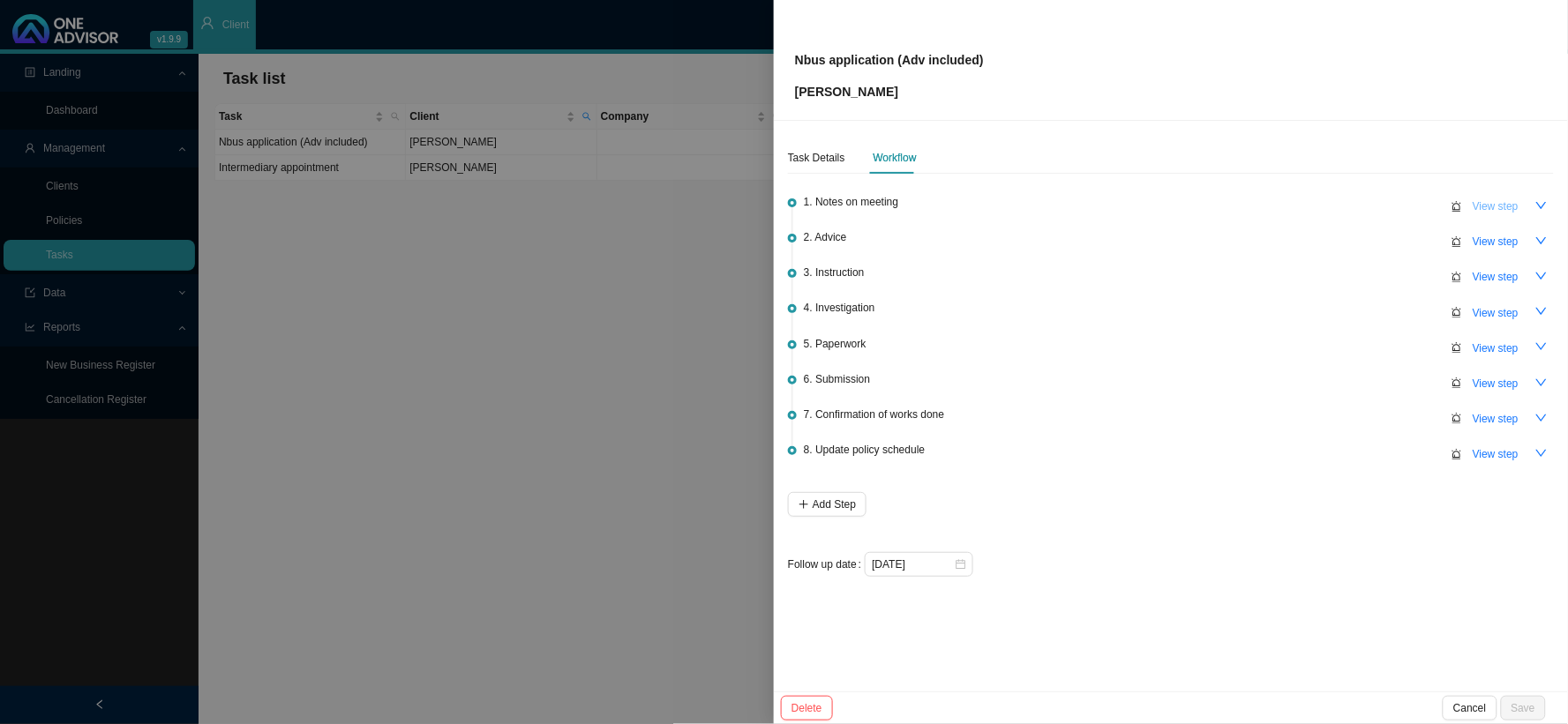
click at [1488, 203] on span "View step" at bounding box center [1495, 207] width 46 height 18
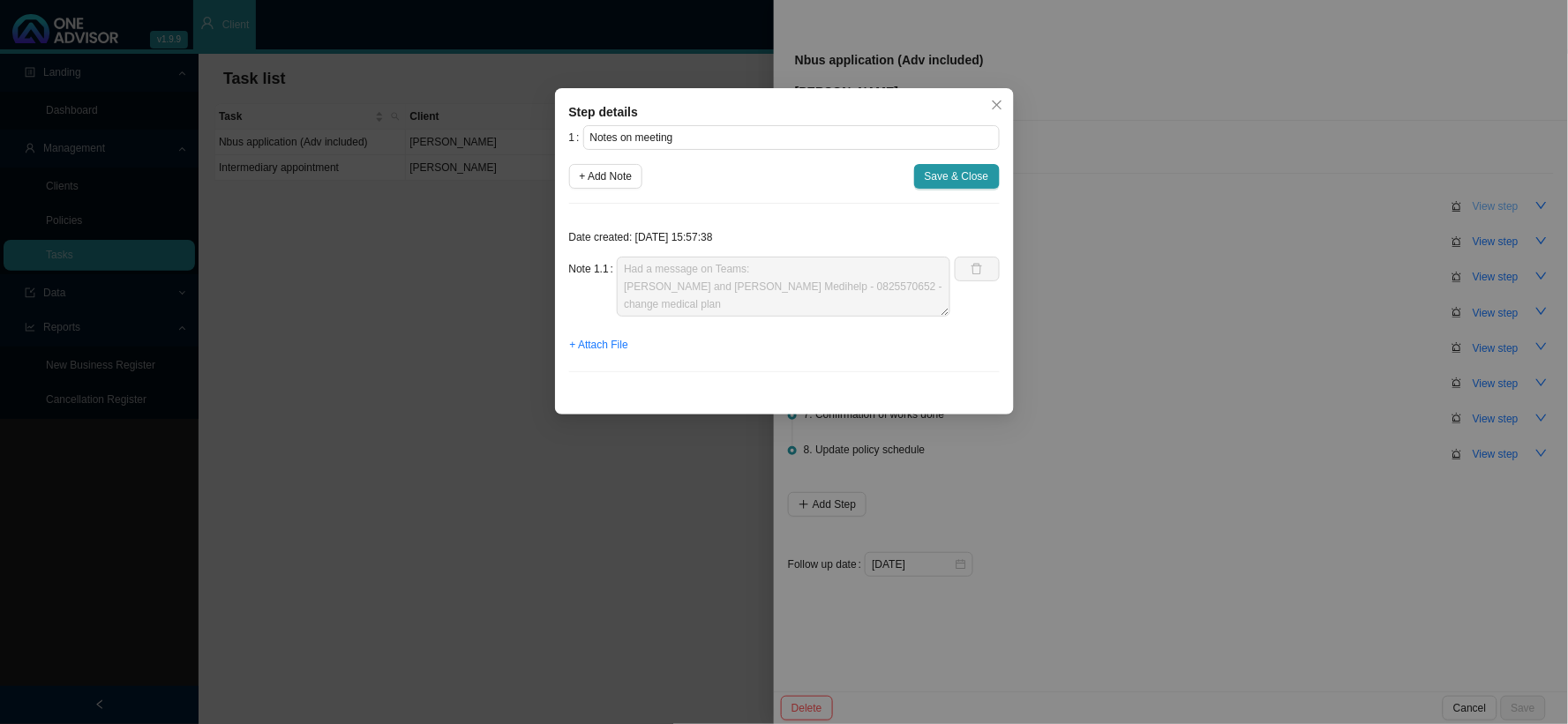
click at [1488, 203] on div "Step details 1 Notes on meeting + Add Note Save & Close Date created: [DATE] 15…" at bounding box center [784, 362] width 1568 height 724
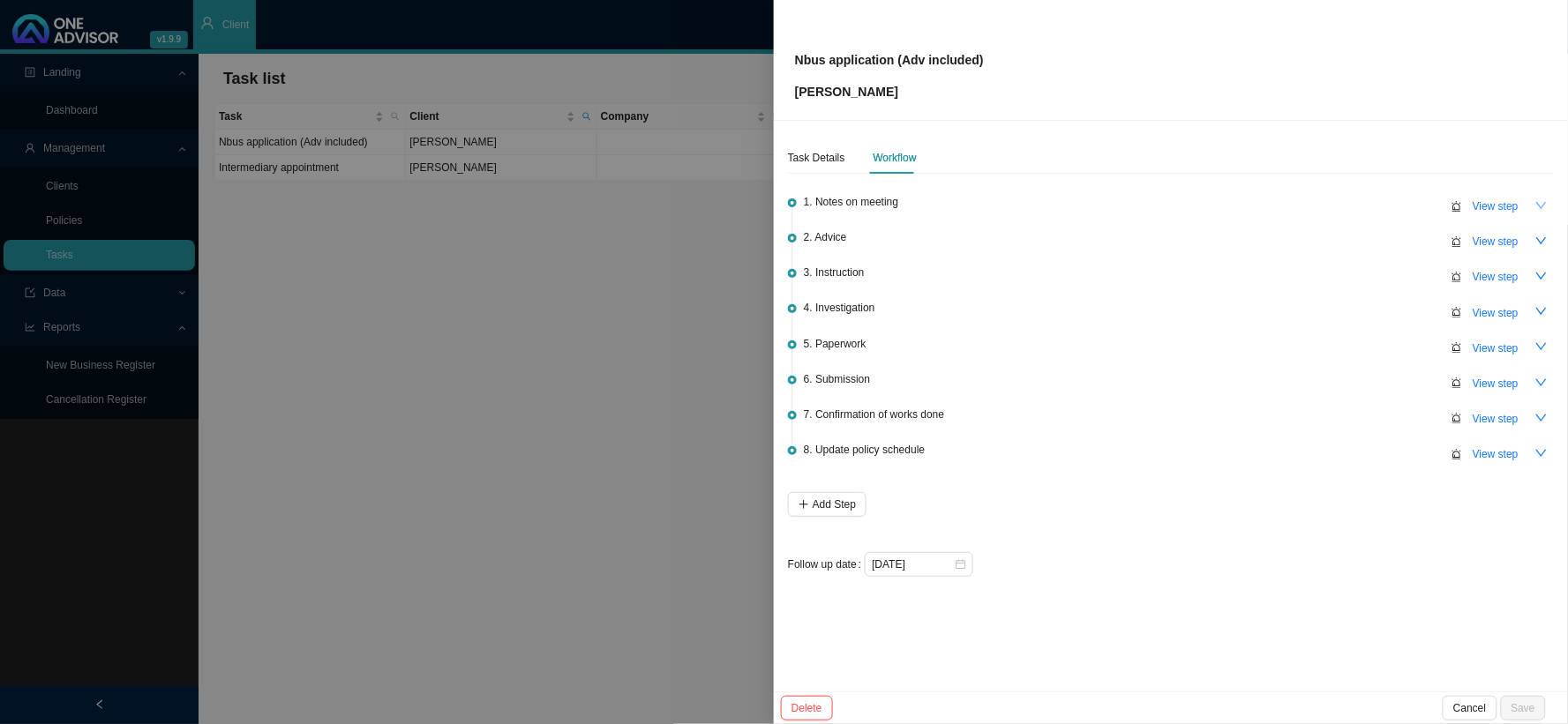
click at [1540, 206] on icon "down" at bounding box center [1541, 206] width 12 height 12
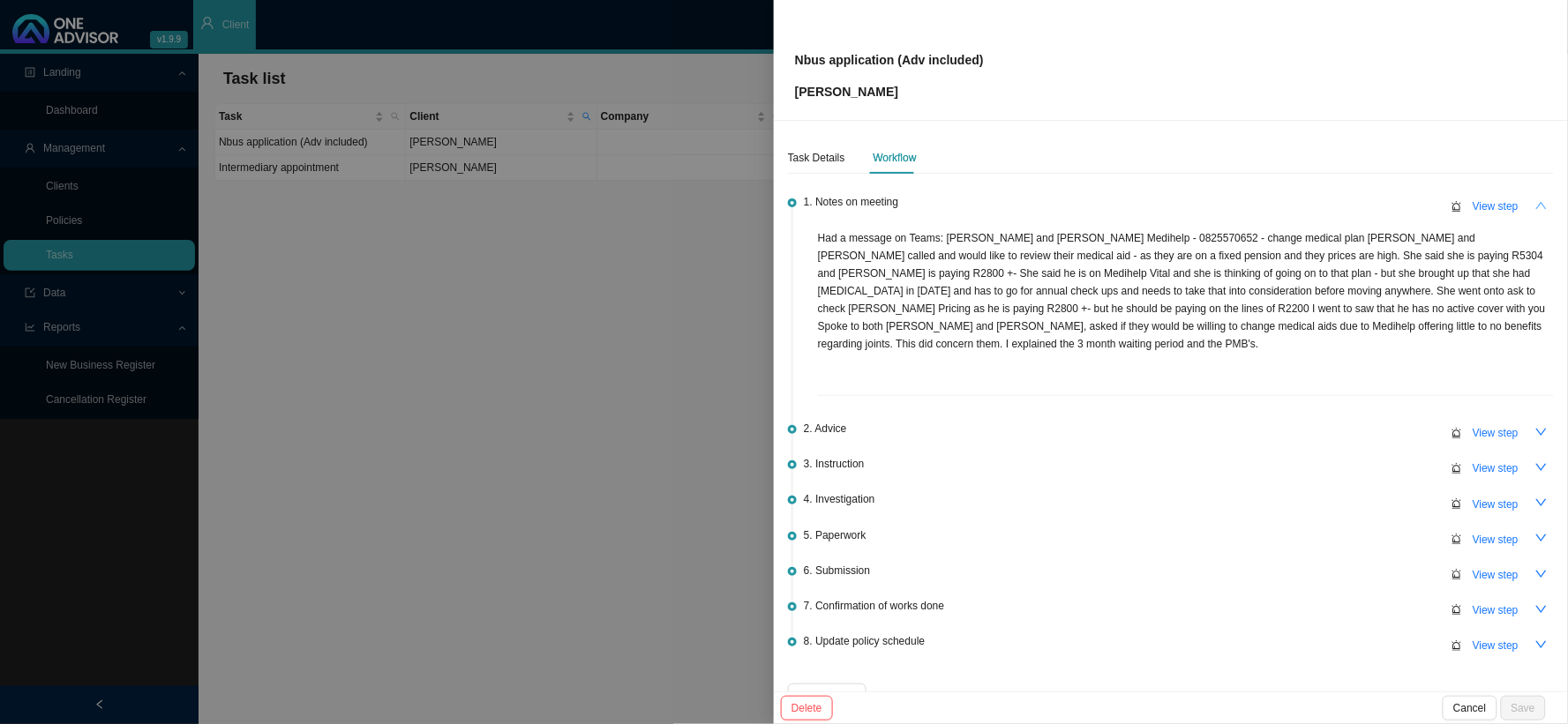
click at [1535, 207] on icon "up" at bounding box center [1541, 206] width 12 height 12
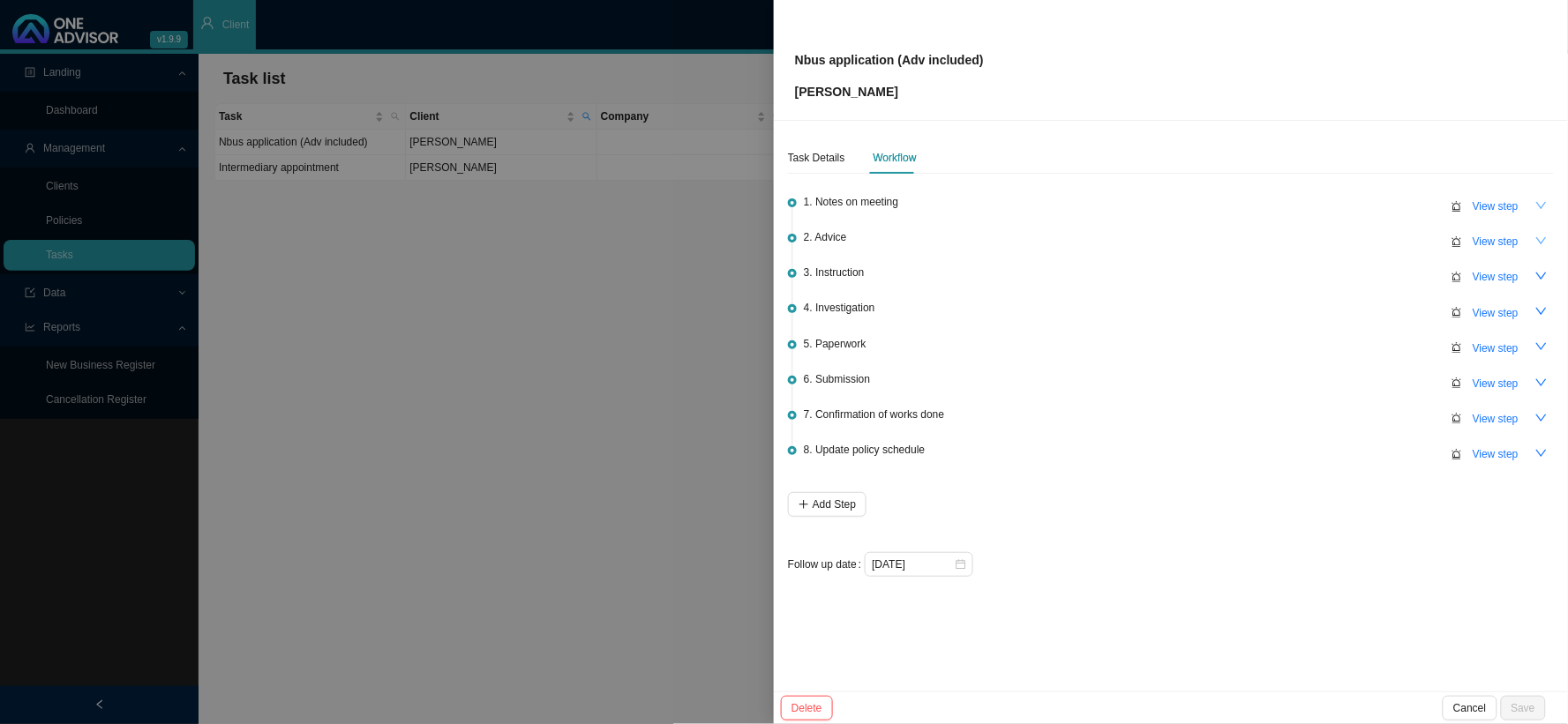
click at [1542, 236] on icon "down" at bounding box center [1541, 240] width 12 height 12
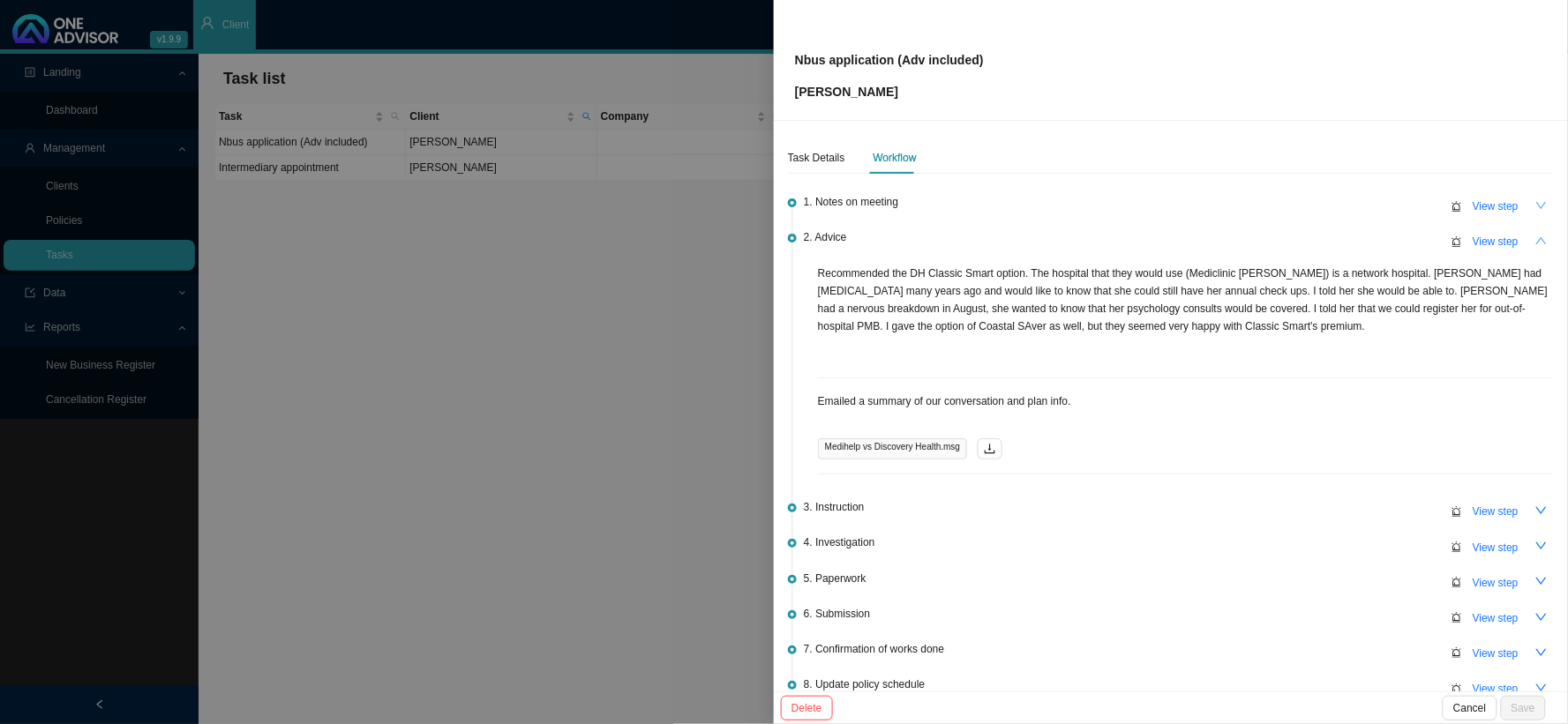
click at [1535, 243] on icon "up" at bounding box center [1541, 240] width 12 height 12
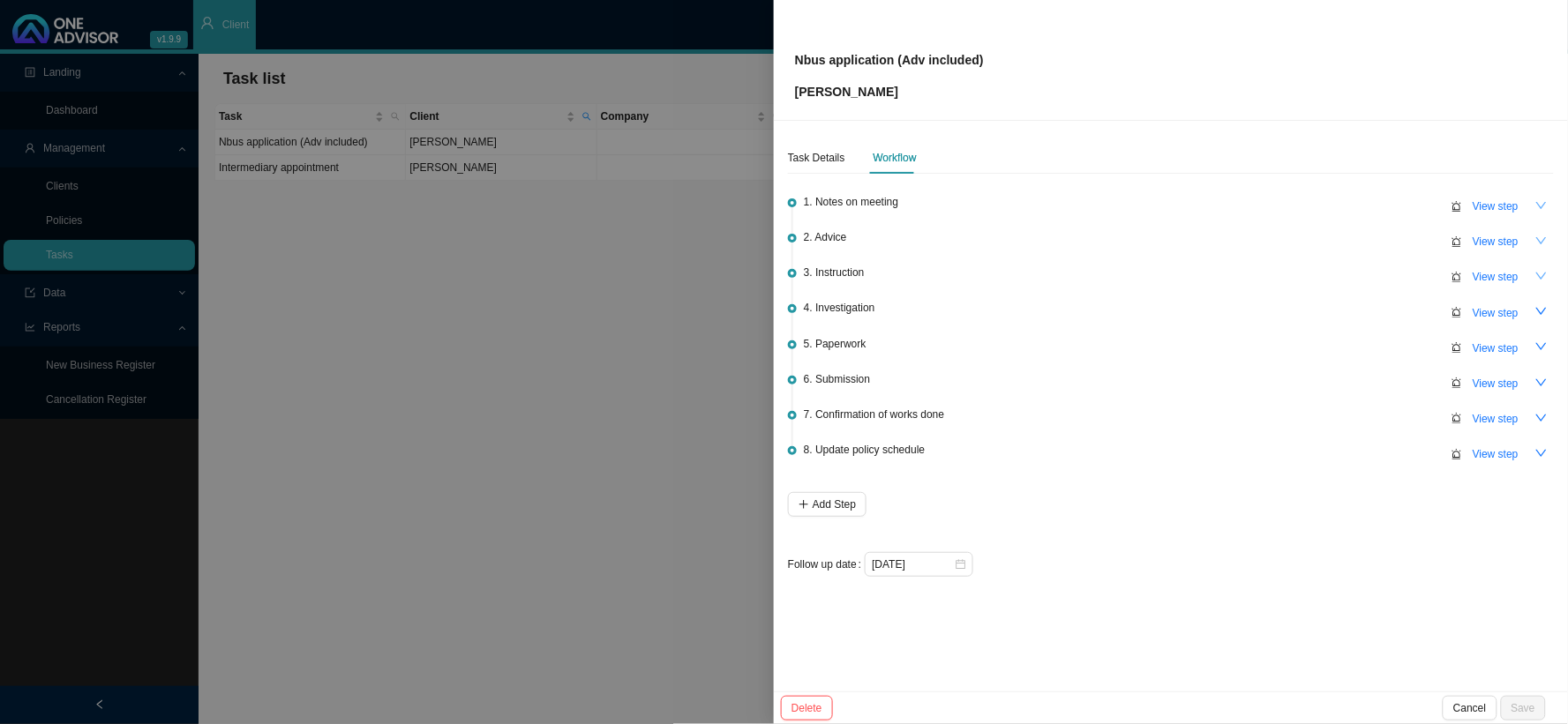
click at [1535, 267] on button "button" at bounding box center [1541, 276] width 25 height 25
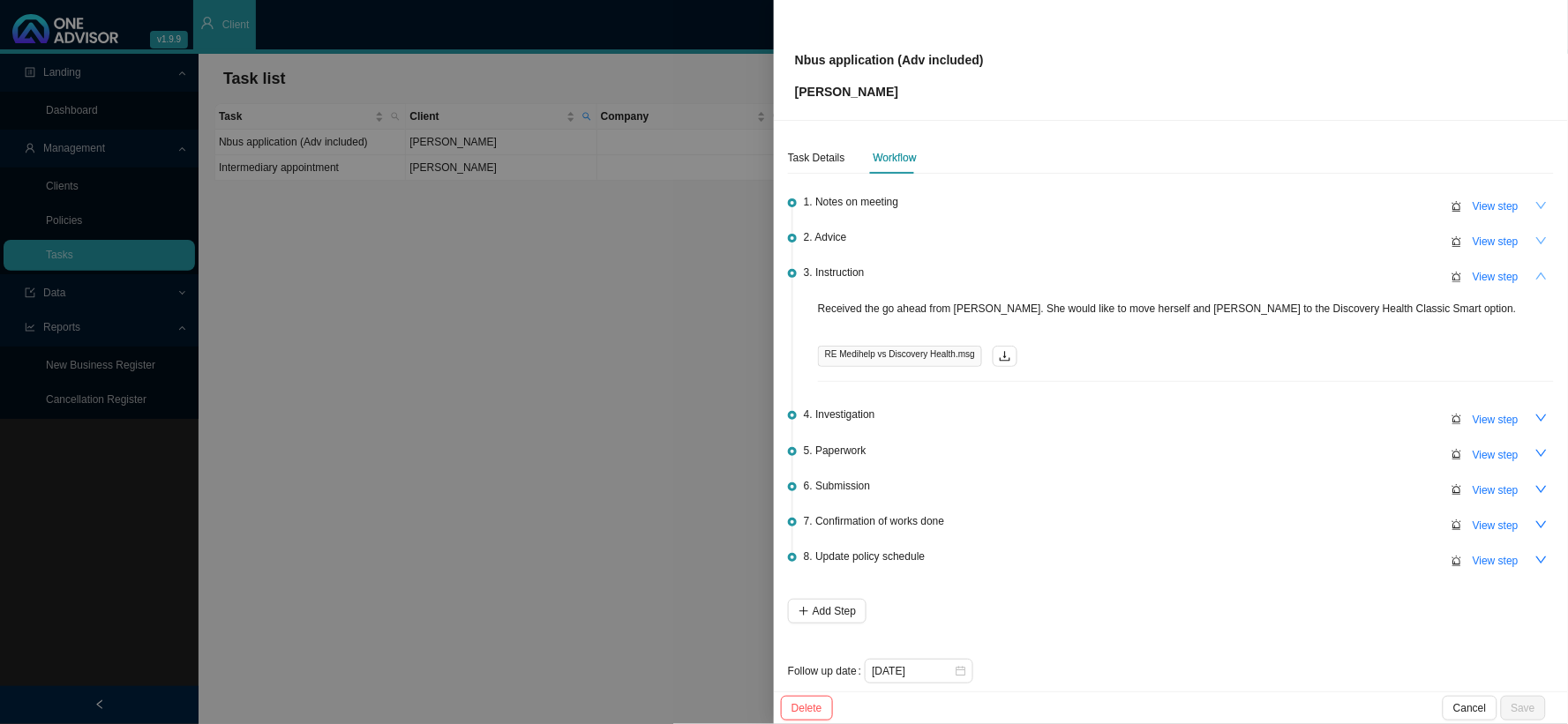
click at [1535, 270] on icon "up" at bounding box center [1541, 276] width 12 height 12
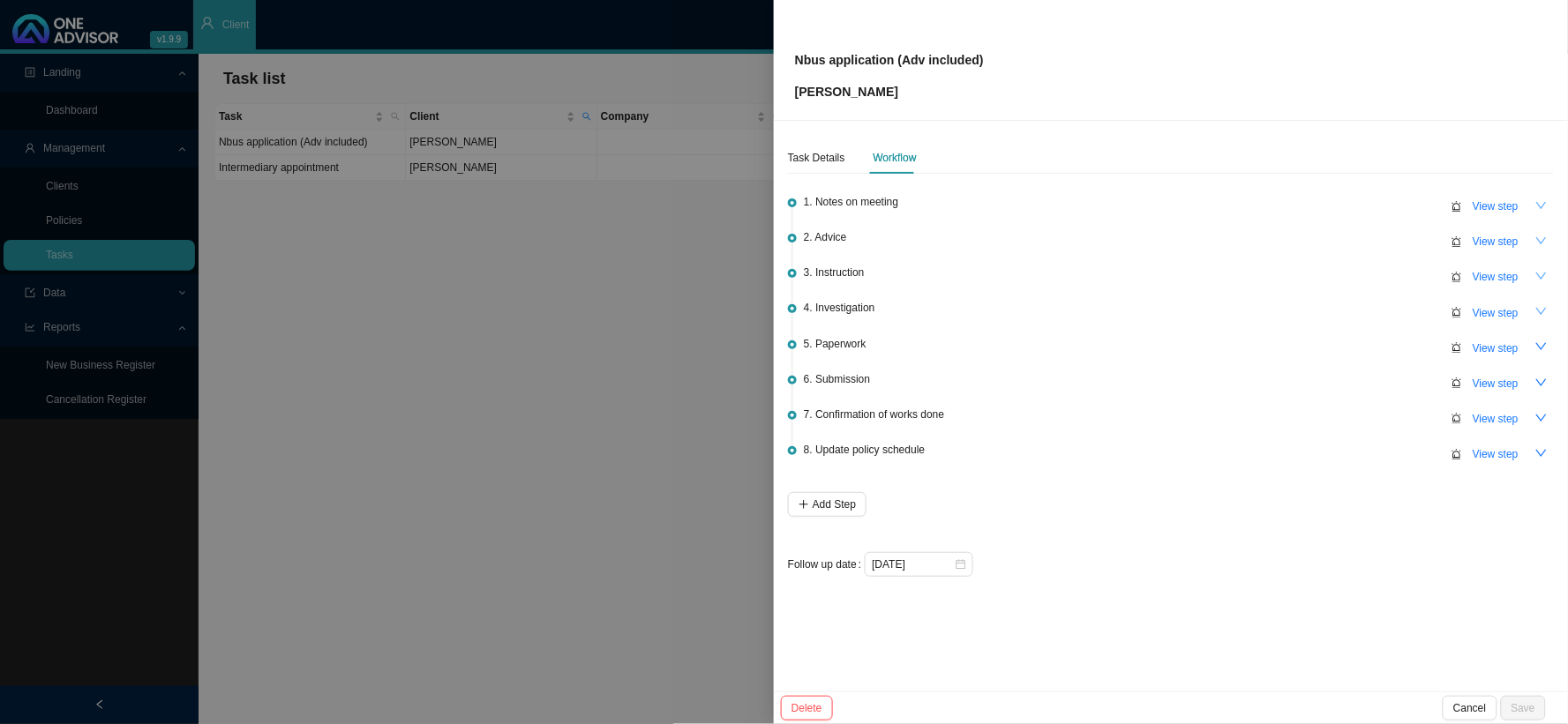
click at [1537, 308] on icon "down" at bounding box center [1541, 311] width 11 height 7
click at [1538, 307] on icon "up" at bounding box center [1541, 311] width 12 height 12
click at [1540, 337] on button "button" at bounding box center [1541, 347] width 25 height 25
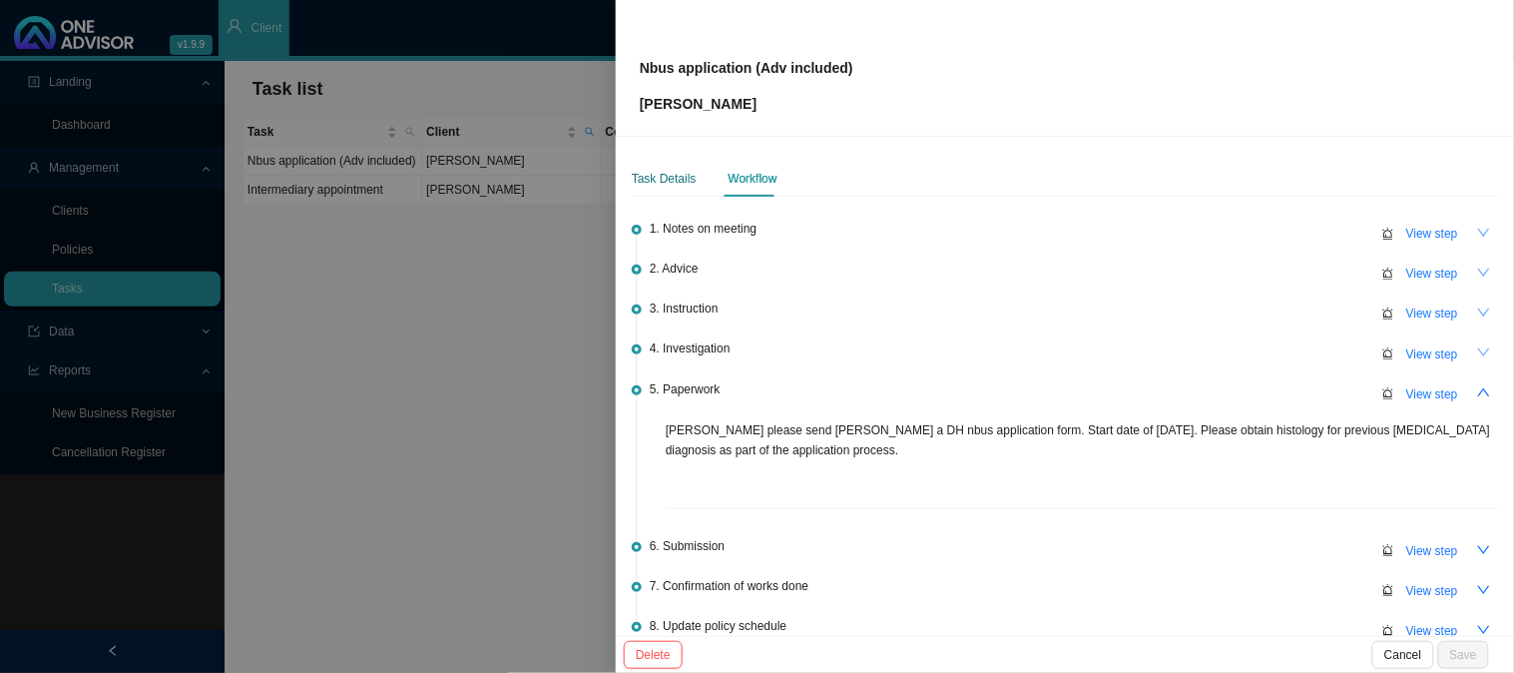
click at [678, 182] on div "Task Details" at bounding box center [664, 179] width 65 height 20
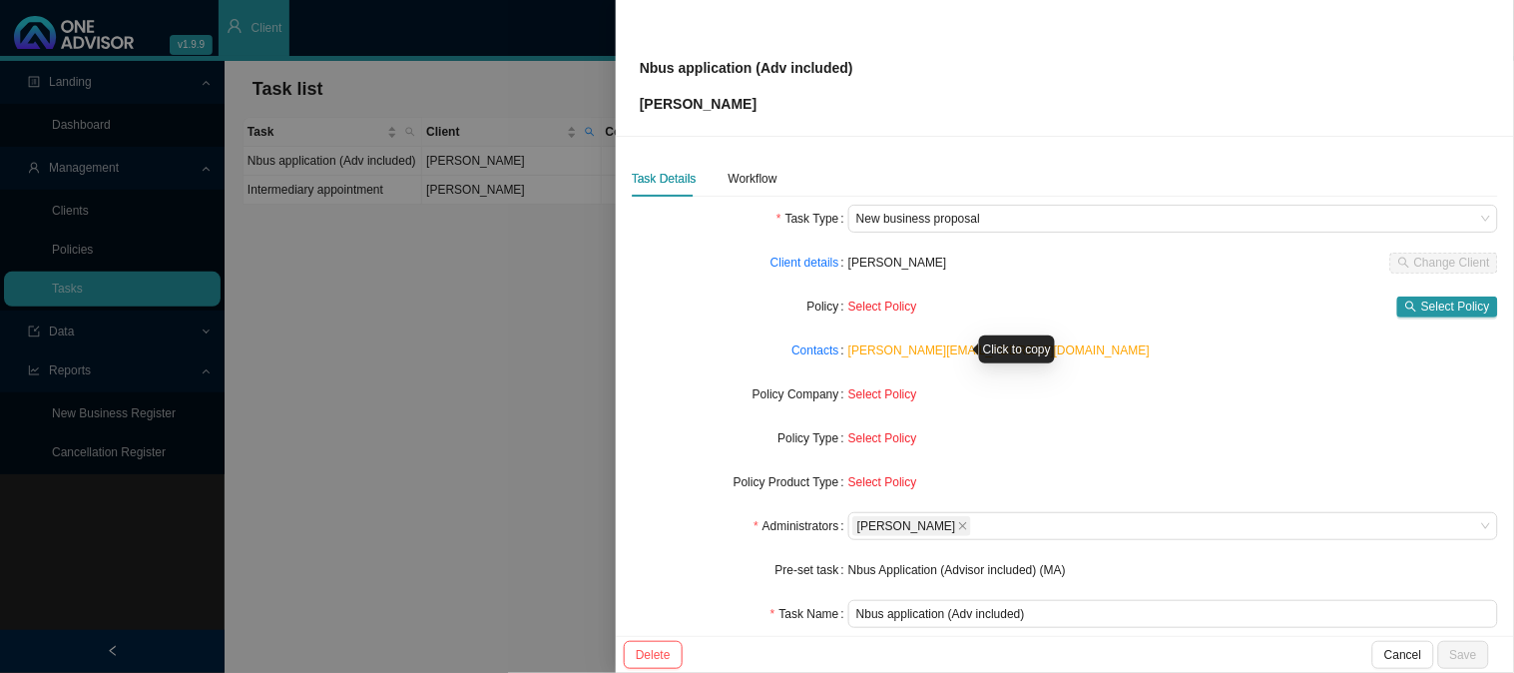
click at [914, 352] on link "[PERSON_NAME][EMAIL_ADDRESS][DOMAIN_NAME]" at bounding box center [998, 350] width 301 height 14
click at [736, 172] on div "Workflow" at bounding box center [752, 179] width 49 height 20
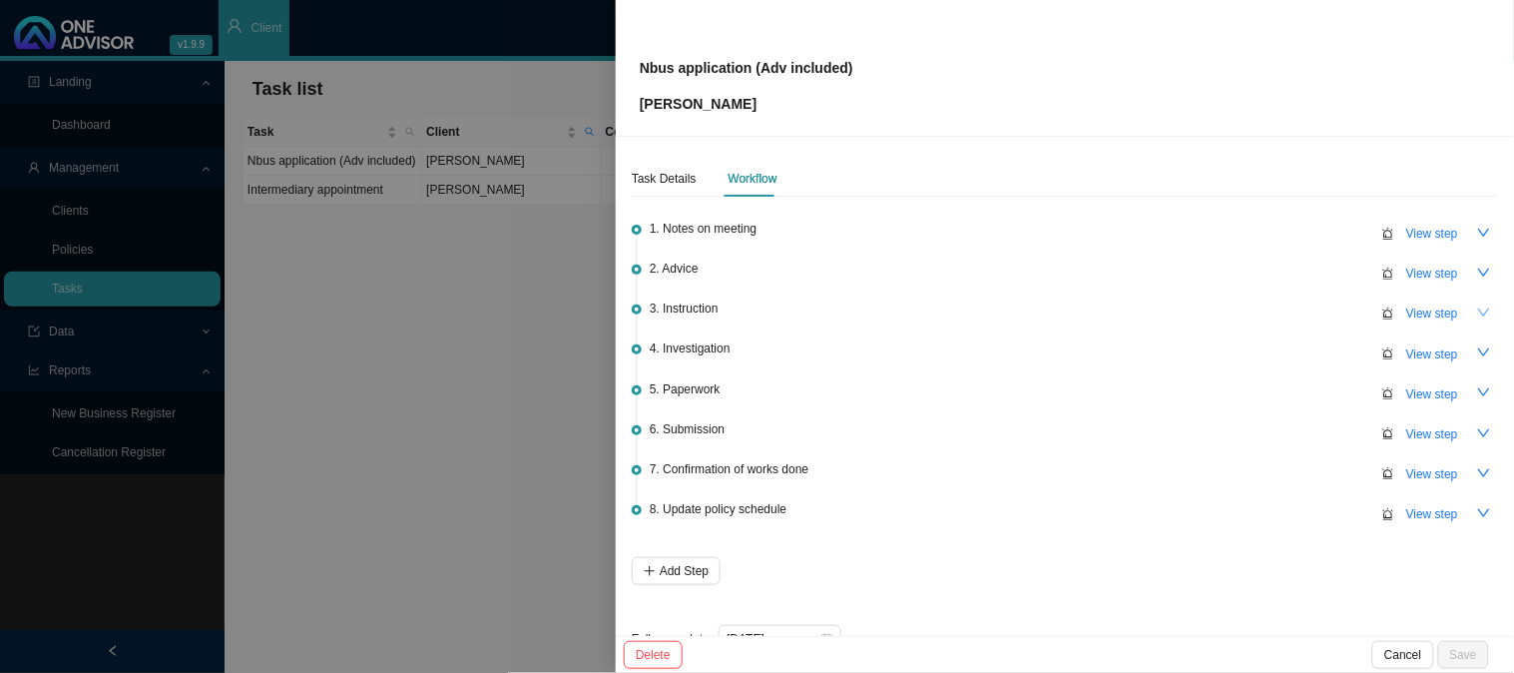
click at [1470, 311] on button "button" at bounding box center [1484, 312] width 28 height 28
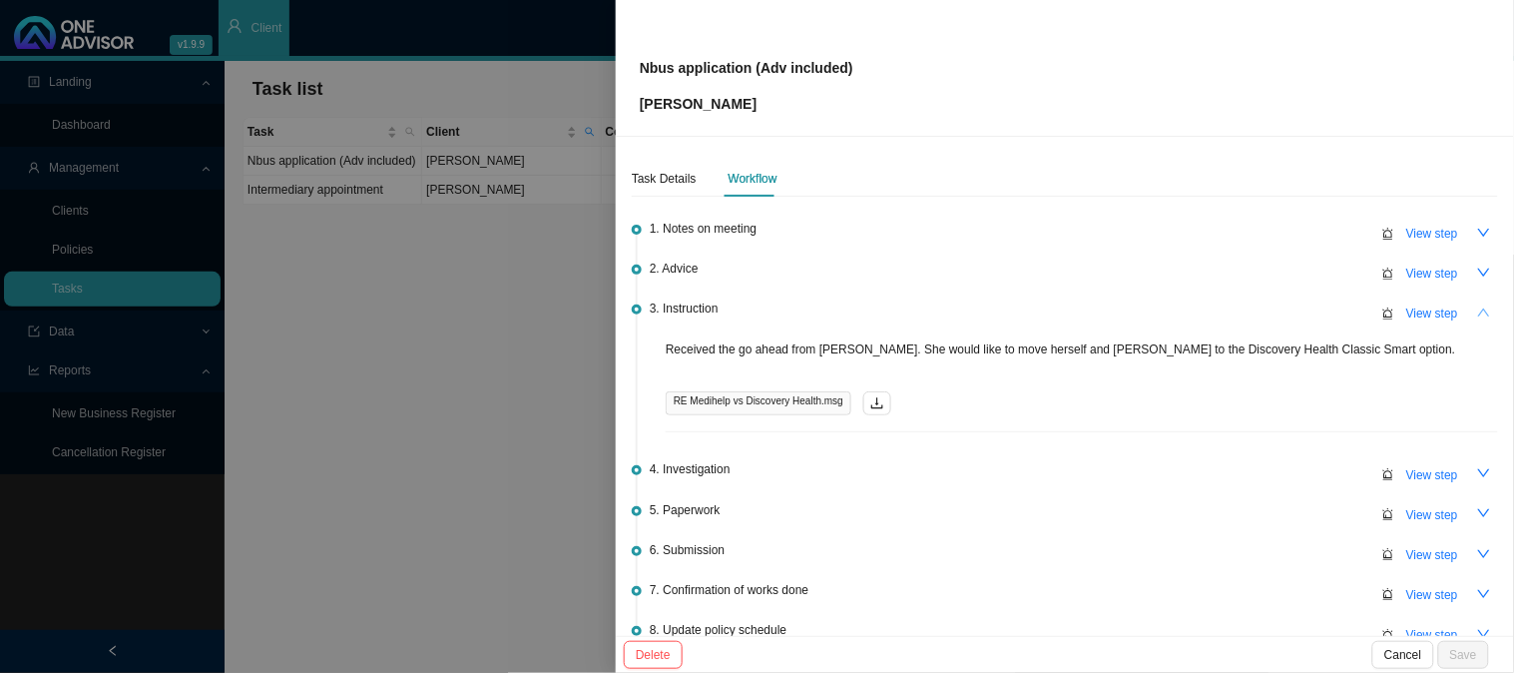
click at [1470, 311] on button "button" at bounding box center [1484, 312] width 28 height 28
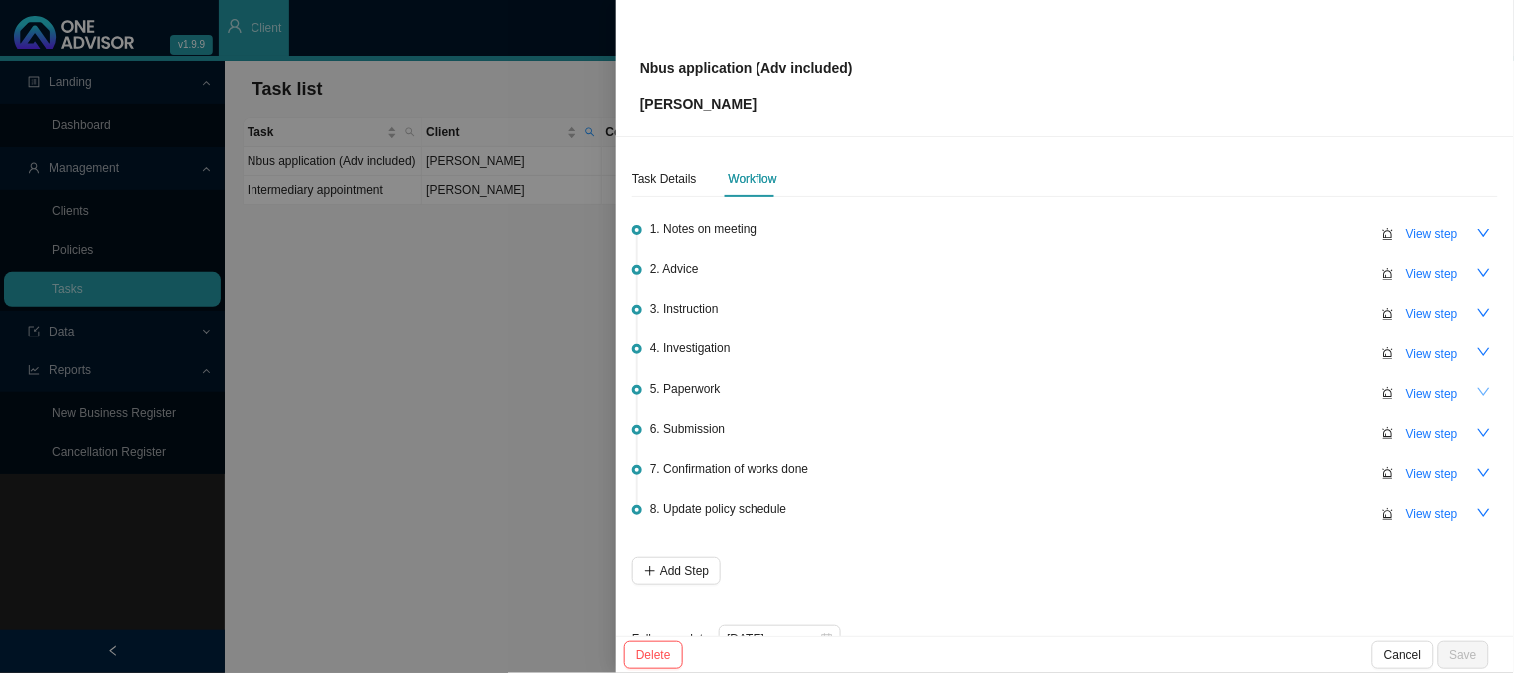
click at [1478, 396] on button "button" at bounding box center [1484, 393] width 28 height 28
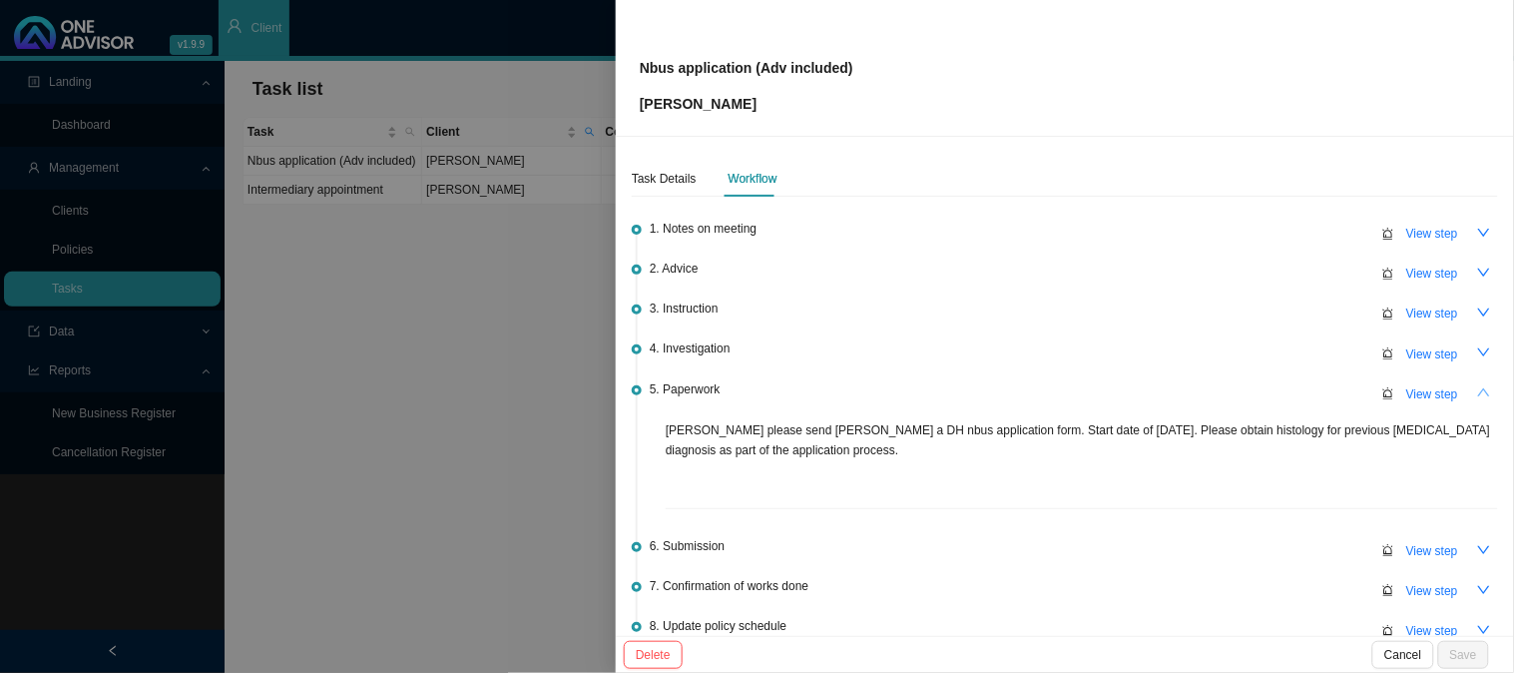
click at [1477, 386] on icon "up" at bounding box center [1484, 392] width 14 height 14
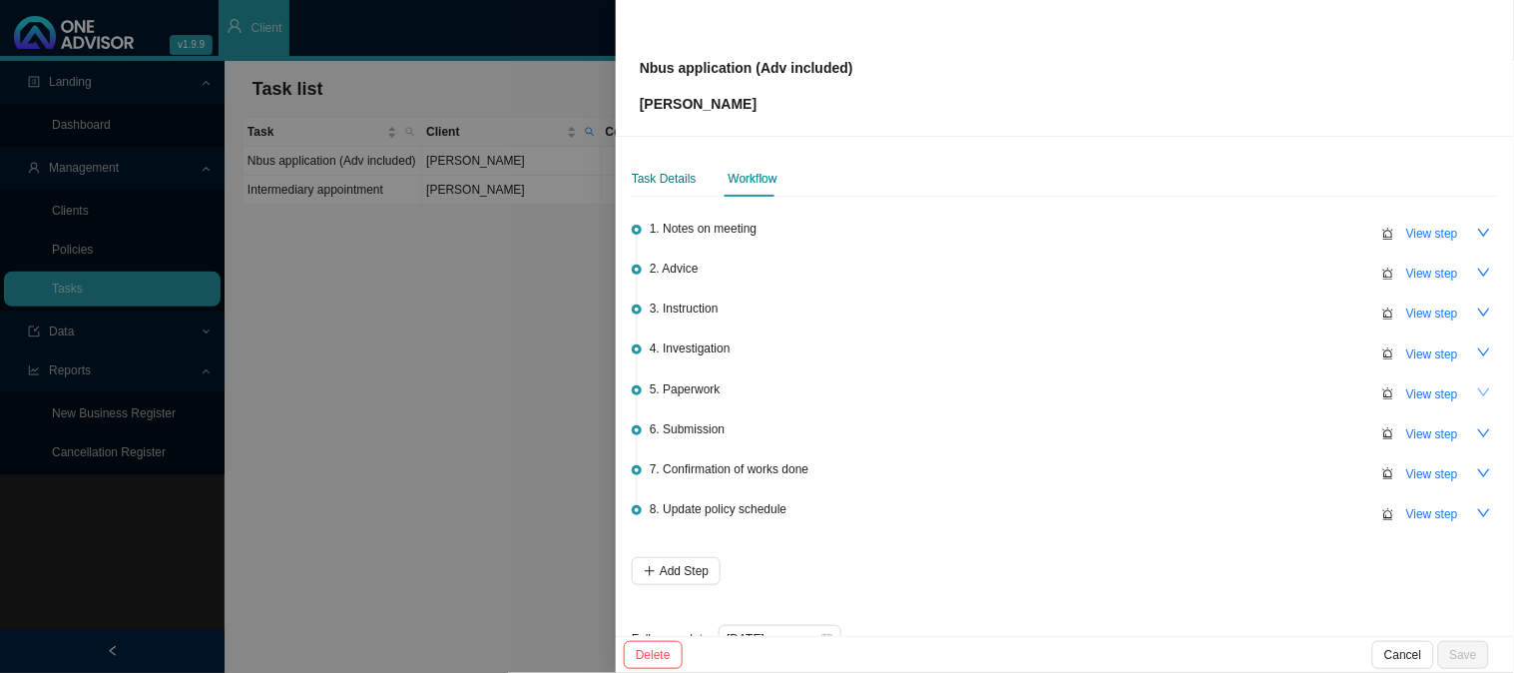
click at [662, 182] on div "Task Details" at bounding box center [664, 179] width 65 height 20
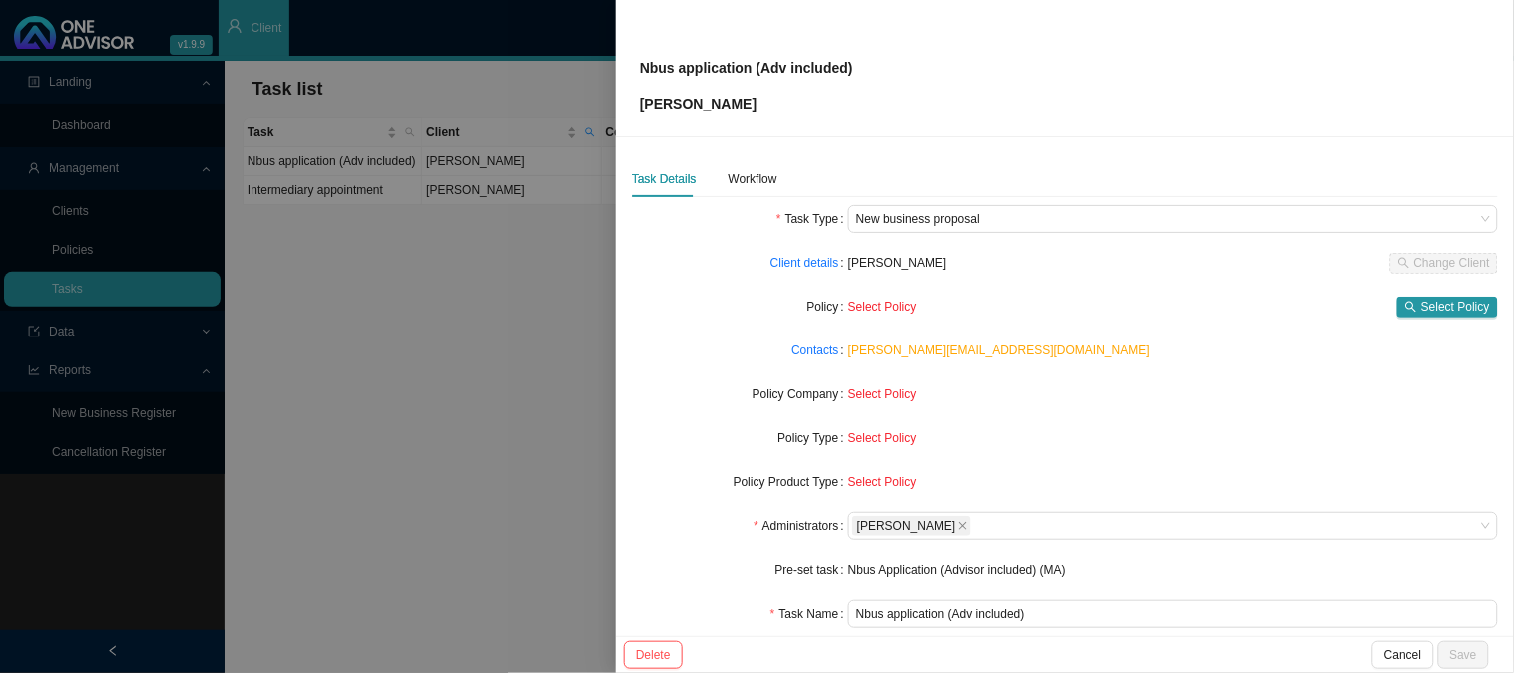
click at [545, 240] on div at bounding box center [757, 336] width 1514 height 673
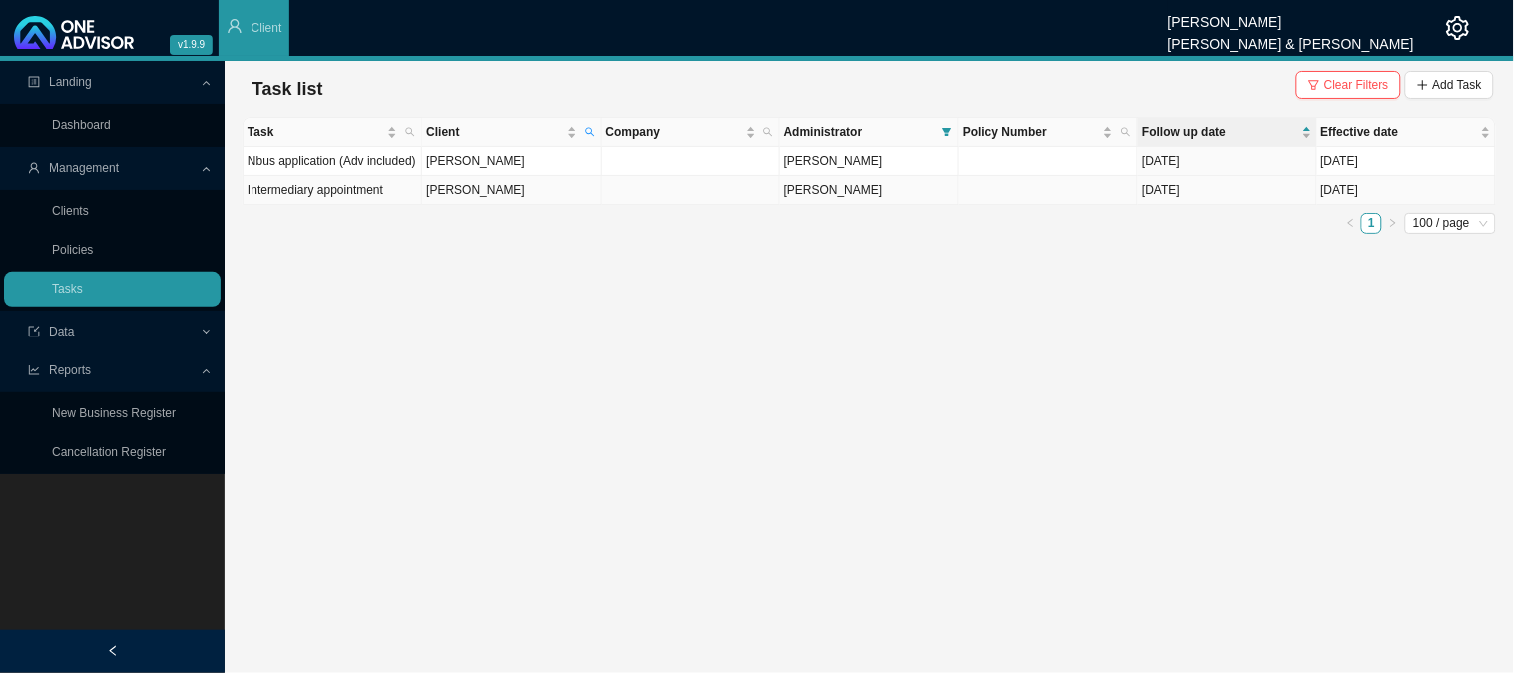
click at [484, 187] on td "[PERSON_NAME]" at bounding box center [511, 190] width 179 height 29
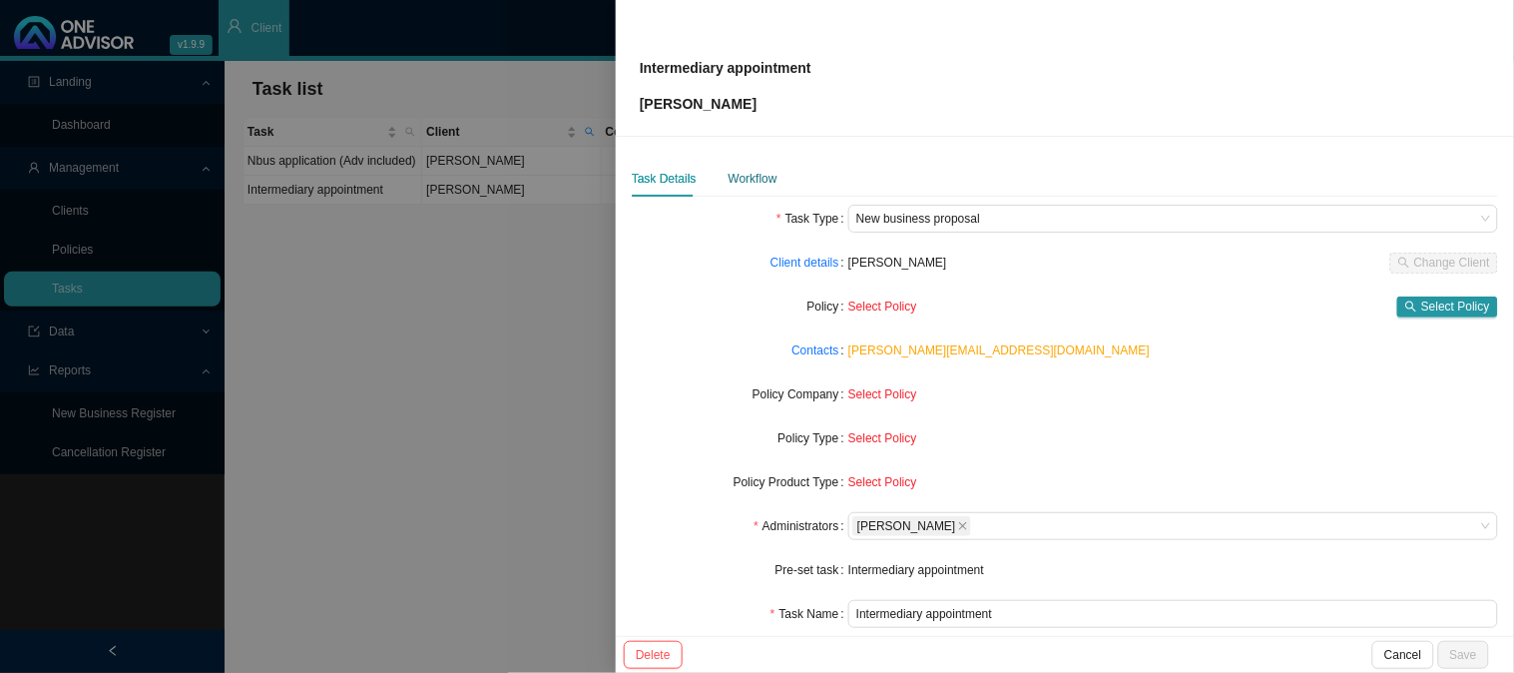
click at [759, 181] on div "Workflow" at bounding box center [752, 179] width 49 height 20
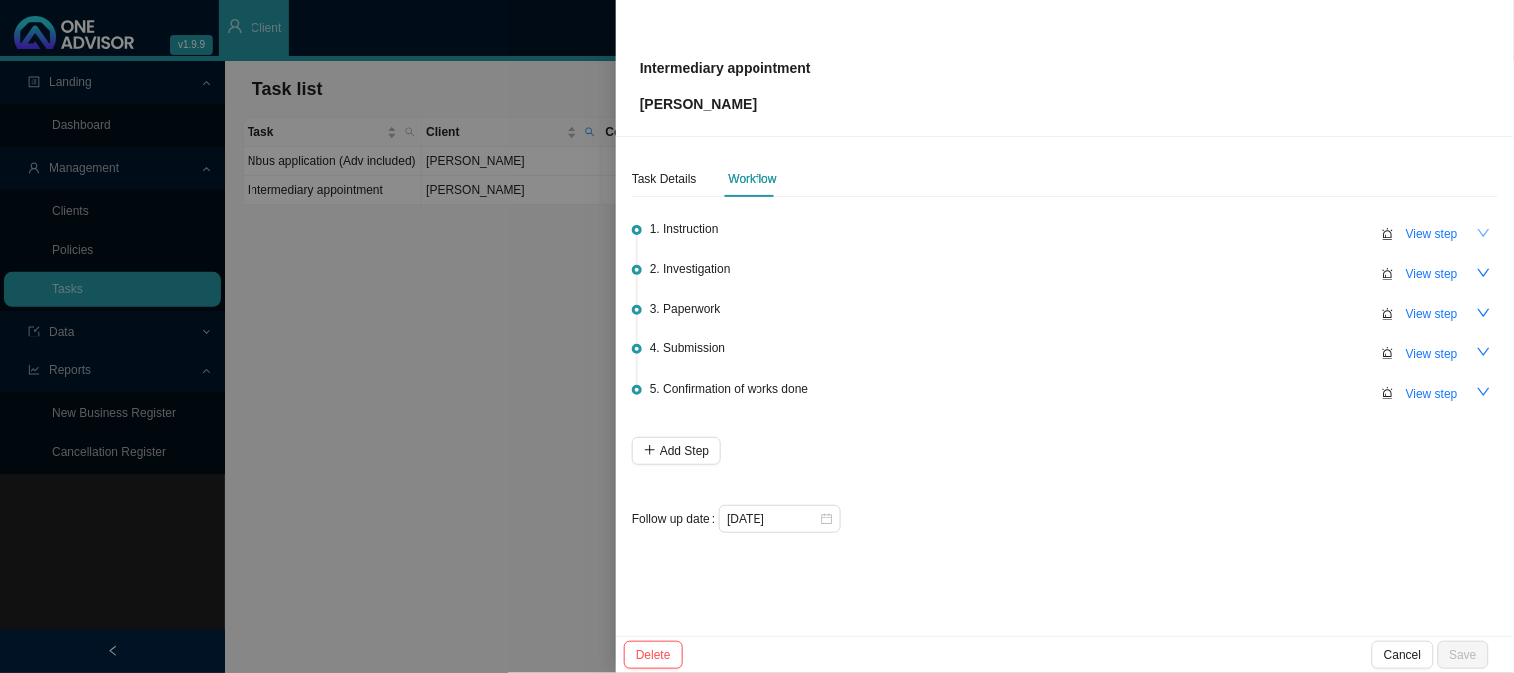
click at [1492, 241] on button "button" at bounding box center [1484, 233] width 28 height 28
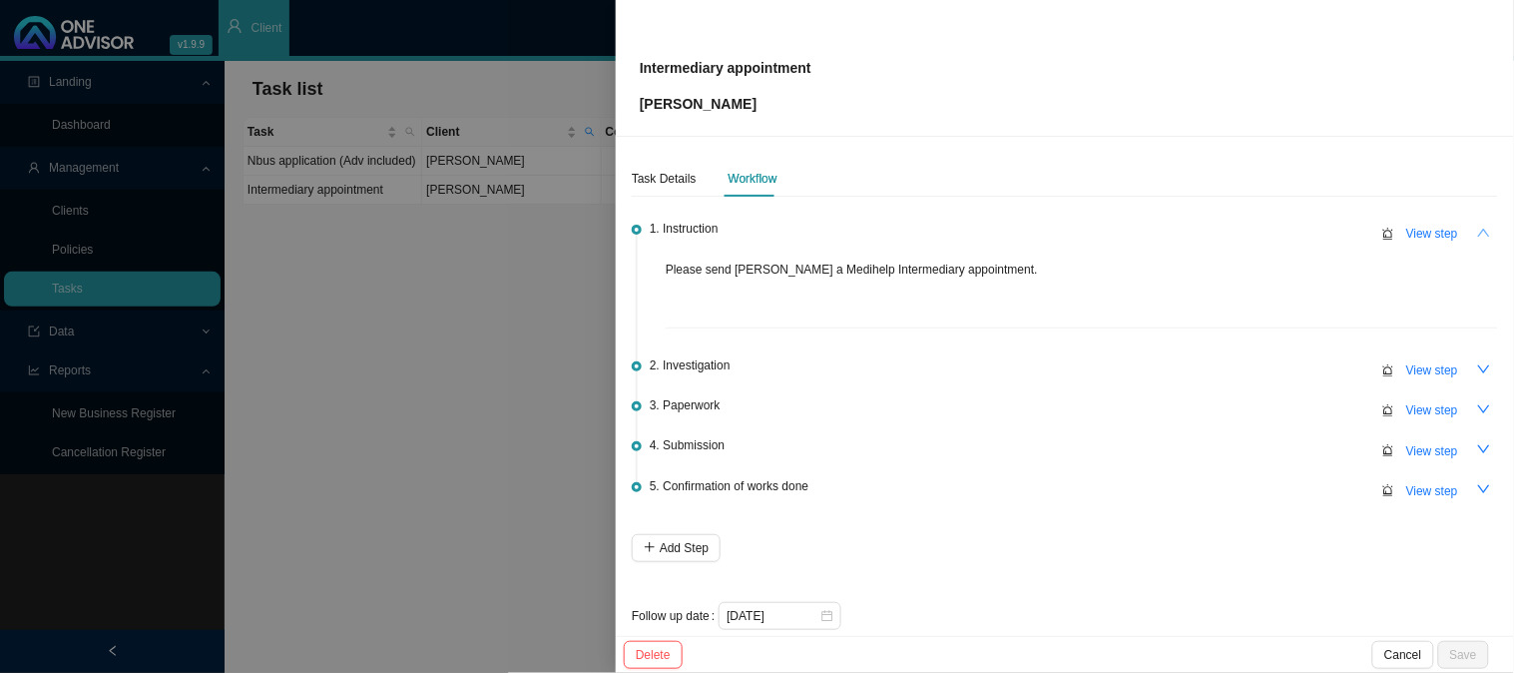
click at [1492, 241] on div "Task Details Workflow 1. Instruction View step Please send [PERSON_NAME] a Medi…" at bounding box center [1065, 386] width 898 height 499
click at [1477, 373] on icon "down" at bounding box center [1484, 369] width 14 height 14
click at [1477, 369] on icon "up" at bounding box center [1484, 369] width 14 height 14
click at [1477, 402] on icon "down" at bounding box center [1484, 409] width 14 height 14
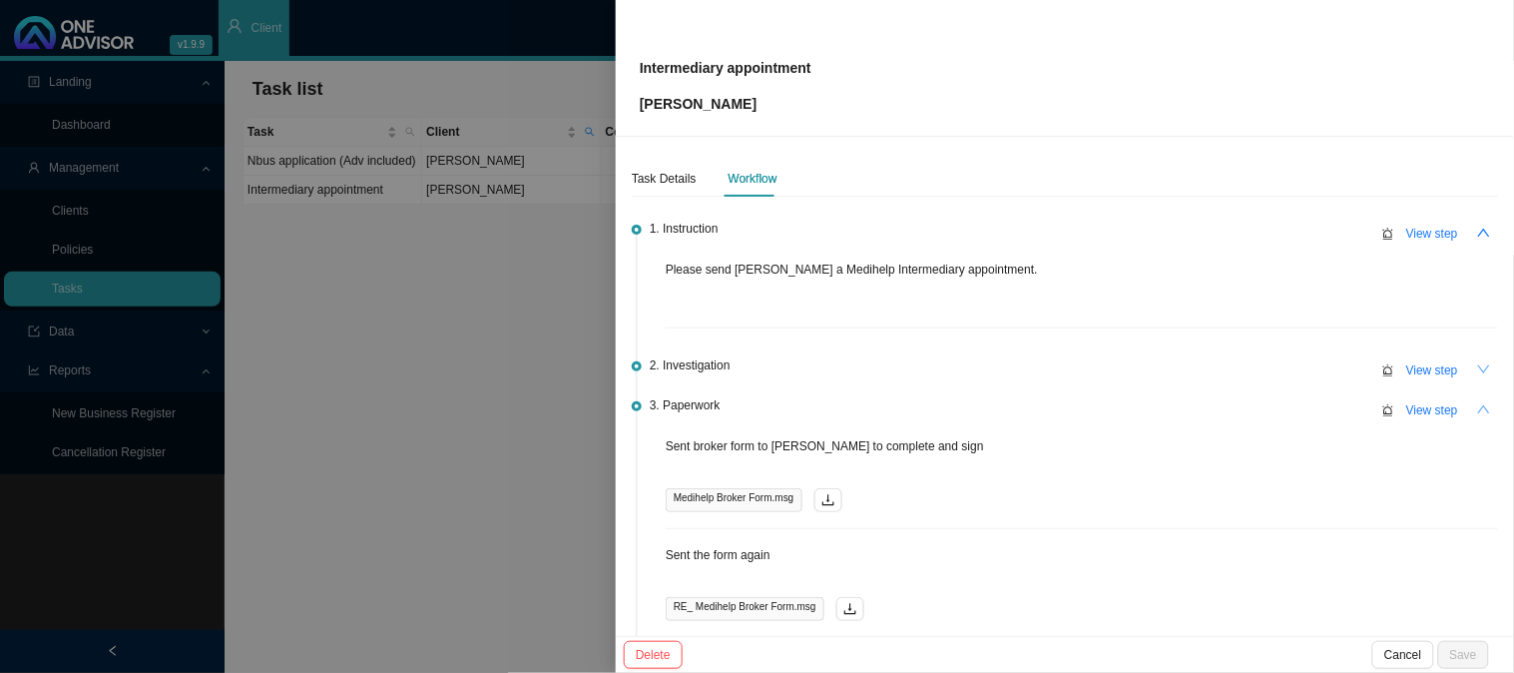
click at [1477, 402] on icon "up" at bounding box center [1484, 409] width 14 height 14
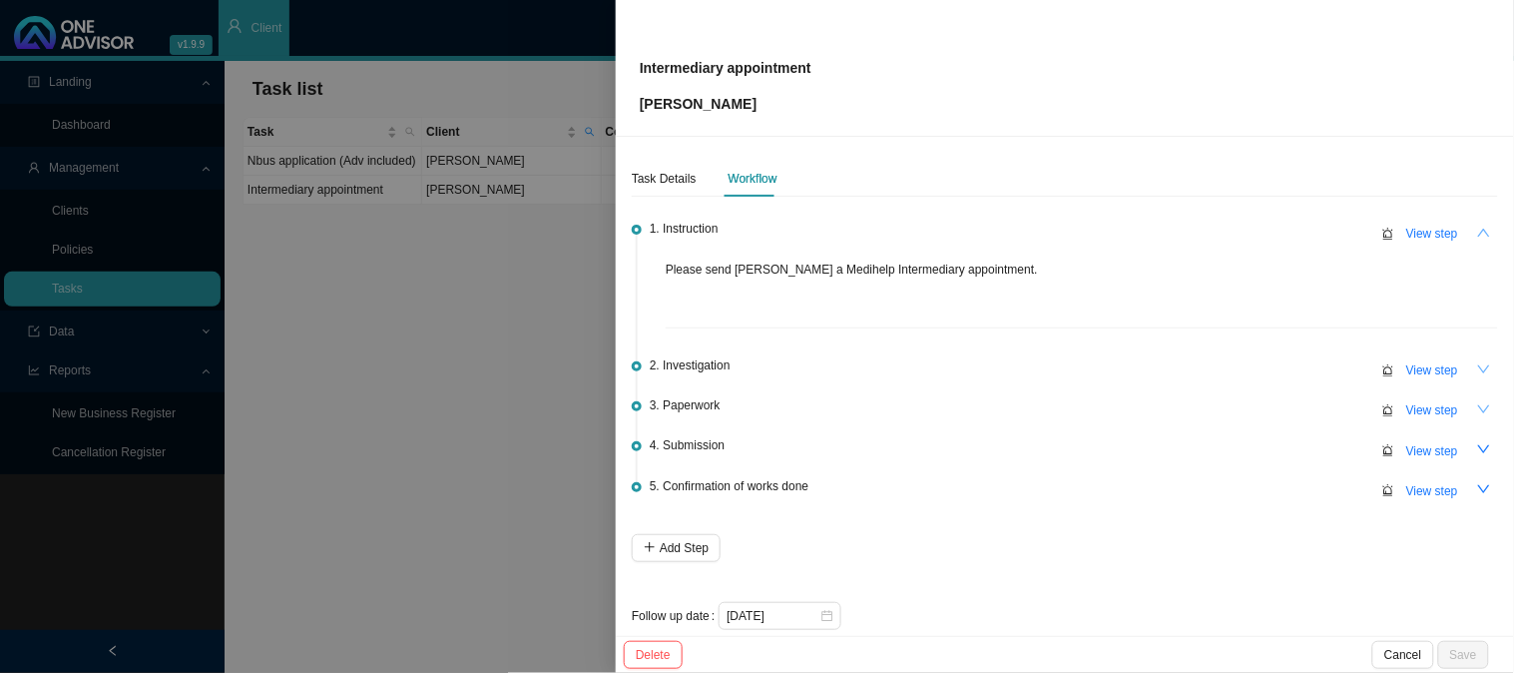
click at [1477, 232] on icon "up" at bounding box center [1484, 233] width 14 height 14
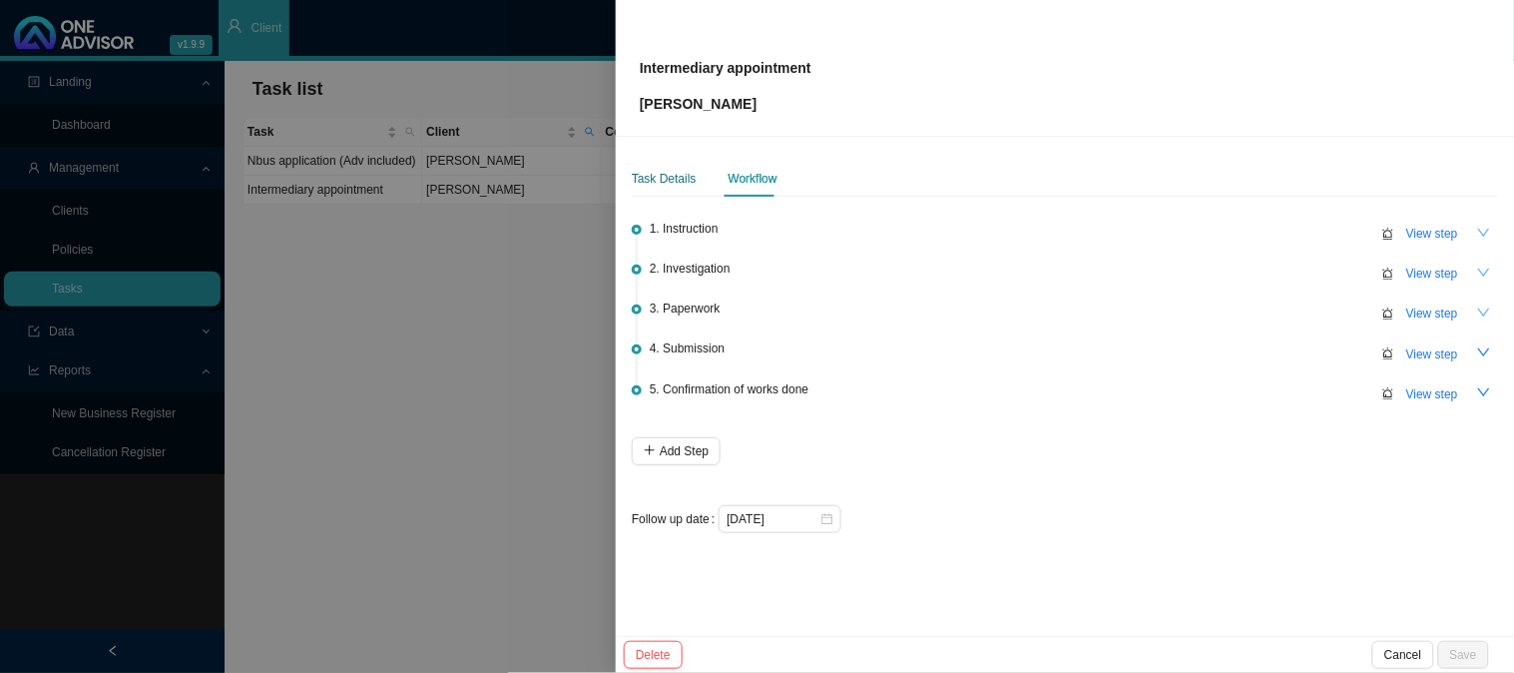
click at [657, 175] on div "Task Details" at bounding box center [664, 179] width 65 height 20
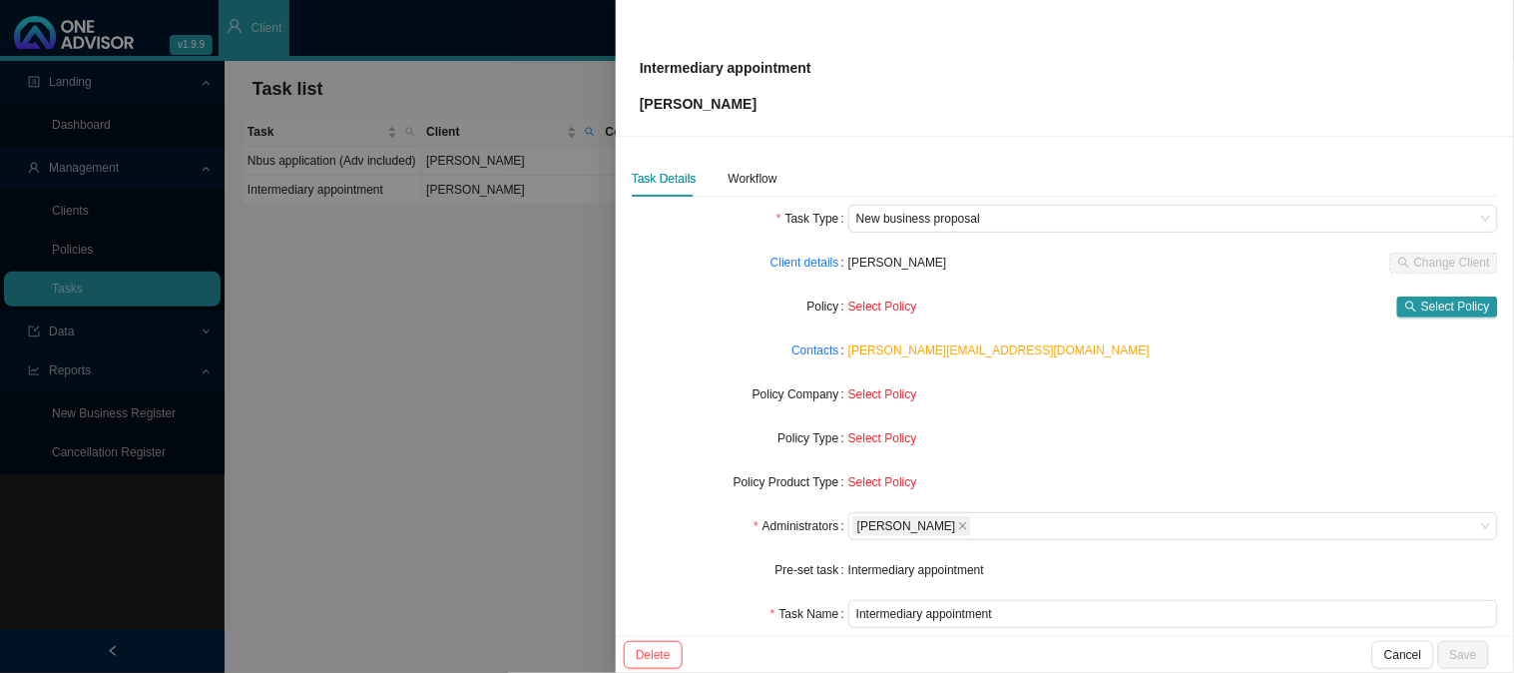
click at [532, 253] on div at bounding box center [757, 336] width 1514 height 673
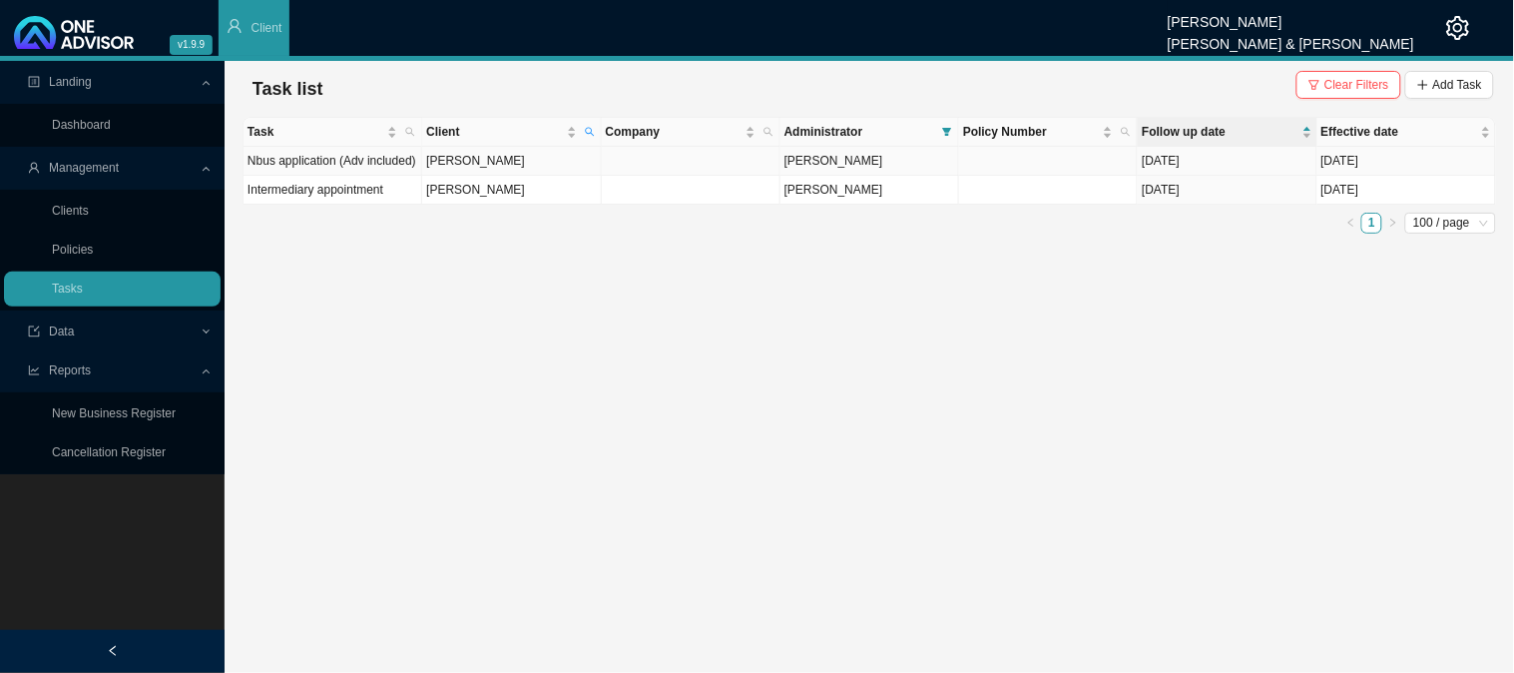
click at [476, 156] on td "[PERSON_NAME]" at bounding box center [511, 161] width 179 height 29
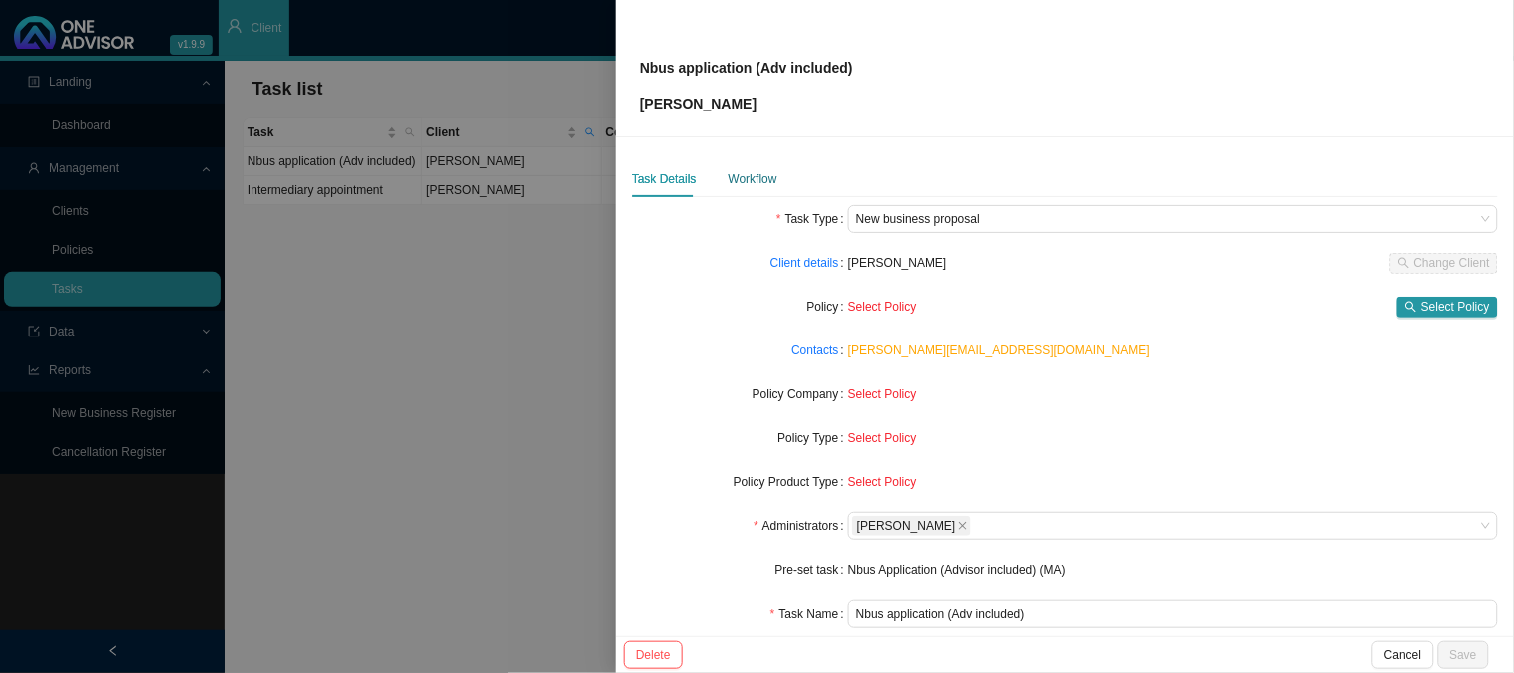
click at [751, 181] on div "Workflow" at bounding box center [752, 179] width 49 height 20
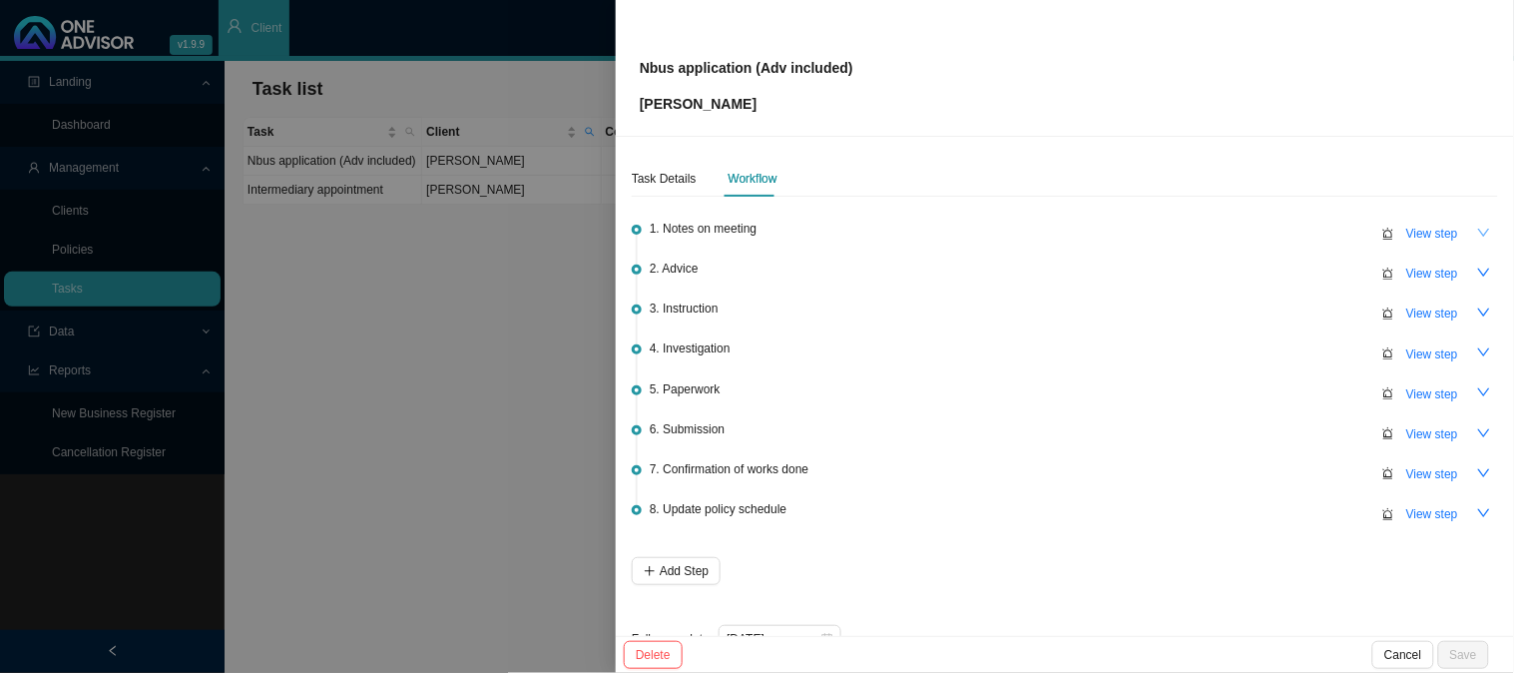
click at [1477, 239] on span "button" at bounding box center [1484, 233] width 14 height 14
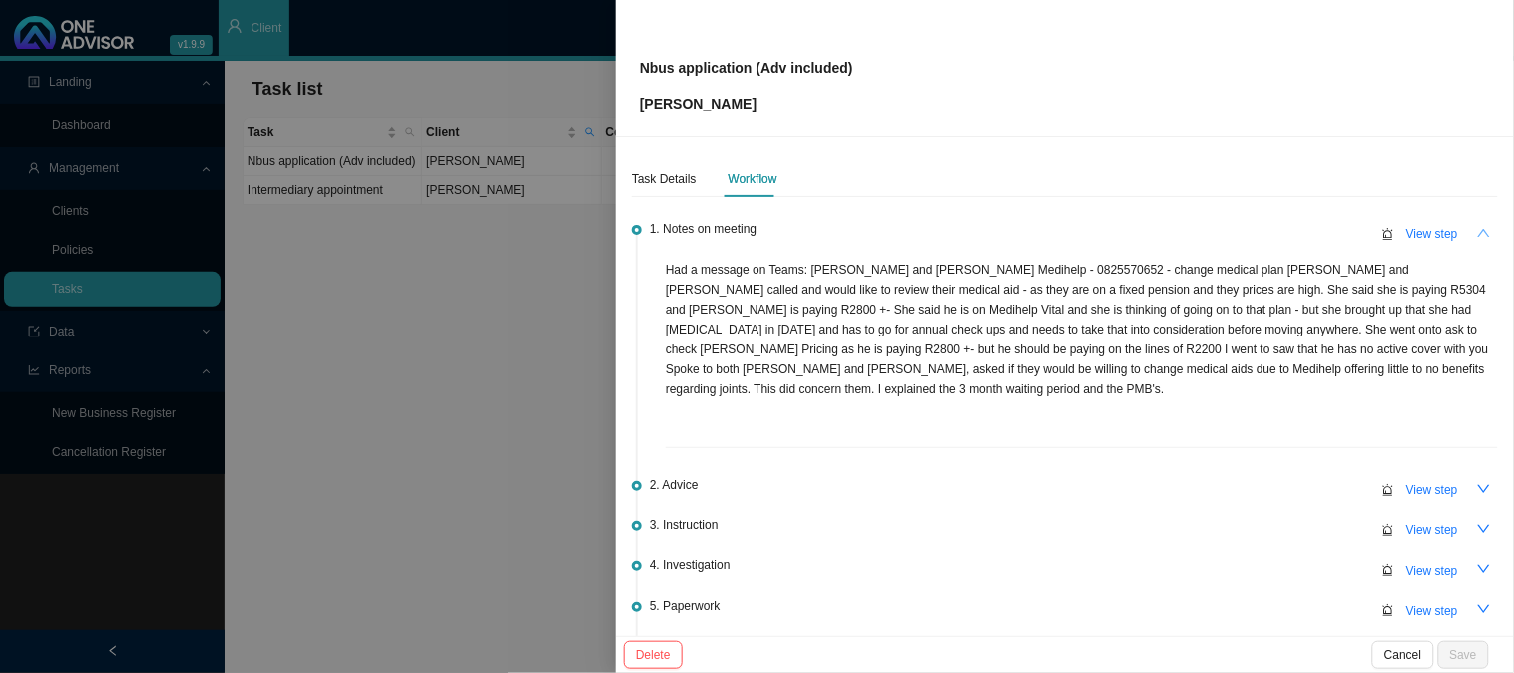
click at [1477, 239] on span "button" at bounding box center [1484, 233] width 14 height 14
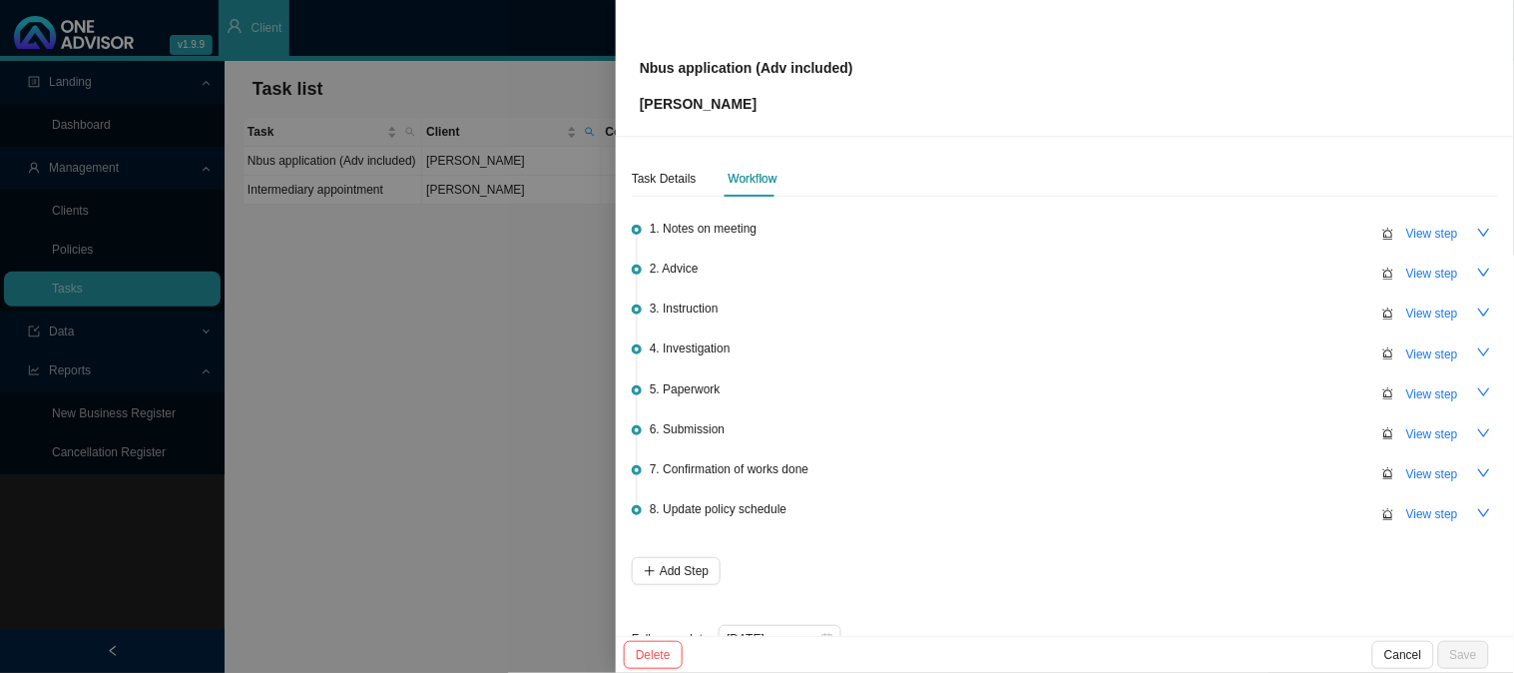
click at [451, 321] on div at bounding box center [757, 336] width 1514 height 673
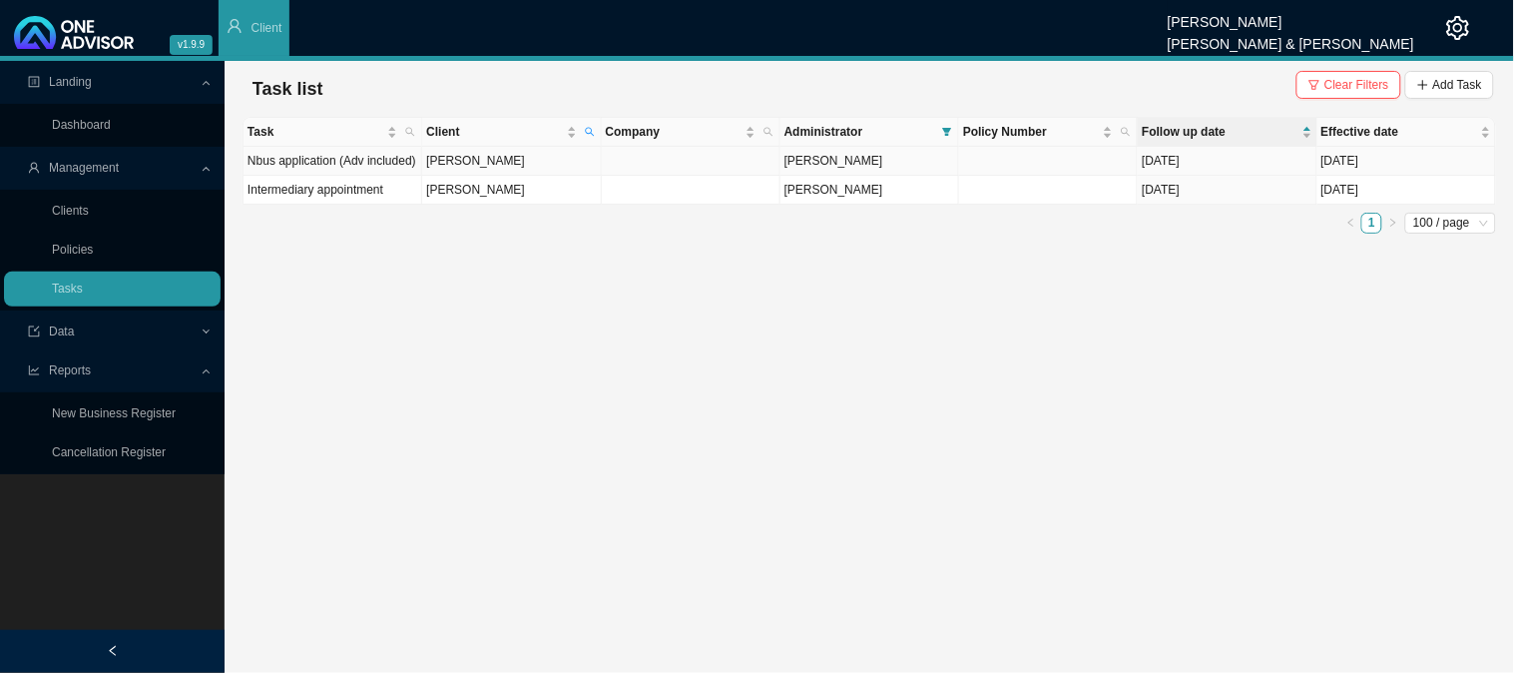
click at [529, 166] on td "[PERSON_NAME]" at bounding box center [511, 161] width 179 height 29
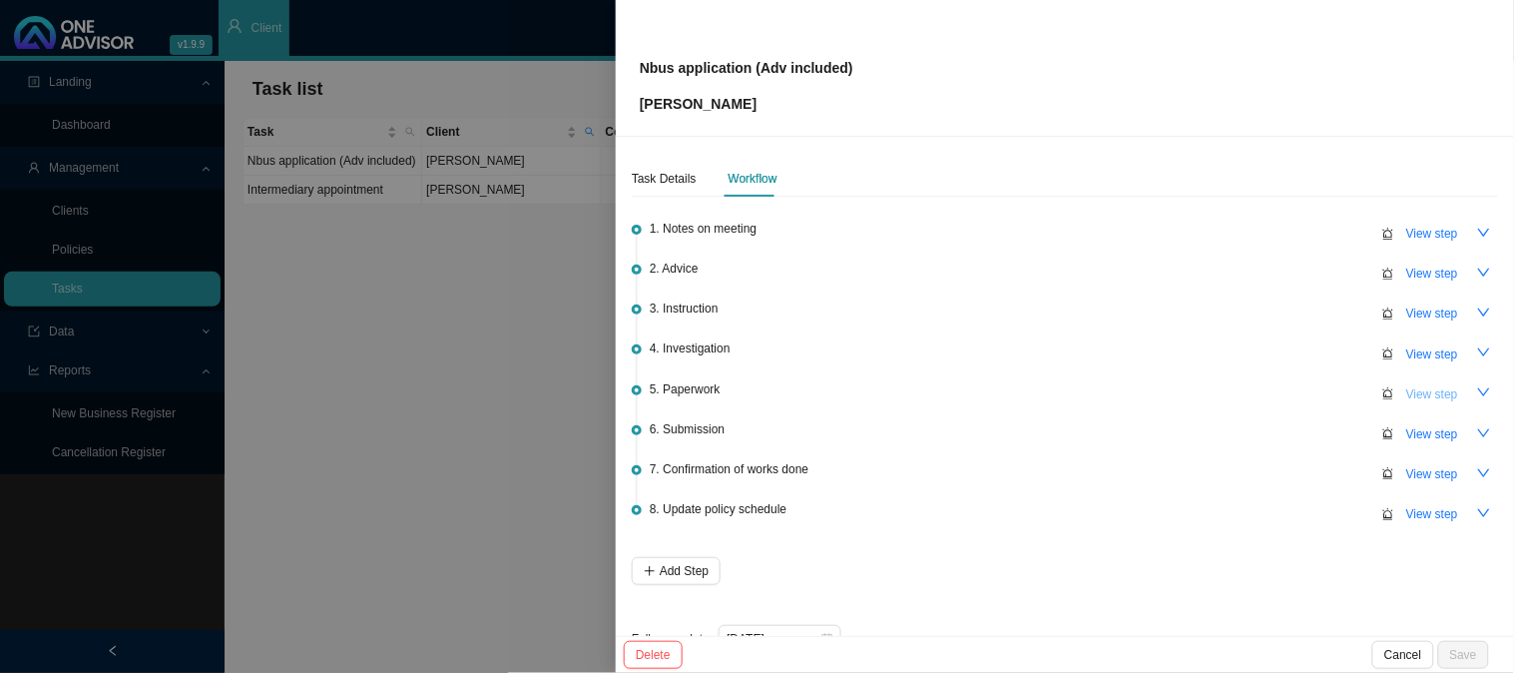
click at [1421, 389] on span "View step" at bounding box center [1432, 394] width 52 height 20
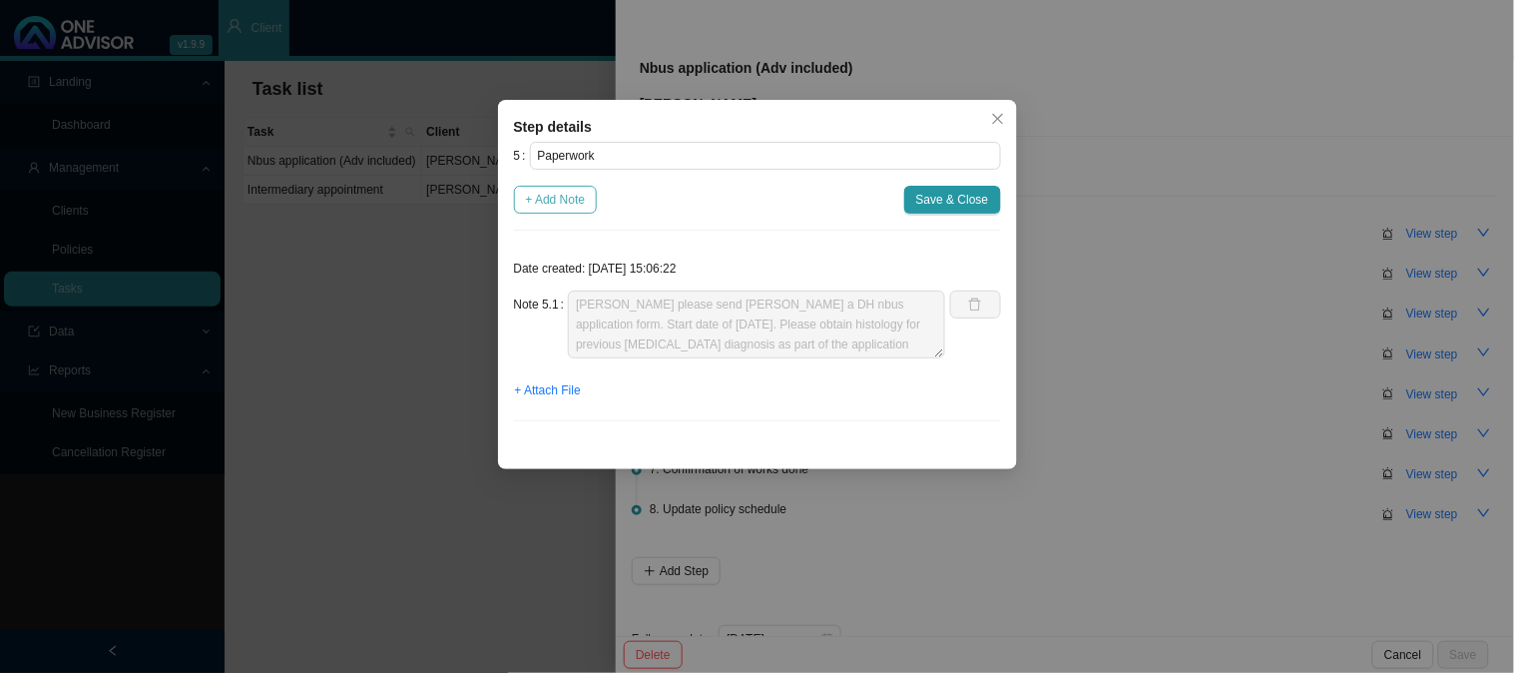
click at [573, 200] on span "+ Add Note" at bounding box center [556, 200] width 60 height 20
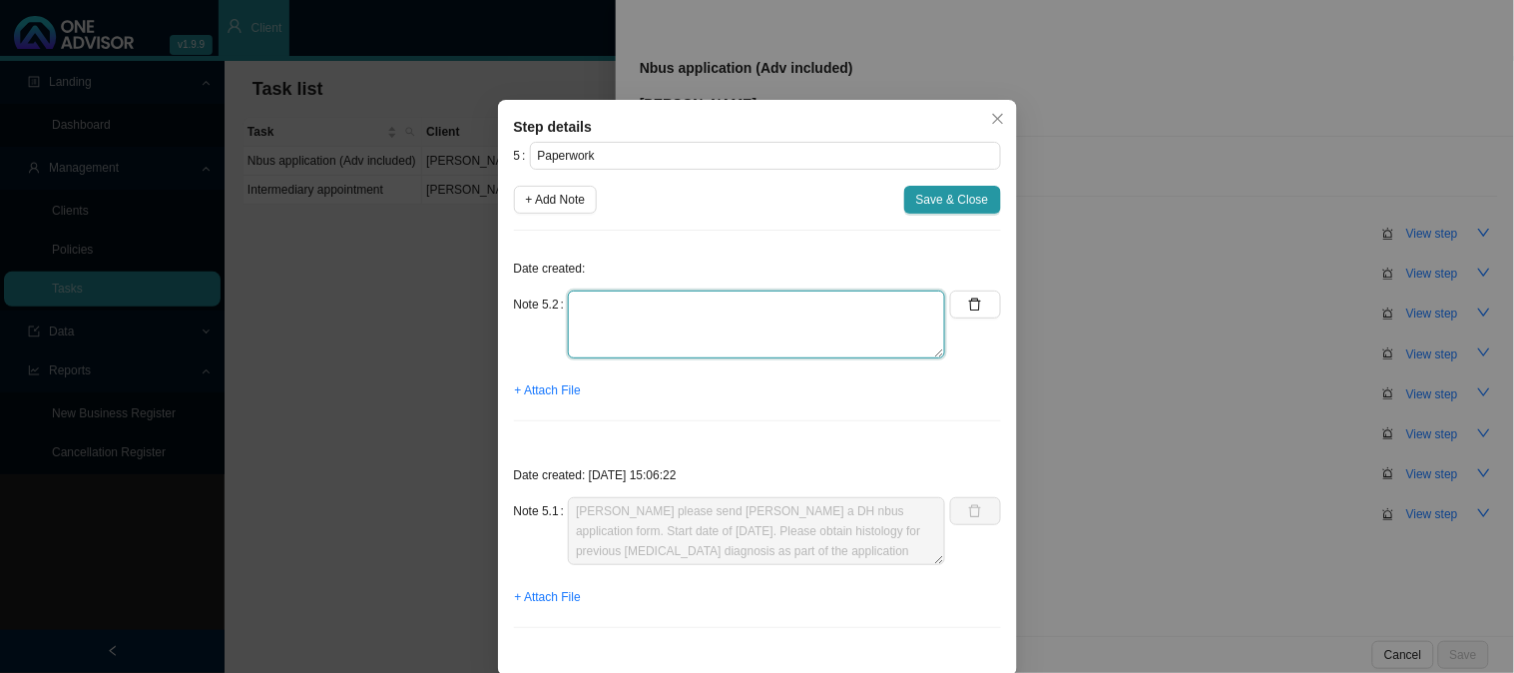
click at [632, 305] on textarea at bounding box center [756, 324] width 377 height 68
type textarea "Emailed [PERSON_NAME] the form and requested the histology report"
click at [536, 387] on span "+ Attach File" at bounding box center [548, 390] width 66 height 20
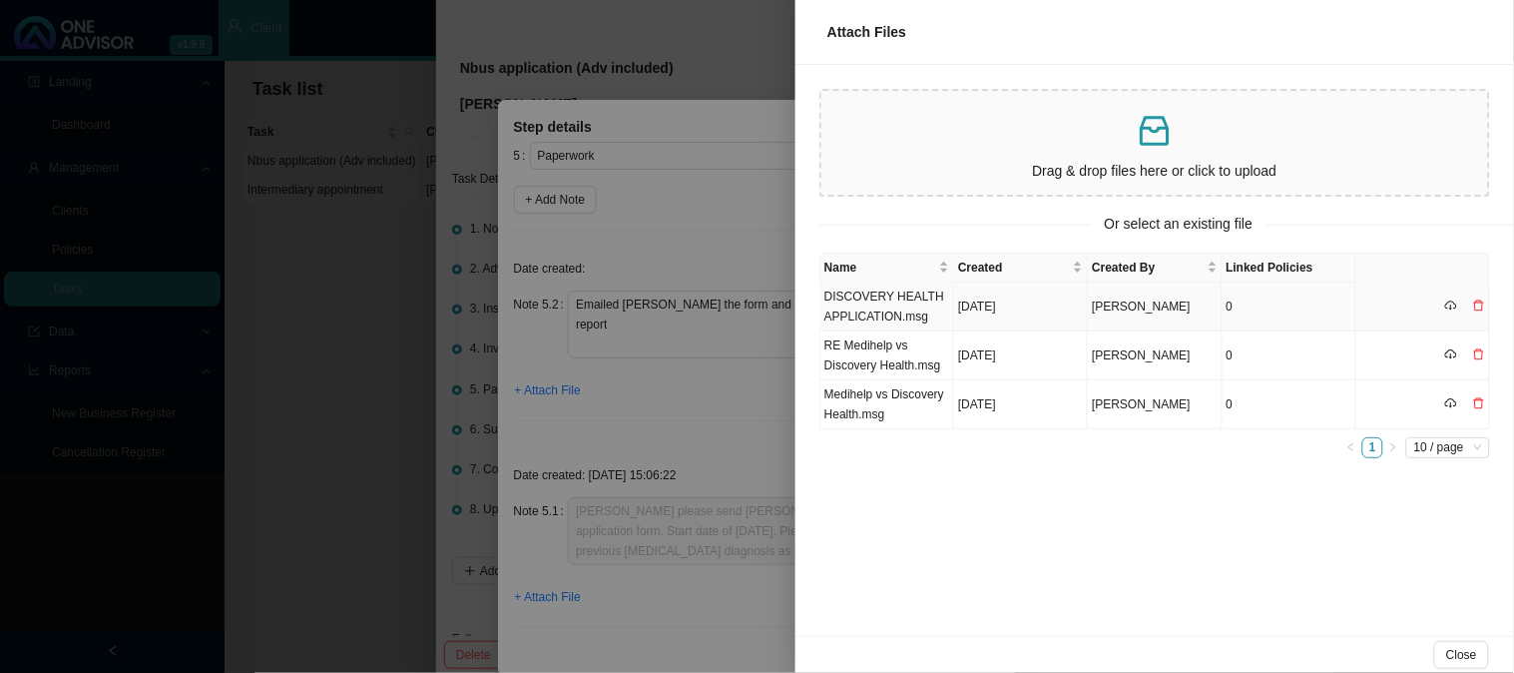
click at [913, 291] on td "DISCOVERY HEALTH APPLICATION.msg" at bounding box center [887, 306] width 134 height 49
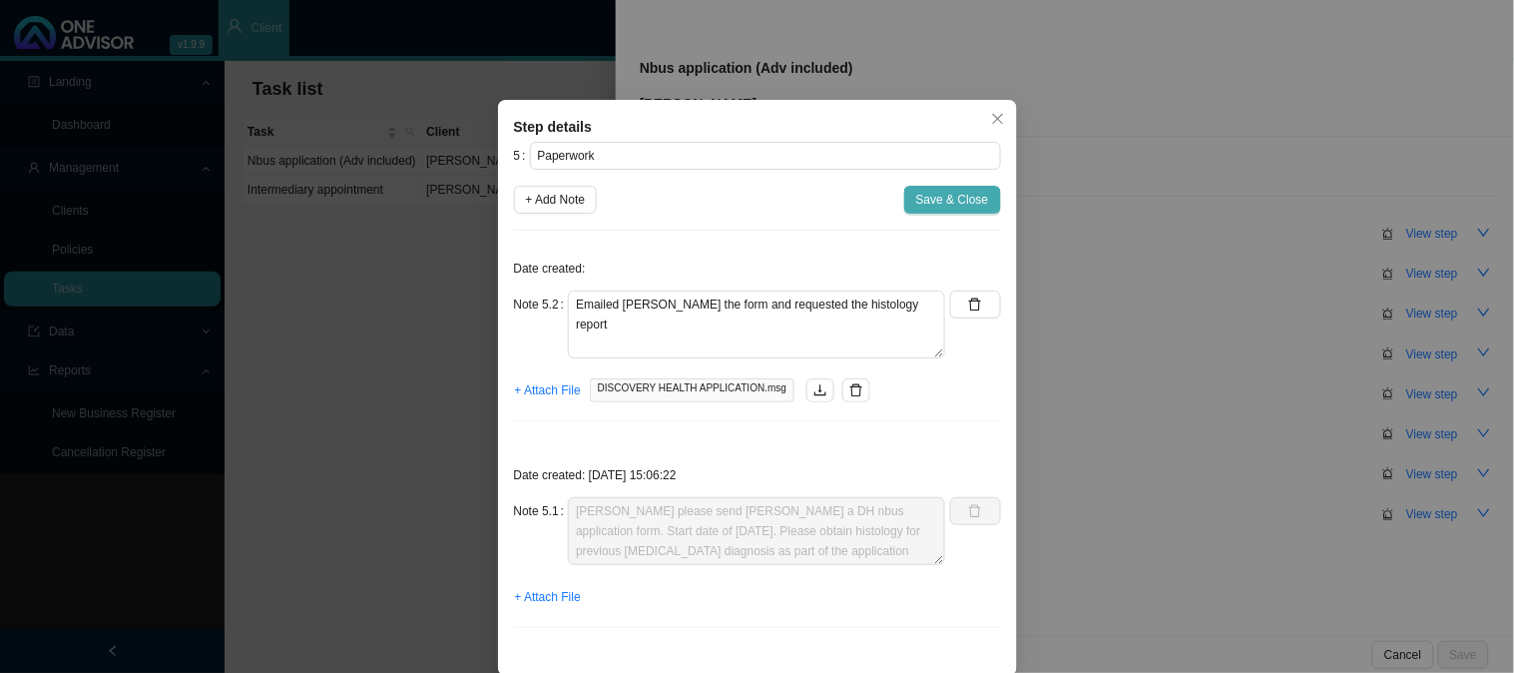
click at [925, 201] on span "Save & Close" at bounding box center [952, 200] width 73 height 20
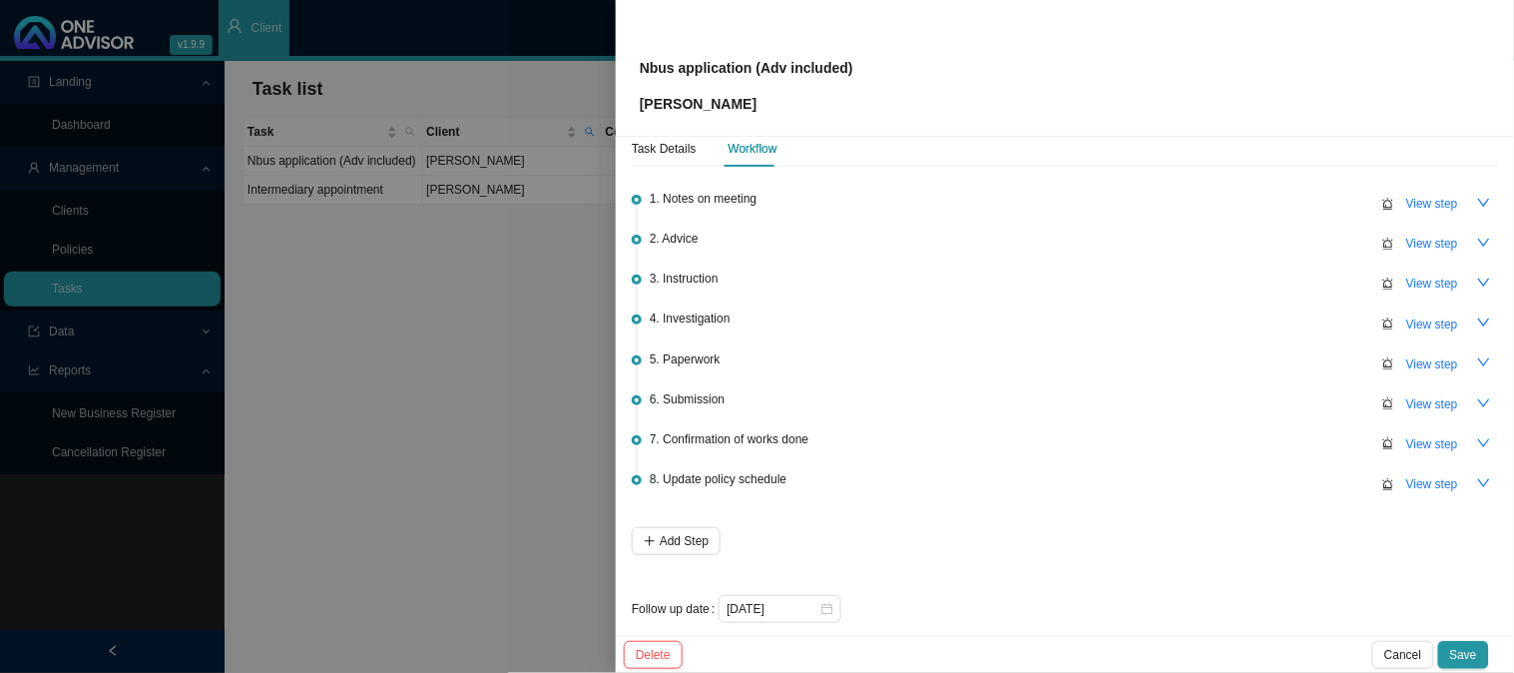
scroll to position [44, 0]
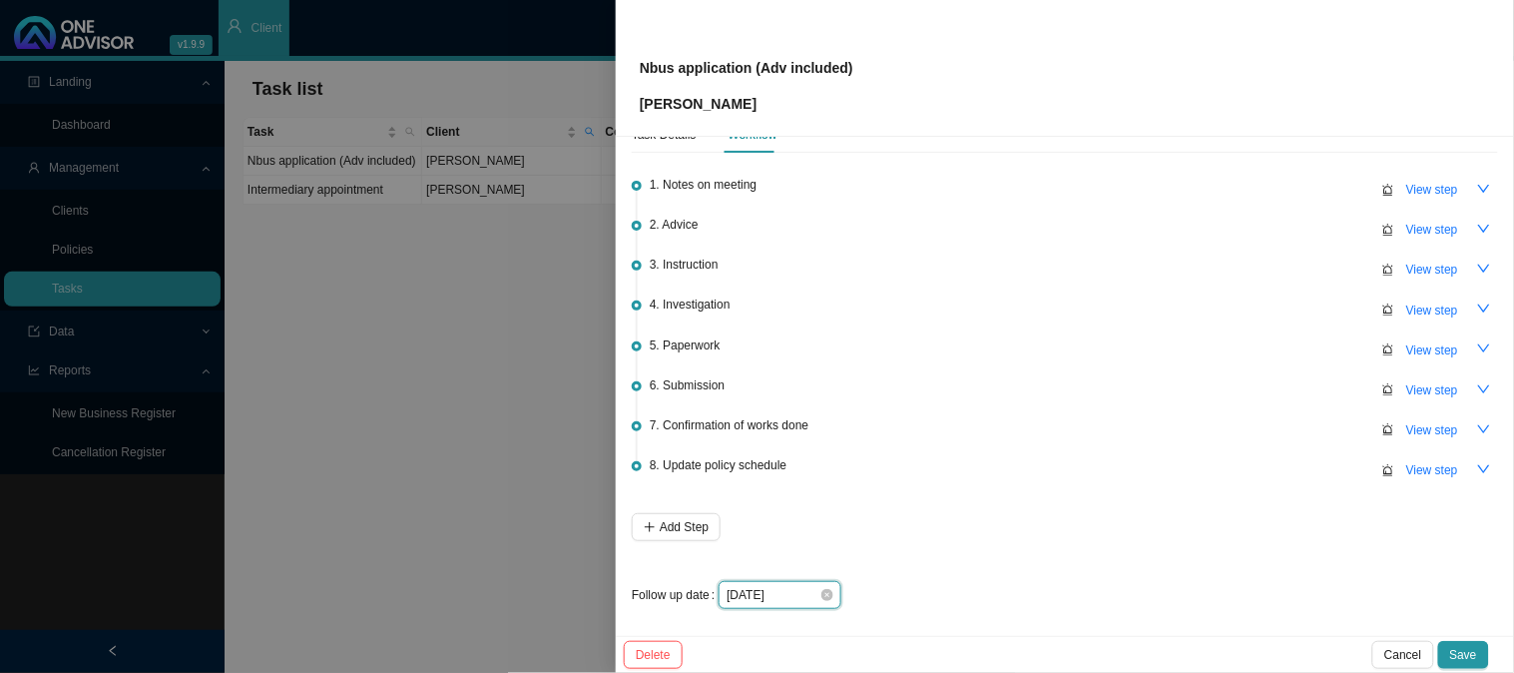
click at [796, 595] on input "[DATE]" at bounding box center [772, 595] width 93 height 20
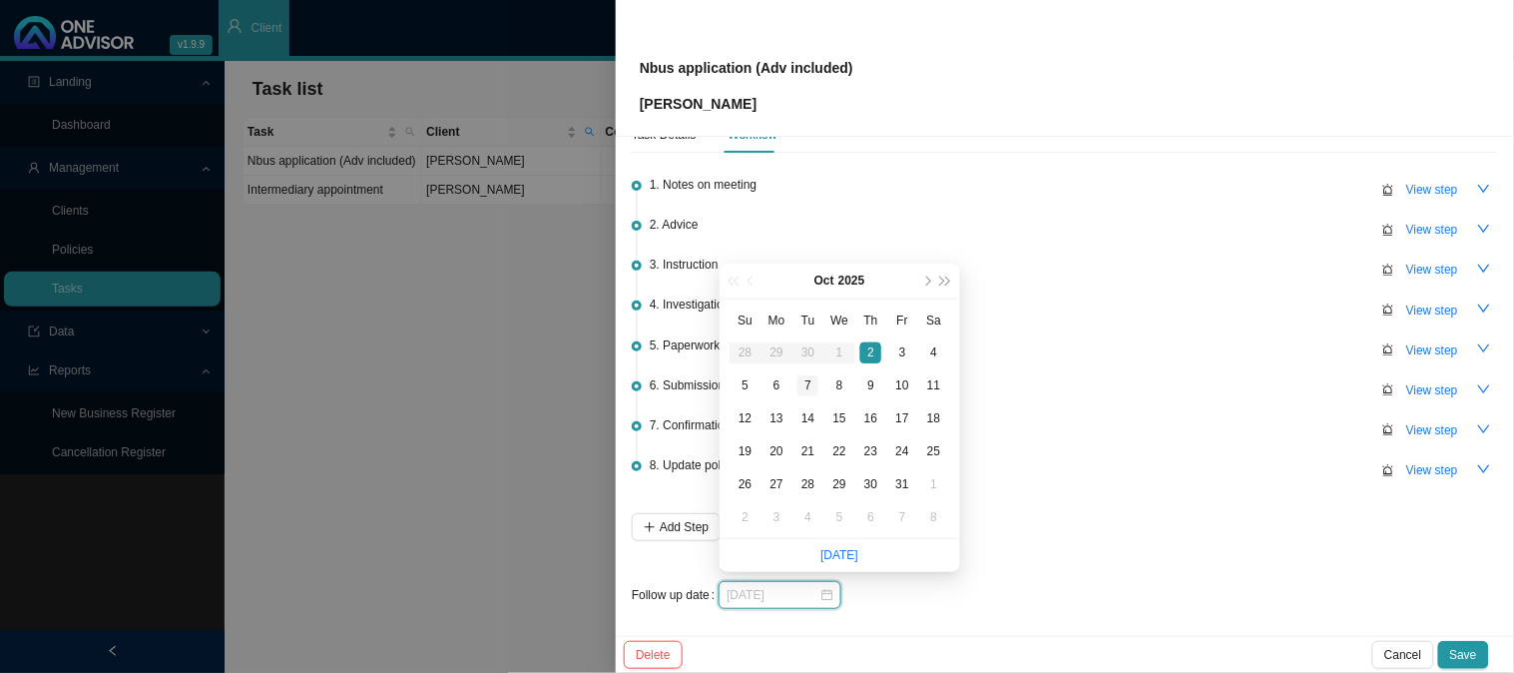
type input "[DATE]"
click at [808, 380] on div "7" at bounding box center [807, 385] width 21 height 21
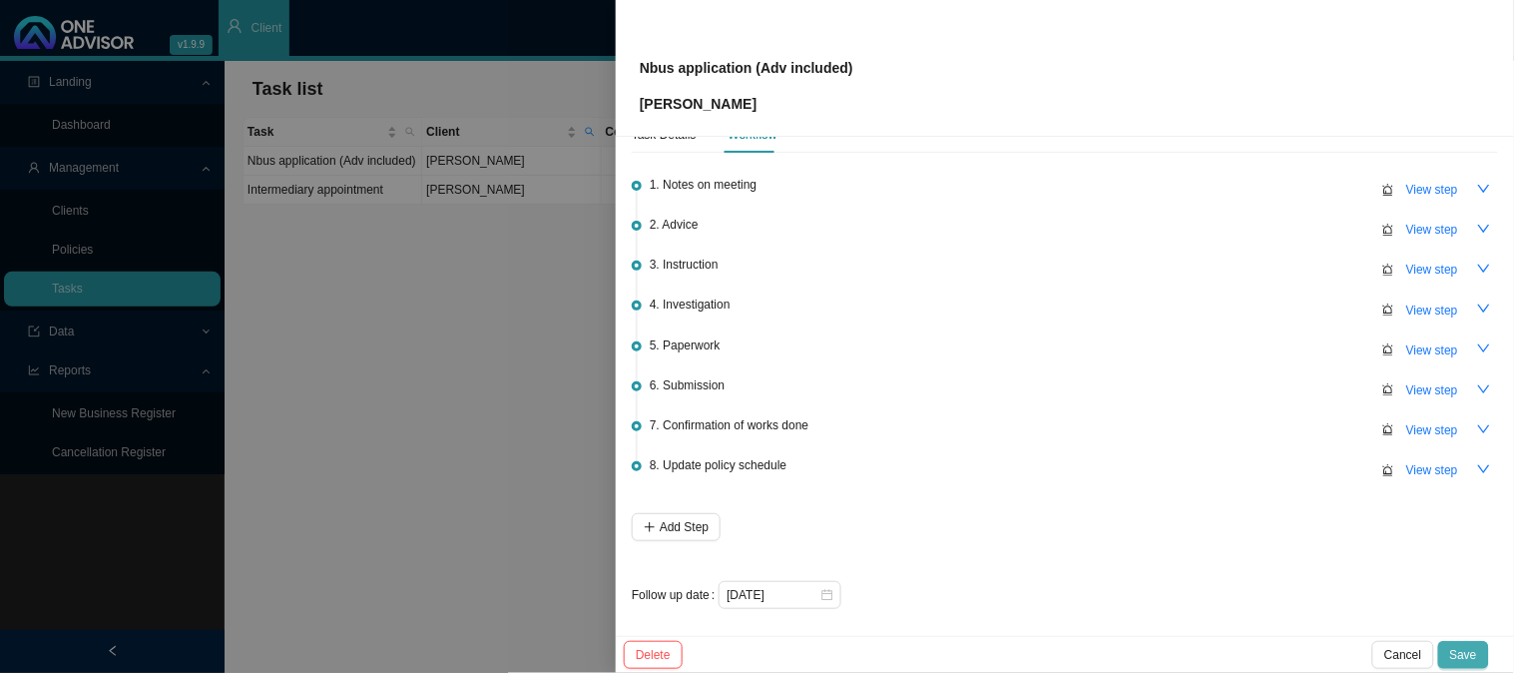
click at [1467, 653] on span "Save" at bounding box center [1463, 655] width 27 height 20
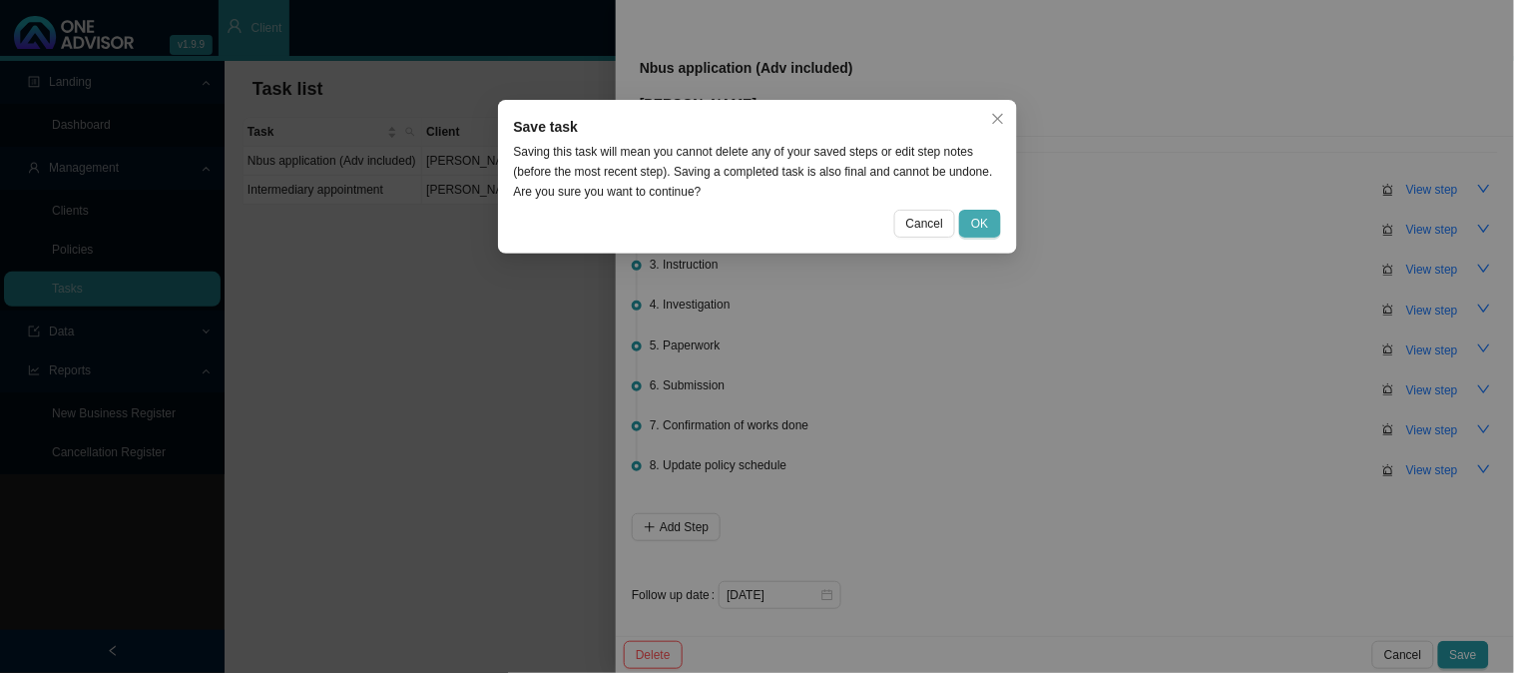
click at [992, 216] on button "OK" at bounding box center [979, 224] width 41 height 28
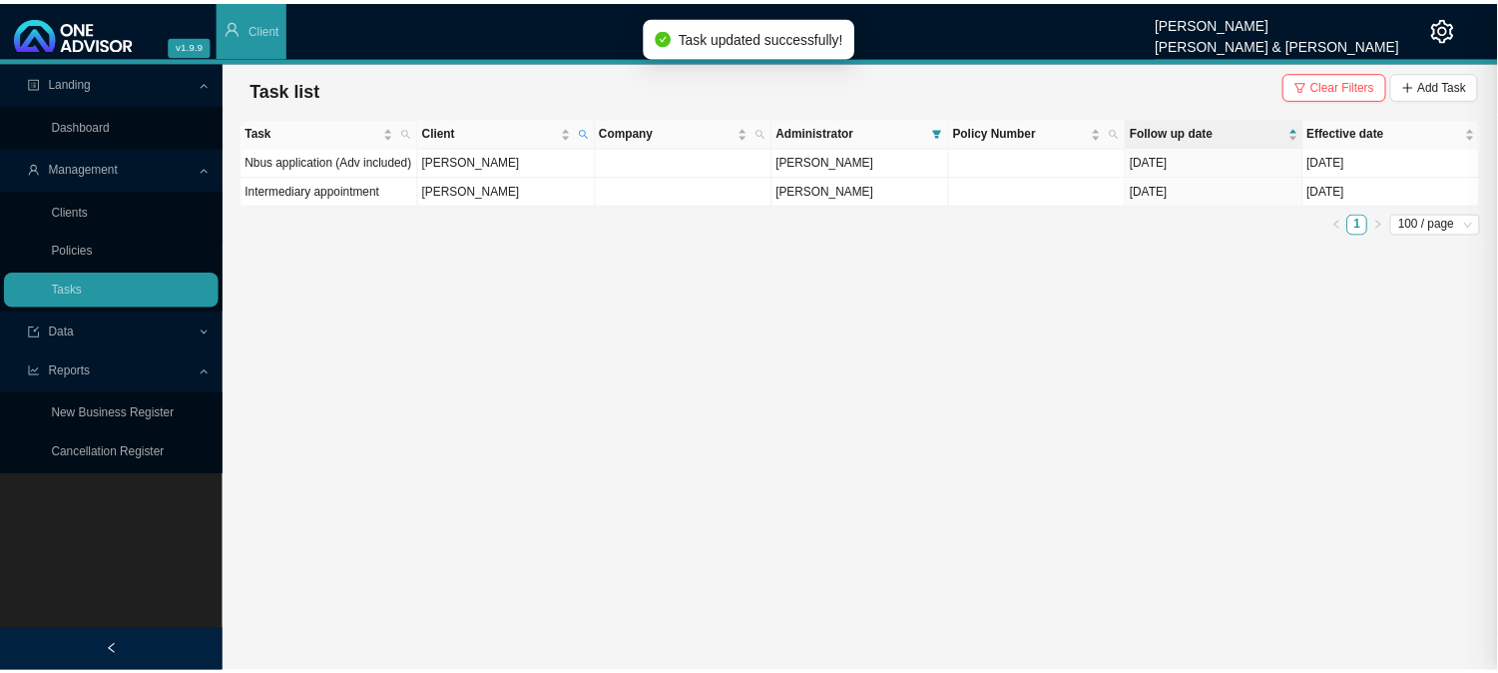
scroll to position [0, 0]
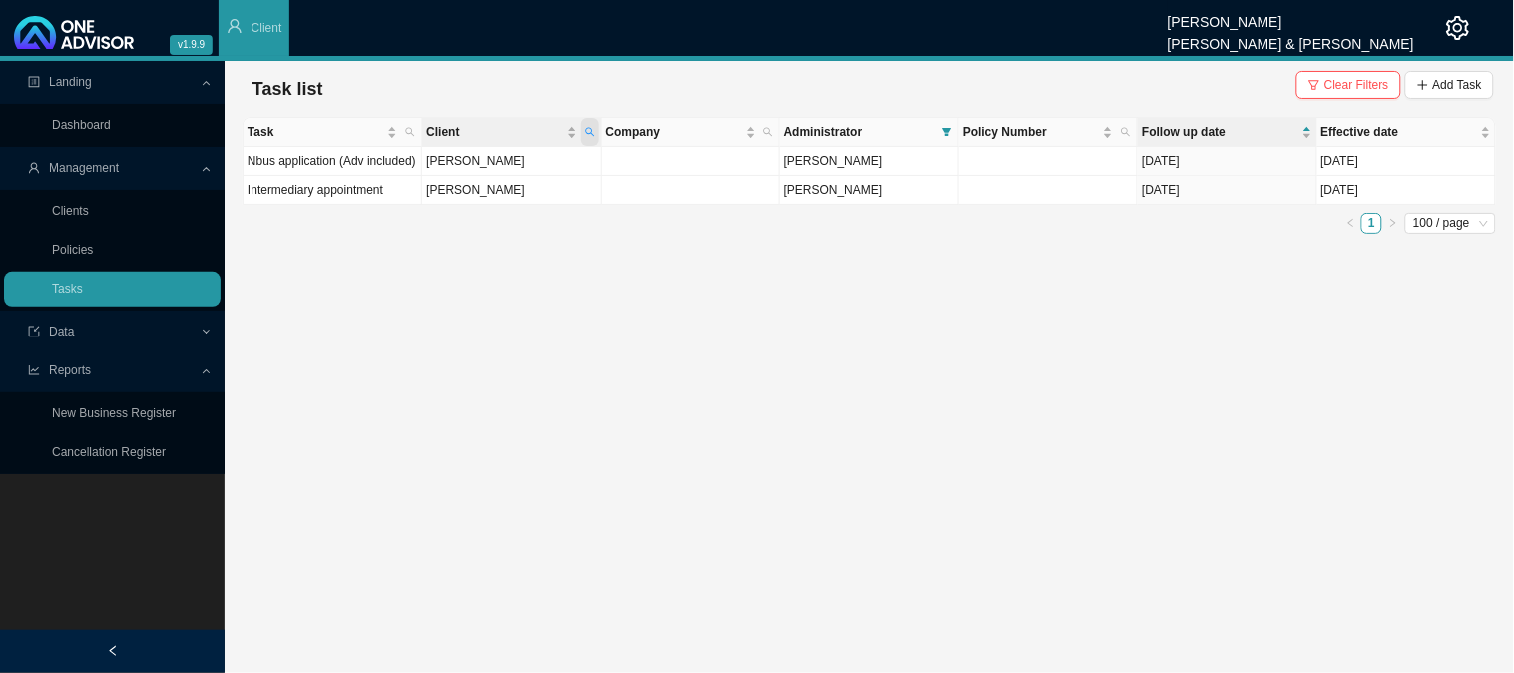
click at [585, 123] on span "Client" at bounding box center [590, 132] width 18 height 28
click at [600, 337] on main "Landing Dashboard Management Clients Policies Tasks Data Reports New Business R…" at bounding box center [757, 367] width 1514 height 612
click at [532, 202] on td "[PERSON_NAME]" at bounding box center [511, 190] width 179 height 29
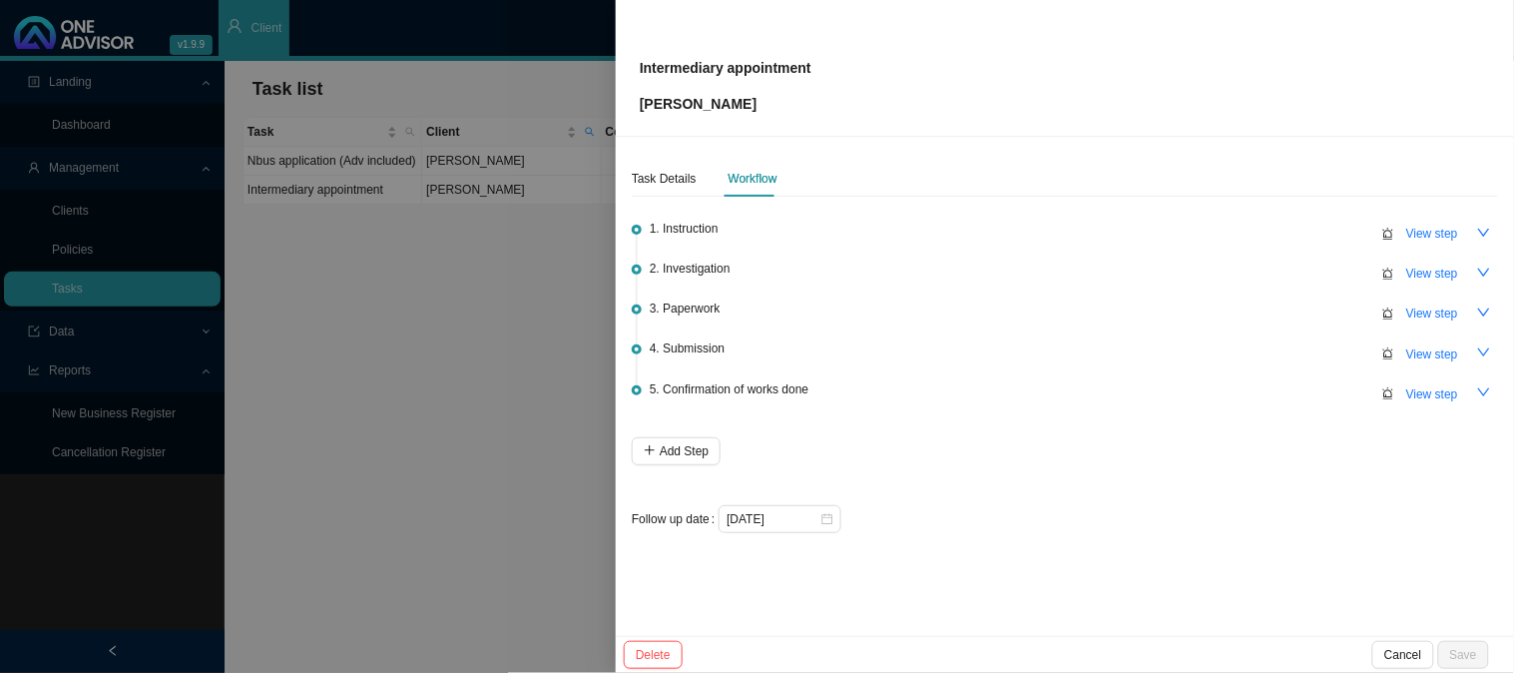
click at [521, 213] on div at bounding box center [757, 336] width 1514 height 673
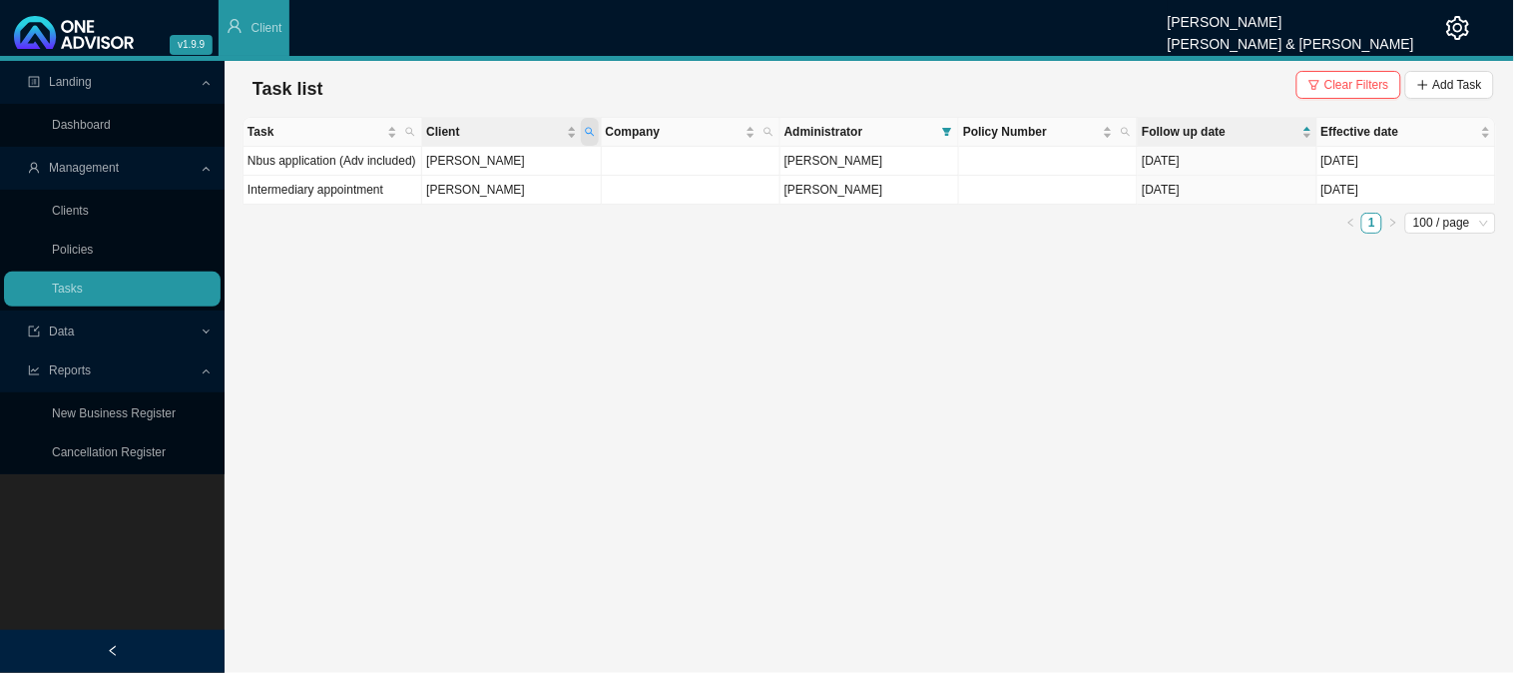
click at [590, 137] on span "Client" at bounding box center [590, 132] width 18 height 28
drag, startPoint x: 473, startPoint y: 171, endPoint x: 379, endPoint y: 171, distance: 93.8
click at [379, 171] on body "v1.9.9 [PERSON_NAME] [PERSON_NAME] & [PERSON_NAME] Client Landing Dashboard Man…" at bounding box center [757, 336] width 1514 height 673
click at [439, 211] on span "Search" at bounding box center [455, 205] width 38 height 20
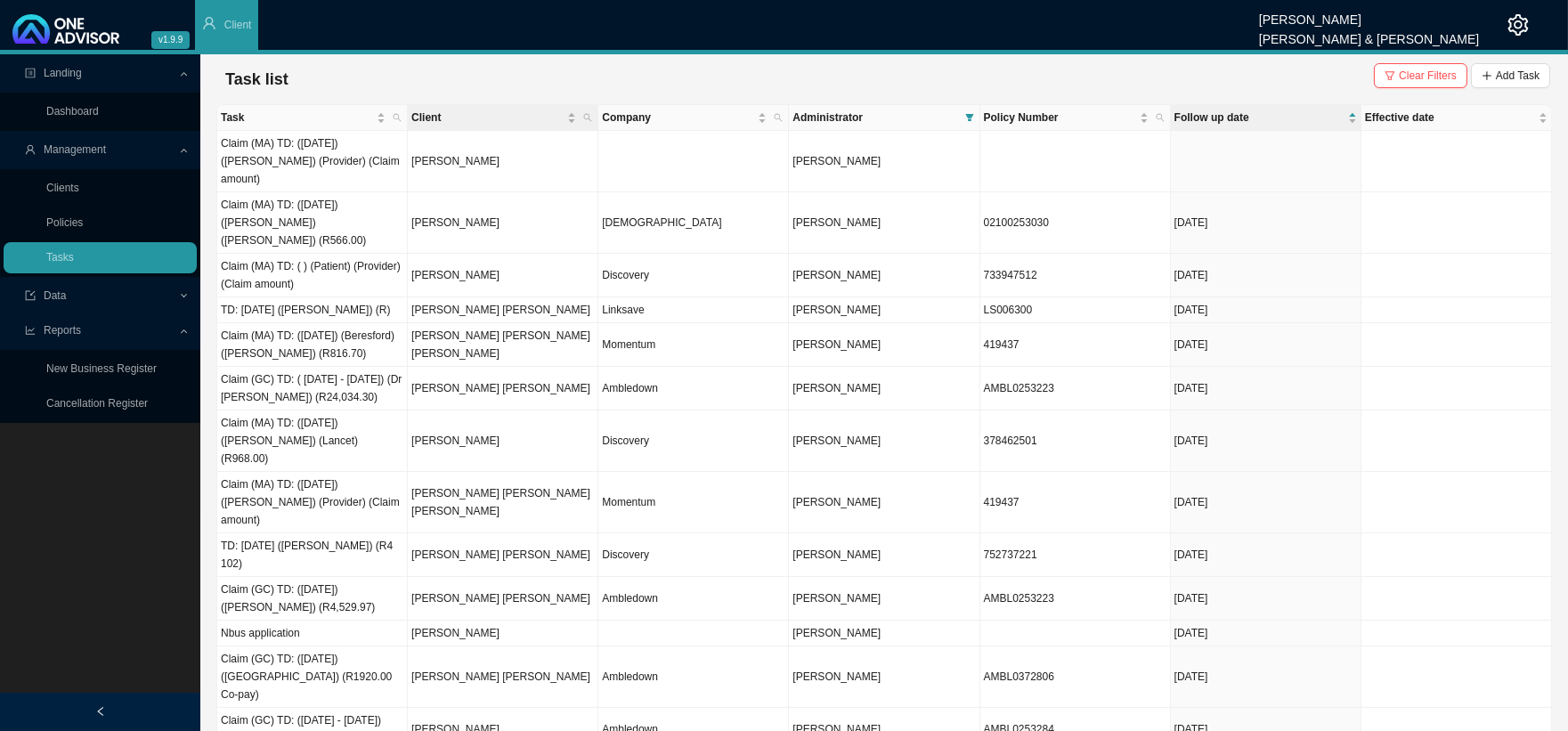
click at [598, 117] on th "Client" at bounding box center [503, 118] width 191 height 26
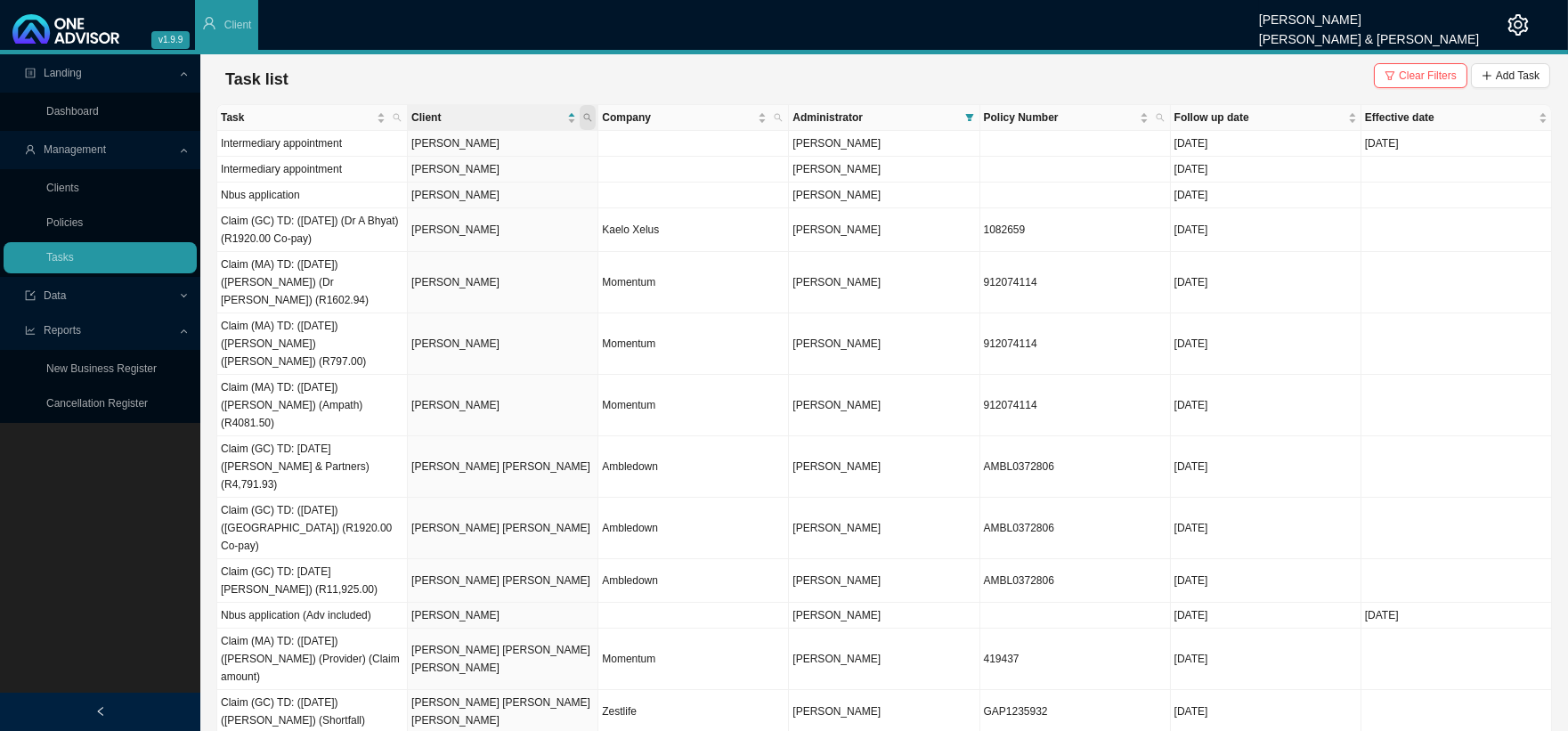
click at [592, 118] on icon "search" at bounding box center [588, 118] width 9 height 9
click at [478, 146] on input "text" at bounding box center [505, 154] width 168 height 25
type input "[PERSON_NAME]"
click at [458, 186] on span "Search" at bounding box center [469, 183] width 34 height 18
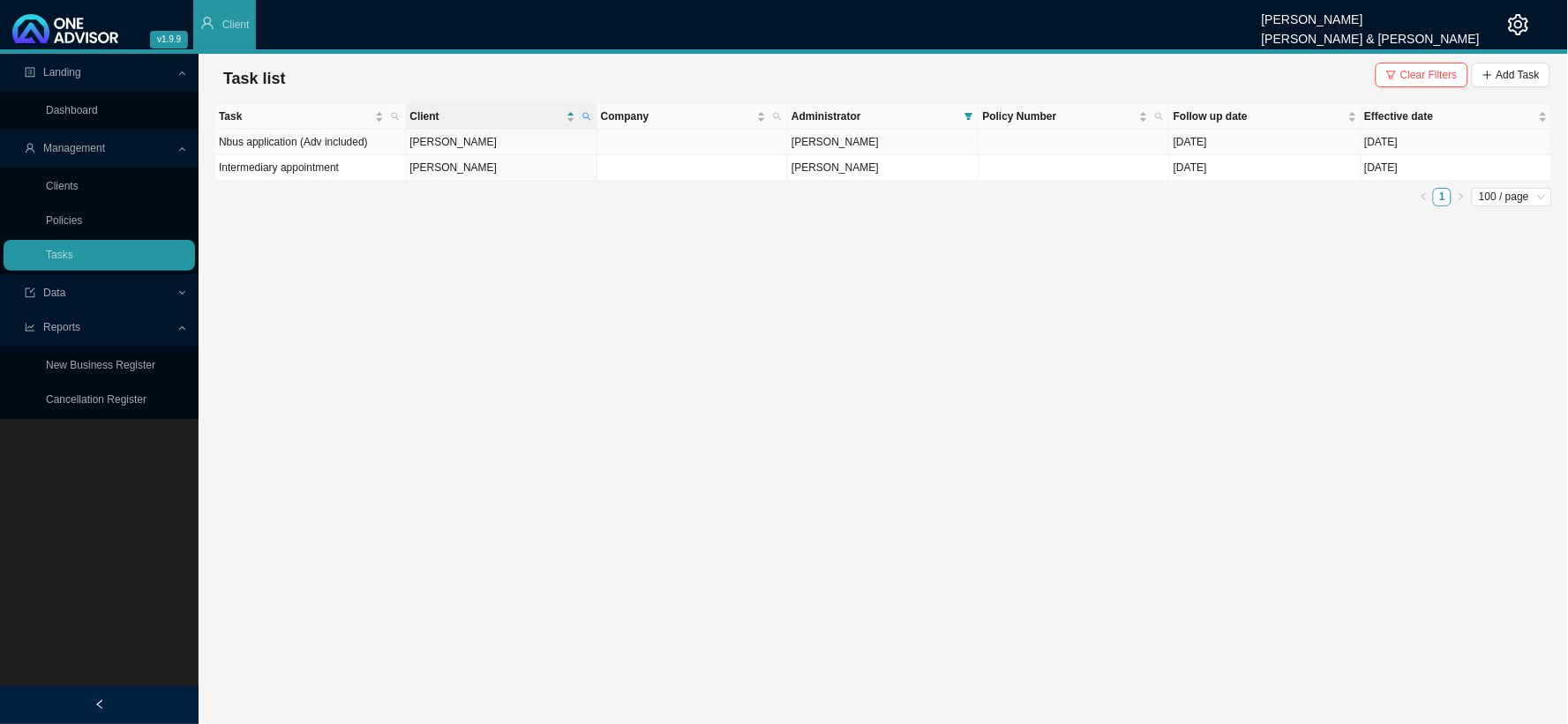
click at [491, 138] on td "[PERSON_NAME]" at bounding box center [501, 142] width 191 height 26
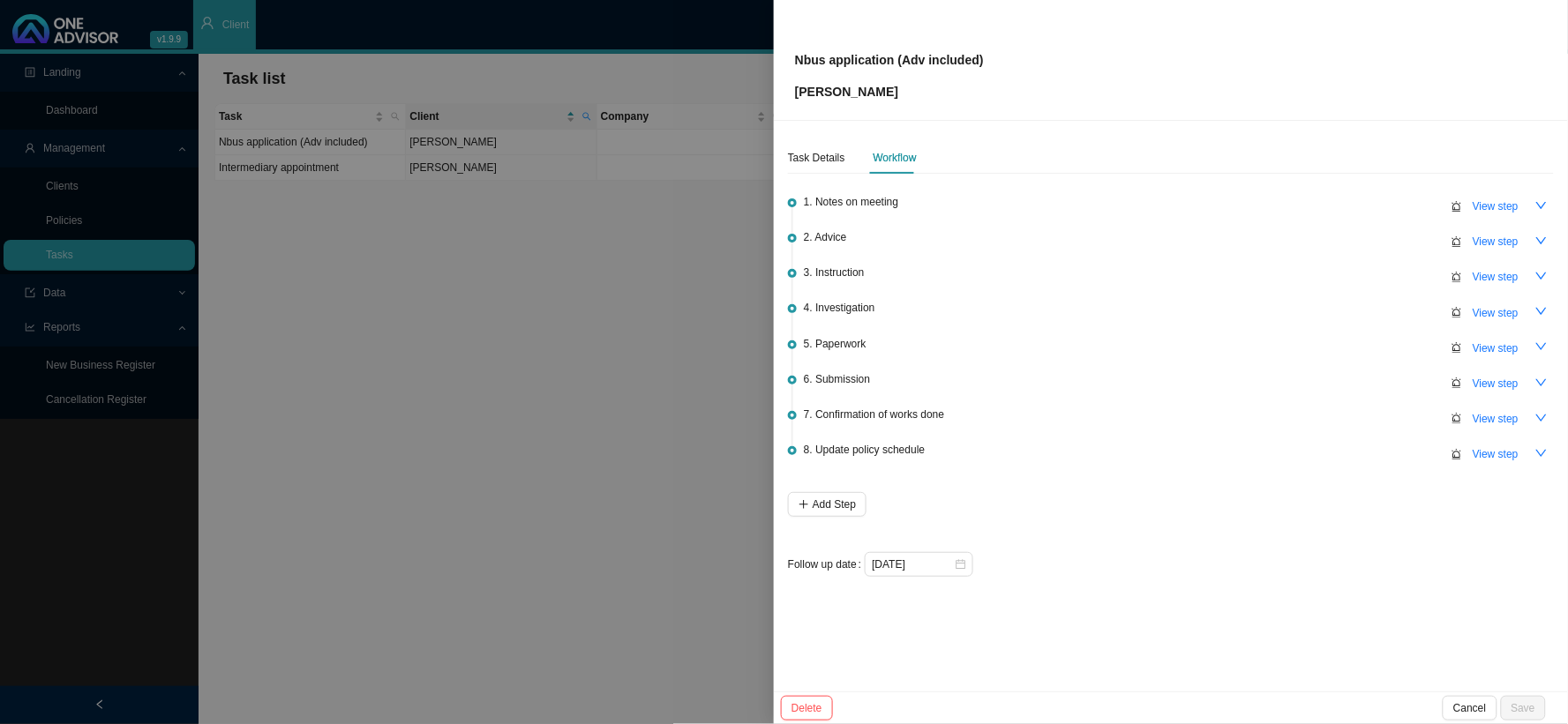
click at [495, 194] on div at bounding box center [784, 362] width 1568 height 724
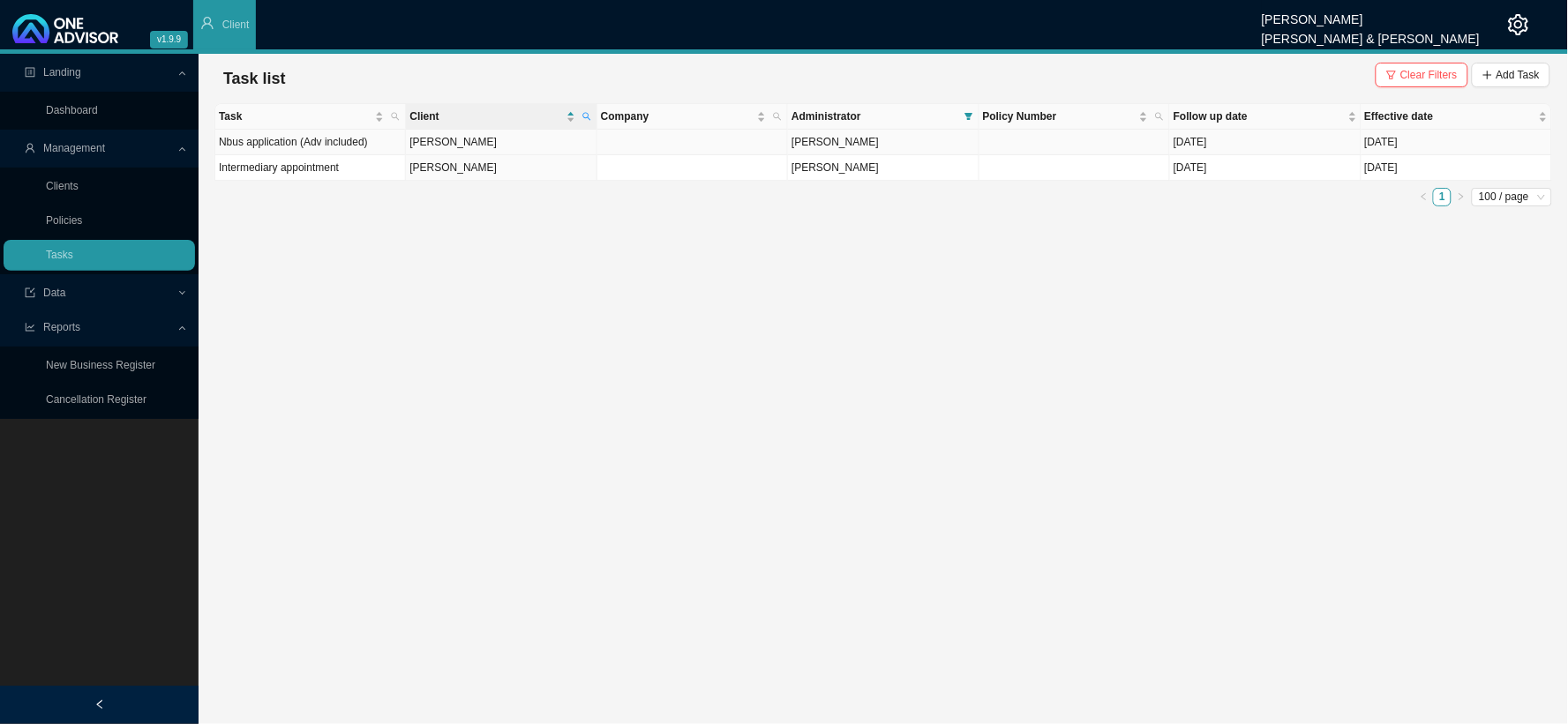
click at [452, 140] on td "[PERSON_NAME]" at bounding box center [501, 142] width 191 height 26
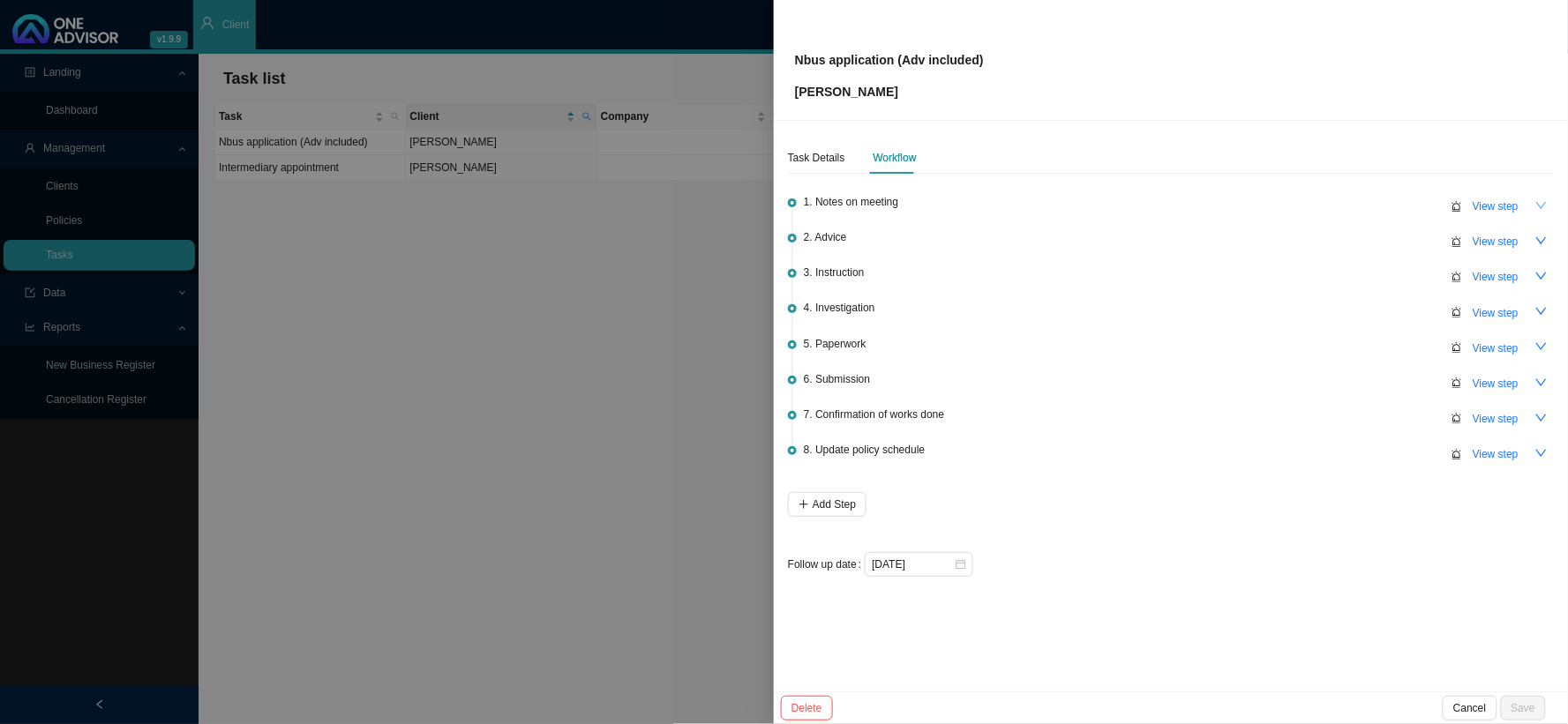
click at [1549, 203] on button "button" at bounding box center [1541, 206] width 25 height 25
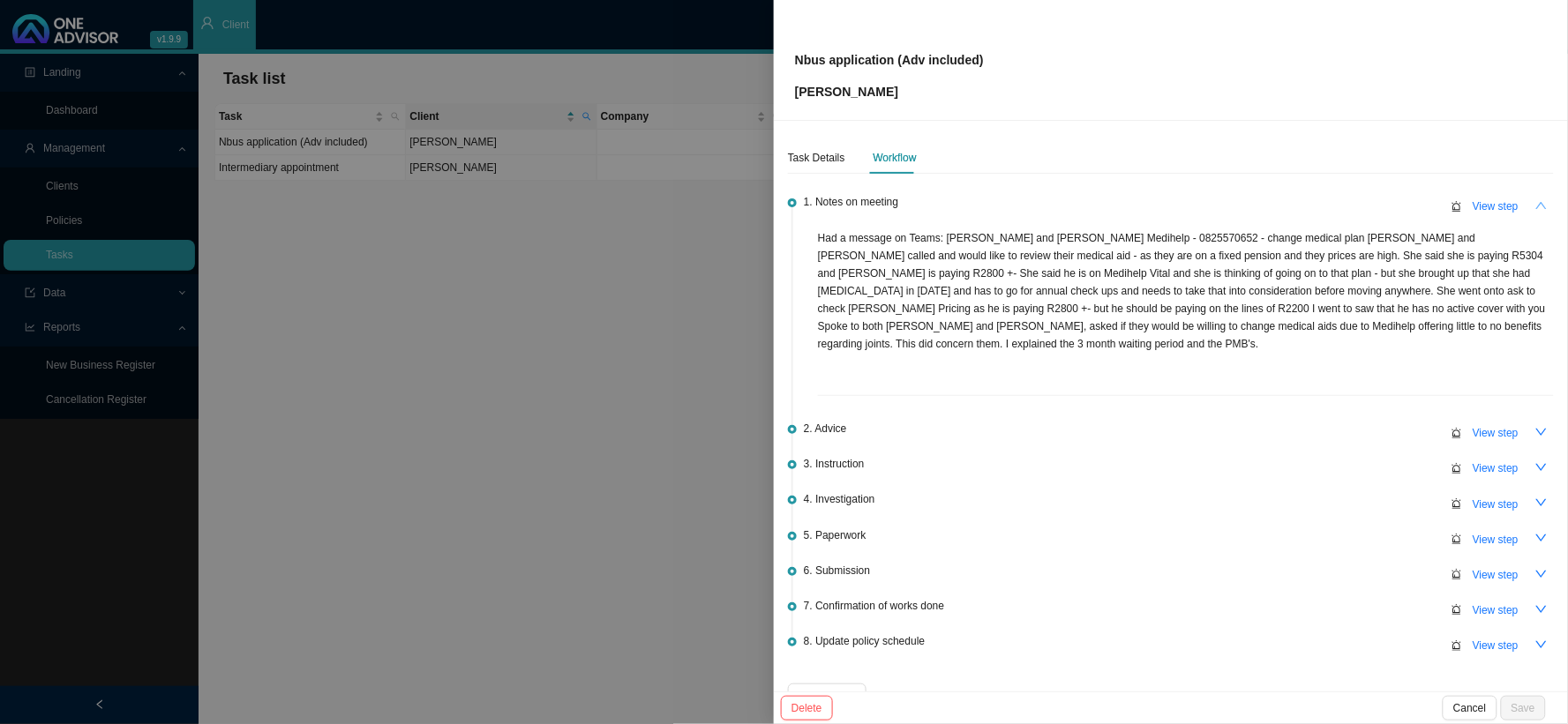
click at [1535, 202] on icon "up" at bounding box center [1541, 206] width 12 height 12
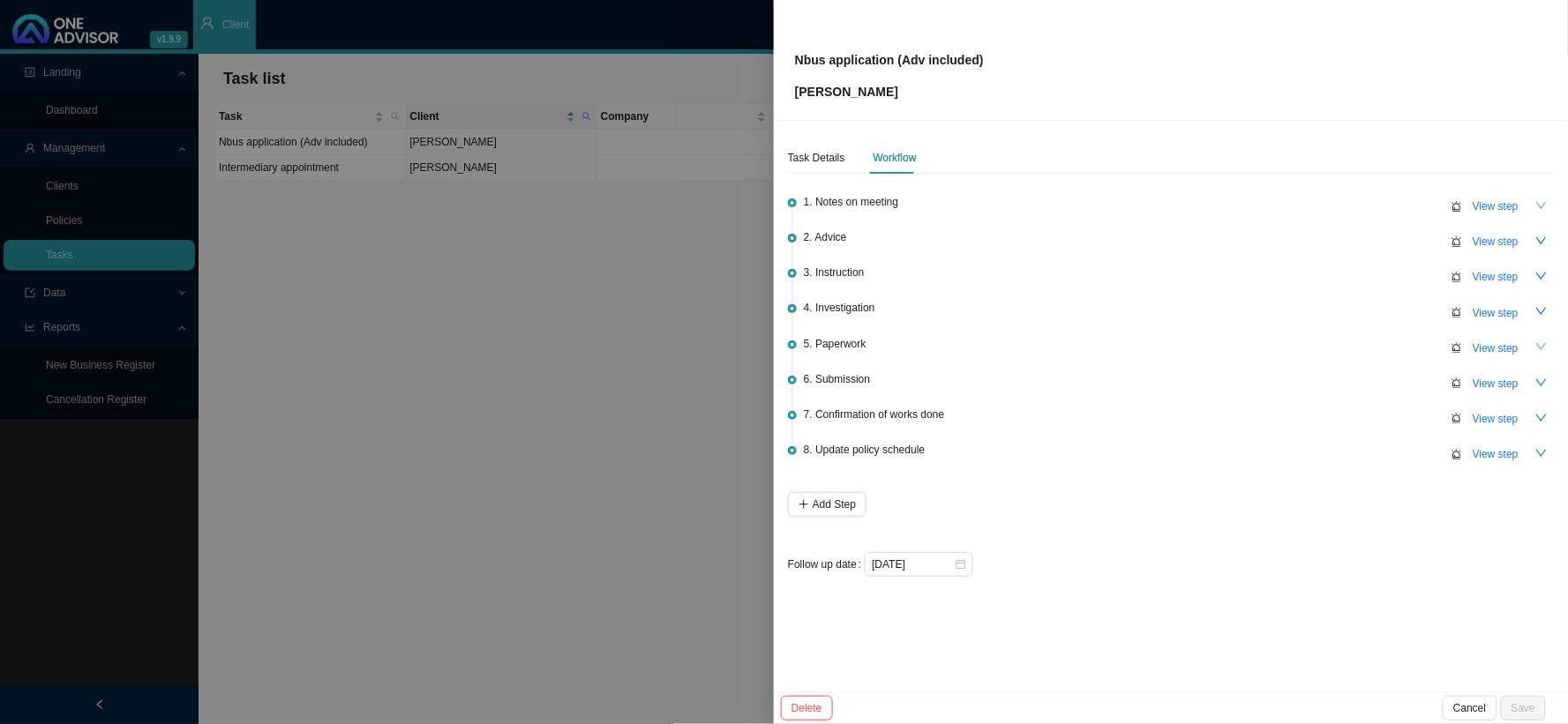
click at [1541, 347] on icon "down" at bounding box center [1541, 347] width 12 height 12
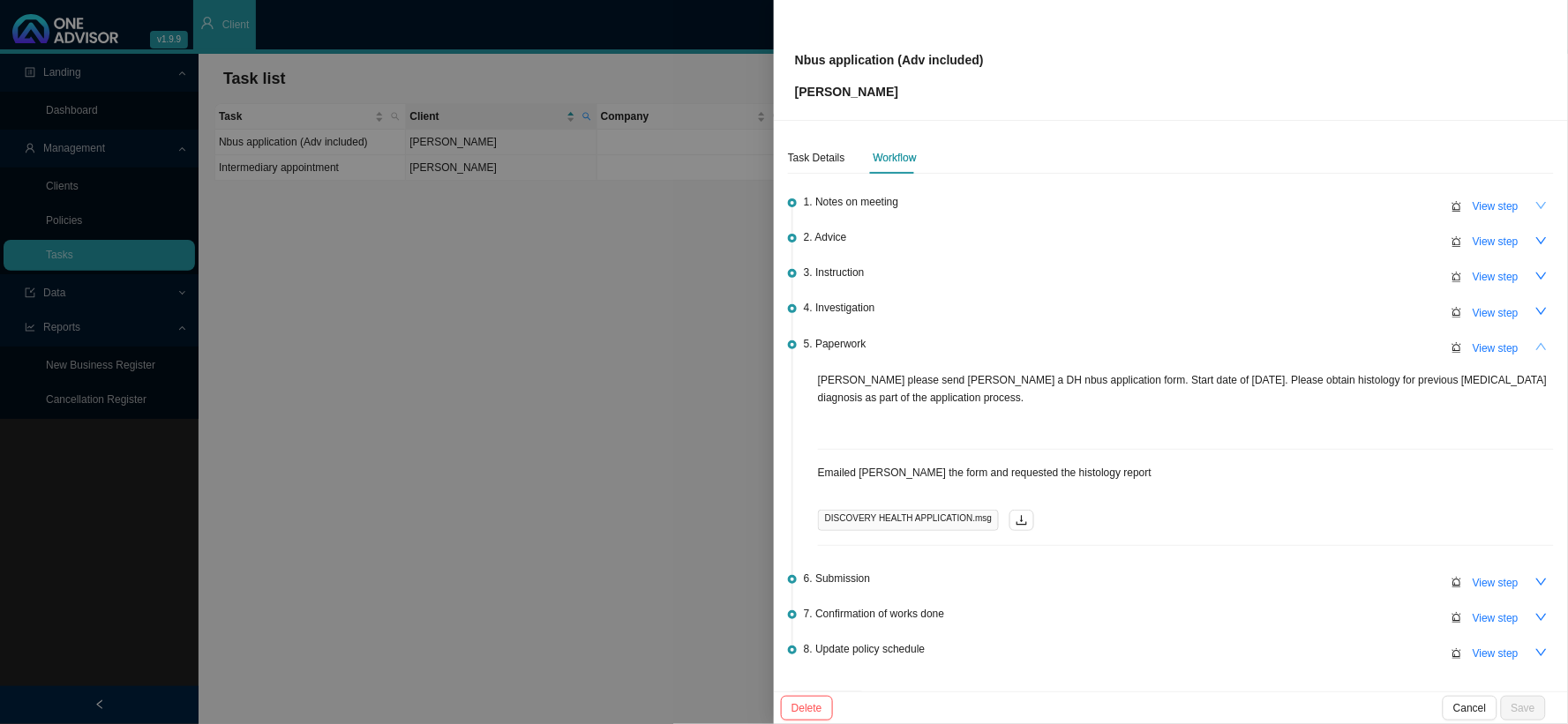
click at [1535, 340] on icon "up" at bounding box center [1541, 347] width 12 height 12
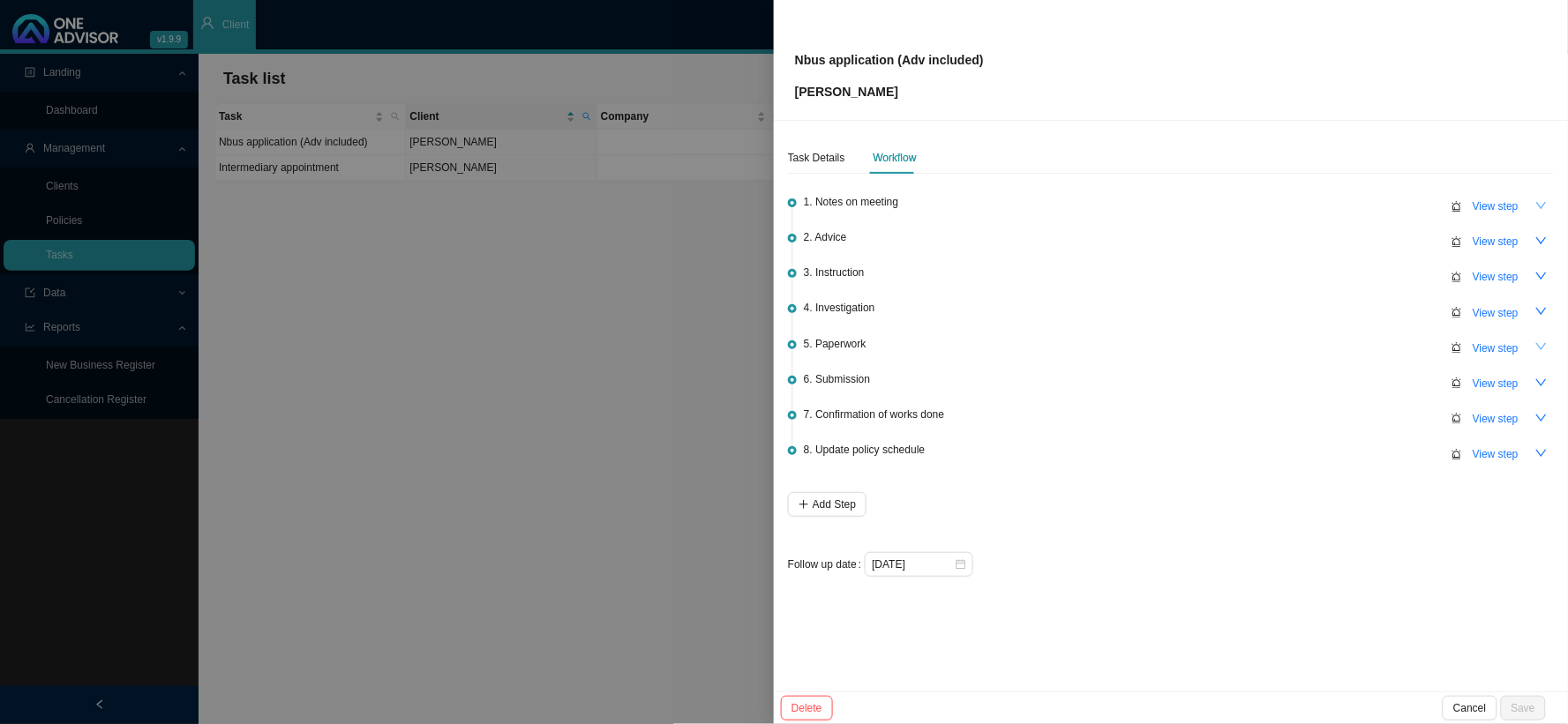
click at [533, 205] on div at bounding box center [784, 362] width 1568 height 724
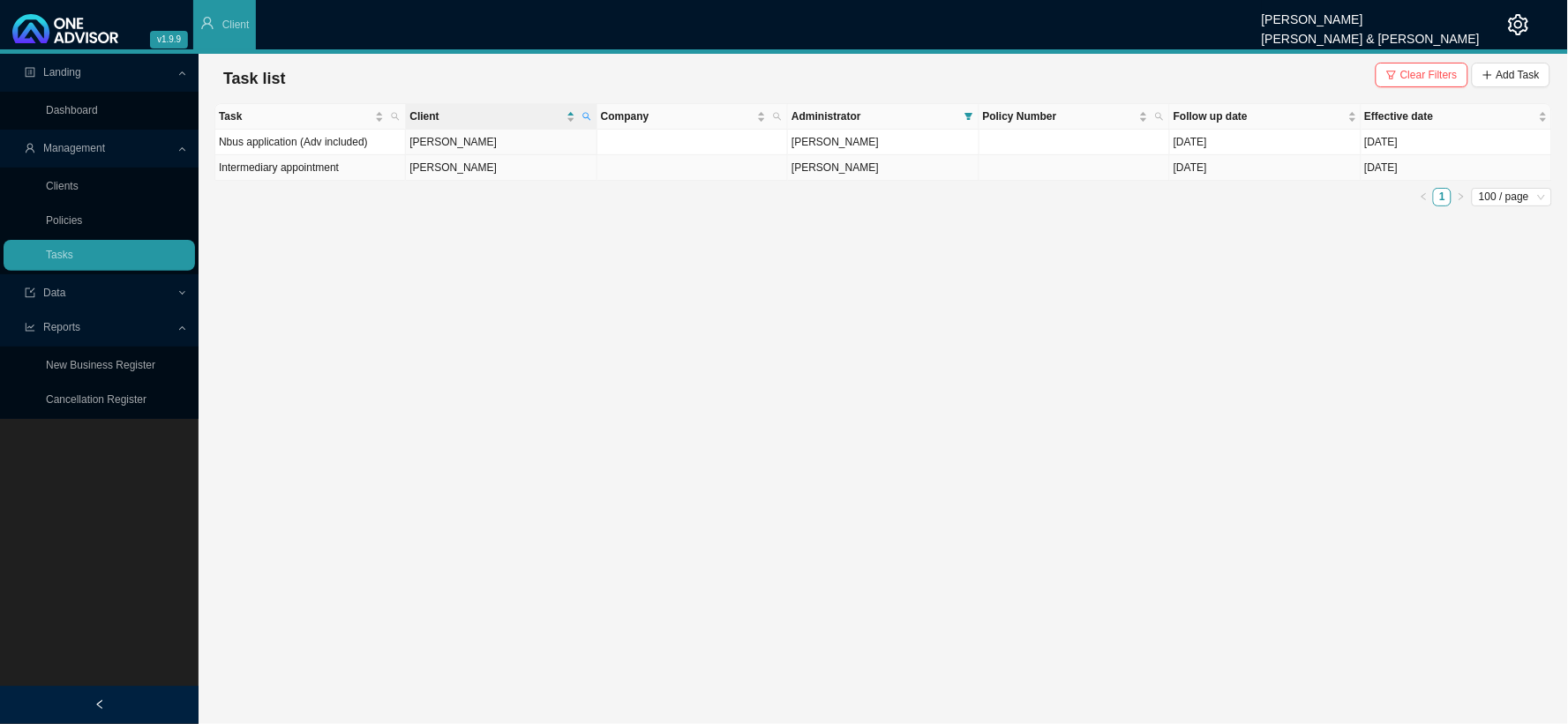
click at [431, 171] on td "[PERSON_NAME]" at bounding box center [501, 168] width 191 height 26
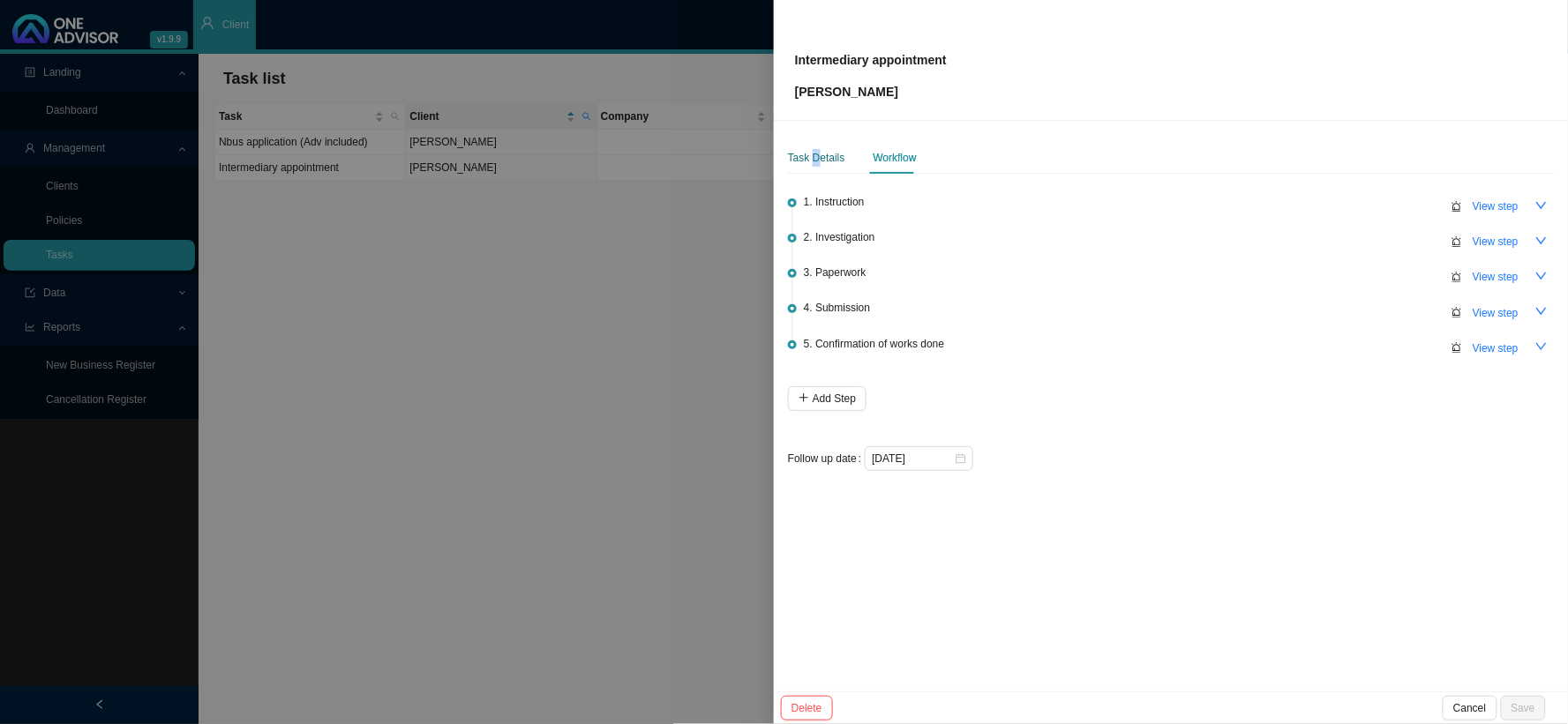
click at [814, 162] on div "Task Details" at bounding box center [816, 158] width 57 height 18
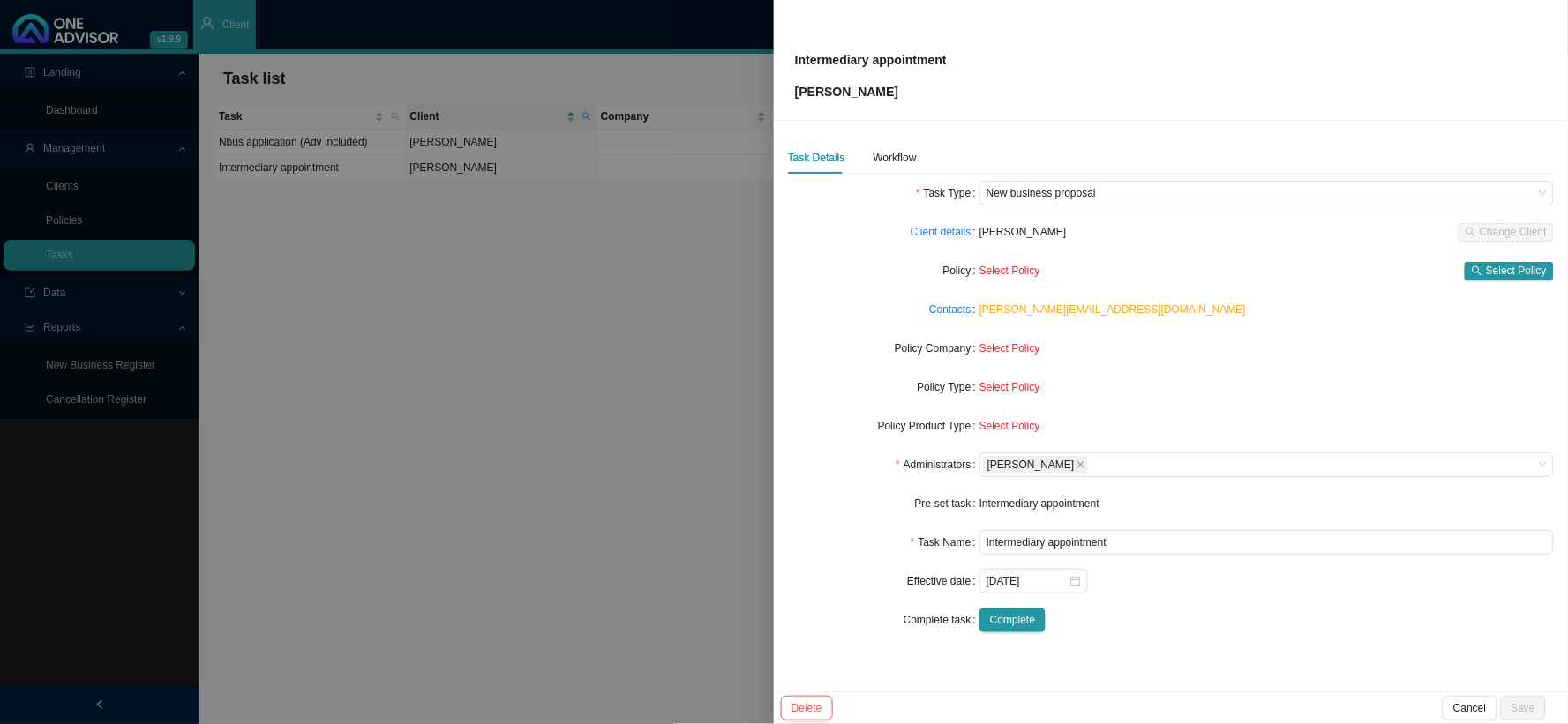
click at [1135, 302] on div "[PERSON_NAME][EMAIL_ADDRESS][DOMAIN_NAME]" at bounding box center [1267, 309] width 575 height 18
click at [709, 245] on div at bounding box center [784, 362] width 1568 height 724
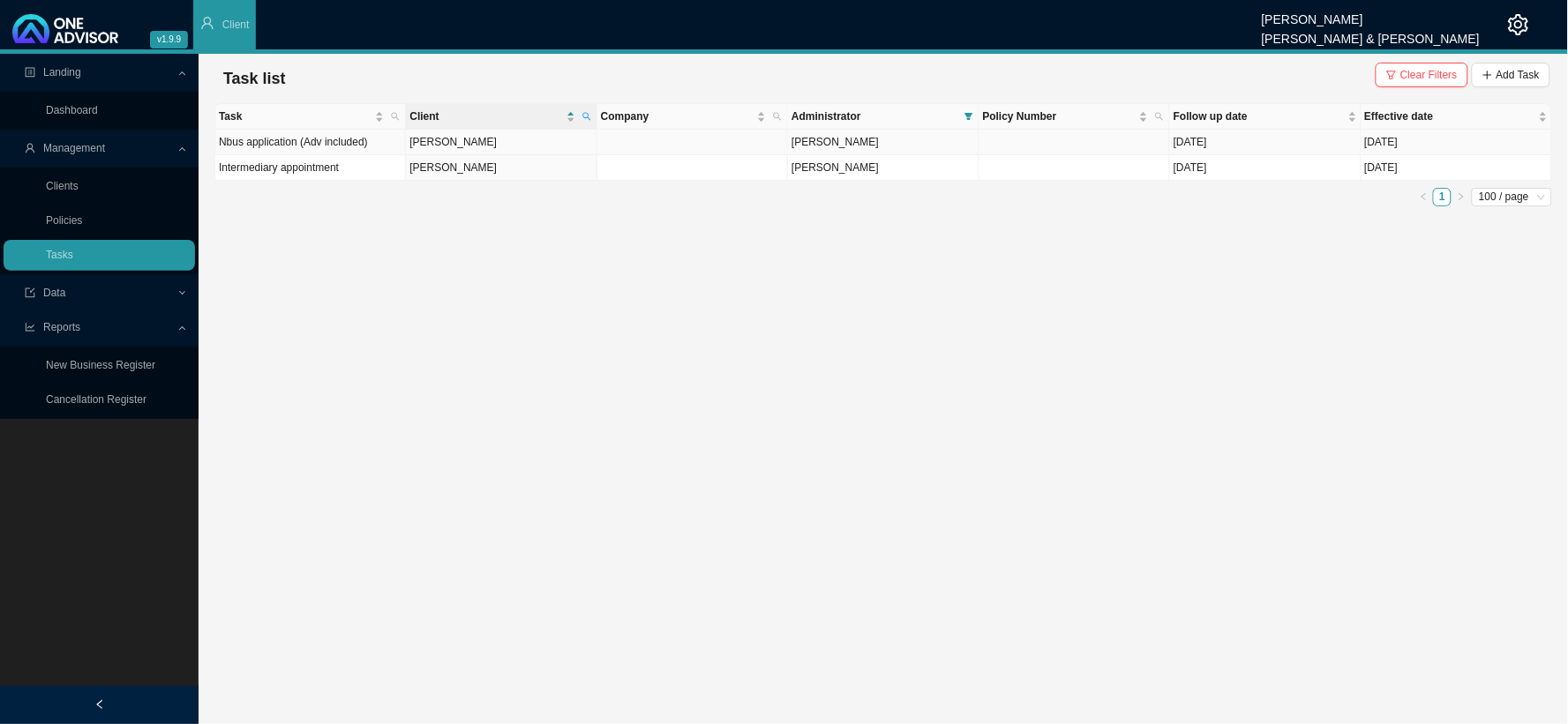
click at [480, 133] on td "[PERSON_NAME]" at bounding box center [501, 142] width 191 height 26
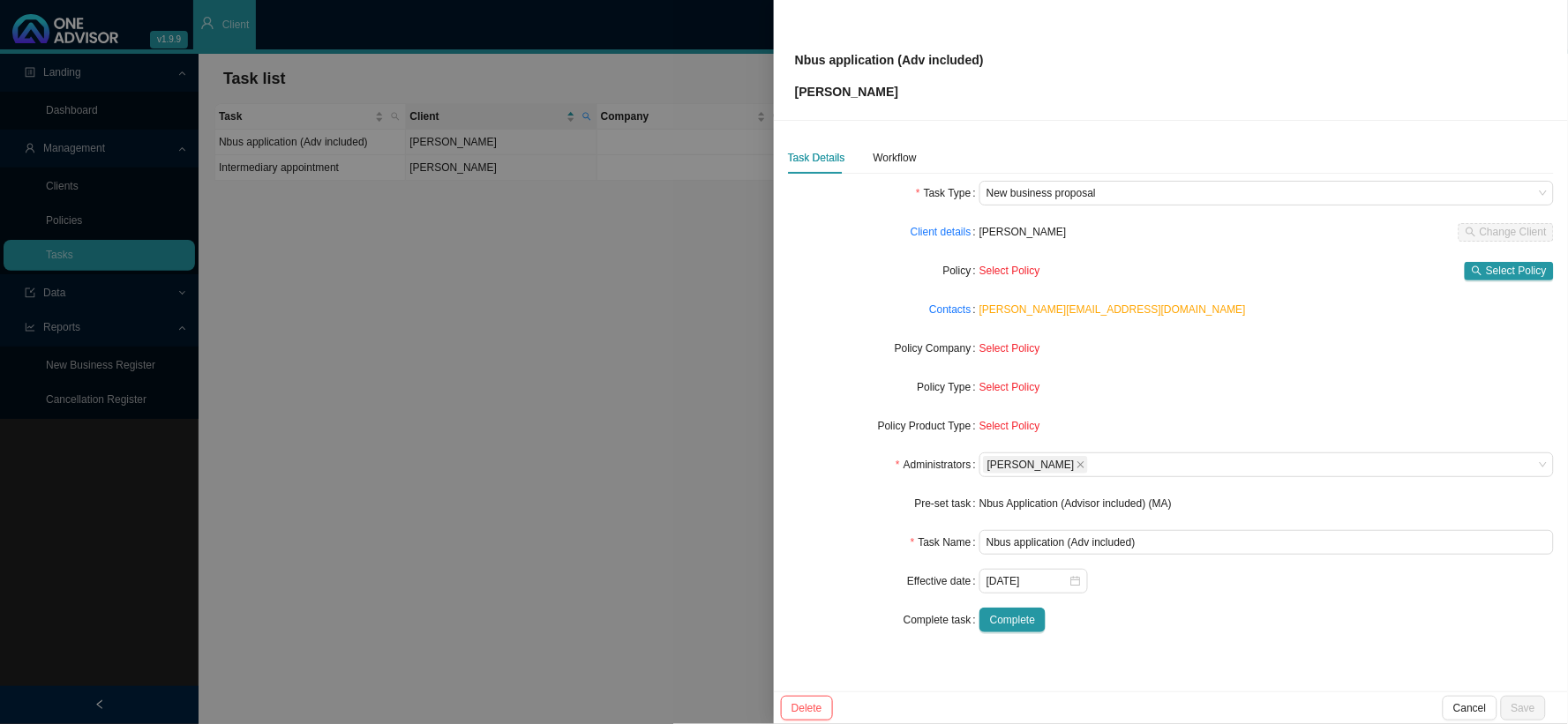
click at [741, 349] on div at bounding box center [784, 362] width 1568 height 724
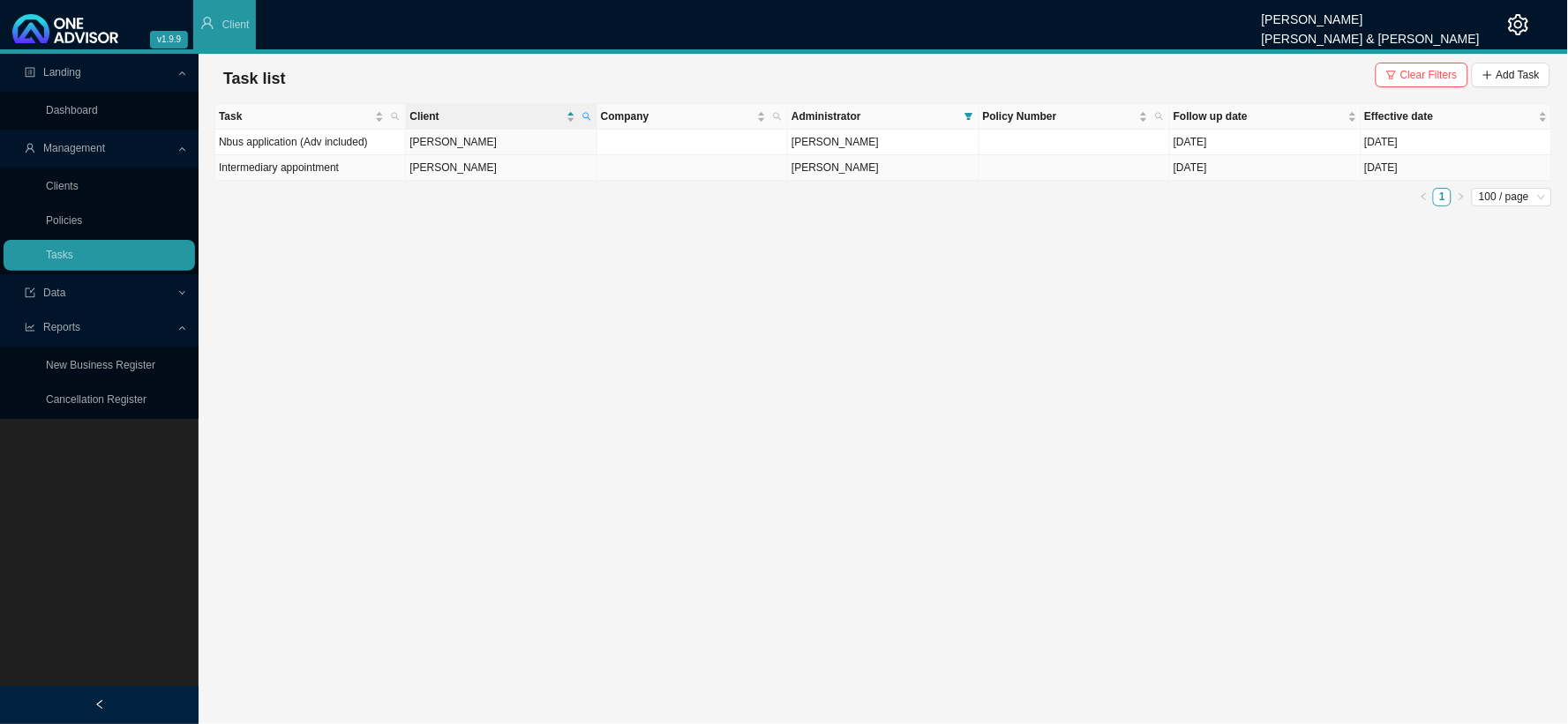
click at [454, 169] on td "[PERSON_NAME]" at bounding box center [501, 168] width 191 height 26
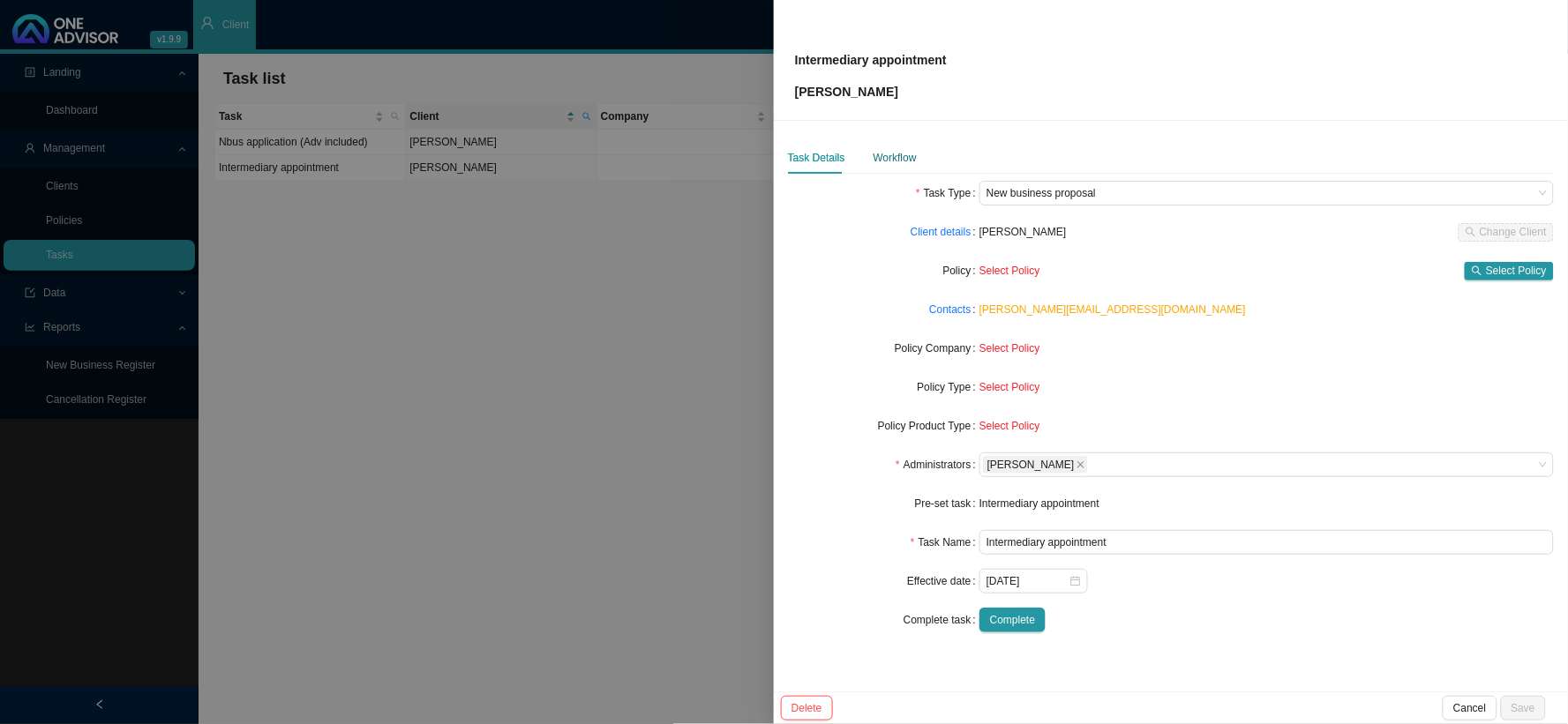
click at [896, 156] on div "Workflow" at bounding box center [895, 158] width 43 height 18
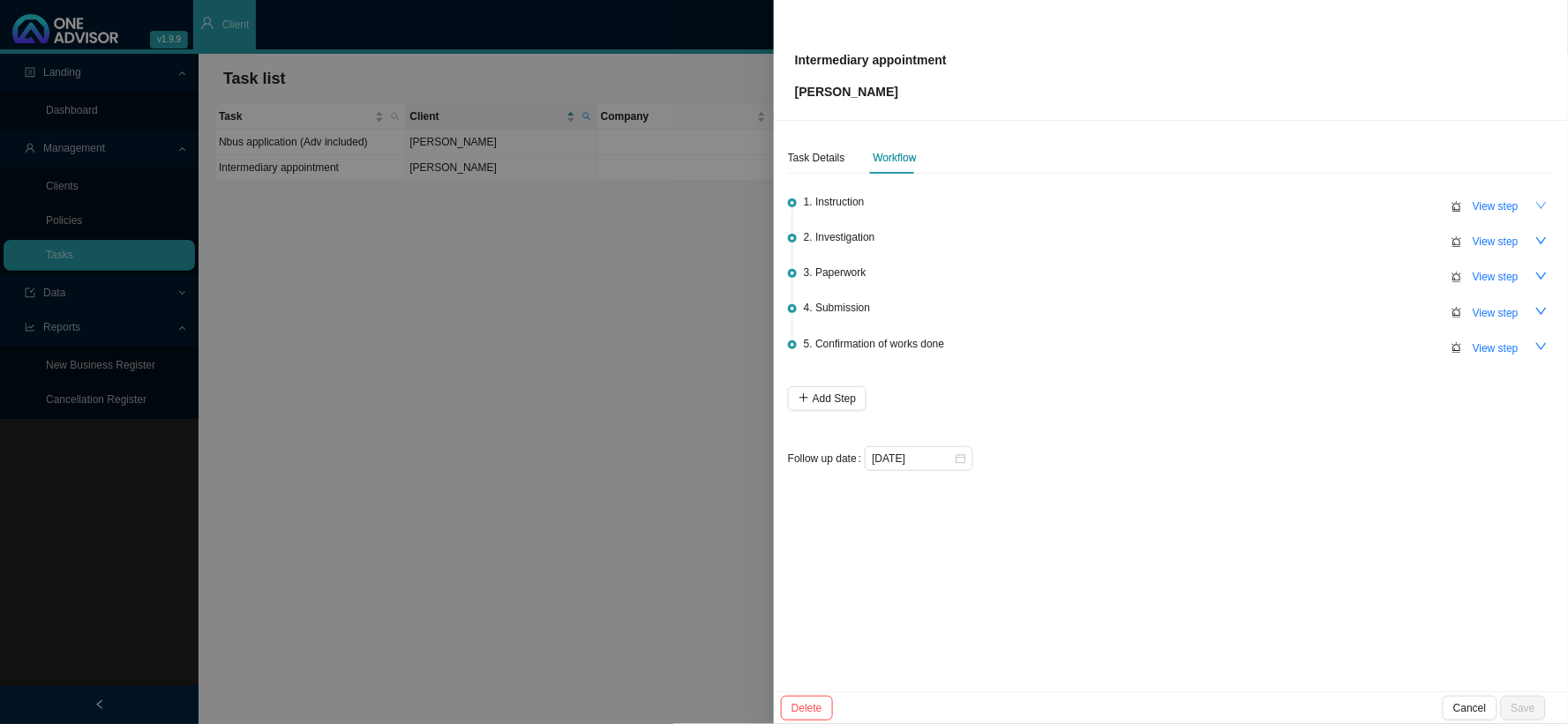
click at [1537, 202] on icon "down" at bounding box center [1541, 206] width 12 height 12
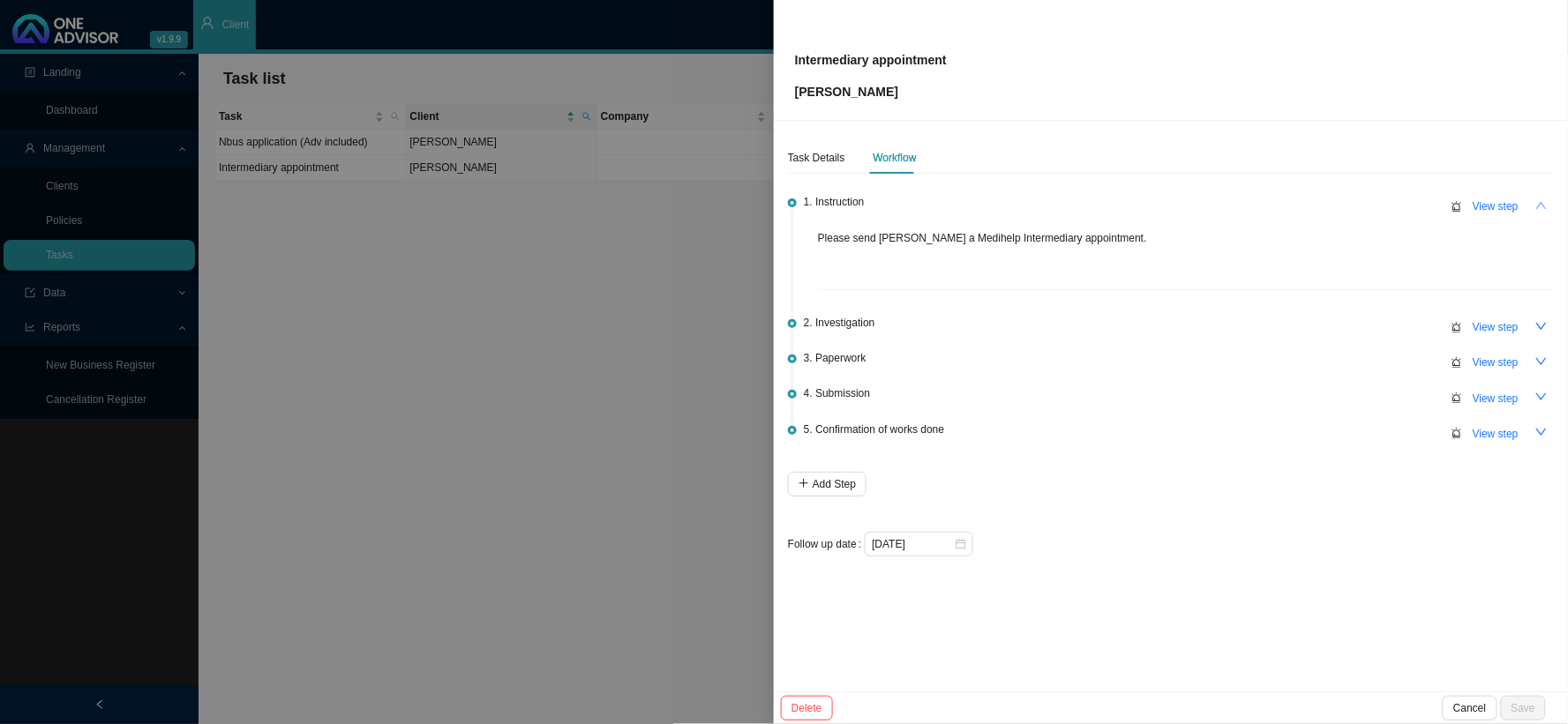
click at [1537, 206] on icon "up" at bounding box center [1541, 206] width 12 height 12
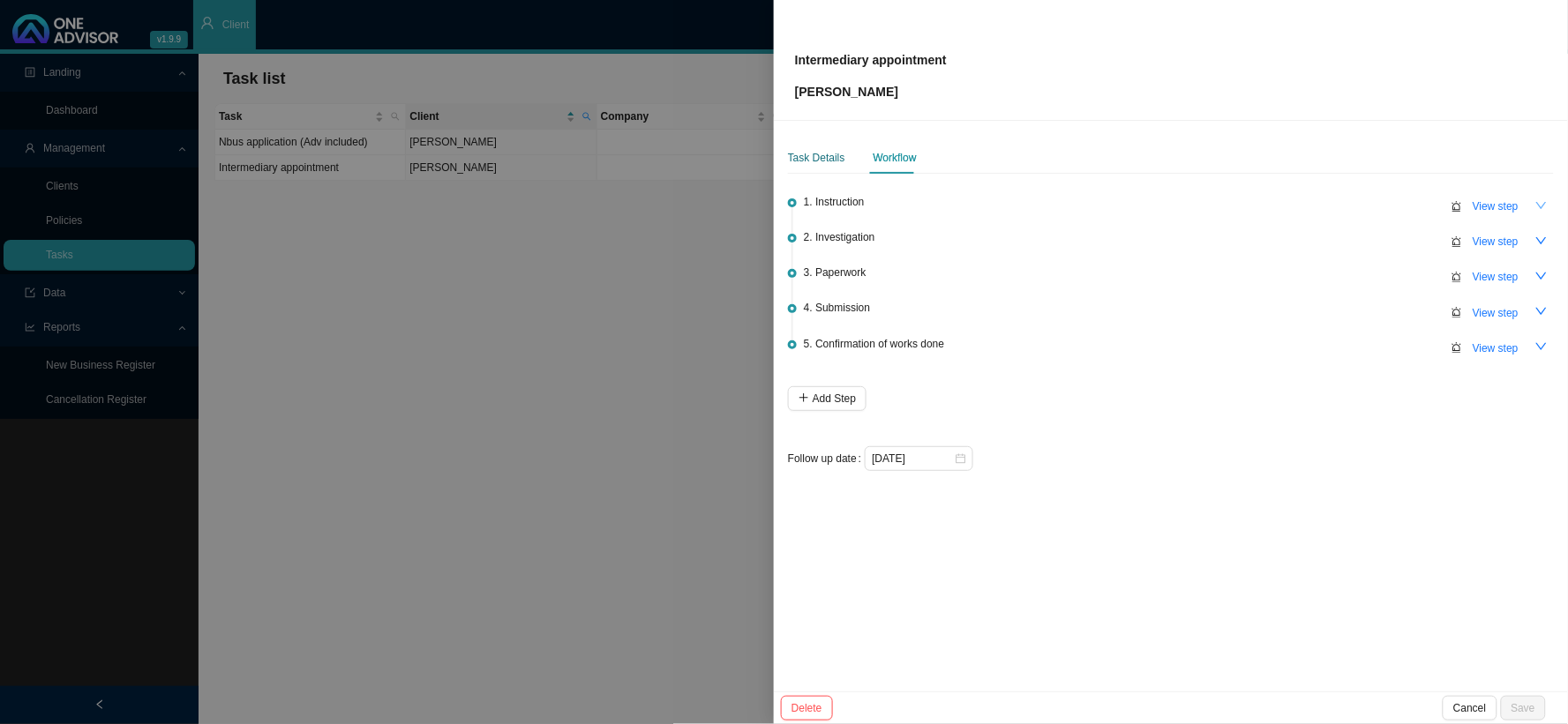
click at [818, 150] on div "Task Details" at bounding box center [816, 158] width 57 height 18
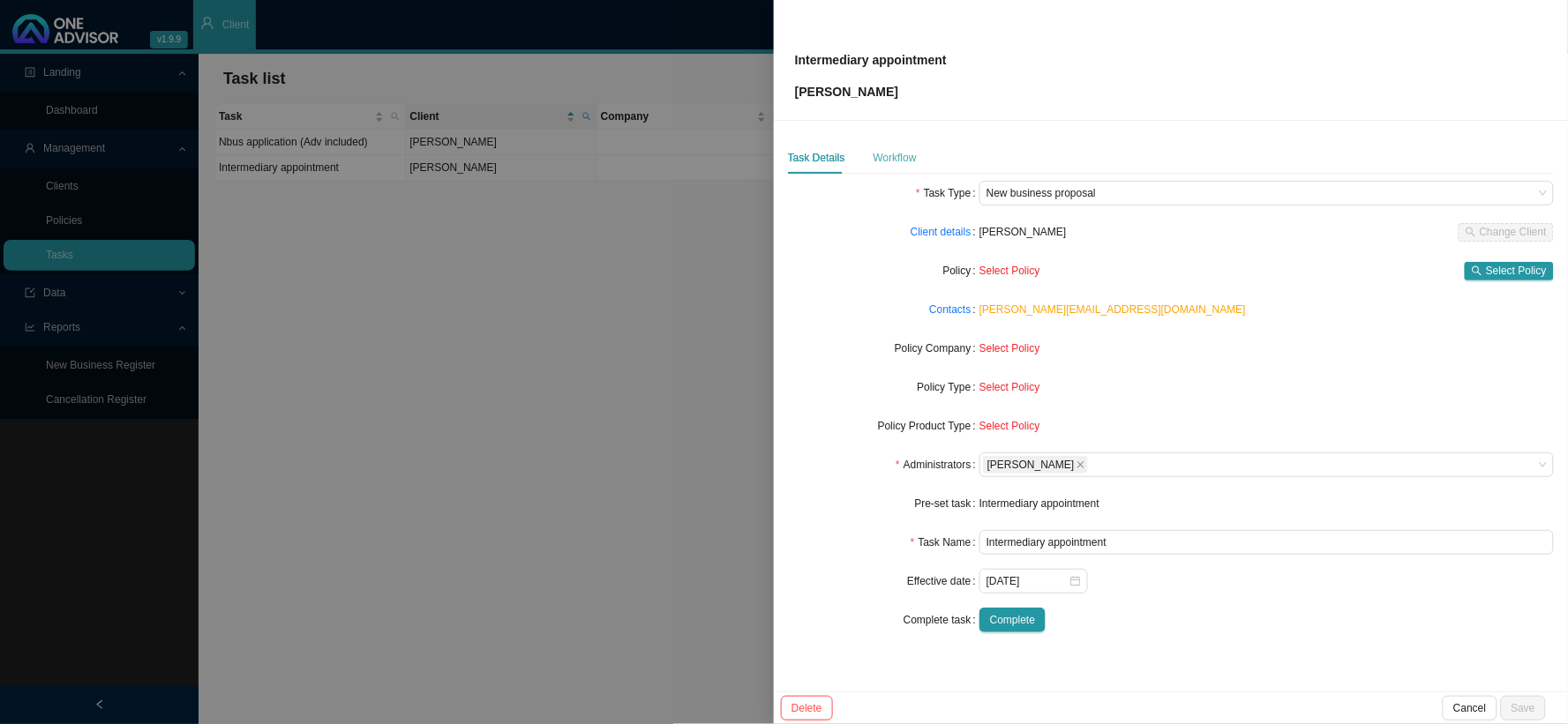
click at [893, 168] on div "Workflow" at bounding box center [895, 158] width 43 height 32
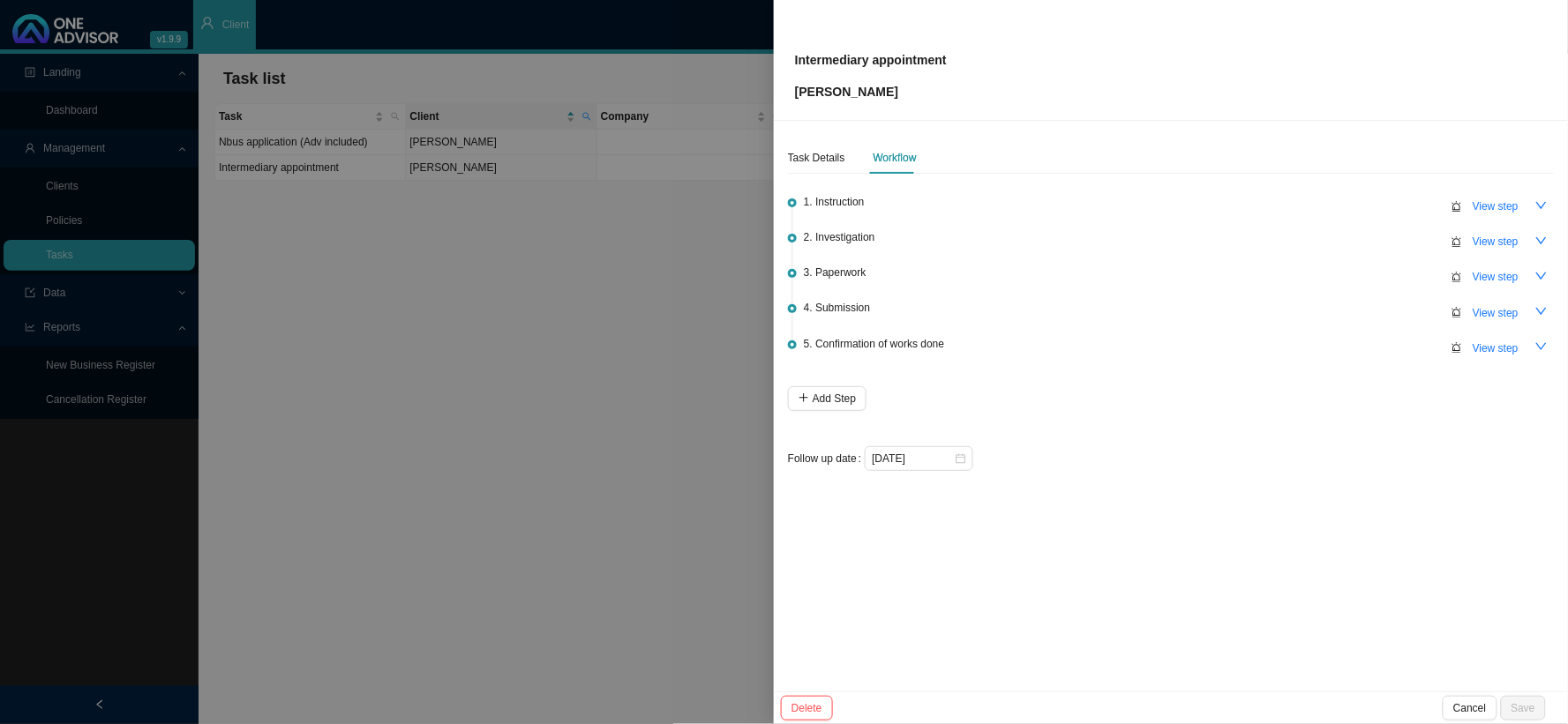
click at [594, 221] on div at bounding box center [784, 362] width 1568 height 724
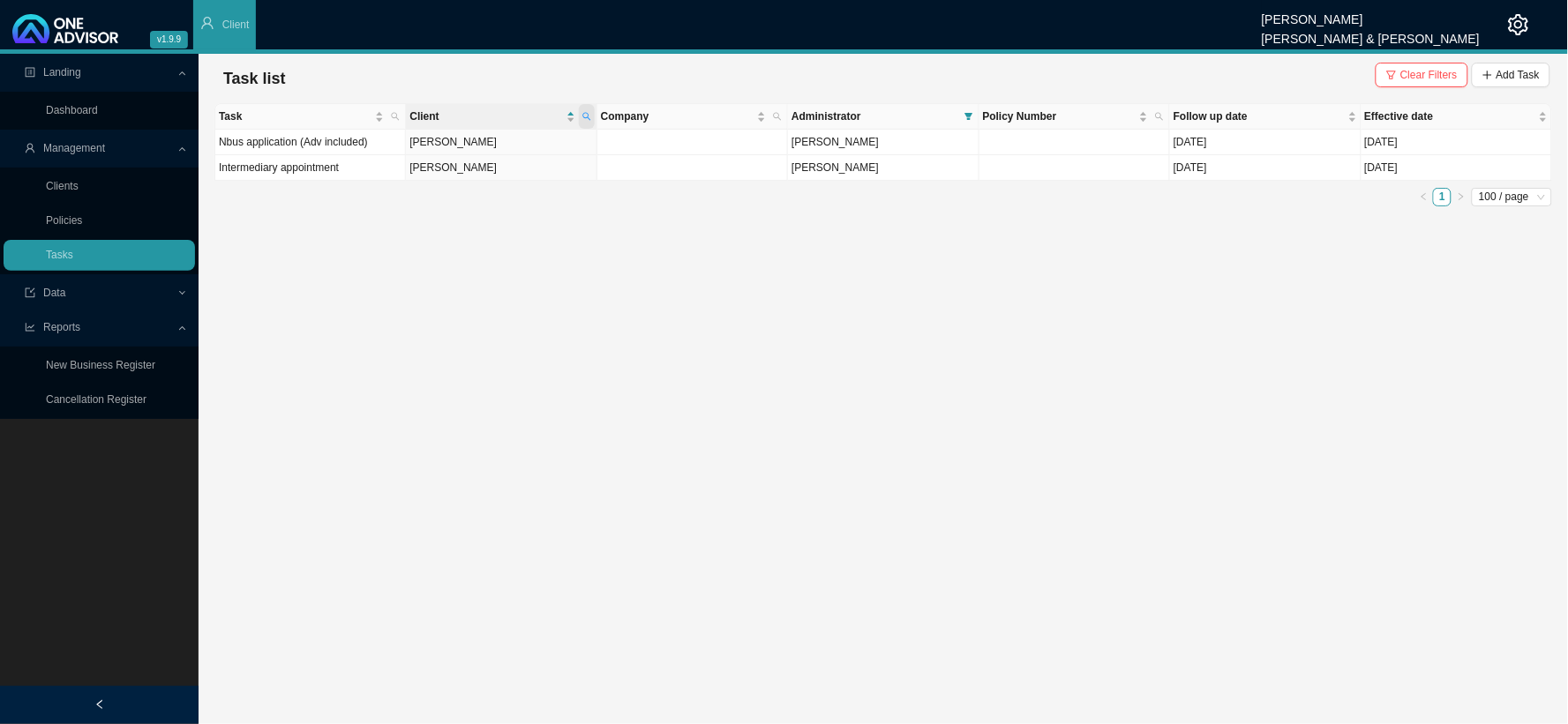
click at [587, 117] on icon "search" at bounding box center [587, 117] width 9 height 9
drag, startPoint x: 512, startPoint y: 154, endPoint x: 409, endPoint y: 157, distance: 103.0
click at [409, 157] on body "v1.9.9 [PERSON_NAME] [PERSON_NAME] & [PERSON_NAME] Client Landing Dashboard Man…" at bounding box center [784, 362] width 1568 height 724
click at [483, 187] on span "Search" at bounding box center [468, 181] width 34 height 18
